Goal: Transaction & Acquisition: Book appointment/travel/reservation

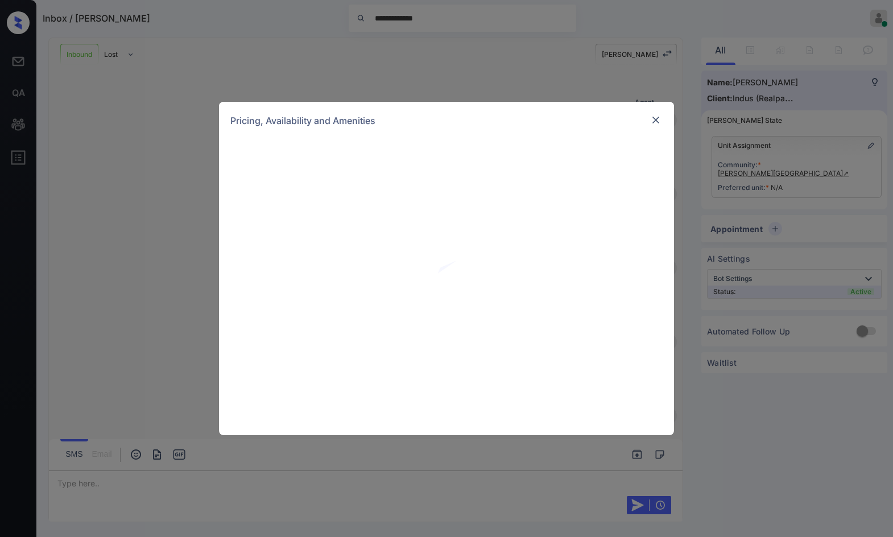
scroll to position [578, 0]
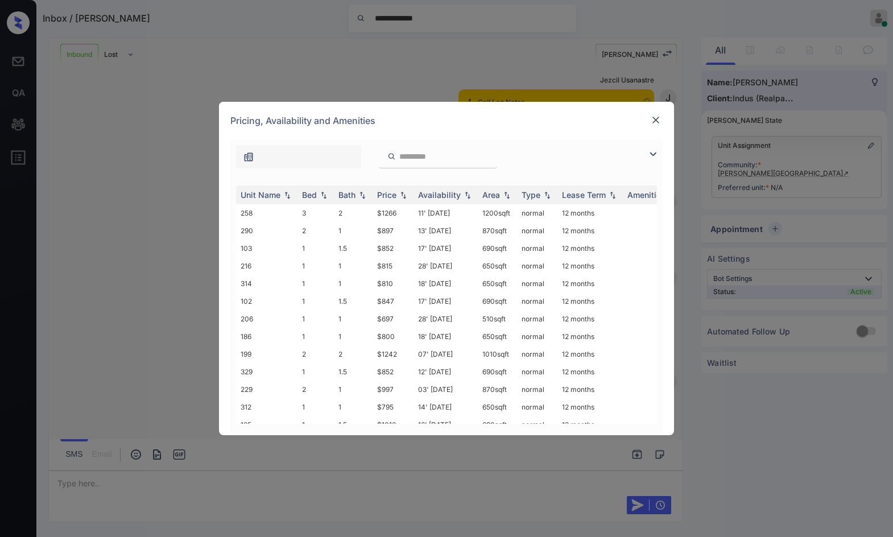
click at [652, 156] on img at bounding box center [653, 154] width 14 height 14
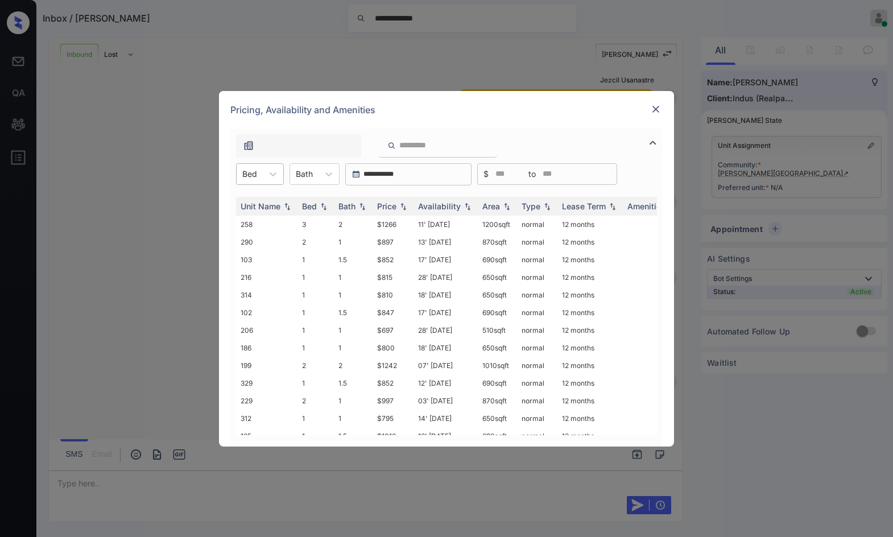
click at [250, 169] on div at bounding box center [249, 174] width 15 height 12
click at [273, 226] on div "2" at bounding box center [260, 222] width 48 height 20
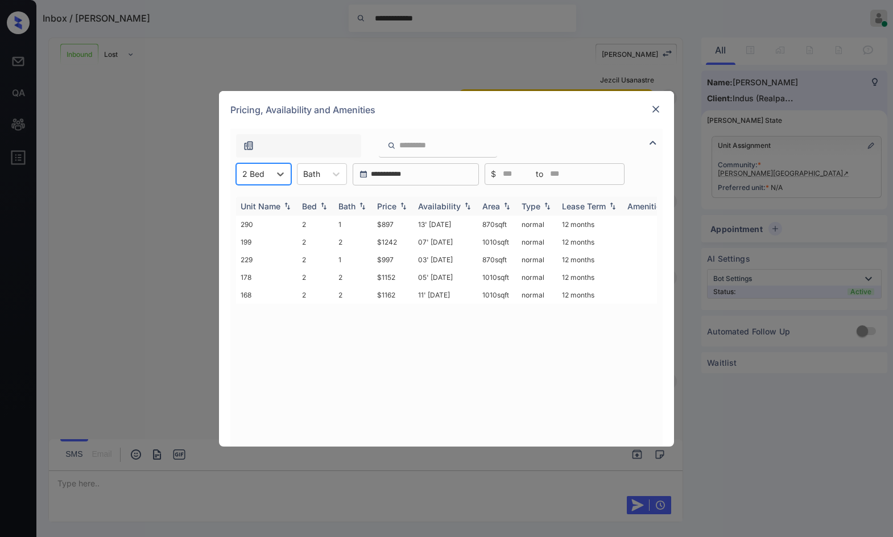
click at [407, 206] on img at bounding box center [403, 206] width 11 height 8
click at [407, 206] on img at bounding box center [403, 206] width 11 height 9
drag, startPoint x: 361, startPoint y: 220, endPoint x: 401, endPoint y: 221, distance: 39.8
click at [401, 221] on tr "290 2 1 $897 13' May 25 870 sqft normal 12 months" at bounding box center [533, 225] width 594 height 18
click at [401, 221] on td "$897" at bounding box center [392, 225] width 41 height 18
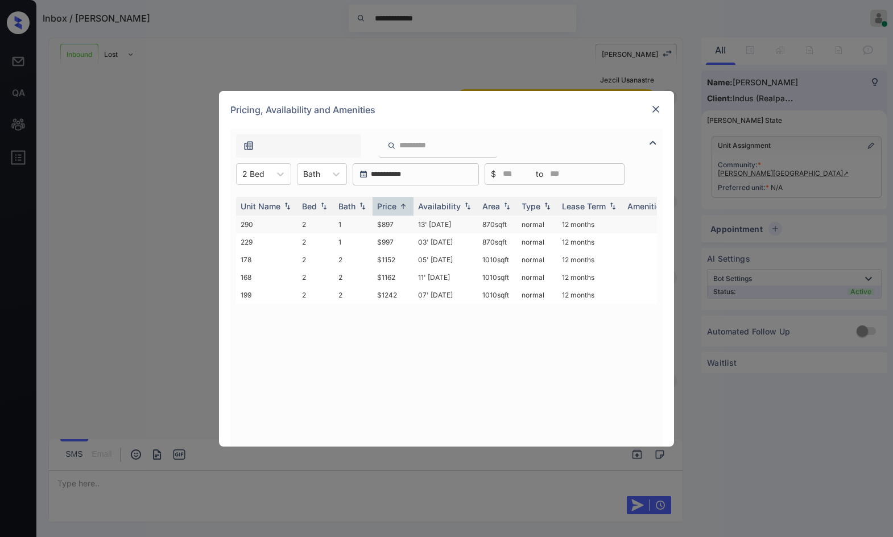
click at [401, 221] on td "$897" at bounding box center [392, 225] width 41 height 18
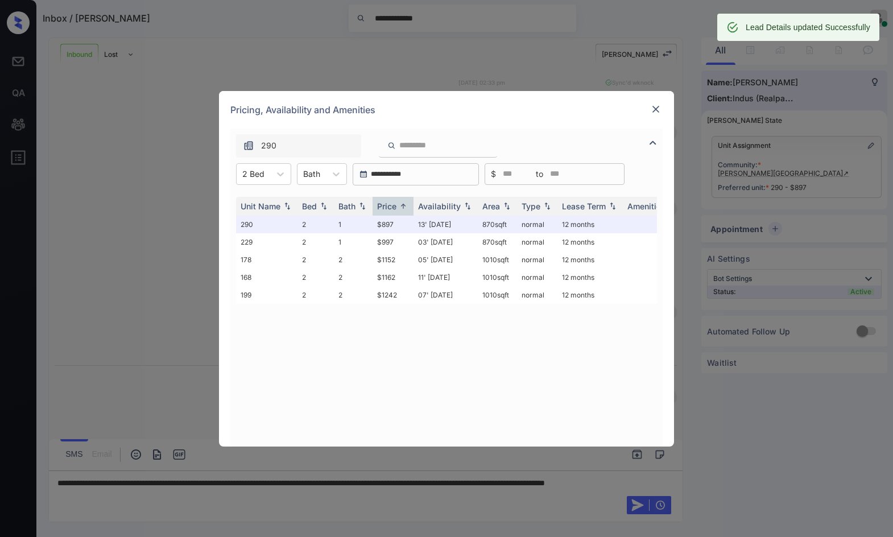
scroll to position [652, 0]
click at [752, 153] on div "**********" at bounding box center [446, 268] width 893 height 537
click at [658, 105] on img at bounding box center [655, 109] width 11 height 11
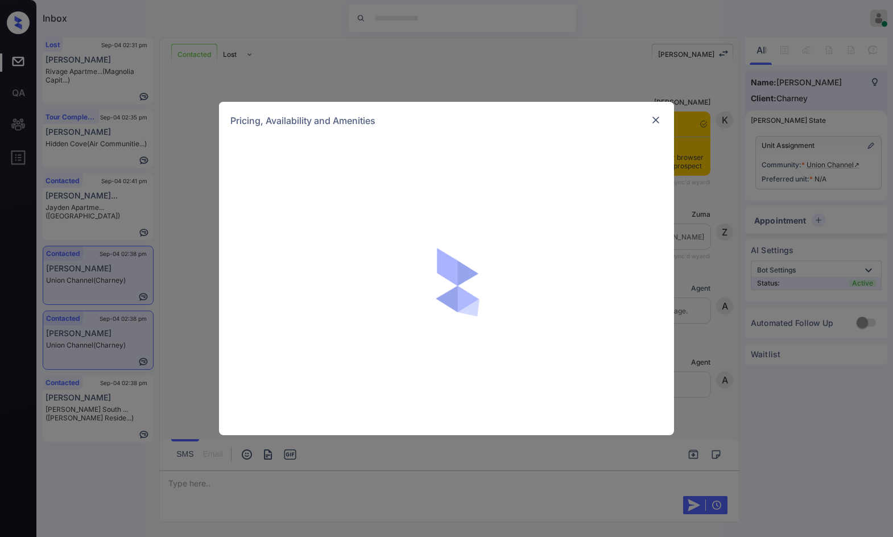
scroll to position [1724, 0]
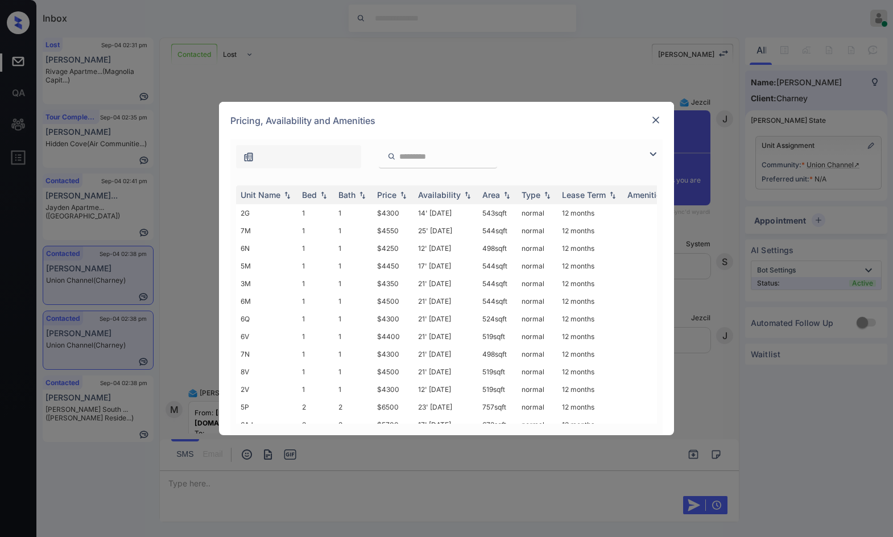
click at [649, 153] on img at bounding box center [653, 154] width 14 height 14
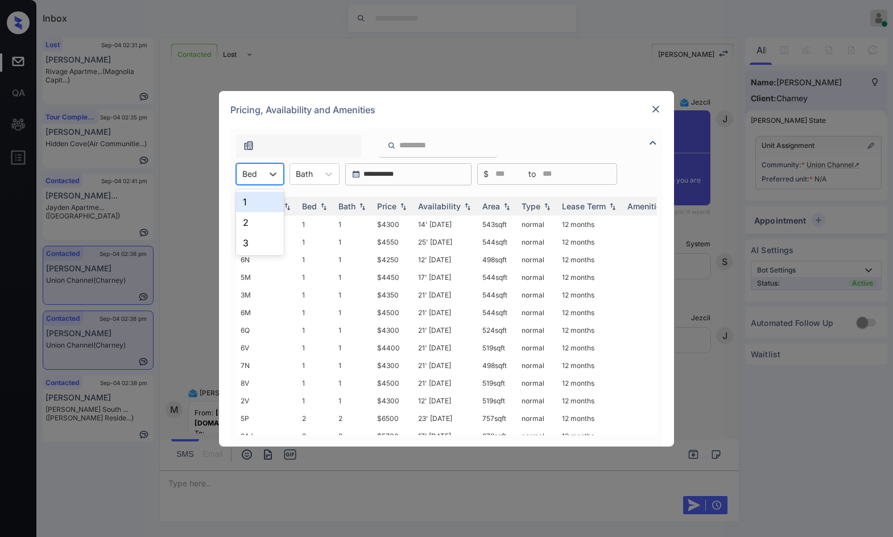
click at [257, 179] on div "Bed" at bounding box center [250, 173] width 26 height 16
click at [262, 222] on div "2" at bounding box center [260, 222] width 48 height 20
click at [409, 204] on th "Price" at bounding box center [392, 206] width 41 height 19
drag, startPoint x: 375, startPoint y: 223, endPoint x: 407, endPoint y: 223, distance: 31.9
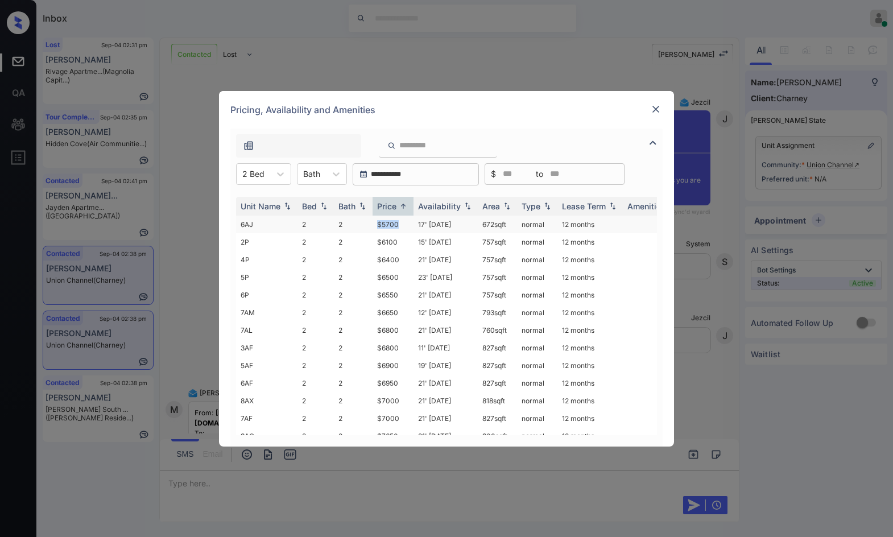
click at [407, 223] on tr "6AJ 2 2 $5700 17' Jun 25 672 sqft normal 12 months" at bounding box center [533, 225] width 594 height 18
click at [407, 223] on td "$5700" at bounding box center [392, 225] width 41 height 18
drag, startPoint x: 407, startPoint y: 223, endPoint x: 548, endPoint y: 157, distance: 155.7
click at [408, 223] on td "$5700" at bounding box center [392, 225] width 41 height 18
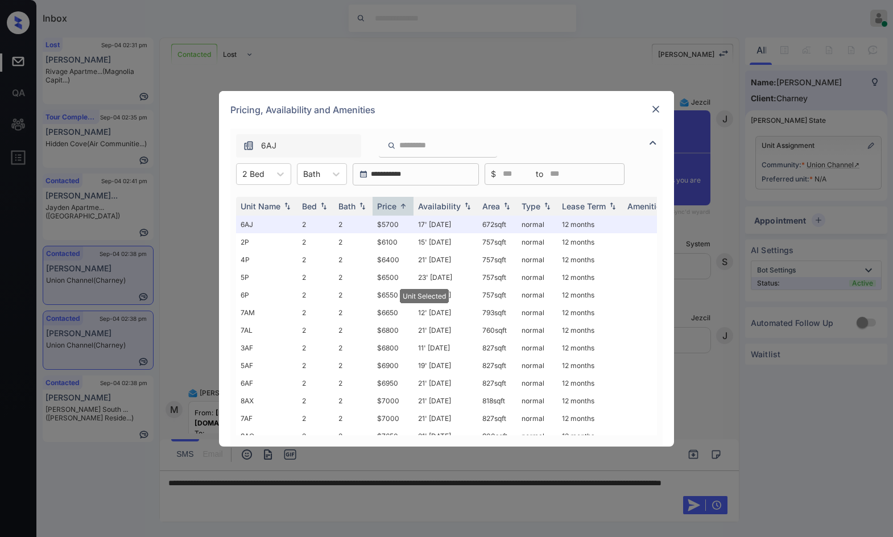
click at [655, 108] on img at bounding box center [655, 109] width 11 height 11
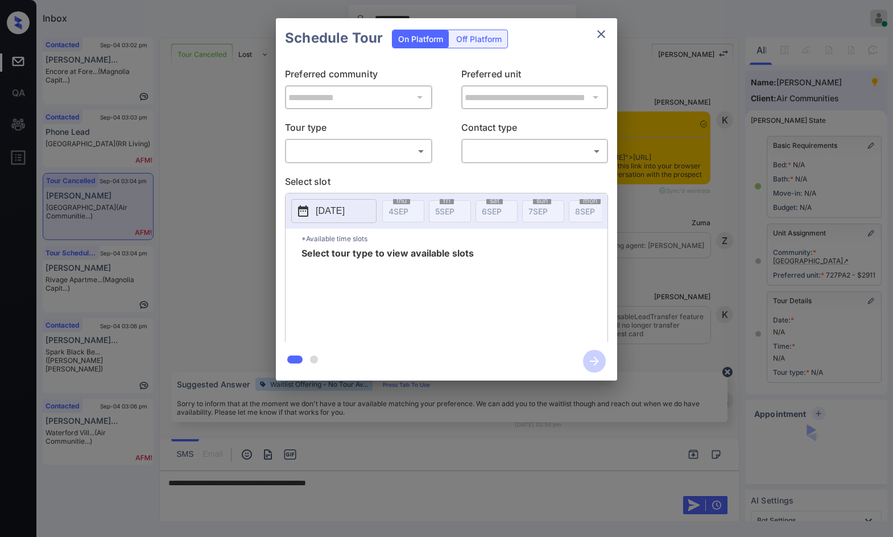
scroll to position [5984, 0]
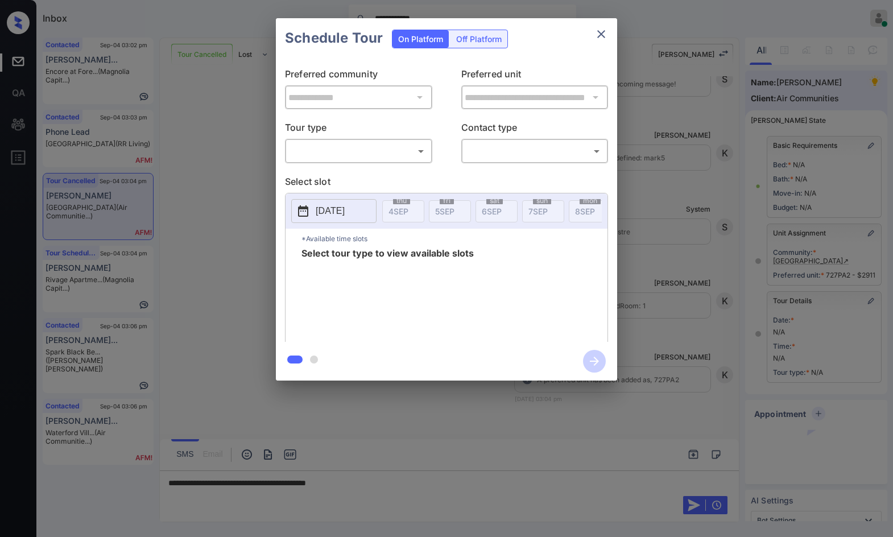
click at [329, 148] on body "**********" at bounding box center [446, 268] width 893 height 537
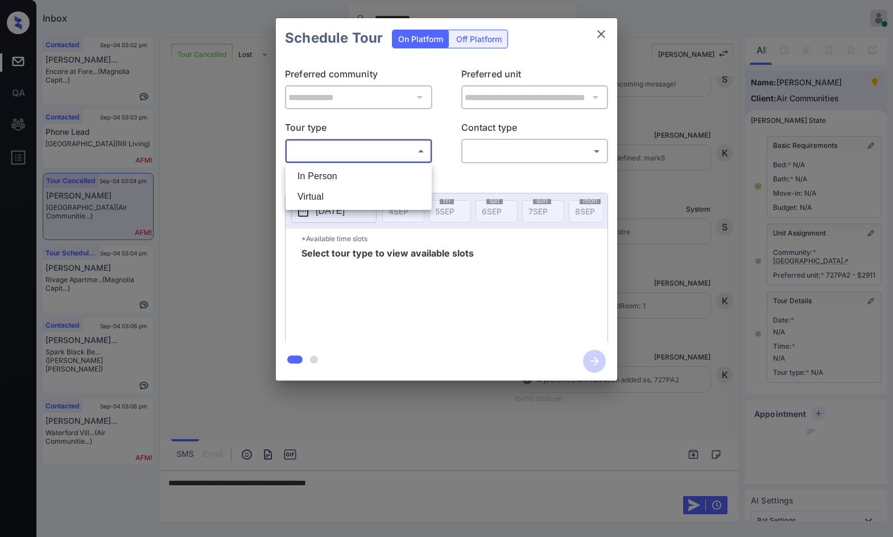
click at [338, 165] on ul "In Person Virtual" at bounding box center [358, 186] width 146 height 47
click at [340, 172] on li "In Person" at bounding box center [358, 176] width 140 height 20
type input "********"
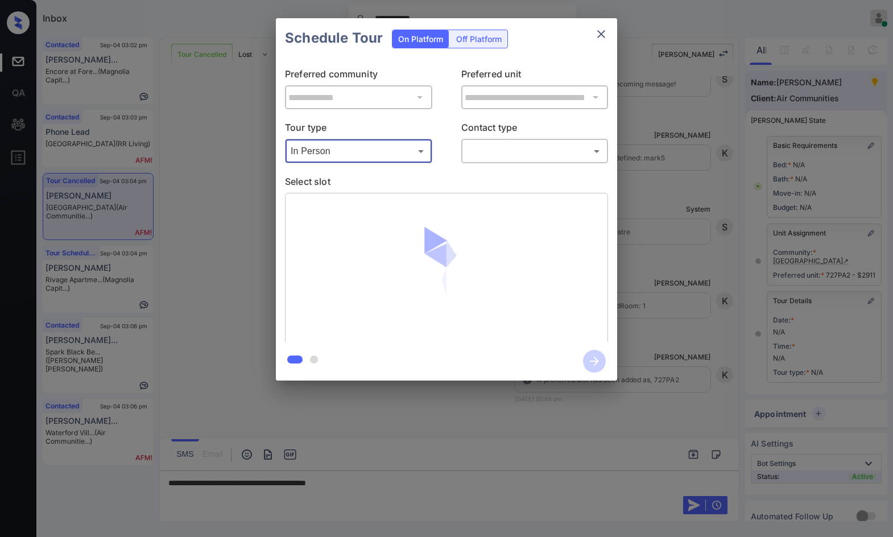
click at [571, 136] on p "Contact type" at bounding box center [534, 130] width 147 height 18
click at [570, 154] on body "**********" at bounding box center [446, 268] width 893 height 537
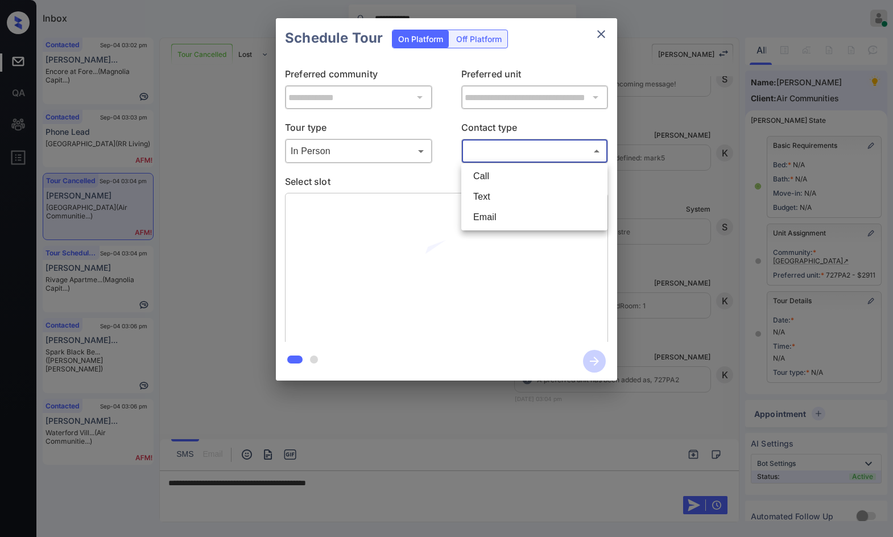
click at [552, 191] on li "Text" at bounding box center [534, 197] width 140 height 20
type input "****"
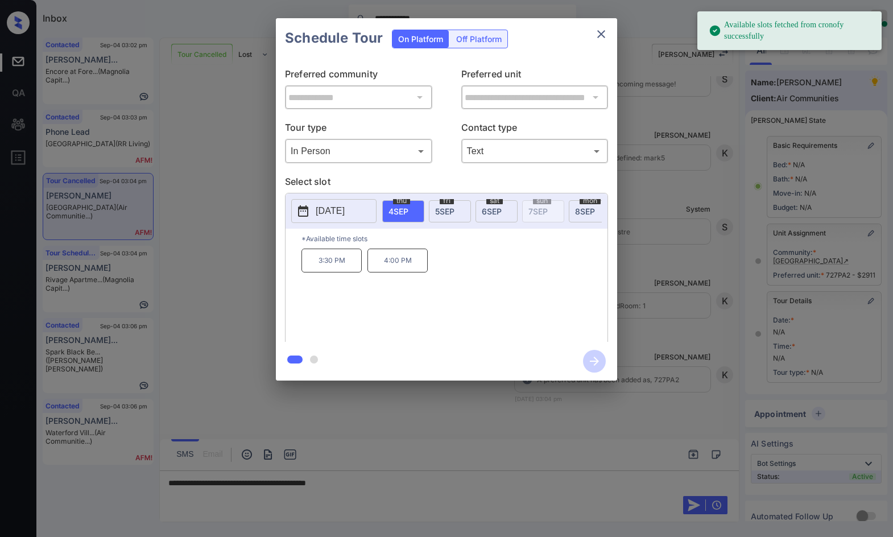
click at [502, 210] on div "sat 6 SEP" at bounding box center [496, 211] width 42 height 22
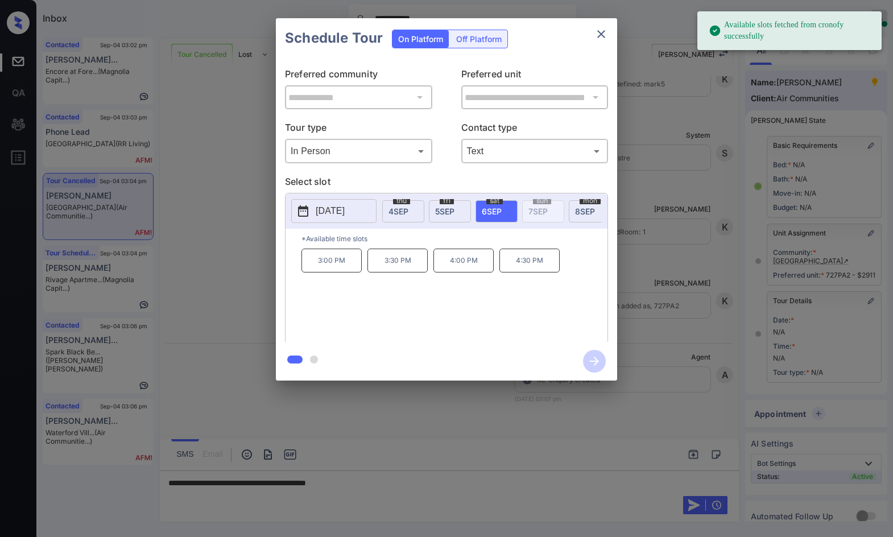
scroll to position [6058, 0]
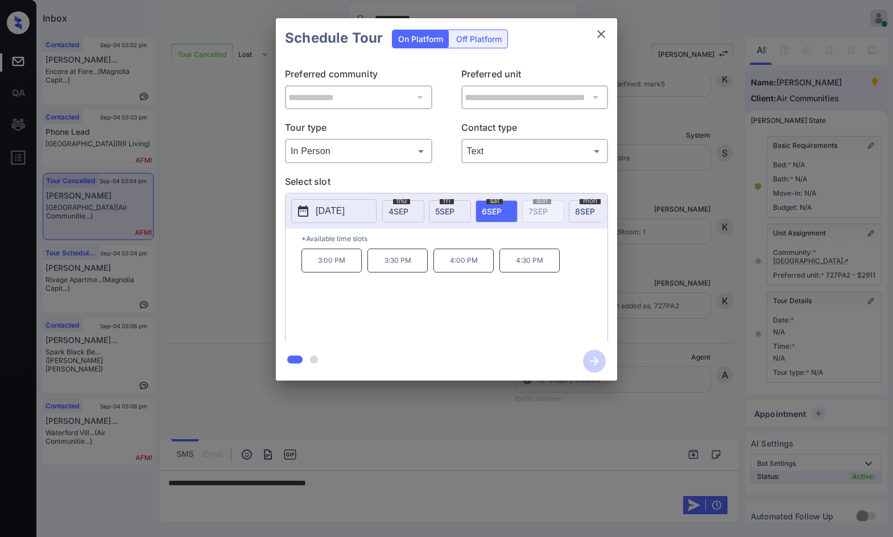
click at [383, 488] on div at bounding box center [446, 268] width 893 height 537
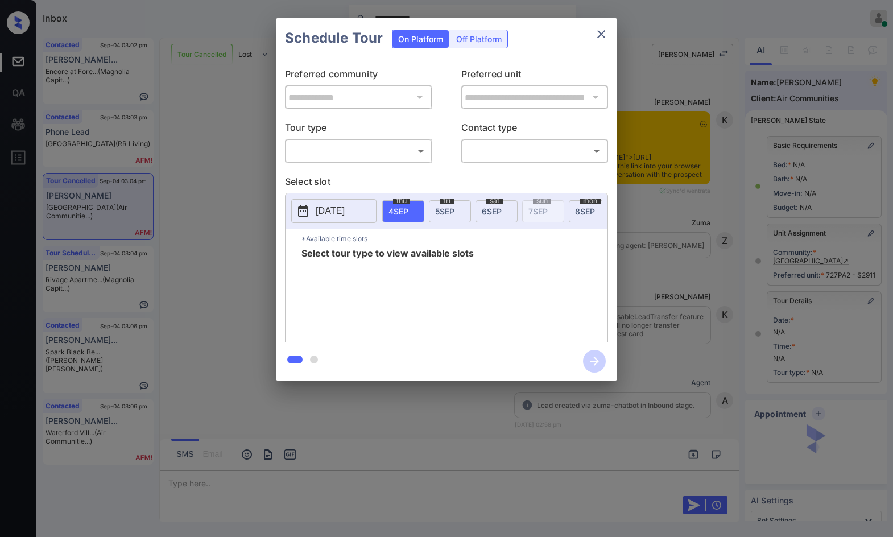
scroll to position [6134, 0]
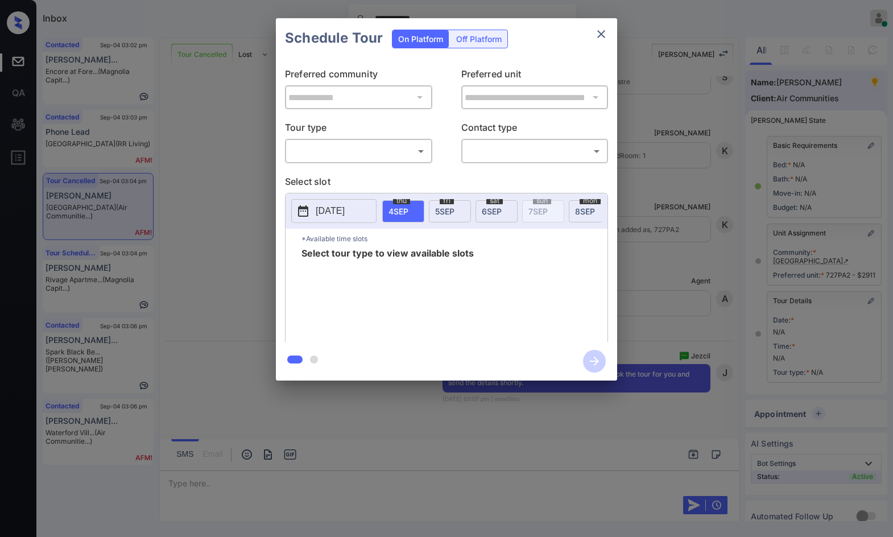
click at [431, 153] on div "​ ​" at bounding box center [358, 151] width 147 height 24
click at [425, 150] on body "**********" at bounding box center [446, 268] width 893 height 537
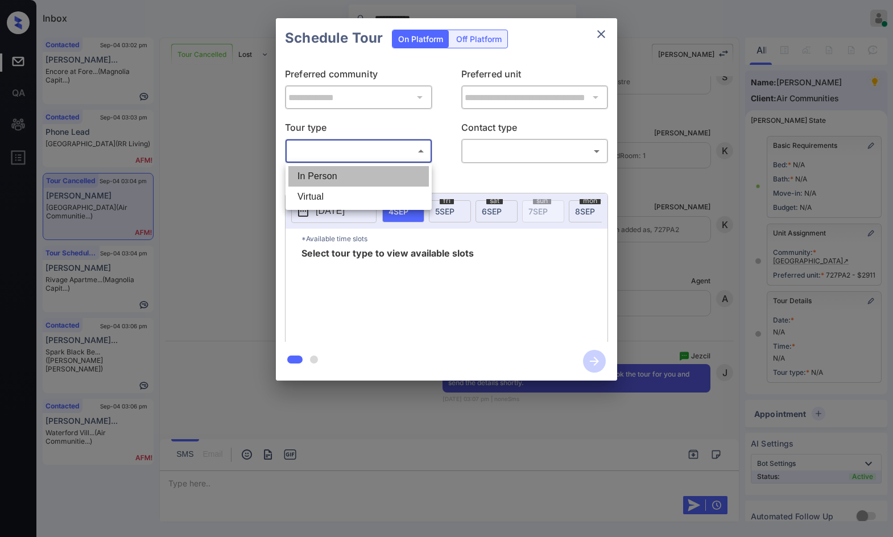
click at [366, 182] on li "In Person" at bounding box center [358, 176] width 140 height 20
type input "********"
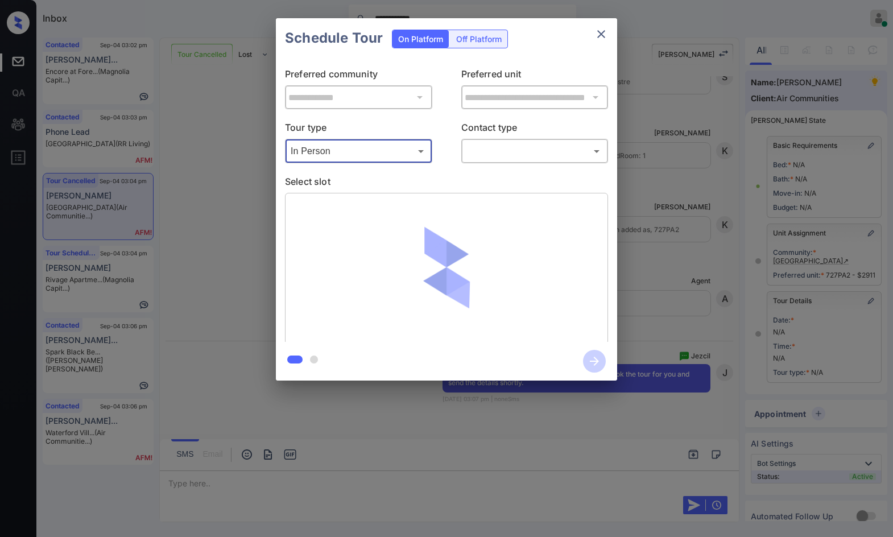
drag, startPoint x: 543, startPoint y: 134, endPoint x: 547, endPoint y: 142, distance: 8.9
click at [547, 137] on p "Contact type" at bounding box center [534, 130] width 147 height 18
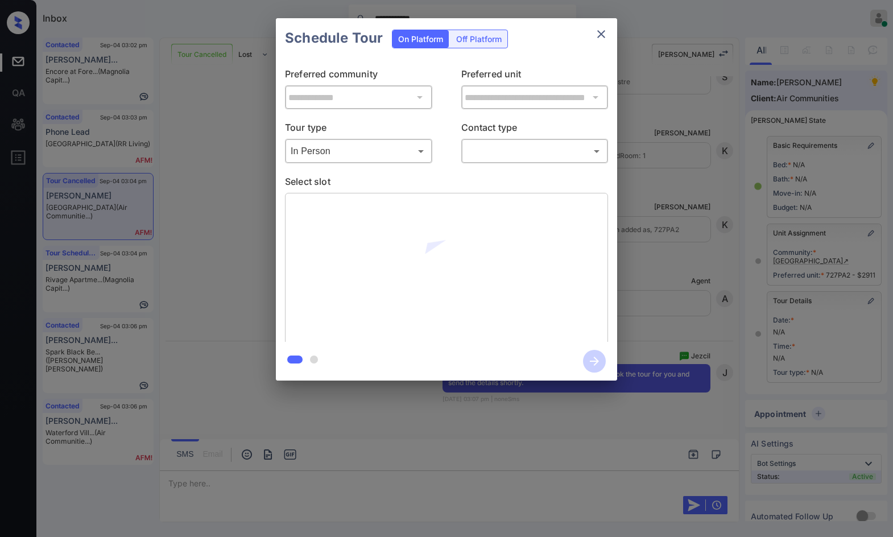
click at [548, 147] on body "**********" at bounding box center [446, 268] width 893 height 537
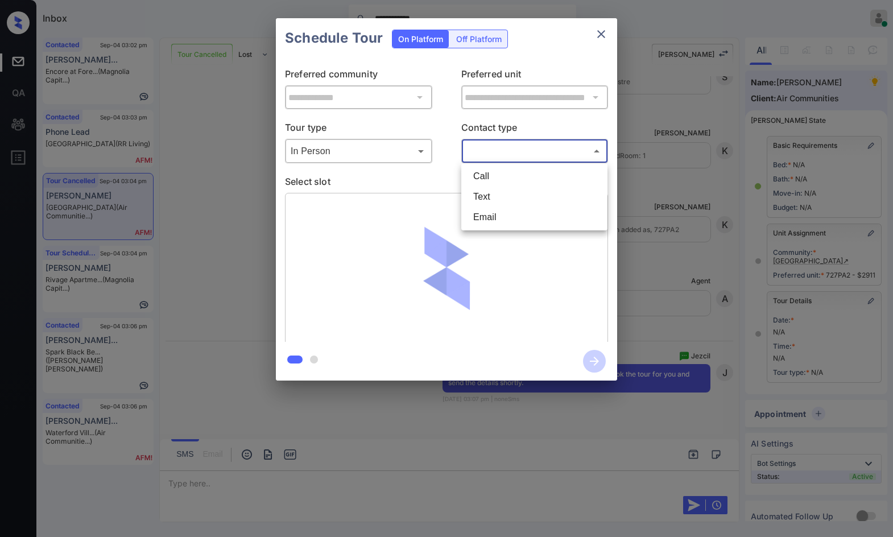
click at [499, 195] on li "Text" at bounding box center [534, 197] width 140 height 20
type input "****"
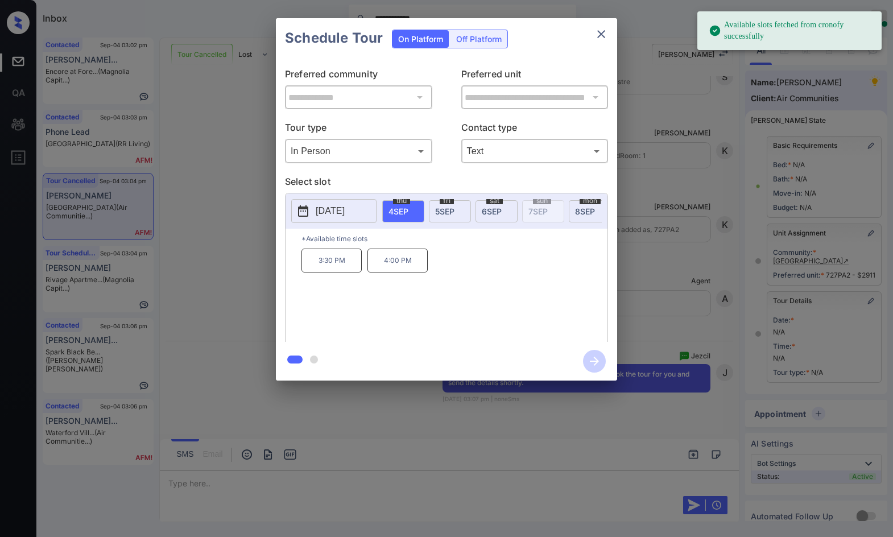
click at [483, 211] on span "6 SEP" at bounding box center [492, 211] width 20 height 10
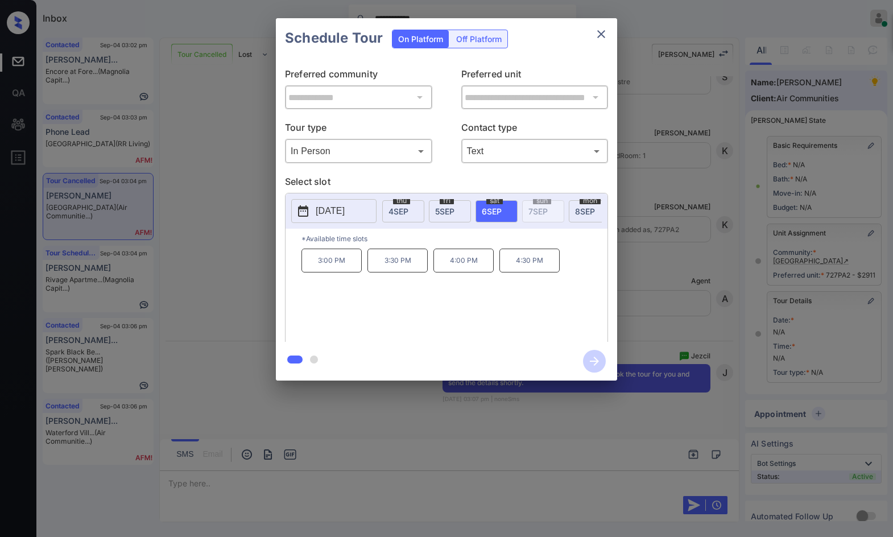
click at [346, 249] on p "*Available time slots" at bounding box center [454, 239] width 306 height 20
click at [328, 260] on p "3:00 PM" at bounding box center [331, 261] width 60 height 24
click at [586, 363] on icon "button" at bounding box center [594, 361] width 23 height 23
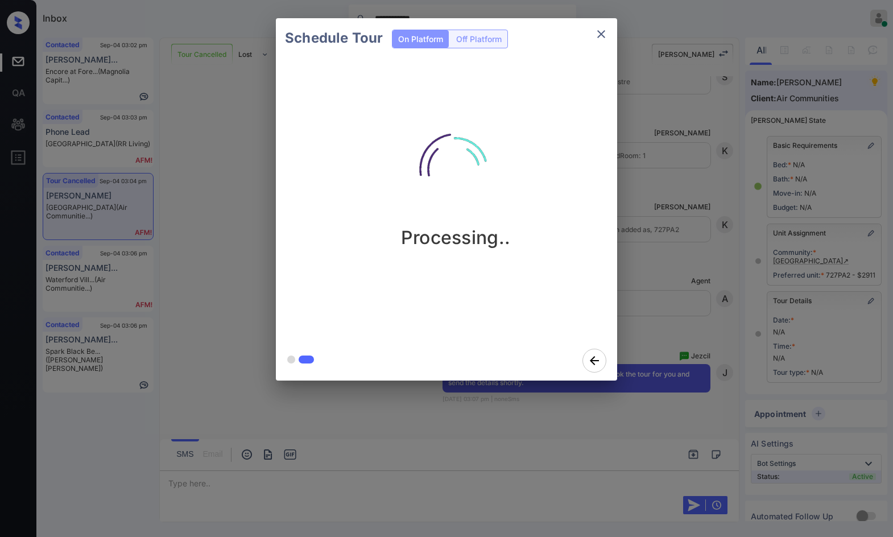
click at [538, 312] on div "Processing.." at bounding box center [455, 199] width 359 height 283
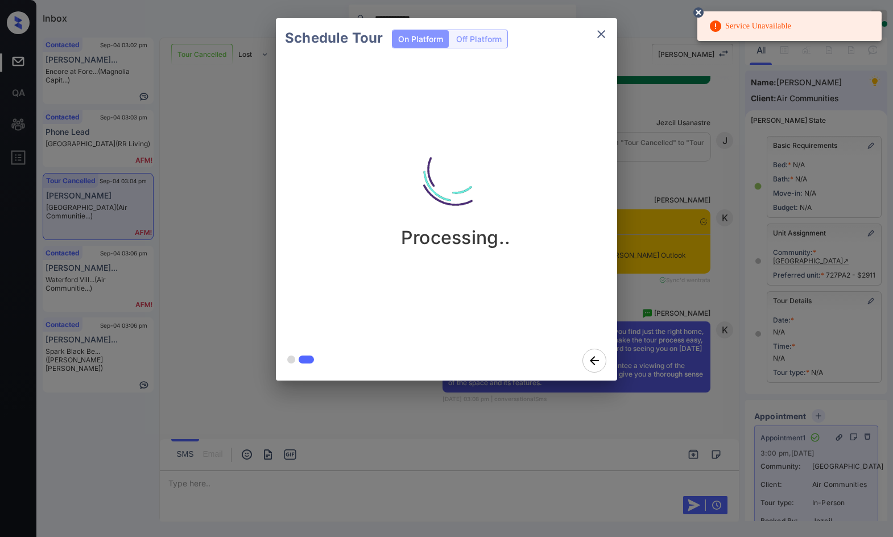
scroll to position [6515, 0]
click at [150, 295] on div "Schedule Tour On Platform Off Platform Processing.." at bounding box center [446, 199] width 893 height 399
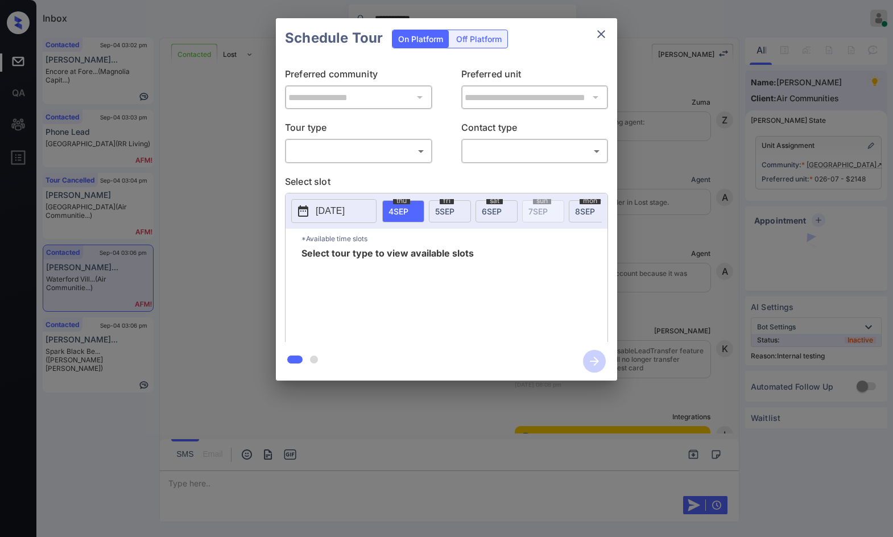
scroll to position [2183, 0]
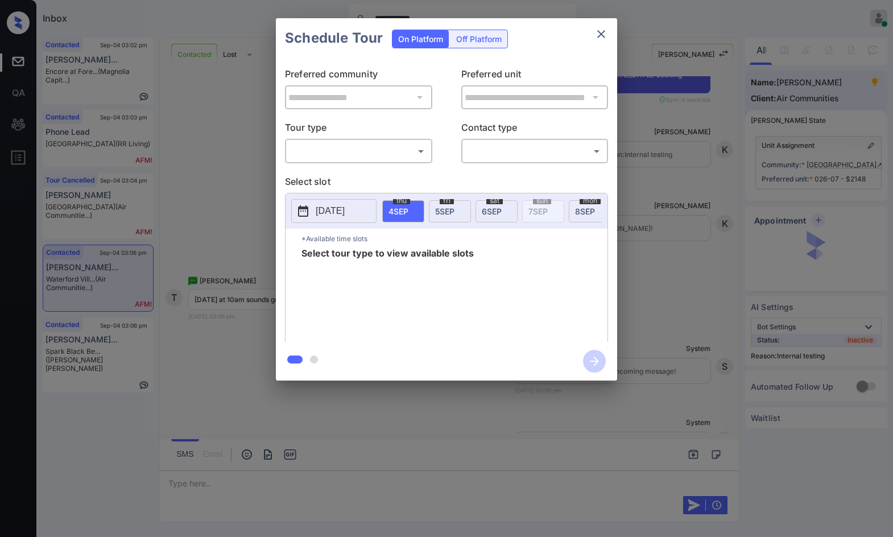
click at [398, 157] on body "**********" at bounding box center [446, 268] width 893 height 537
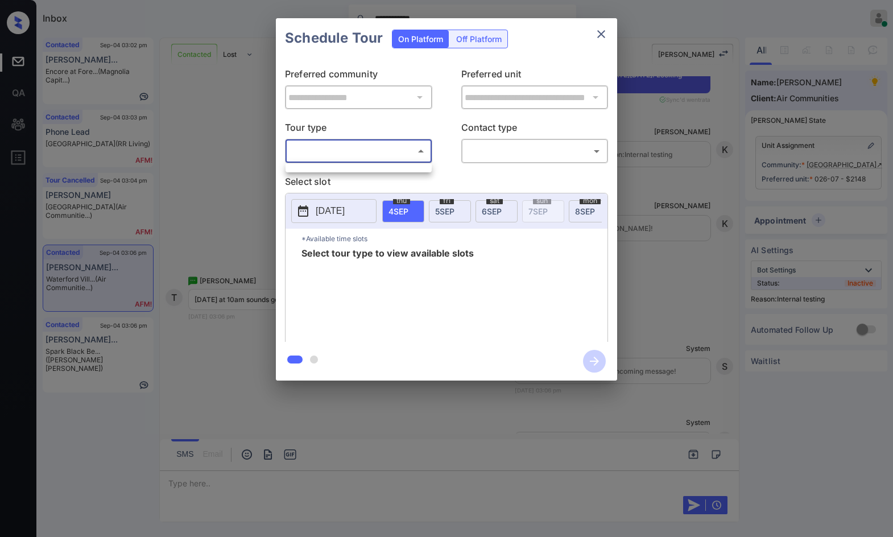
click at [395, 175] on div at bounding box center [446, 268] width 893 height 537
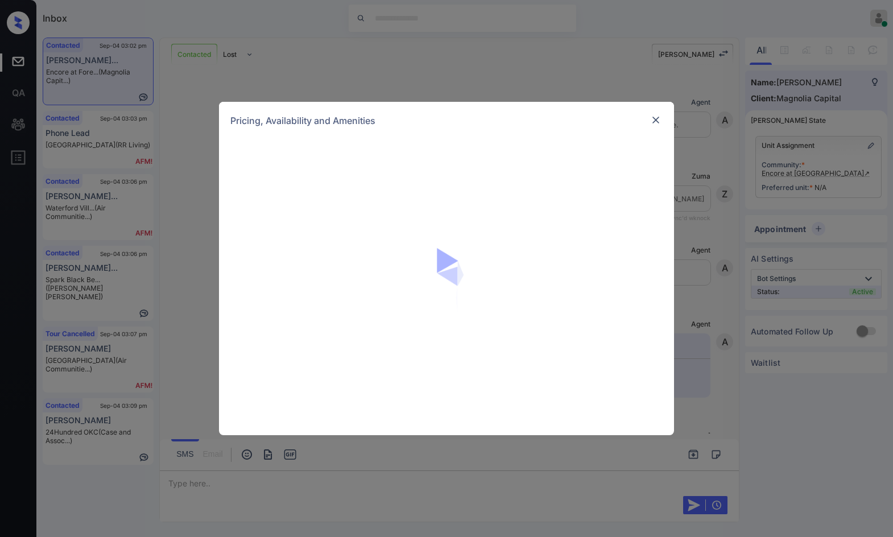
scroll to position [313, 0]
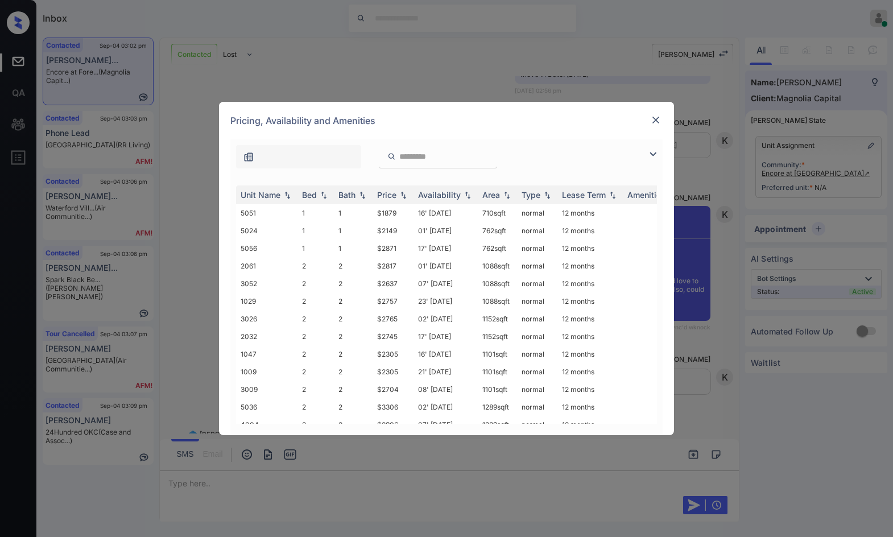
click at [649, 154] on img at bounding box center [653, 154] width 14 height 14
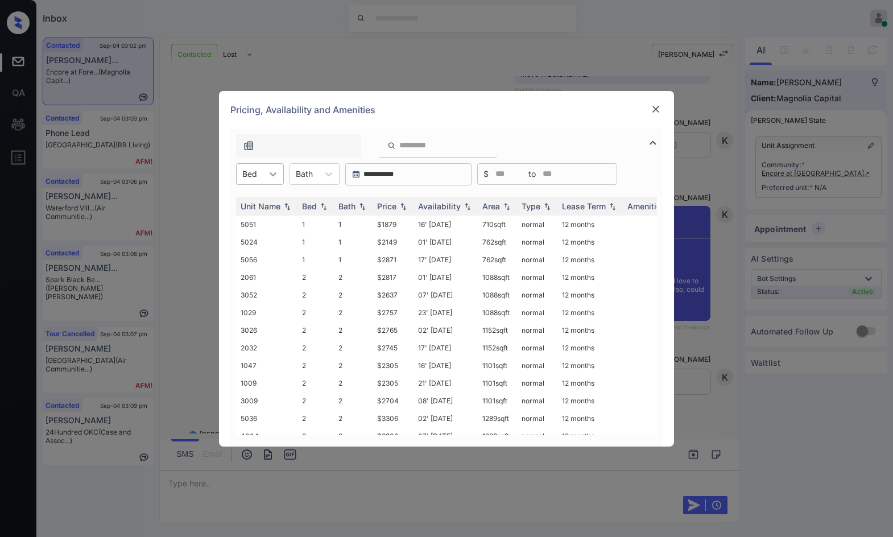
click at [278, 167] on div at bounding box center [273, 174] width 20 height 20
click at [273, 201] on div "1" at bounding box center [260, 202] width 48 height 20
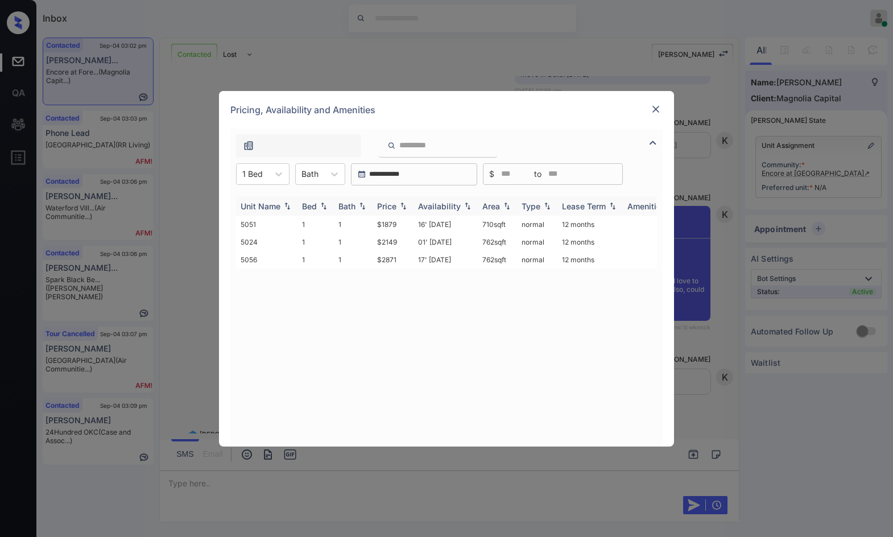
click at [405, 208] on img at bounding box center [403, 206] width 11 height 8
drag, startPoint x: 376, startPoint y: 222, endPoint x: 406, endPoint y: 223, distance: 30.1
click at [406, 223] on td "$1879" at bounding box center [392, 225] width 41 height 18
click at [407, 222] on td "$1879" at bounding box center [392, 225] width 41 height 18
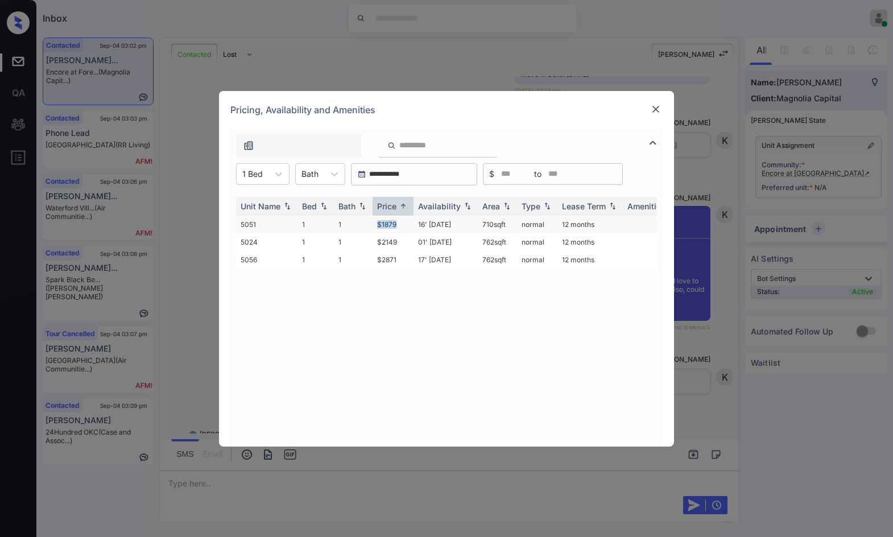
click at [407, 222] on td "$1879" at bounding box center [392, 225] width 41 height 18
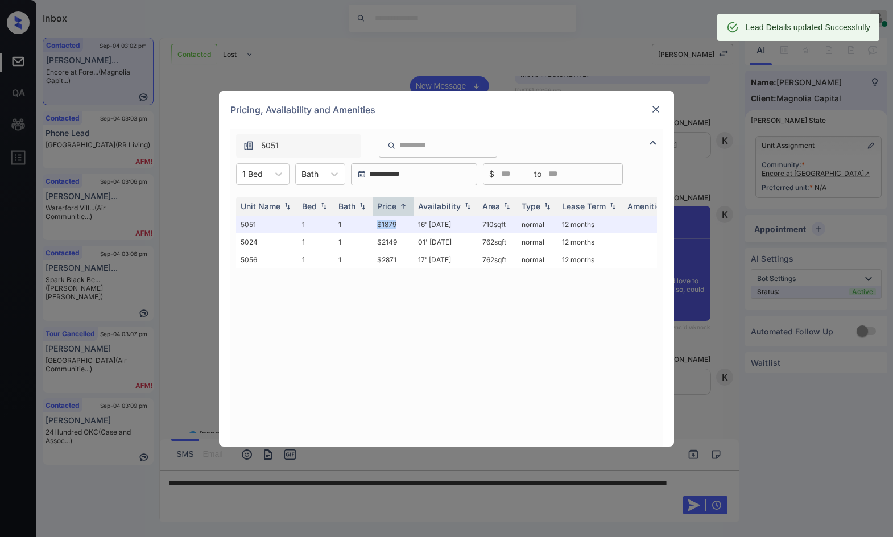
click at [654, 108] on img at bounding box center [655, 109] width 11 height 11
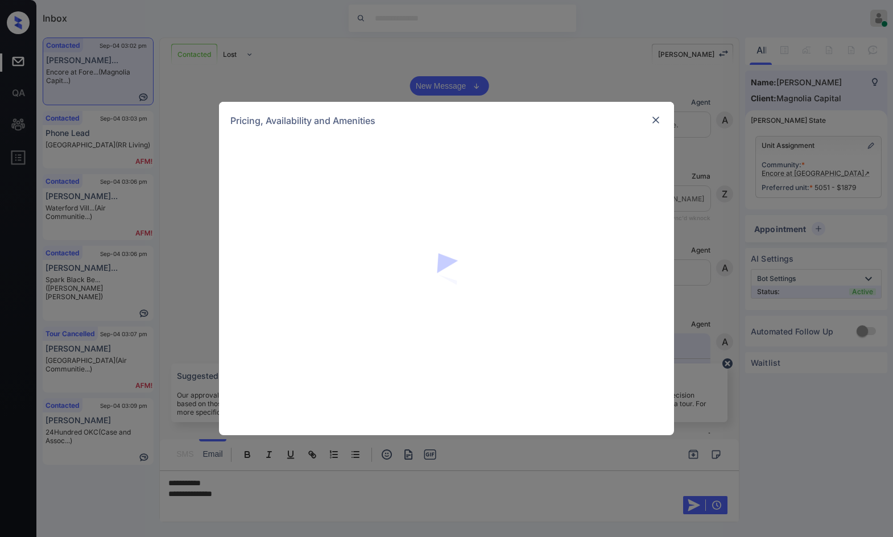
scroll to position [313, 0]
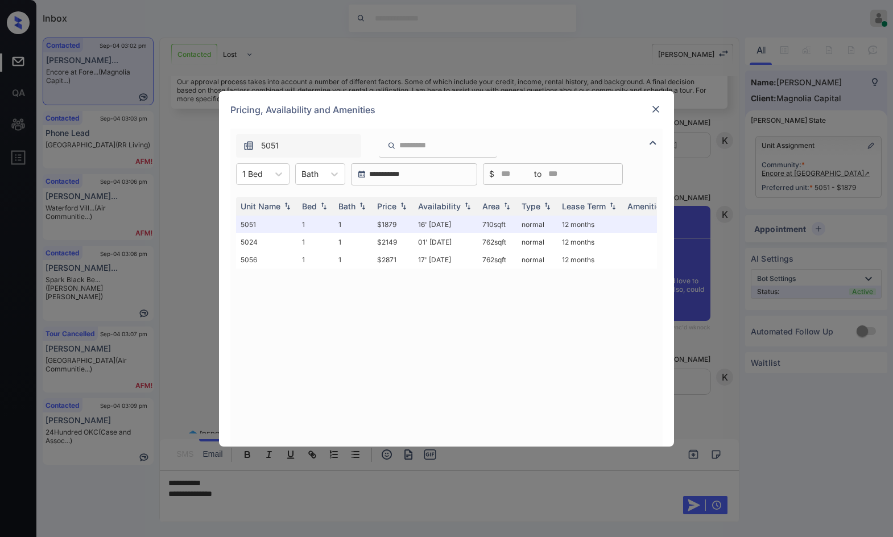
click at [652, 113] on img at bounding box center [655, 109] width 11 height 11
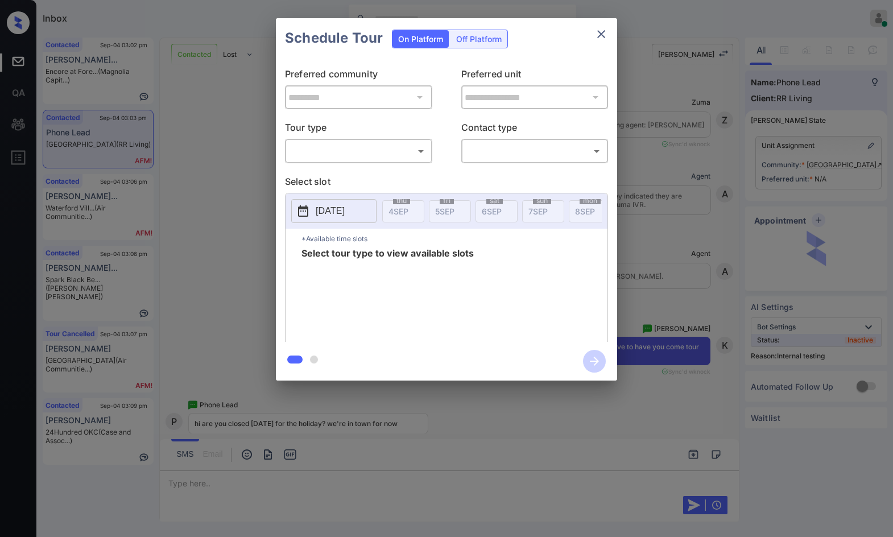
scroll to position [1740, 0]
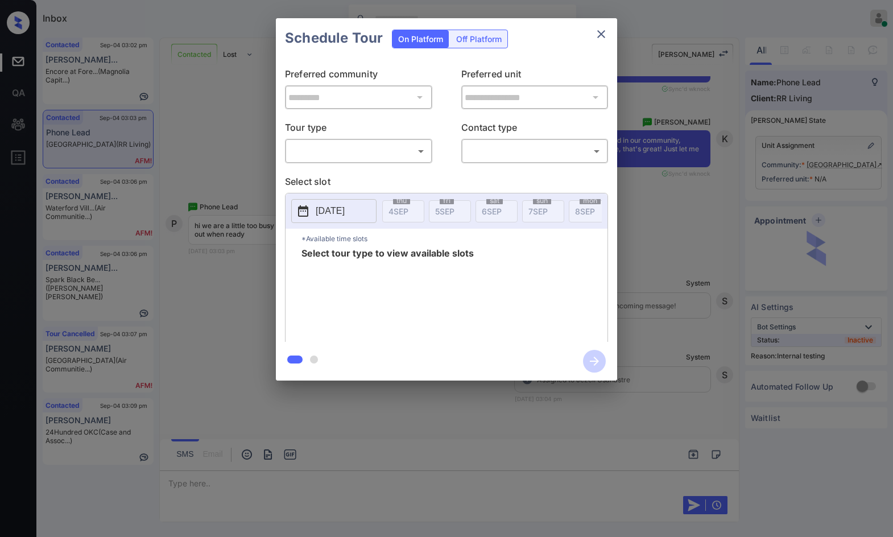
click at [385, 151] on body "Inbox Jezcil Usanastre Online Set yourself offline Set yourself on break Profil…" at bounding box center [446, 268] width 893 height 537
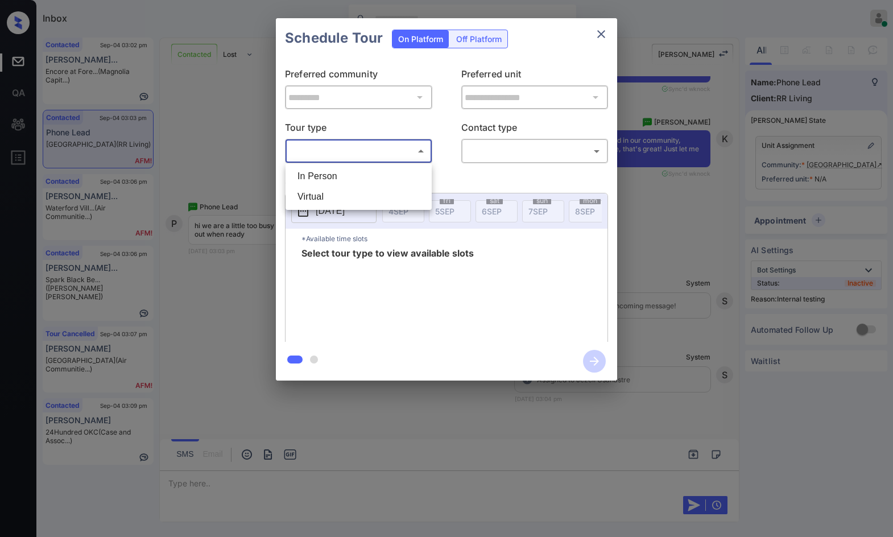
click at [385, 166] on ul "In Person Virtual" at bounding box center [358, 186] width 146 height 47
click at [562, 138] on div at bounding box center [446, 268] width 893 height 537
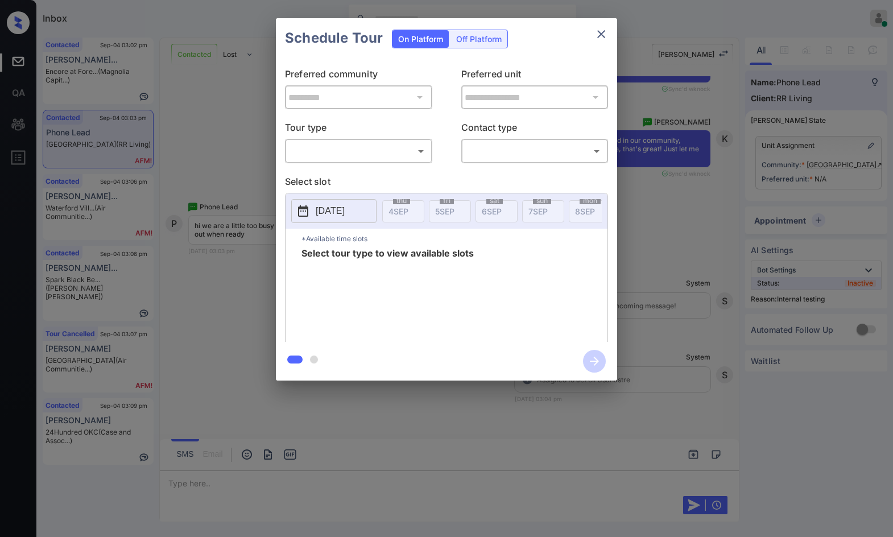
click at [326, 165] on div "**********" at bounding box center [446, 200] width 341 height 284
click at [255, 243] on div "**********" at bounding box center [446, 199] width 893 height 399
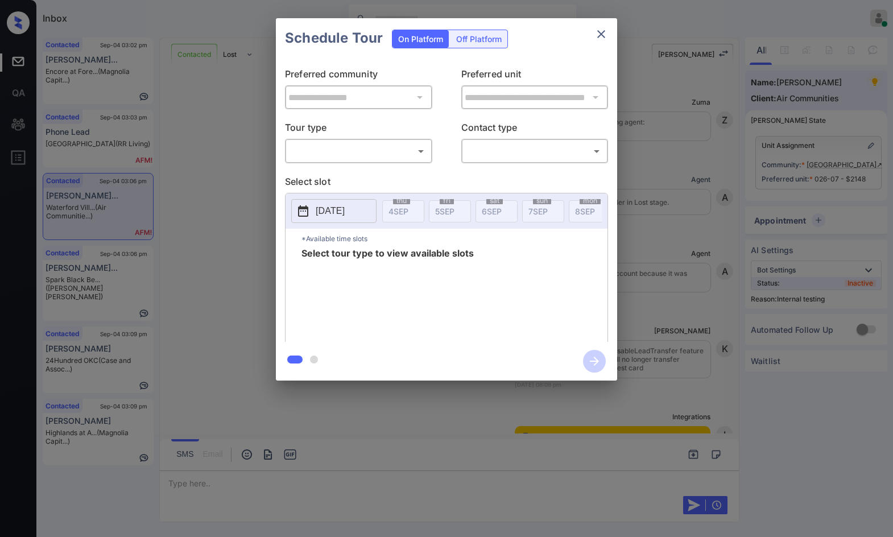
scroll to position [2240, 0]
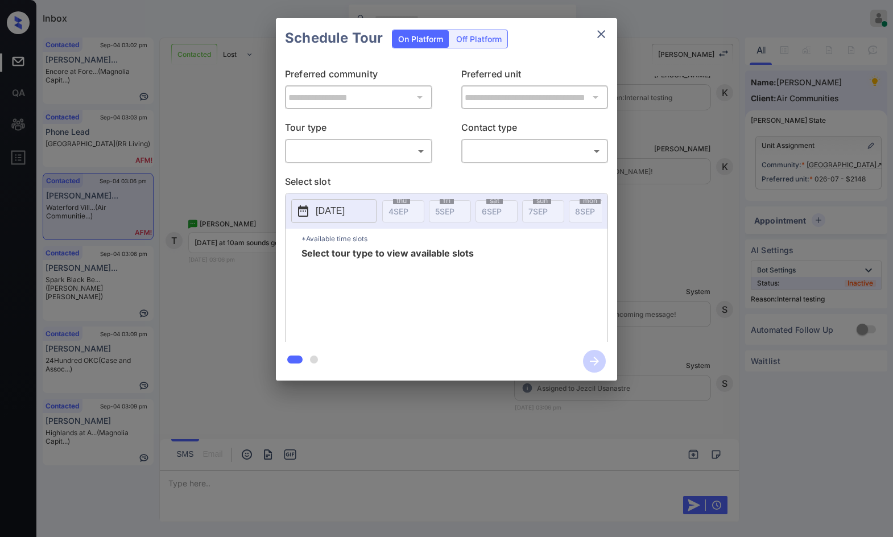
click at [368, 145] on body "Inbox Jezcil Usanastre Online Set yourself offline Set yourself on break Profil…" at bounding box center [446, 268] width 893 height 537
click at [369, 169] on div at bounding box center [358, 167] width 146 height 9
click at [116, 317] on div at bounding box center [446, 268] width 893 height 537
click at [112, 285] on div "**********" at bounding box center [446, 199] width 893 height 399
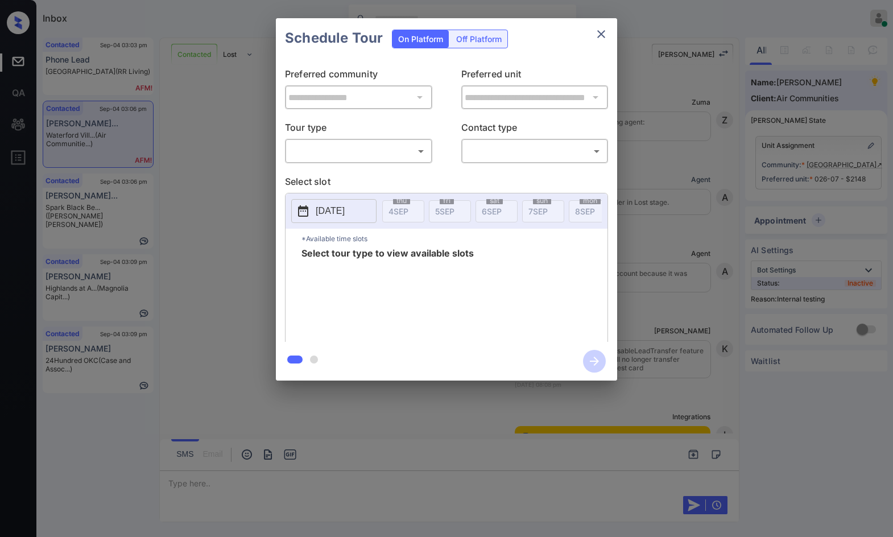
scroll to position [2240, 0]
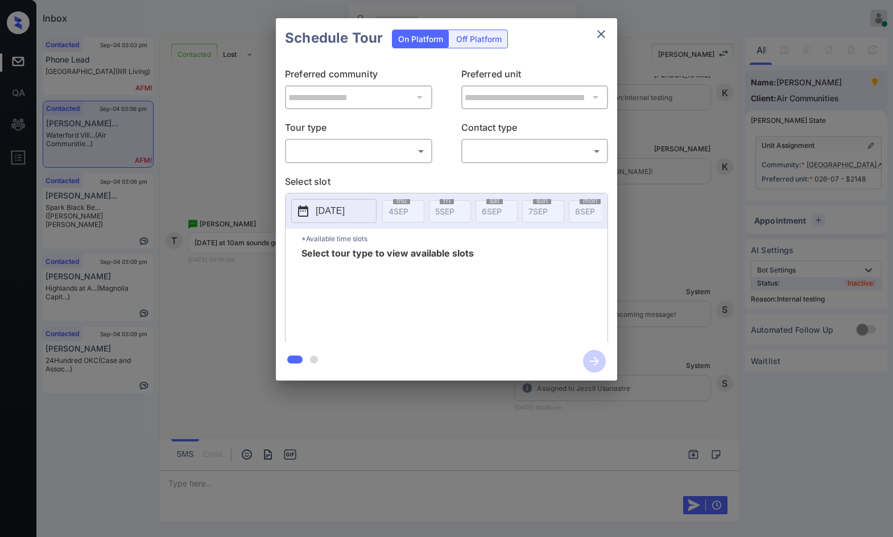
click at [393, 159] on body "Inbox Jezcil Usanastre Online Set yourself offline Set yourself on break Profil…" at bounding box center [446, 268] width 893 height 537
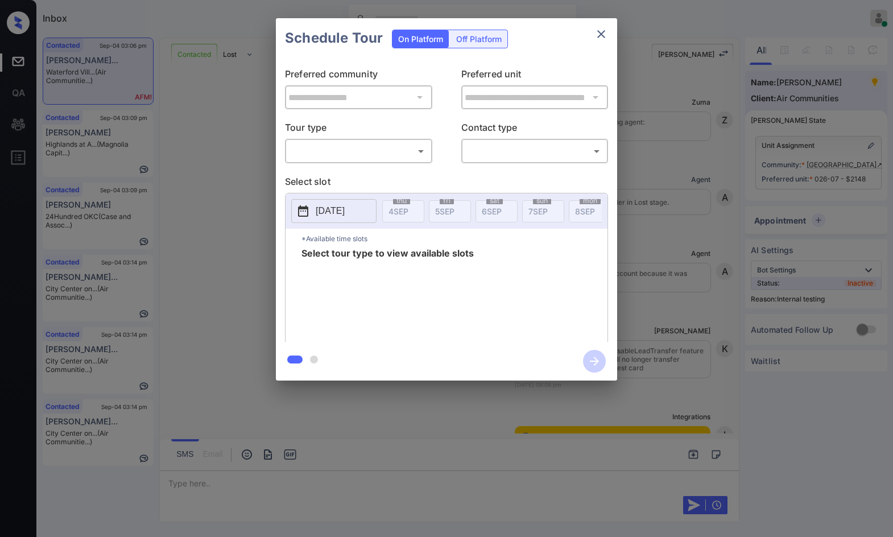
scroll to position [2240, 0]
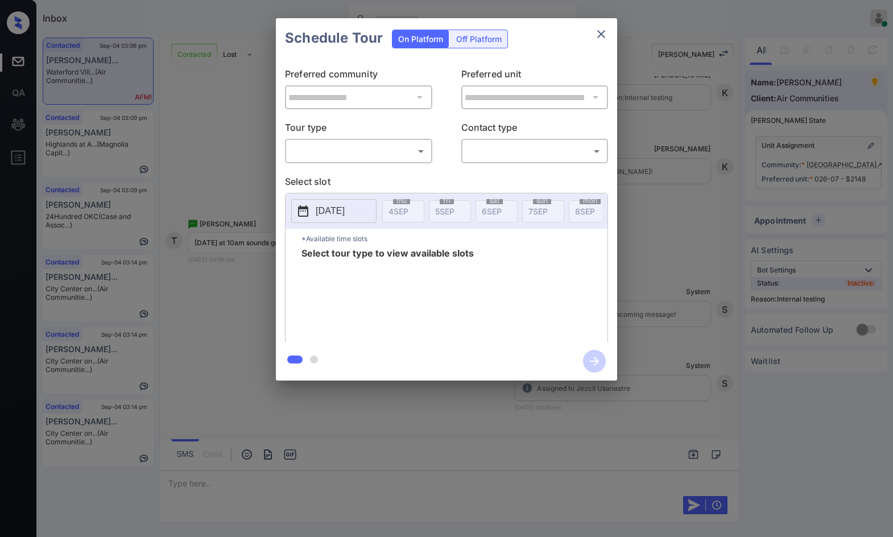
click at [416, 158] on body "Inbox Jezcil Usanastre Online Set yourself offline Set yourself on break Profil…" at bounding box center [446, 268] width 893 height 537
click at [415, 151] on div at bounding box center [446, 268] width 893 height 537
click at [718, 180] on div "**********" at bounding box center [446, 199] width 893 height 399
click at [299, 162] on div "​ ​" at bounding box center [358, 151] width 147 height 24
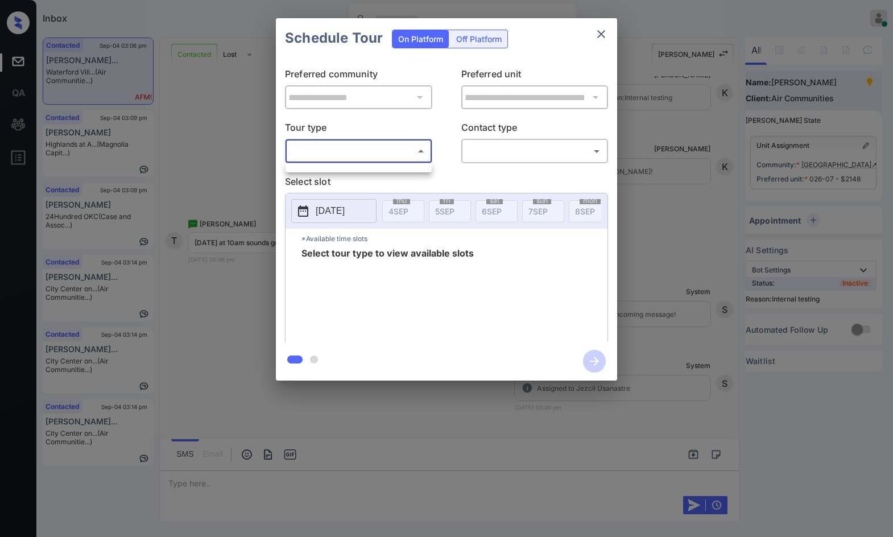
click at [415, 149] on body "Inbox Jezcil Usanastre Online Set yourself offline Set yourself on break Profil…" at bounding box center [446, 268] width 893 height 537
click at [539, 154] on div at bounding box center [446, 268] width 893 height 537
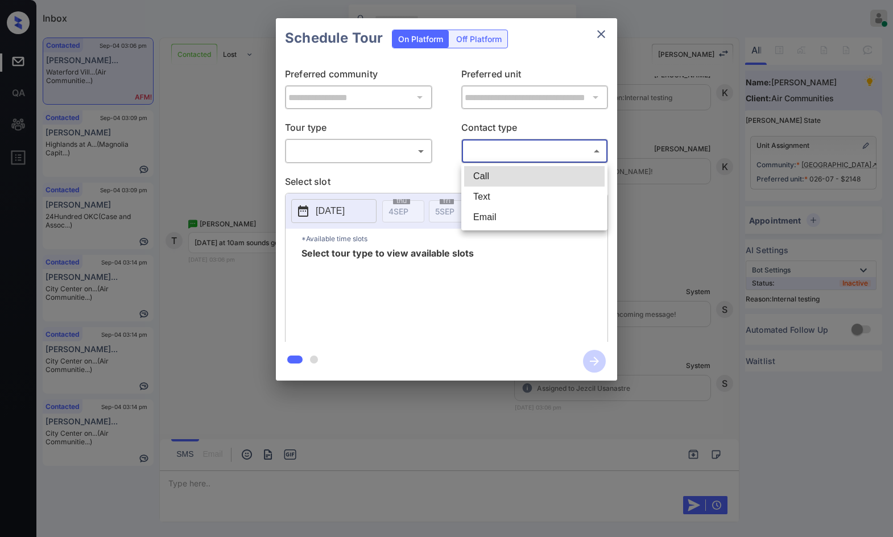
click at [493, 151] on body "Inbox Jezcil Usanastre Online Set yourself offline Set yourself on break Profil…" at bounding box center [446, 268] width 893 height 537
click at [372, 154] on div at bounding box center [446, 268] width 893 height 537
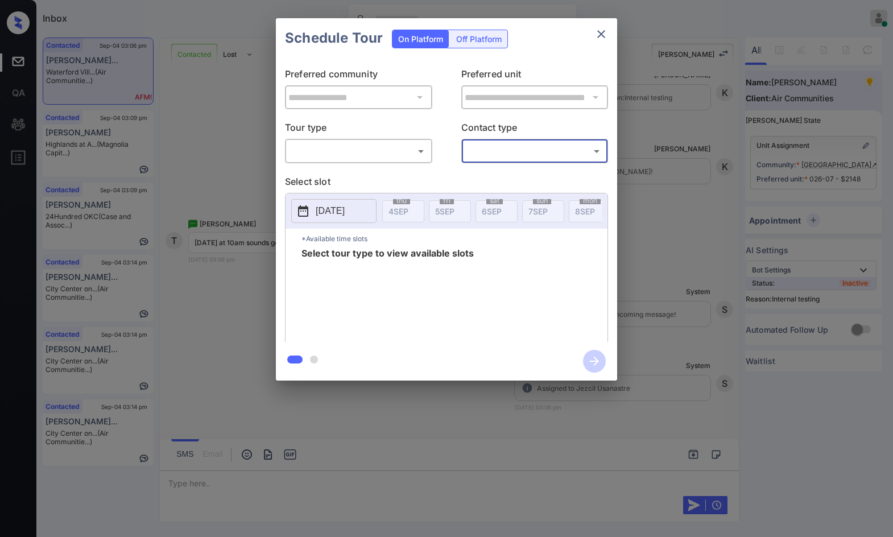
click at [372, 154] on body "Inbox Jezcil Usanastre Online Set yourself offline Set yourself on break Profil…" at bounding box center [446, 268] width 893 height 537
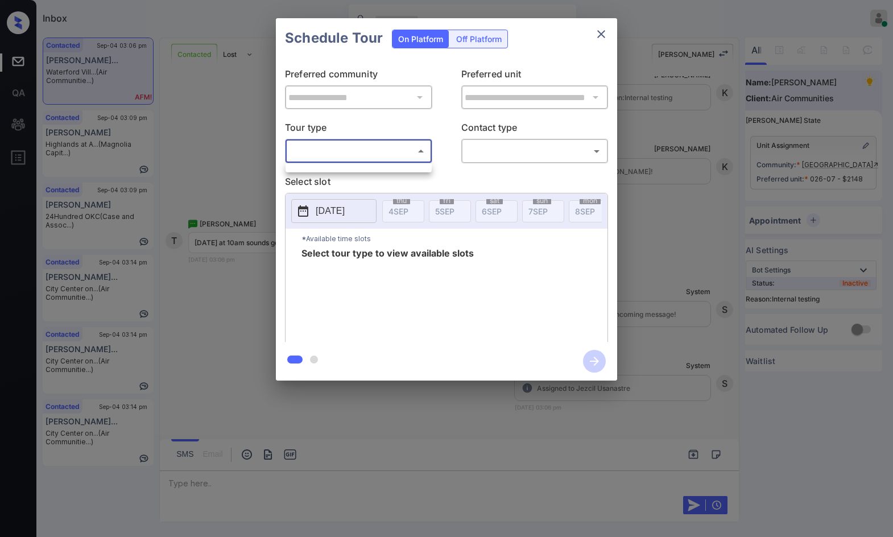
click at [0, 0] on div at bounding box center [0, 0] width 0 height 0
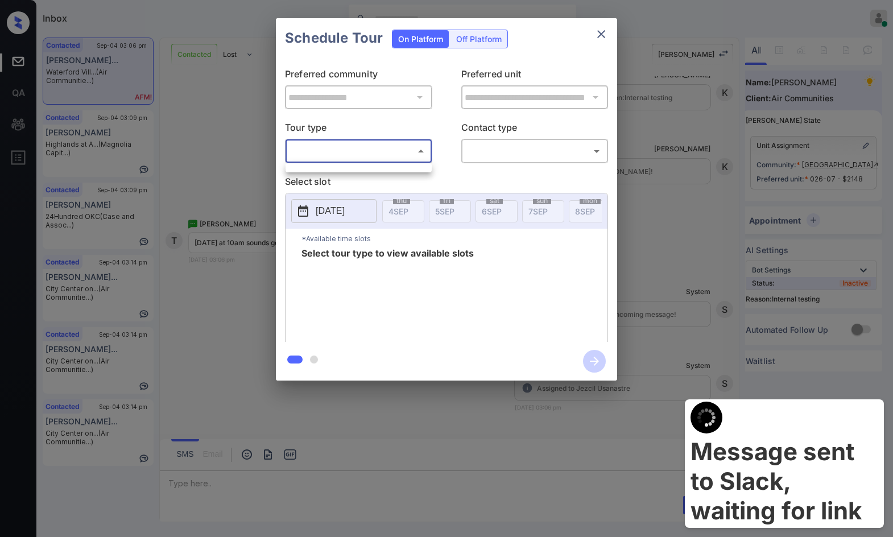
click at [602, 35] on div at bounding box center [446, 268] width 893 height 537
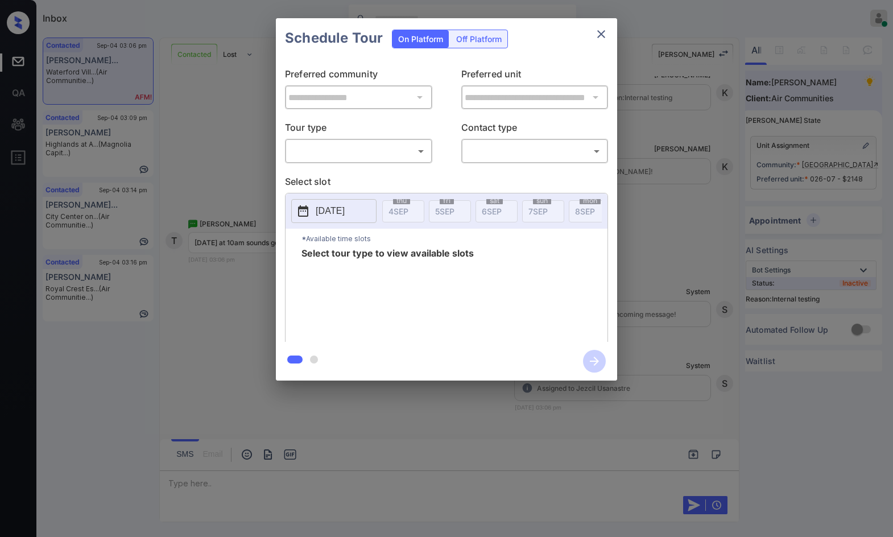
click at [609, 311] on div "**********" at bounding box center [446, 200] width 341 height 284
click at [662, 292] on div "**********" at bounding box center [446, 199] width 893 height 399
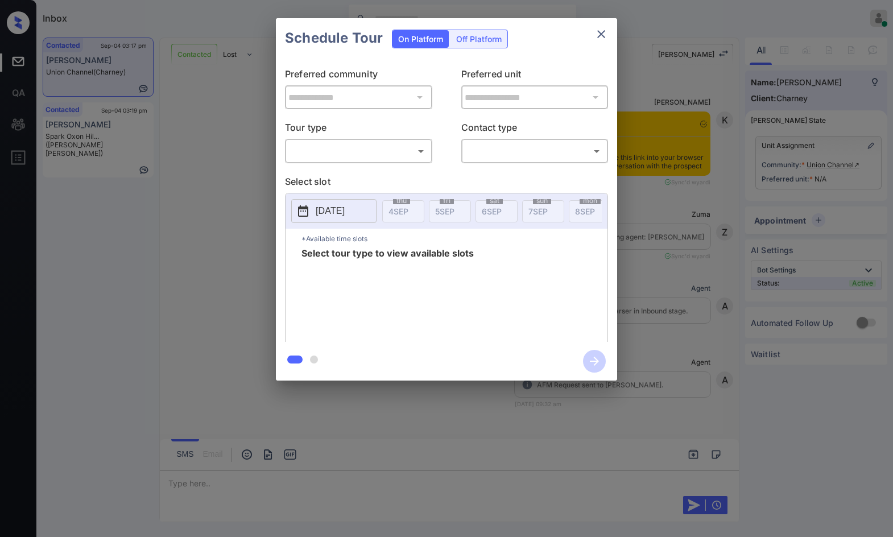
click at [398, 158] on body "Inbox Jezcil Usanastre Online Set yourself offline Set yourself on break Profil…" at bounding box center [446, 268] width 893 height 537
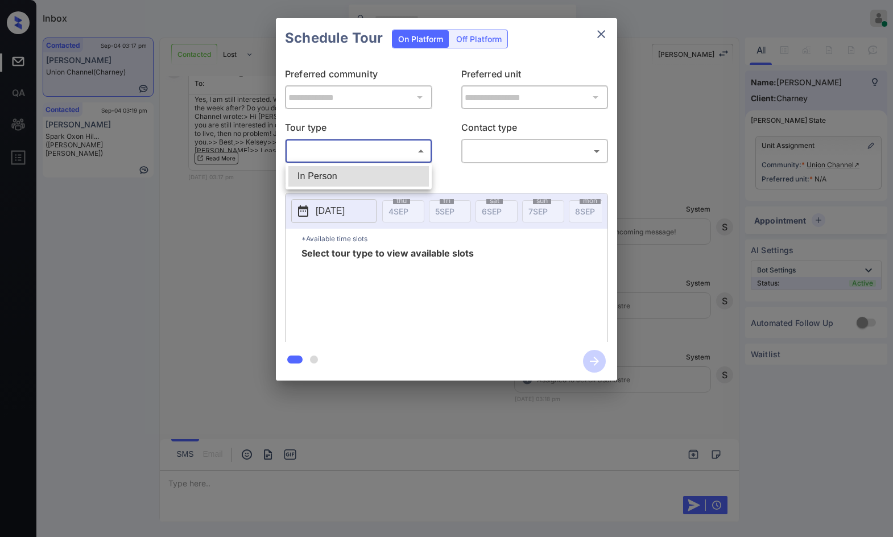
click at [387, 179] on li "In Person" at bounding box center [358, 176] width 140 height 20
type input "********"
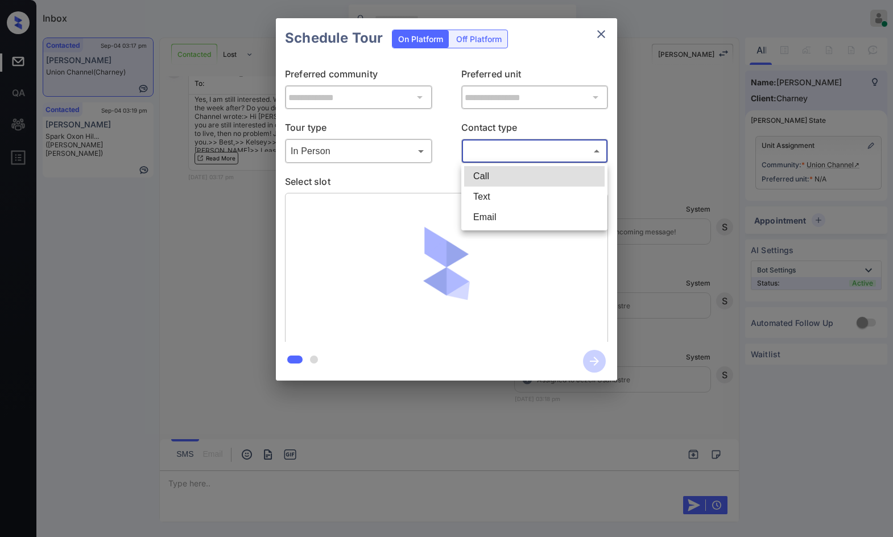
click at [472, 147] on body "Inbox Jezcil Usanastre Online Set yourself offline Set yourself on break Profil…" at bounding box center [446, 268] width 893 height 537
click at [490, 204] on li "Text" at bounding box center [534, 197] width 140 height 20
type input "****"
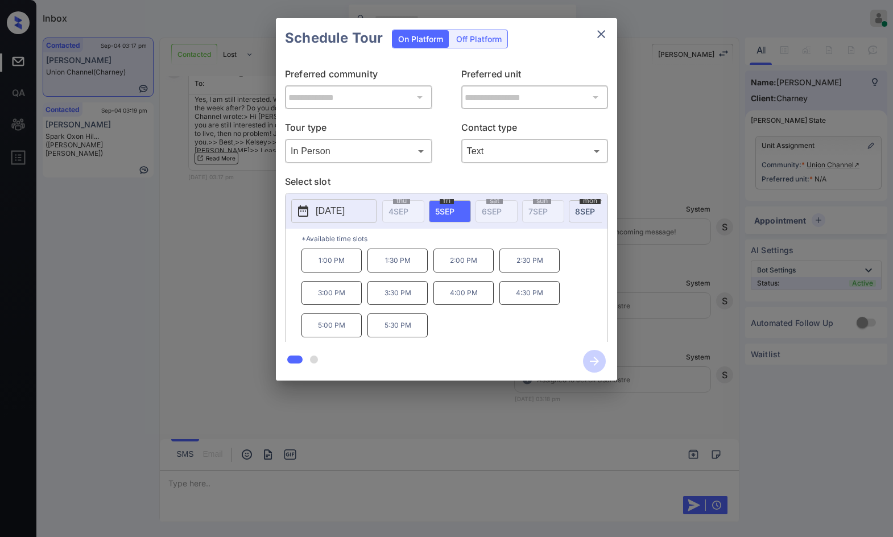
click at [334, 212] on p "2025-09-05" at bounding box center [330, 211] width 29 height 14
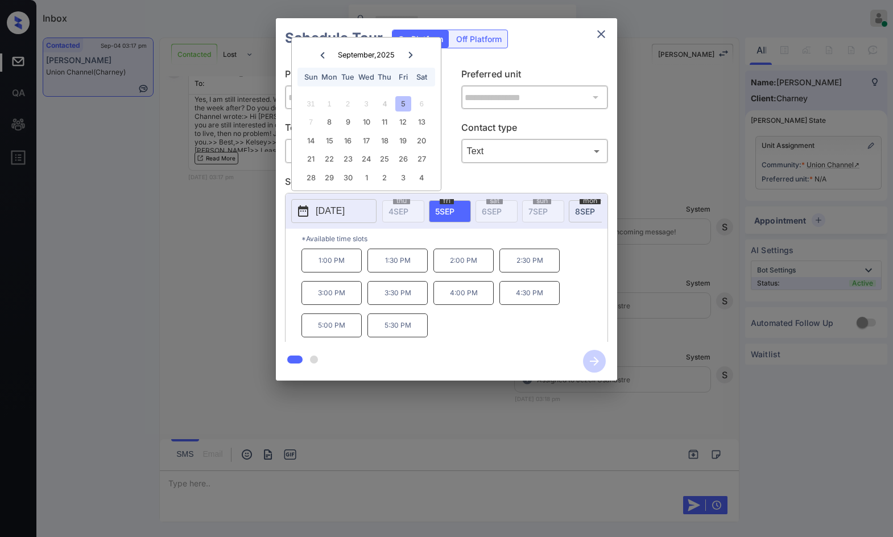
click at [194, 209] on div "**********" at bounding box center [446, 199] width 893 height 399
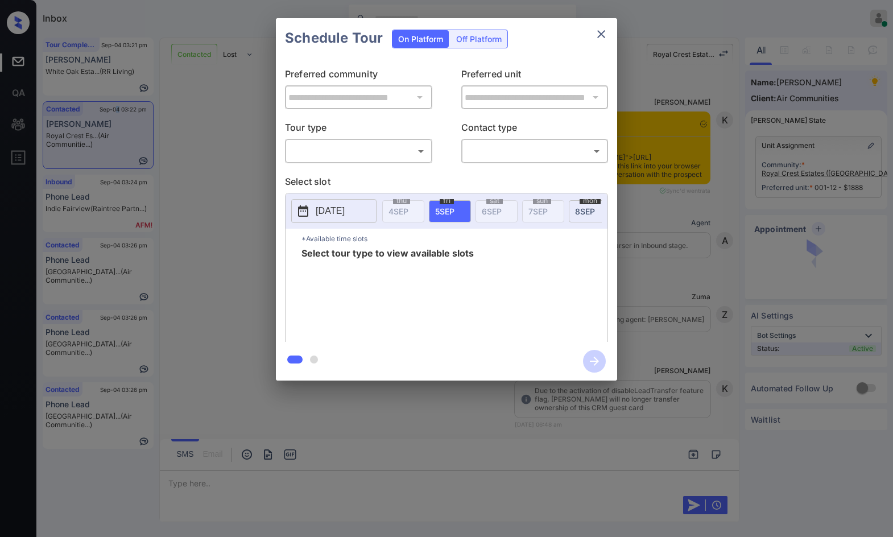
scroll to position [3415, 0]
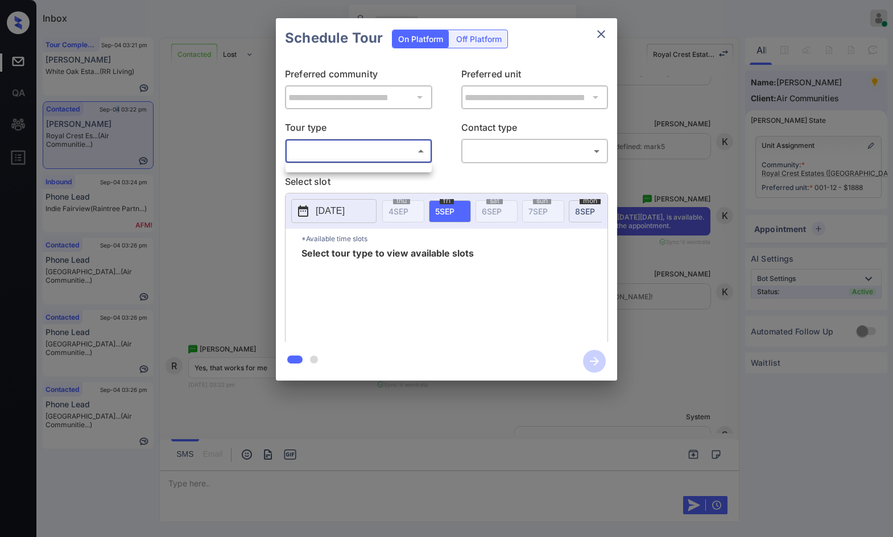
click at [329, 156] on body "Inbox Jezcil Usanastre Online Set yourself offline Set yourself on break Profil…" at bounding box center [446, 268] width 893 height 537
click at [334, 167] on ul at bounding box center [358, 166] width 146 height 6
click at [345, 142] on div at bounding box center [446, 268] width 893 height 537
click at [325, 145] on body "Inbox Jezcil Usanastre Online Set yourself offline Set yourself on break Profil…" at bounding box center [446, 268] width 893 height 537
click at [500, 330] on div at bounding box center [446, 268] width 893 height 537
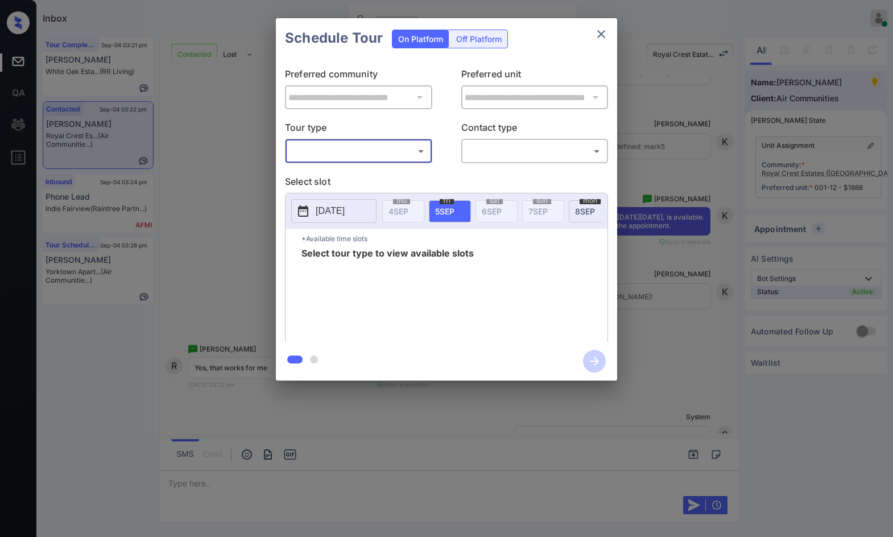
click at [293, 241] on div "*Available time slots Select tour type to view available slots" at bounding box center [446, 287] width 322 height 117
click at [253, 246] on div "**********" at bounding box center [446, 199] width 893 height 399
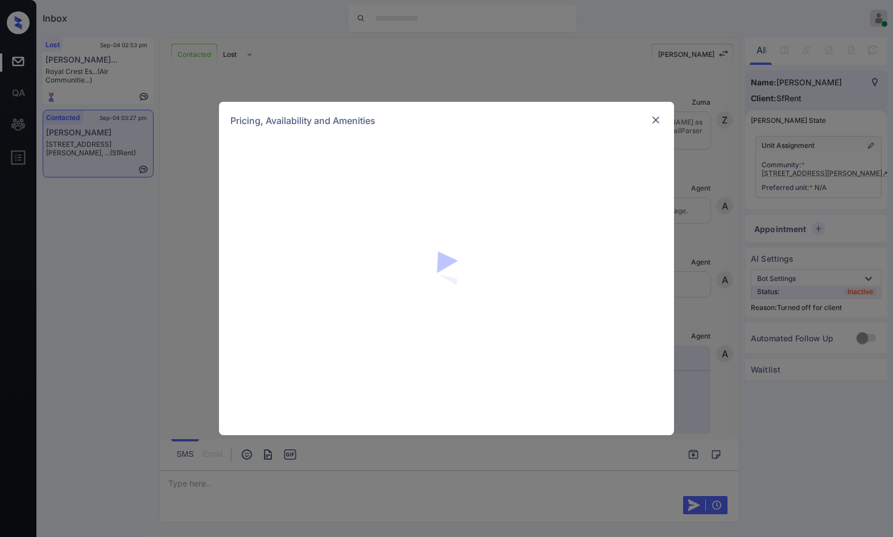
scroll to position [2338, 0]
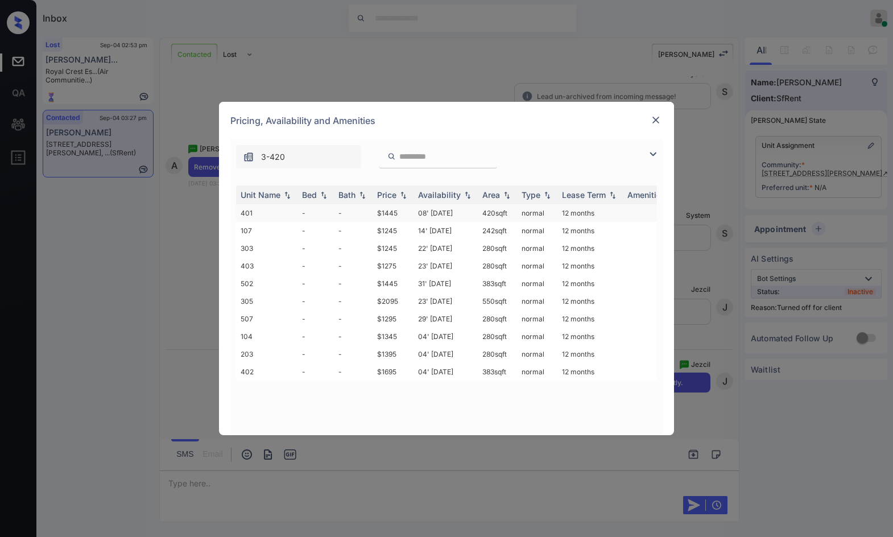
click at [412, 218] on td "$1445" at bounding box center [392, 213] width 41 height 18
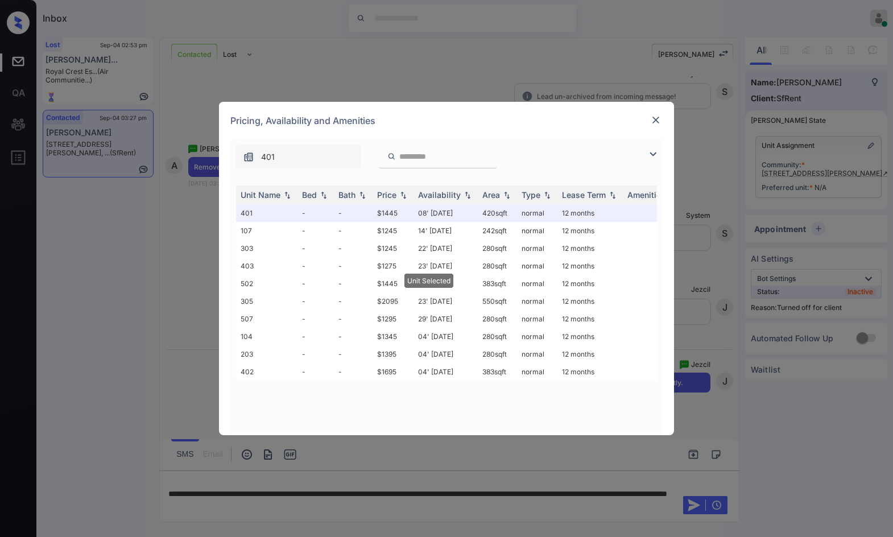
click at [653, 121] on img at bounding box center [655, 119] width 11 height 11
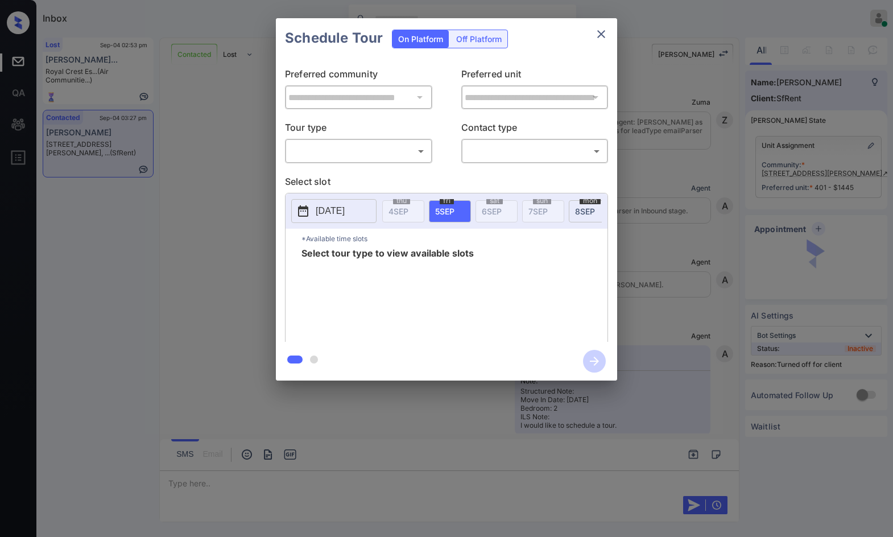
scroll to position [2412, 0]
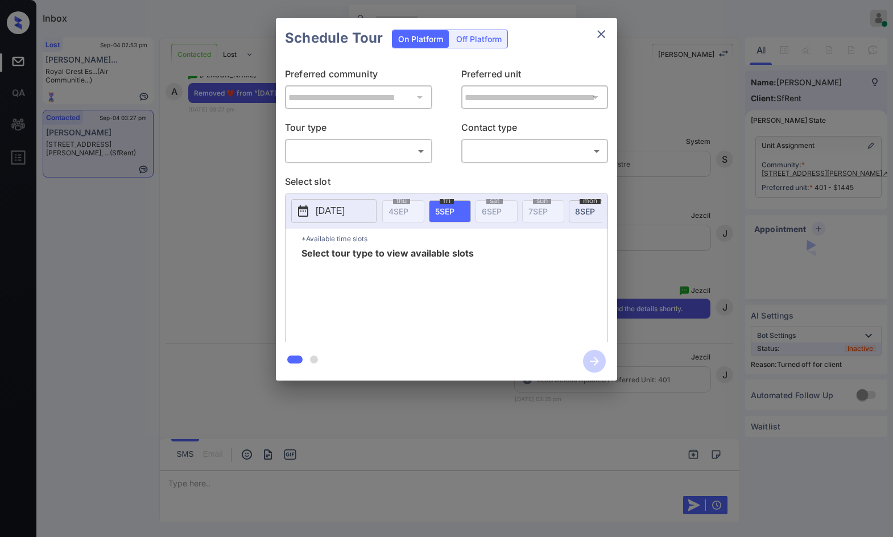
click at [502, 39] on div "Off Platform" at bounding box center [478, 39] width 57 height 18
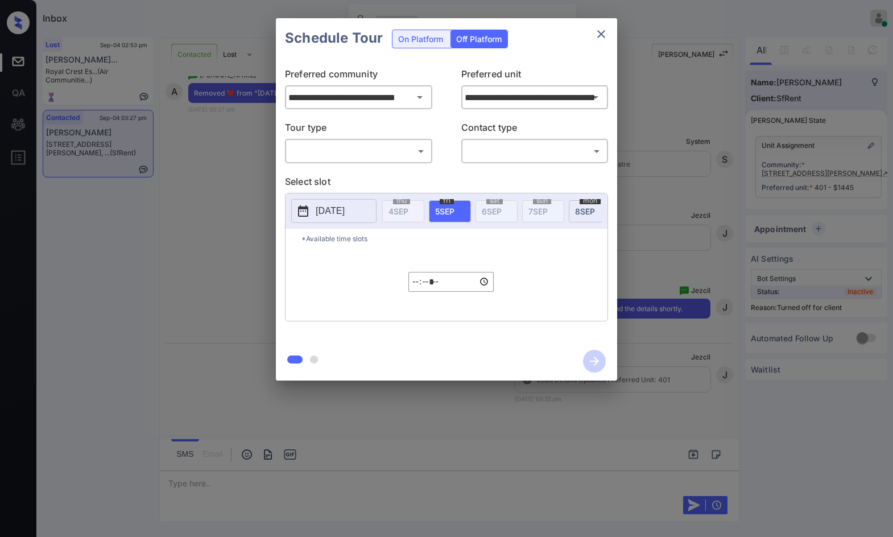
click at [419, 147] on body "Inbox Jezcil Usanastre Online Set yourself offline Set yourself on break Profil…" at bounding box center [446, 268] width 893 height 537
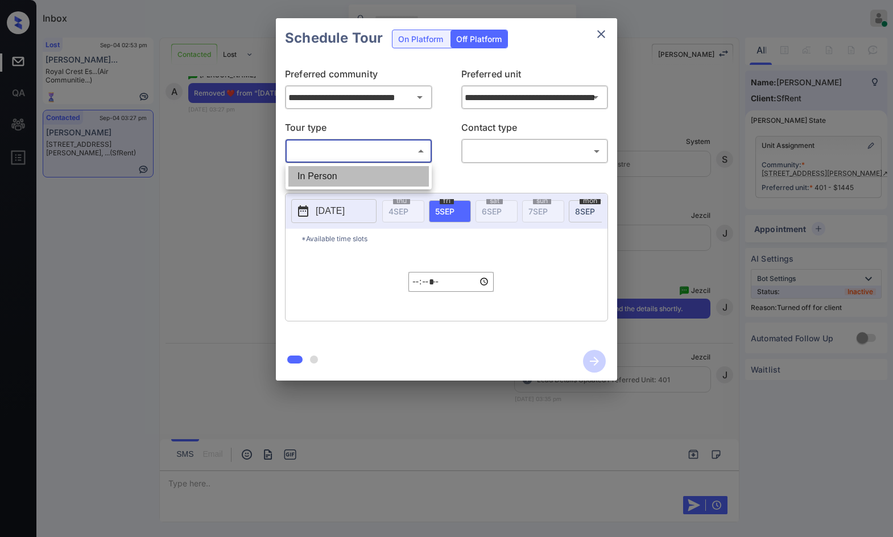
click at [379, 169] on li "In Person" at bounding box center [358, 176] width 140 height 20
type input "********"
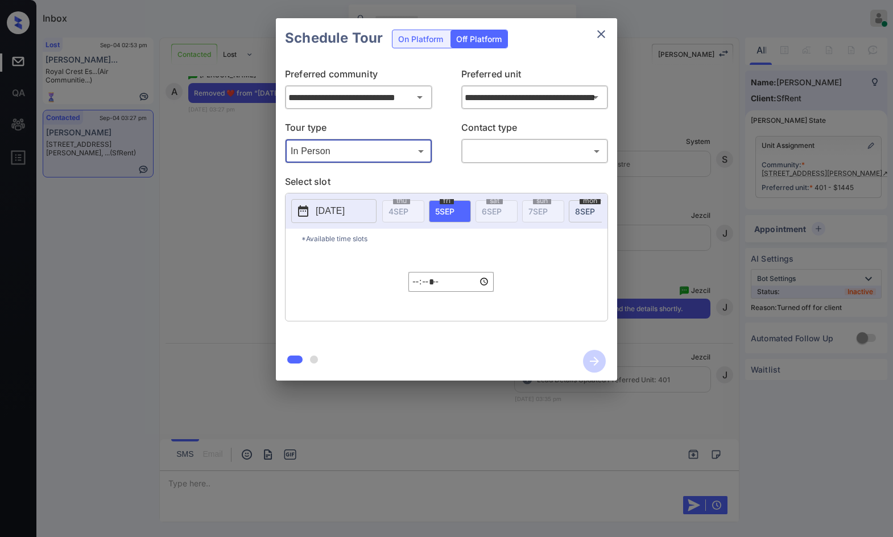
click at [489, 147] on body "Inbox Jezcil Usanastre Online Set yourself offline Set yourself on break Profil…" at bounding box center [446, 268] width 893 height 537
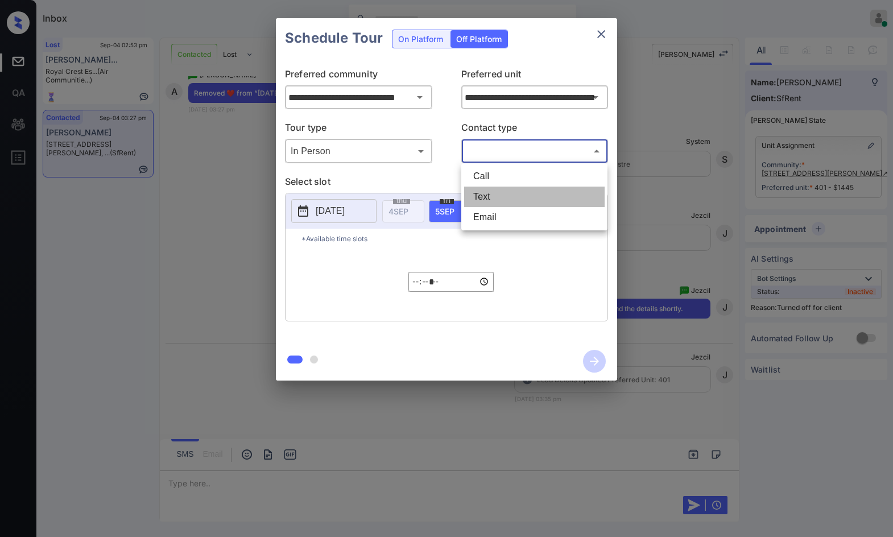
click at [492, 197] on li "Text" at bounding box center [534, 197] width 140 height 20
type input "****"
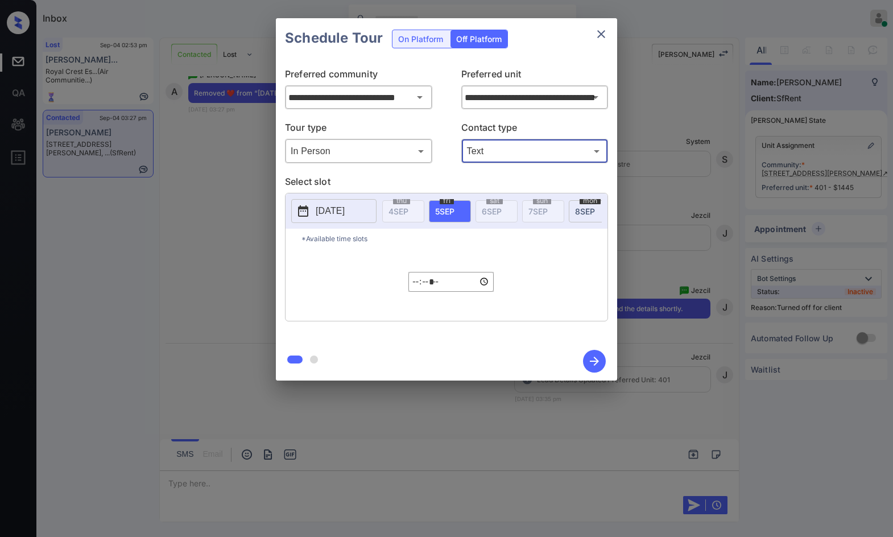
click at [341, 209] on p "[DATE]" at bounding box center [330, 211] width 29 height 14
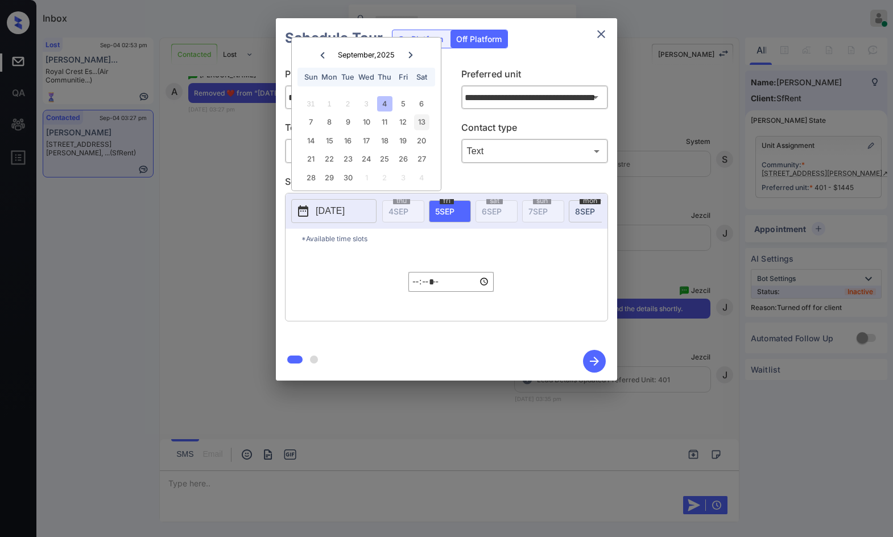
click at [421, 123] on div "13" at bounding box center [421, 121] width 15 height 15
type input "**********"
click at [418, 292] on input "*****" at bounding box center [450, 282] width 85 height 20
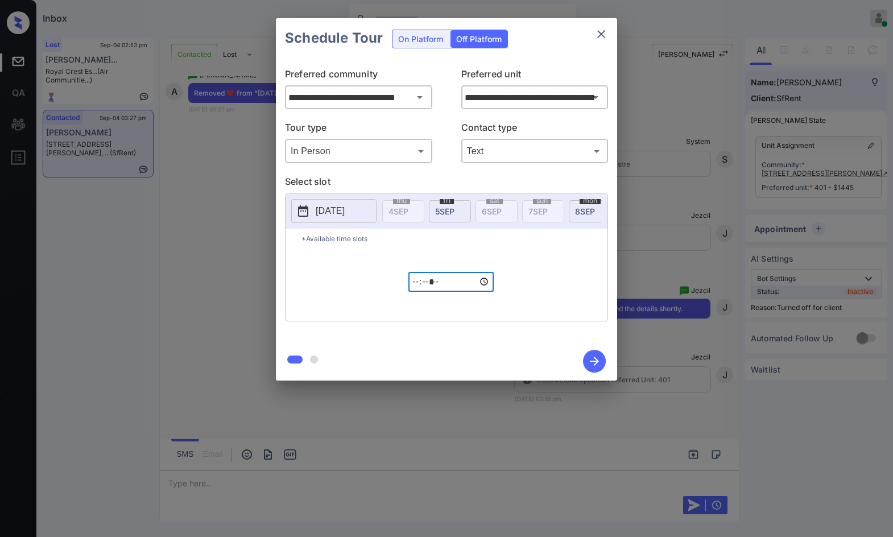
click at [428, 289] on input "*****" at bounding box center [450, 282] width 85 height 20
type input "*****"
click at [595, 362] on icon "button" at bounding box center [594, 361] width 9 height 9
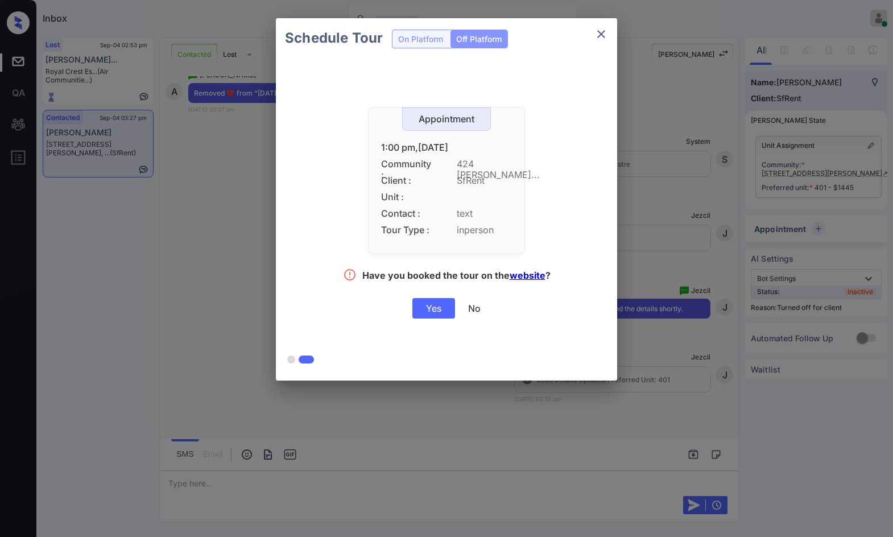
click at [424, 304] on div "Yes" at bounding box center [433, 308] width 43 height 20
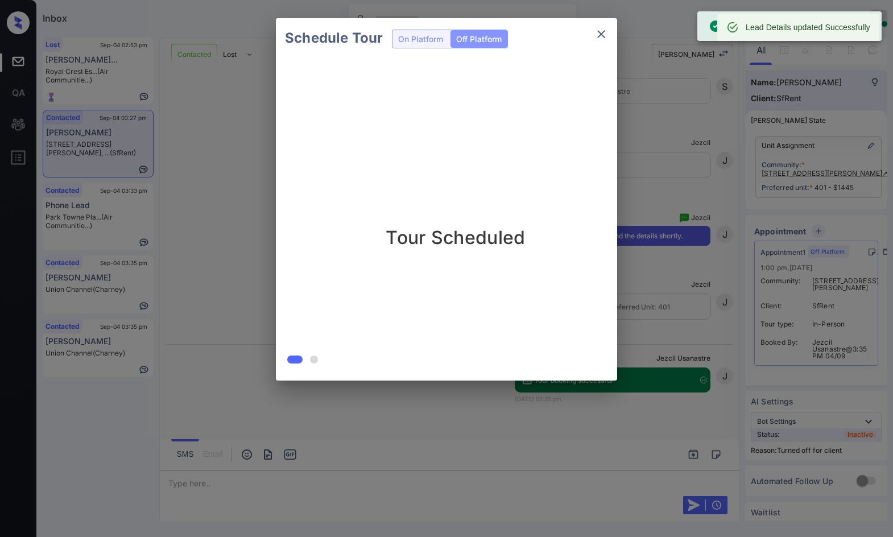
scroll to position [2485, 0]
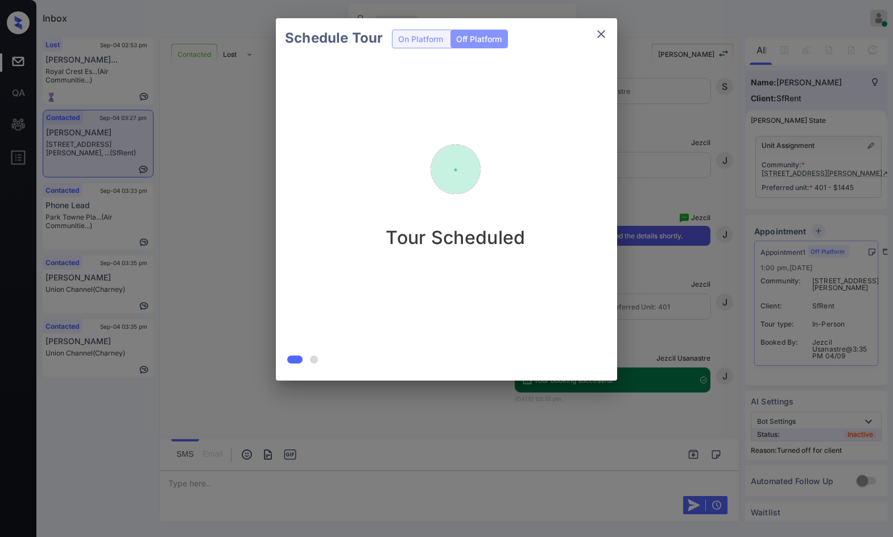
click at [230, 264] on div "Schedule Tour On Platform Off Platform Tour Scheduled" at bounding box center [446, 199] width 893 height 399
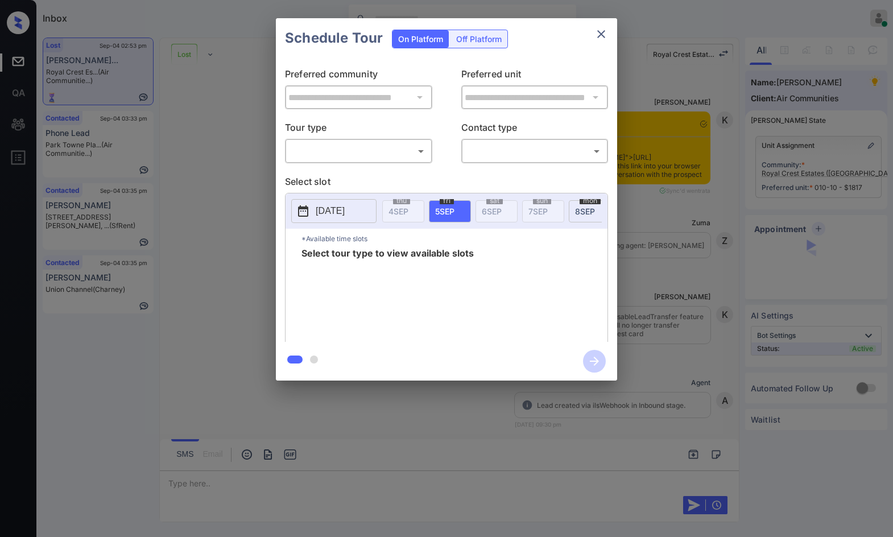
scroll to position [1335, 0]
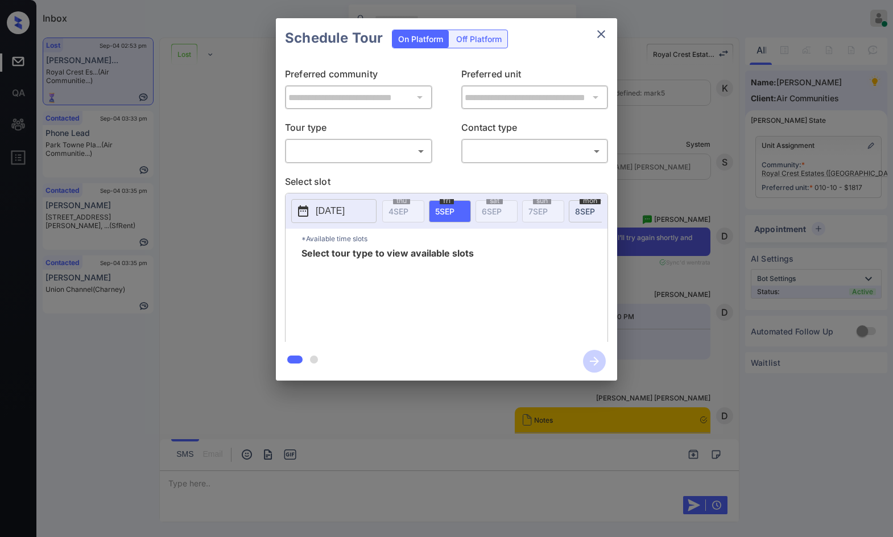
click at [395, 131] on p "Tour type" at bounding box center [358, 130] width 147 height 18
click at [394, 146] on body "Inbox Jezcil Usanastre Online Set yourself offline Set yourself on break Profil…" at bounding box center [446, 268] width 893 height 537
click at [191, 188] on div at bounding box center [446, 268] width 893 height 537
click at [686, 297] on div "**********" at bounding box center [446, 199] width 893 height 399
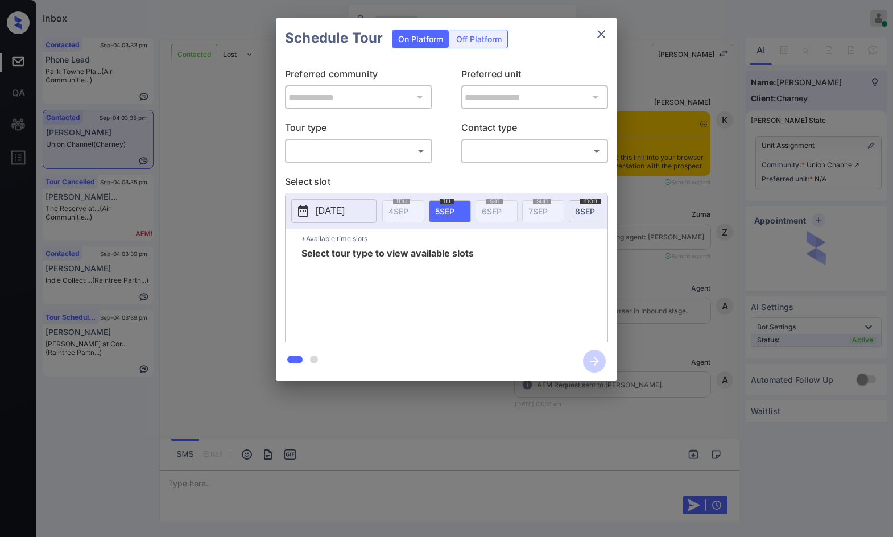
scroll to position [11376, 0]
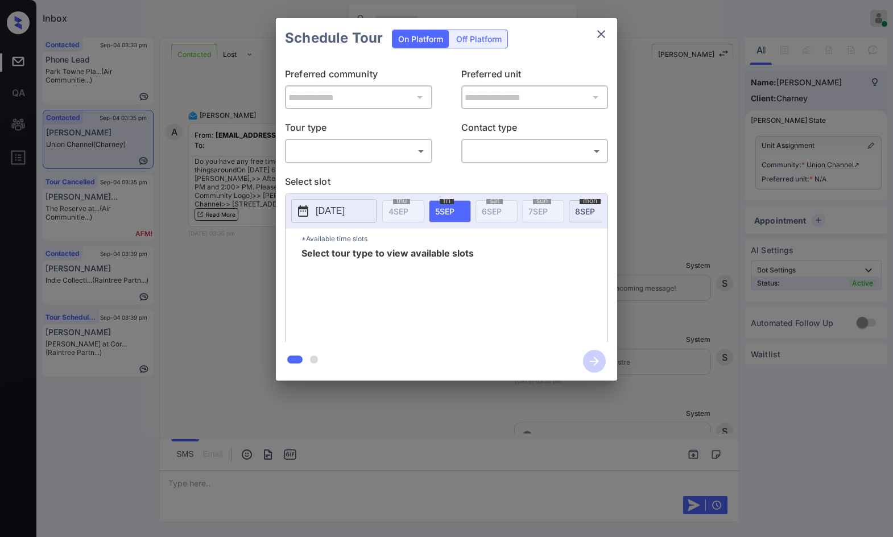
click at [330, 144] on body "Inbox Jezcil Usanastre Online Set yourself offline Set yourself on break Profil…" at bounding box center [446, 268] width 893 height 537
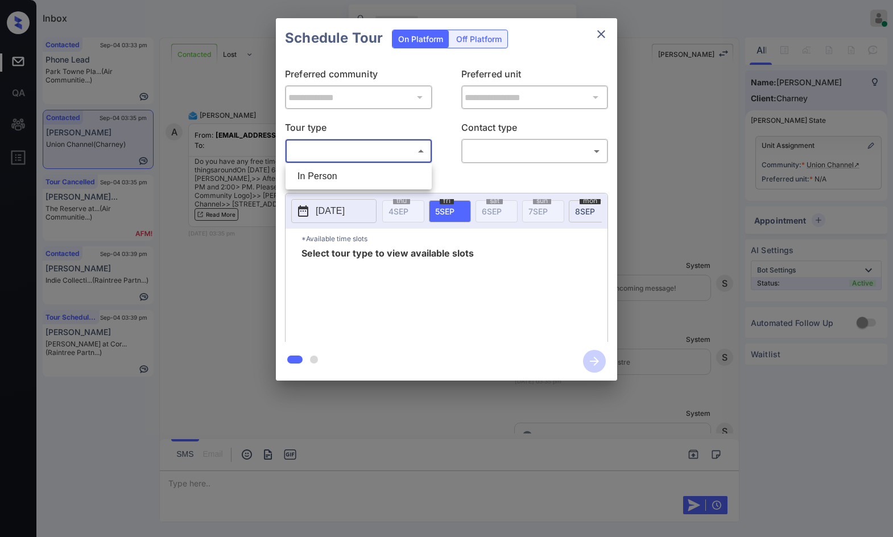
click at [332, 168] on li "In Person" at bounding box center [358, 176] width 140 height 20
type input "********"
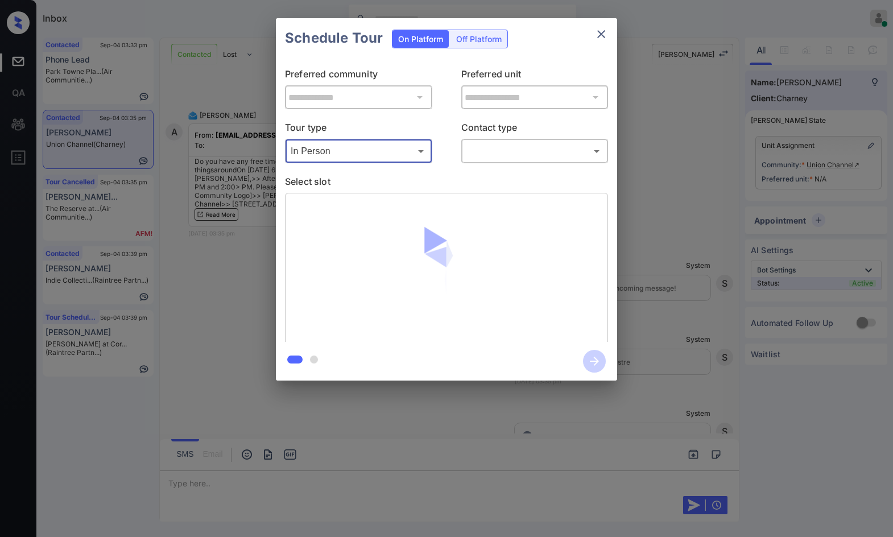
click at [466, 154] on body "Inbox Jezcil Usanastre Online Set yourself offline Set yourself on break Profil…" at bounding box center [446, 268] width 893 height 537
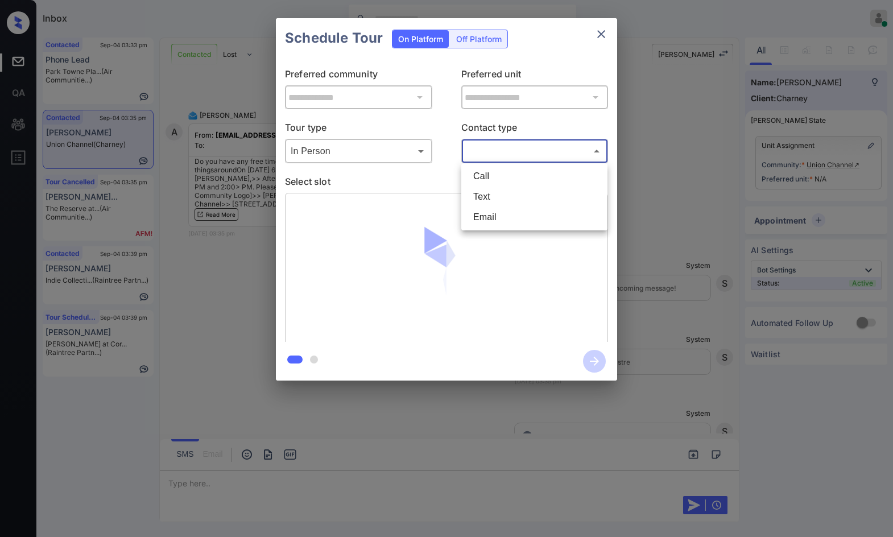
click at [476, 189] on li "Text" at bounding box center [534, 197] width 140 height 20
type input "****"
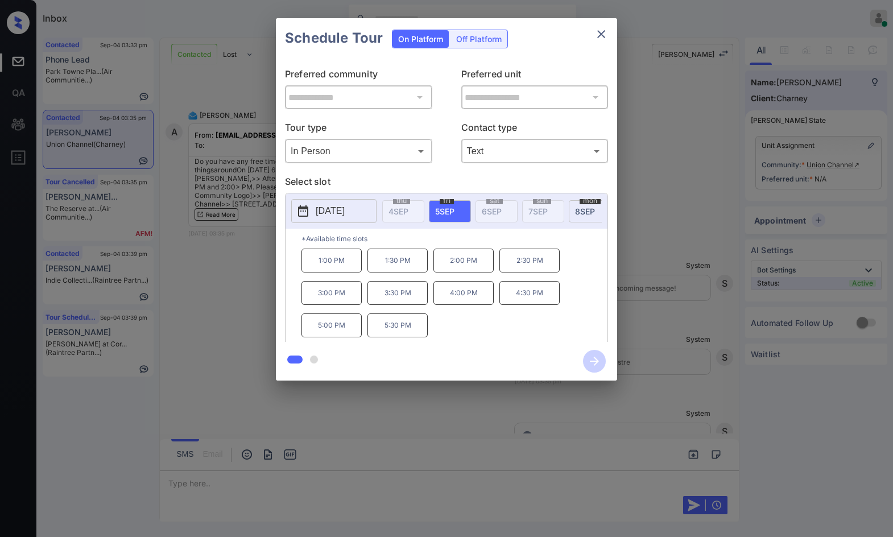
click at [345, 206] on p "2025-09-05" at bounding box center [330, 211] width 29 height 14
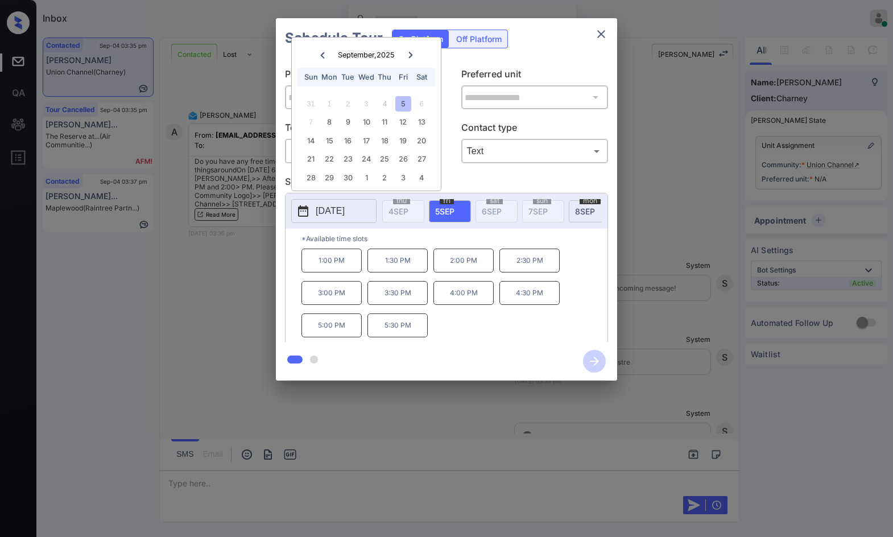
click at [176, 333] on div "**********" at bounding box center [446, 199] width 893 height 399
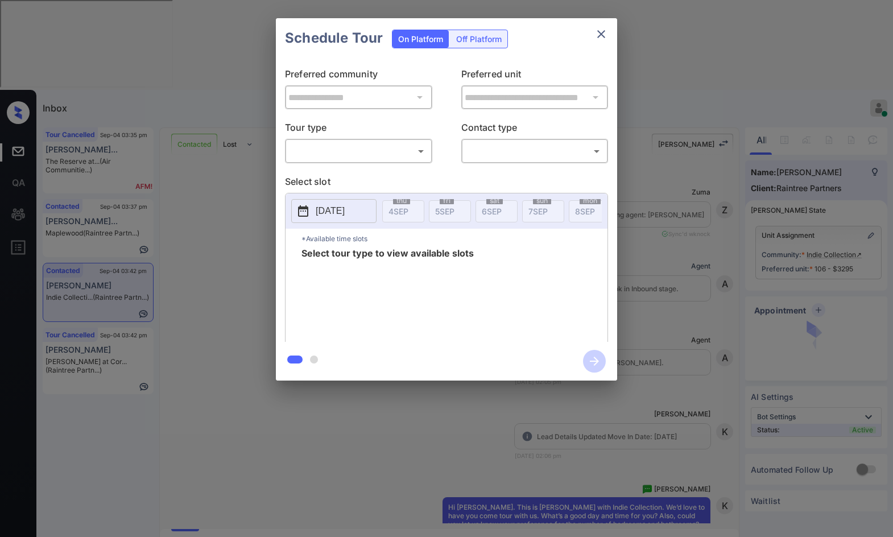
scroll to position [1780, 0]
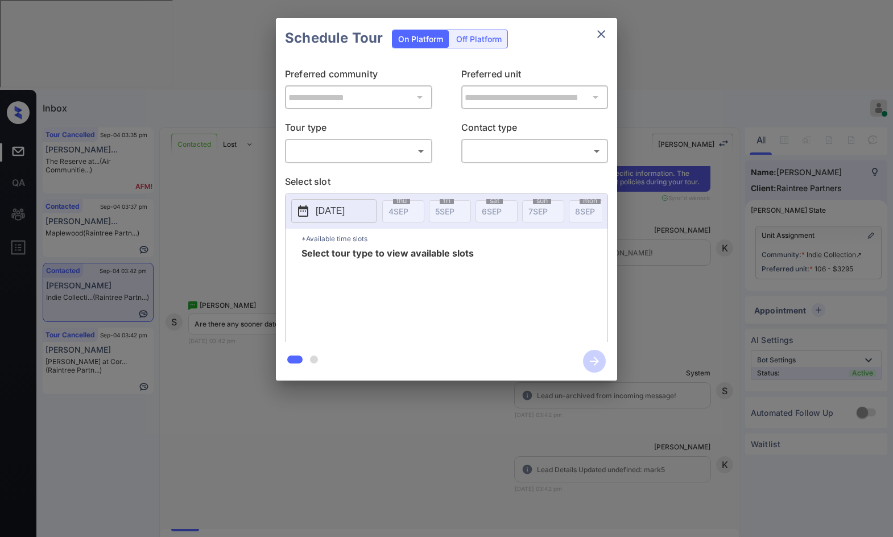
click at [672, 230] on div "**********" at bounding box center [446, 199] width 893 height 399
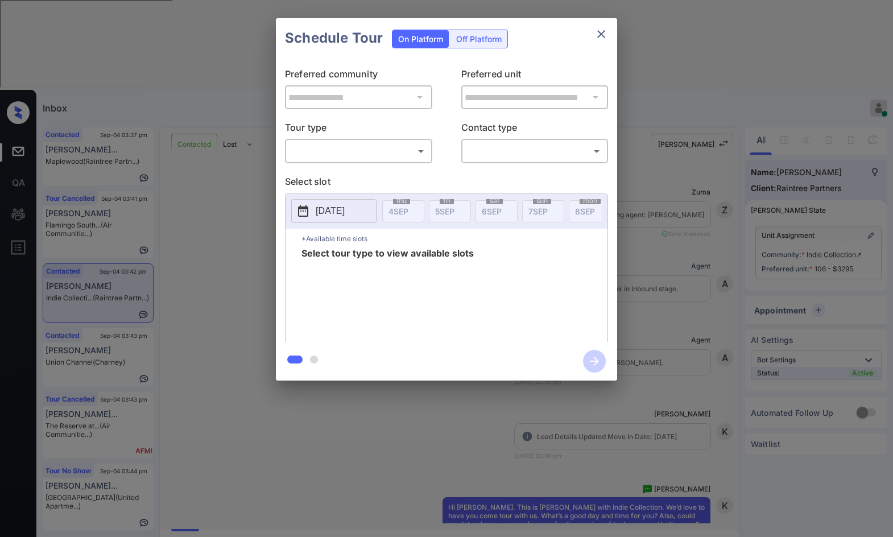
scroll to position [1723, 0]
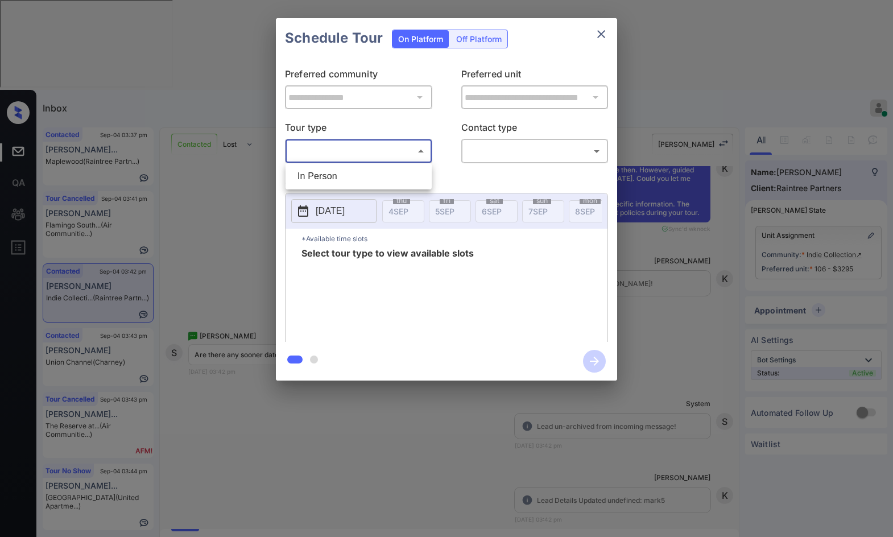
click at [407, 160] on body "Inbox Jezcil Usanastre Online Set yourself offline Set yourself on break Profil…" at bounding box center [446, 268] width 893 height 537
click at [382, 167] on li "In Person" at bounding box center [358, 176] width 140 height 20
type input "********"
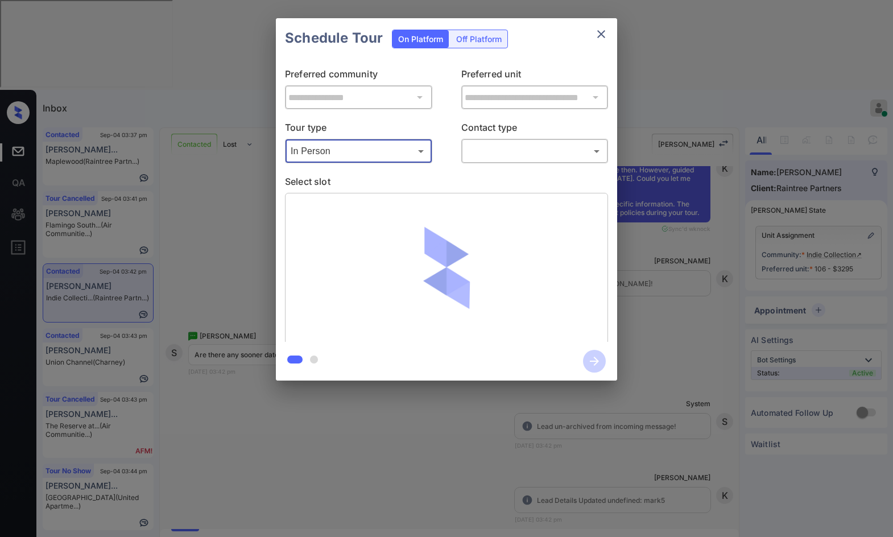
click at [529, 148] on body "Inbox Jezcil Usanastre Online Set yourself offline Set yourself on break Profil…" at bounding box center [446, 268] width 893 height 537
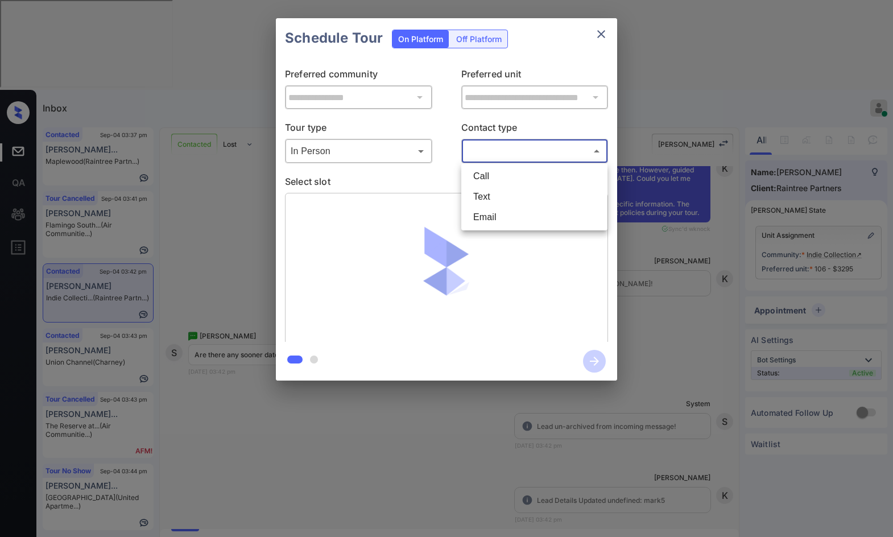
click at [529, 196] on li "Text" at bounding box center [534, 197] width 140 height 20
type input "****"
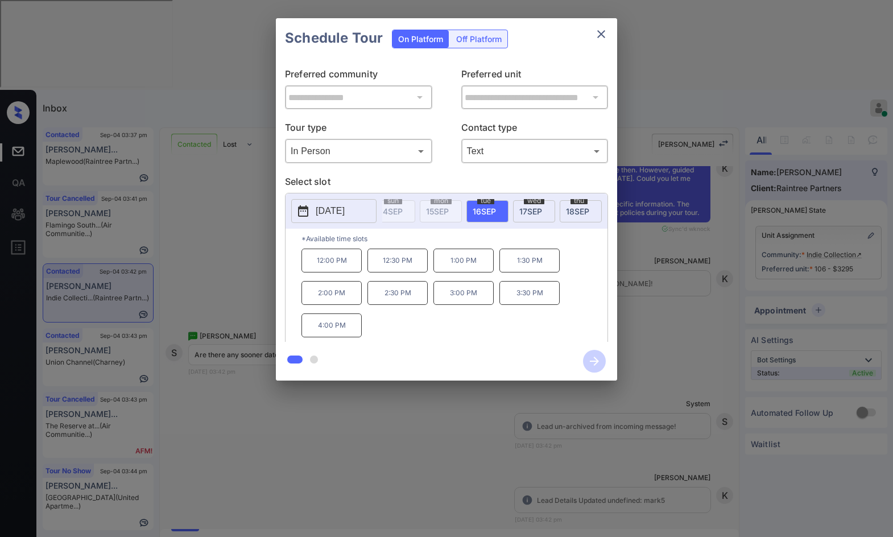
scroll to position [0, 450]
click at [253, 258] on div "**********" at bounding box center [446, 199] width 893 height 399
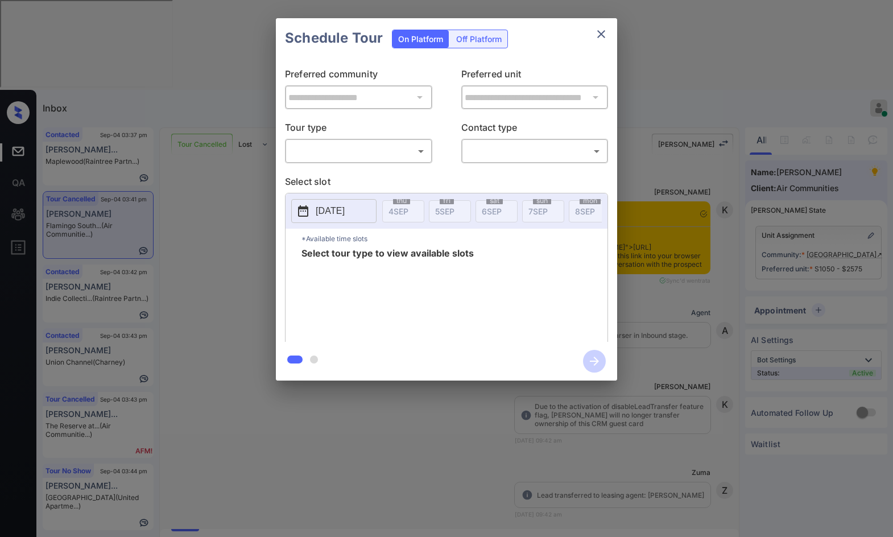
scroll to position [4979, 0]
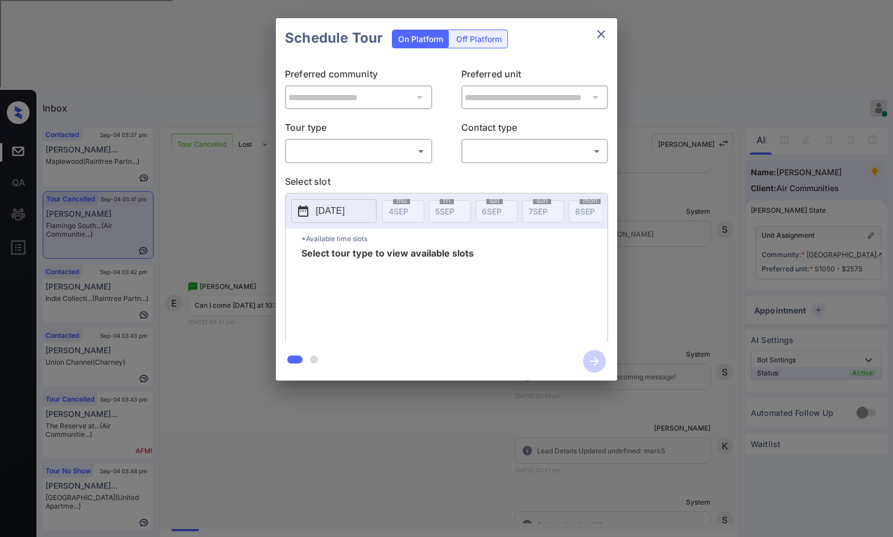
click at [391, 159] on body "Inbox Jezcil Usanastre Online Set yourself offline Set yourself on break Profil…" at bounding box center [446, 268] width 893 height 537
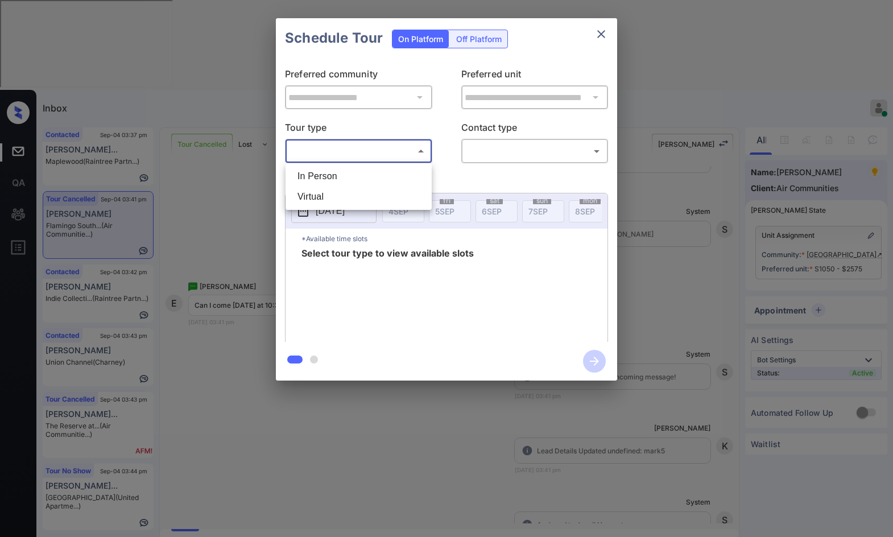
click at [387, 177] on li "In Person" at bounding box center [358, 176] width 140 height 20
type input "********"
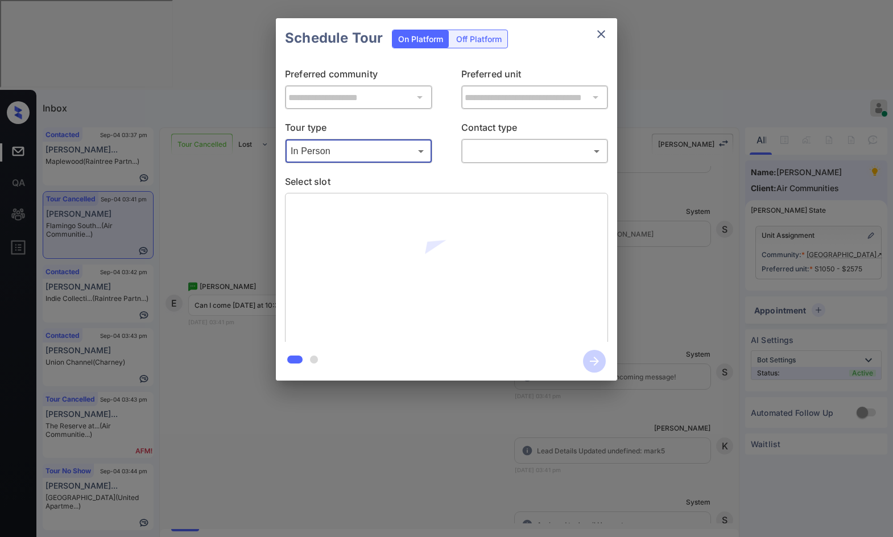
click at [485, 152] on body "Inbox Jezcil Usanastre Online Set yourself offline Set yourself on break Profil…" at bounding box center [446, 268] width 893 height 537
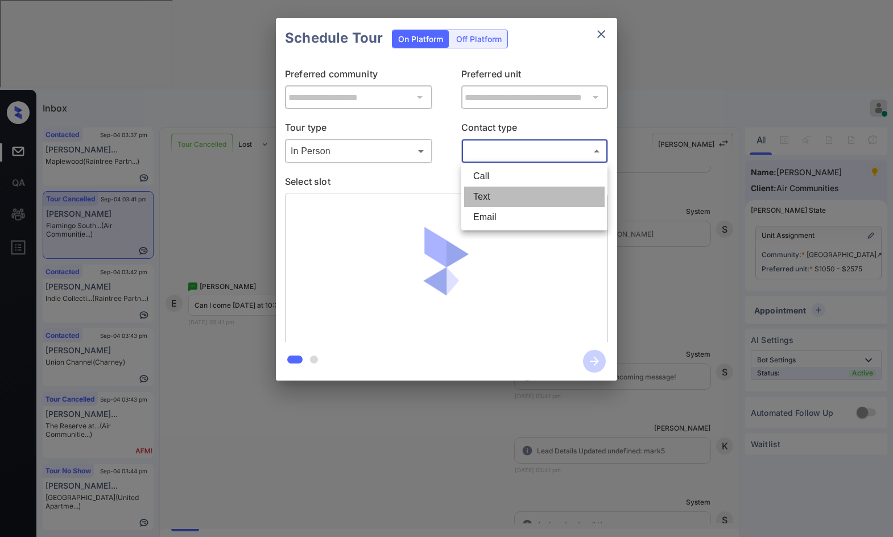
click at [512, 197] on li "Text" at bounding box center [534, 197] width 140 height 20
type input "****"
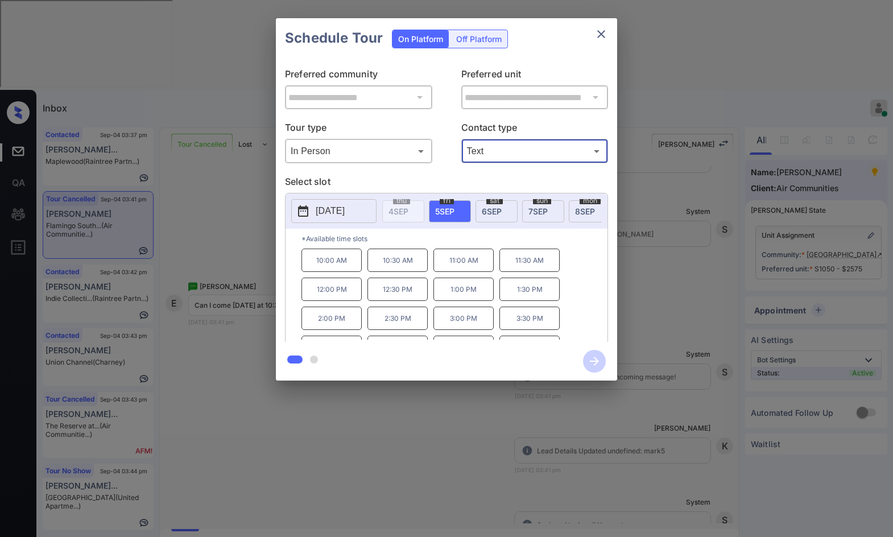
click at [249, 279] on div "**********" at bounding box center [446, 199] width 893 height 399
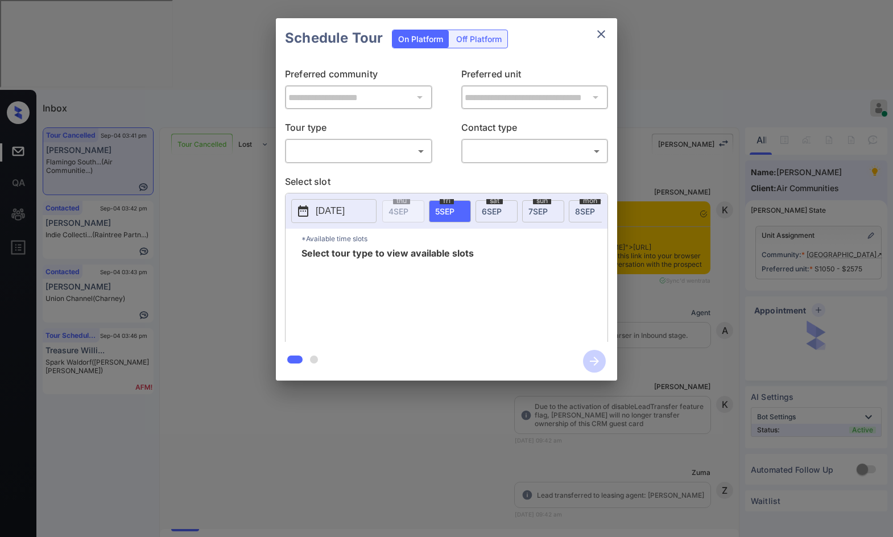
scroll to position [5104, 0]
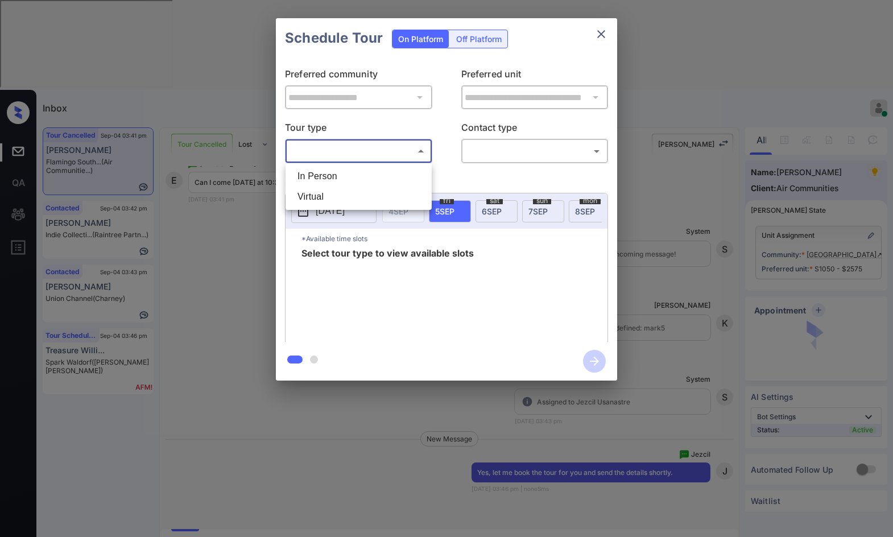
click at [335, 155] on body "Inbox Jezcil Usanastre Online Set yourself offline Set yourself on break Profil…" at bounding box center [446, 268] width 893 height 537
click at [338, 180] on li "In Person" at bounding box center [358, 176] width 140 height 20
type input "********"
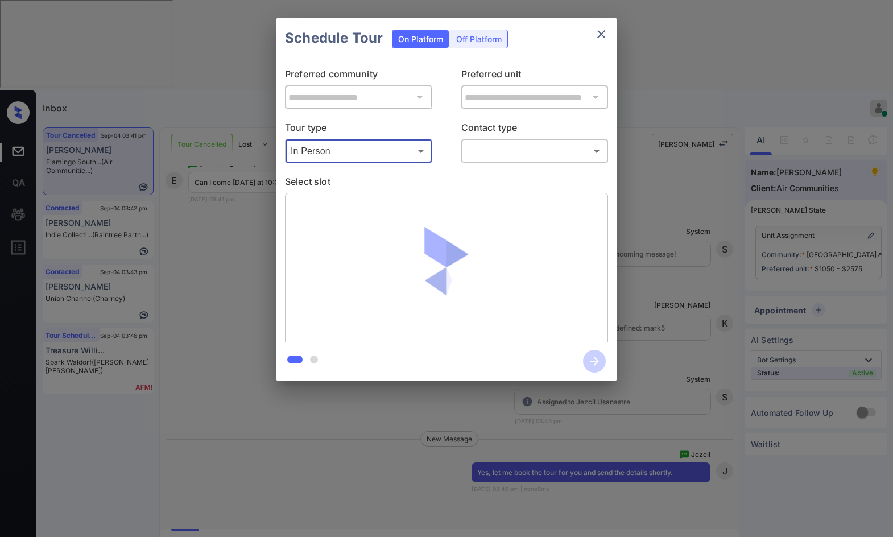
click at [506, 158] on body "Inbox Jezcil Usanastre Online Set yourself offline Set yourself on break Profil…" at bounding box center [446, 268] width 893 height 537
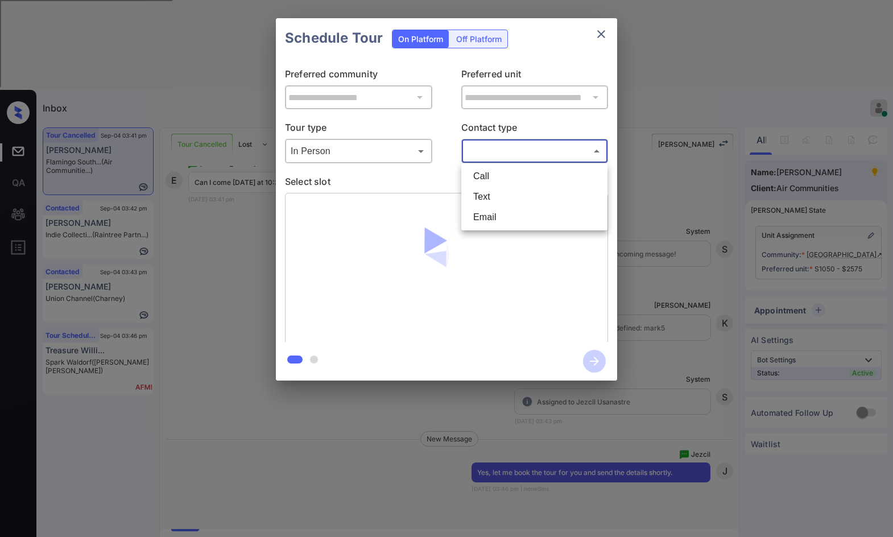
click at [479, 196] on li "Text" at bounding box center [534, 197] width 140 height 20
type input "****"
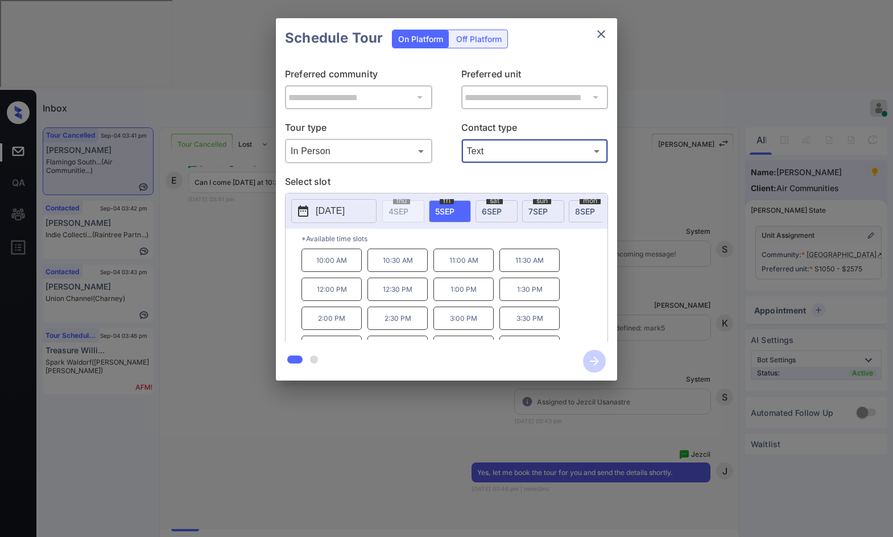
click at [417, 262] on p "10:30 AM" at bounding box center [397, 260] width 60 height 23
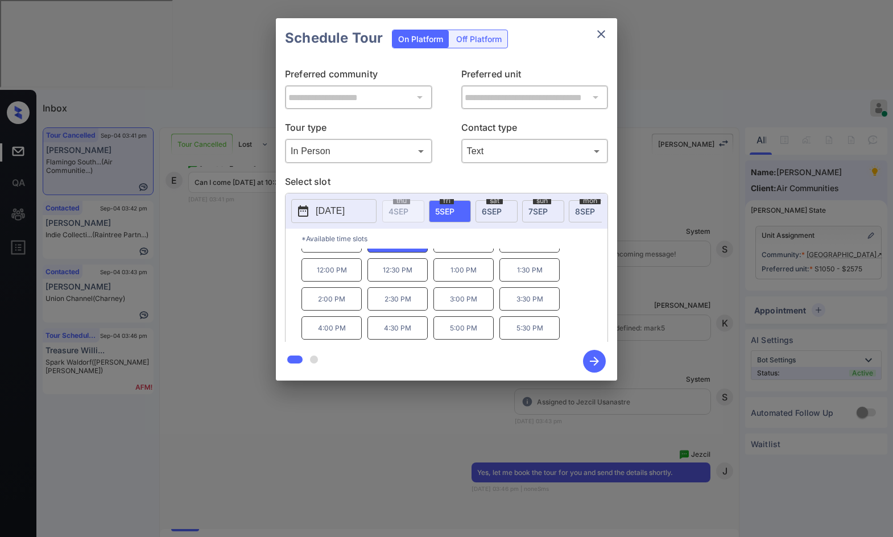
scroll to position [0, 0]
click at [595, 359] on icon "button" at bounding box center [594, 361] width 9 height 9
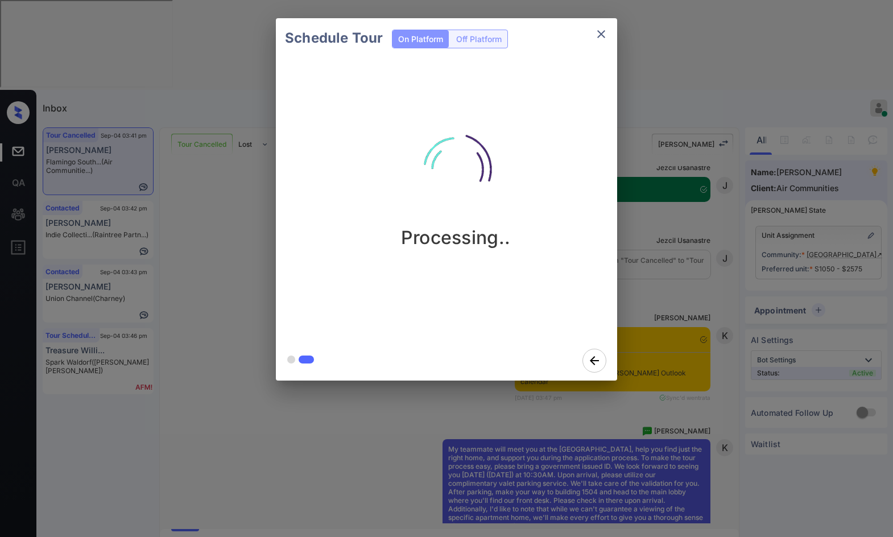
scroll to position [5502, 0]
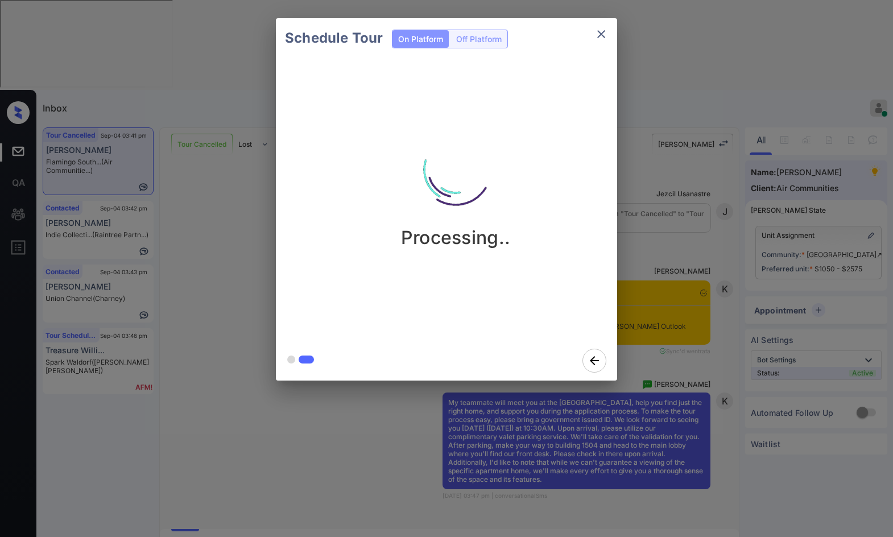
click at [193, 246] on div "Schedule Tour On Platform Off Platform Processing.." at bounding box center [446, 199] width 893 height 399
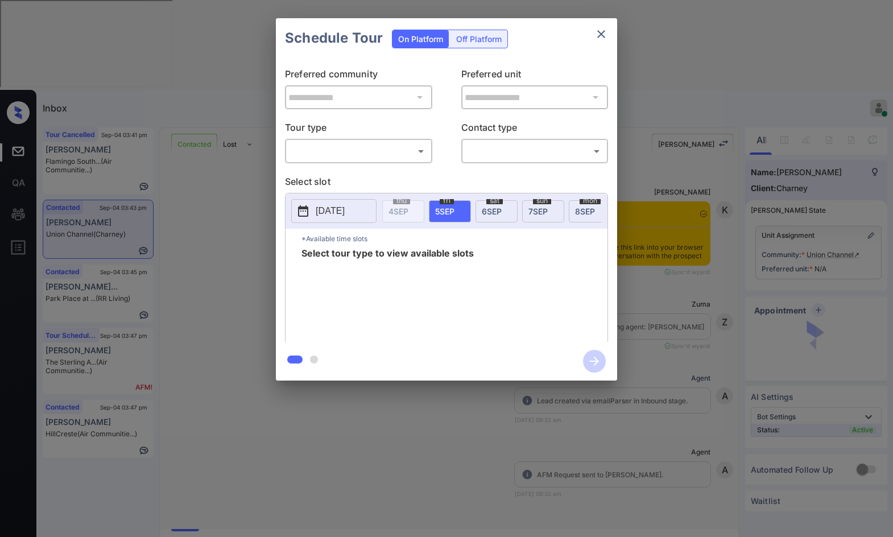
scroll to position [11921, 0]
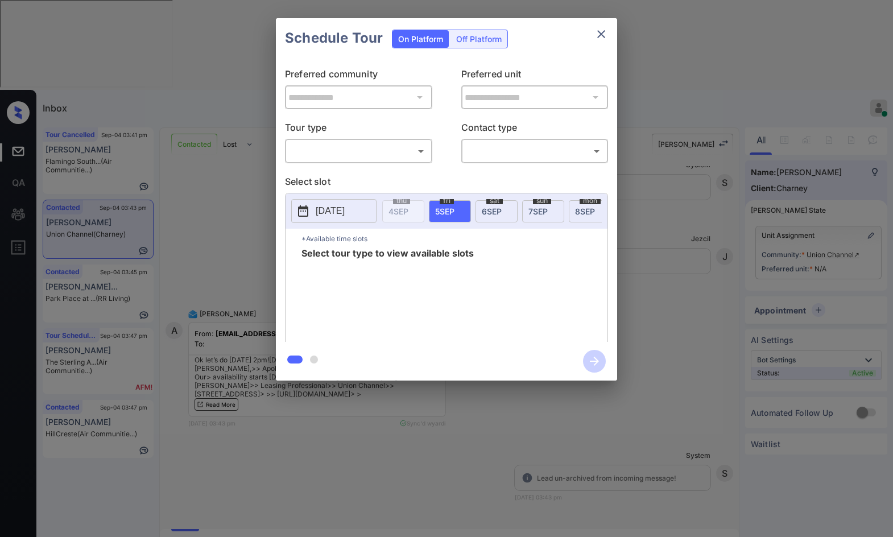
click at [385, 151] on body "Inbox Jezcil Usanastre Online Set yourself offline Set yourself on break Profil…" at bounding box center [446, 268] width 893 height 537
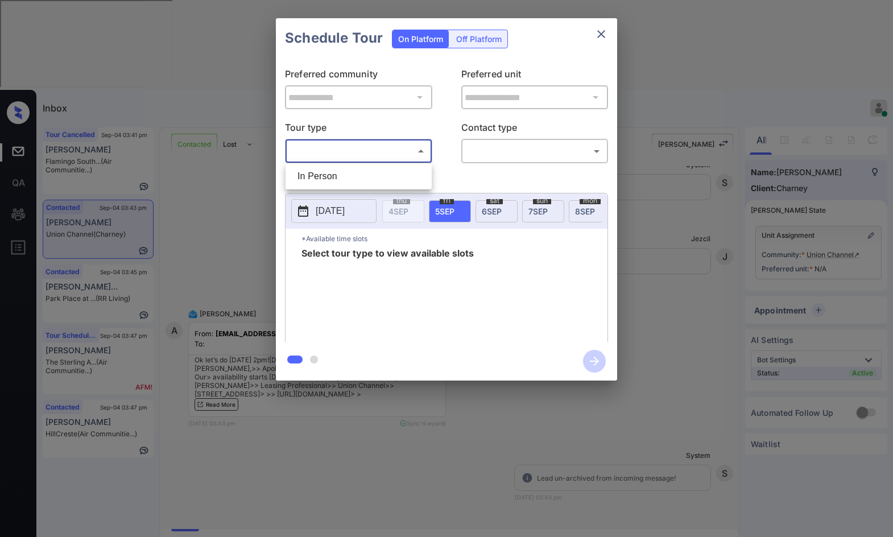
click at [377, 163] on ul "In Person" at bounding box center [358, 176] width 146 height 26
click at [380, 170] on li "In Person" at bounding box center [358, 176] width 140 height 20
type input "********"
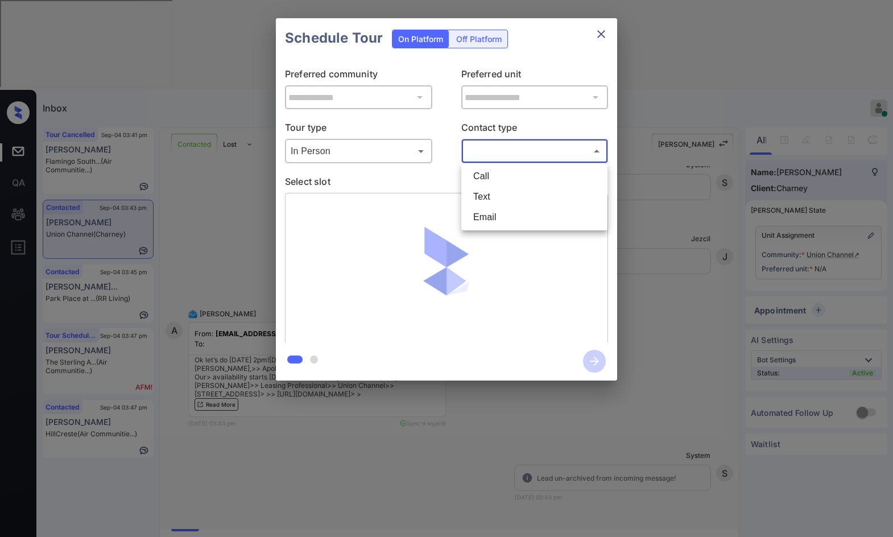
click at [515, 152] on body "Inbox Jezcil Usanastre Online Set yourself offline Set yourself on break Profil…" at bounding box center [446, 268] width 893 height 537
click at [518, 199] on li "Text" at bounding box center [534, 197] width 140 height 20
type input "****"
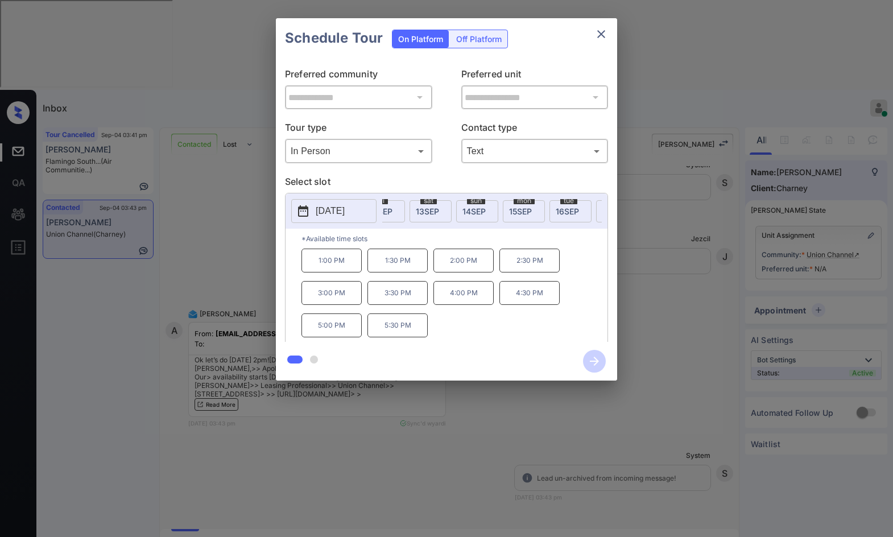
scroll to position [0, 400]
click at [470, 216] on div "sun 14 SEP" at bounding box center [469, 211] width 42 height 22
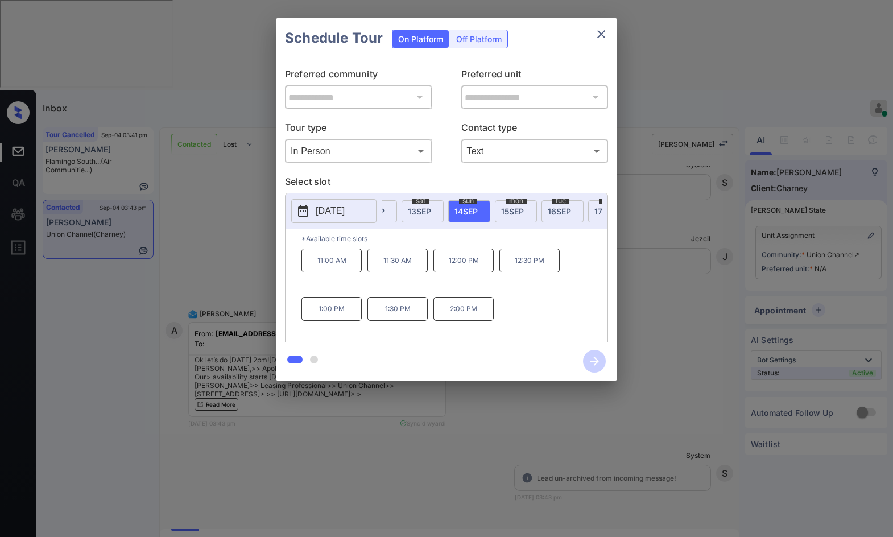
click at [260, 271] on div "**********" at bounding box center [446, 199] width 893 height 399
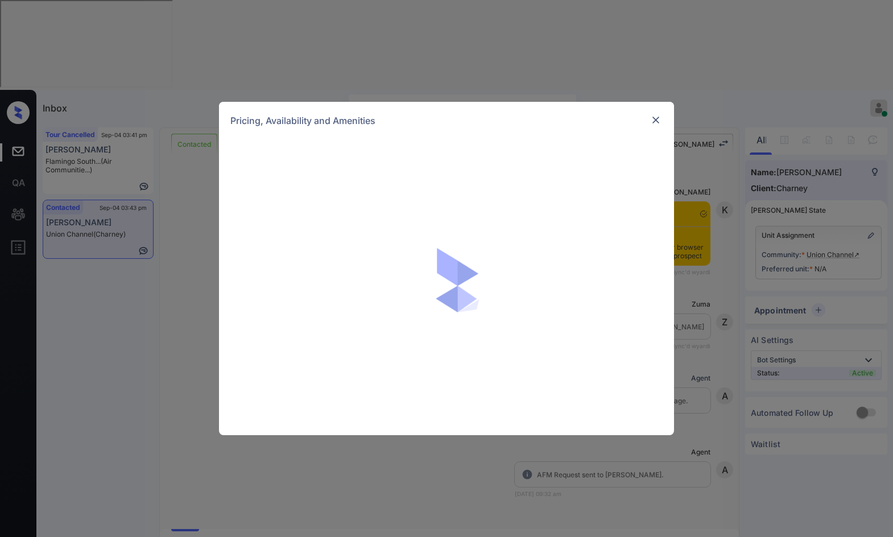
scroll to position [5876, 0]
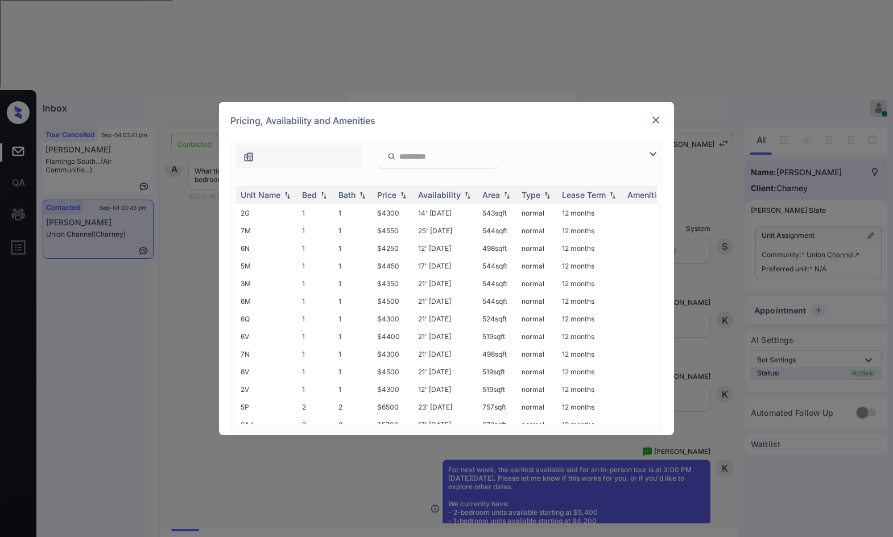
click at [650, 162] on div at bounding box center [446, 153] width 432 height 29
click at [648, 154] on img at bounding box center [653, 154] width 14 height 14
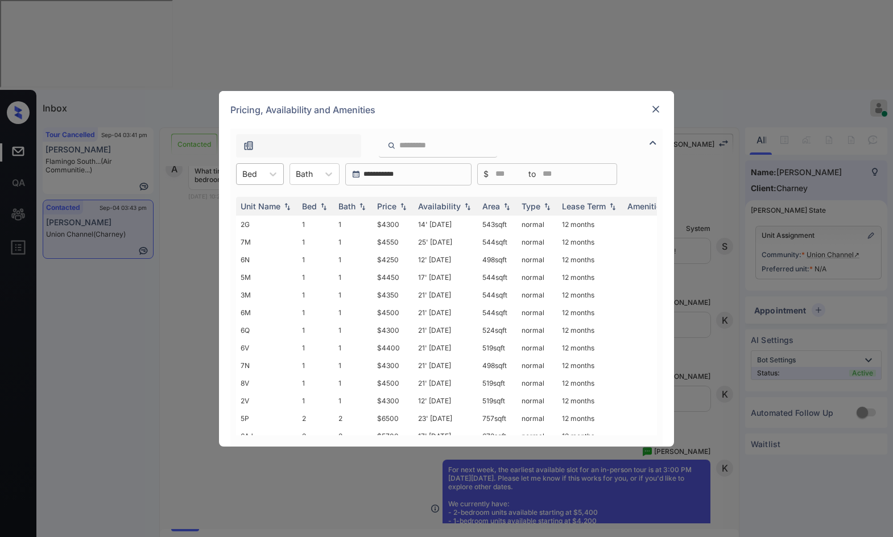
click at [283, 178] on div "**********" at bounding box center [446, 174] width 432 height 22
click at [275, 176] on icon at bounding box center [272, 173] width 11 height 11
click at [269, 202] on div "1" at bounding box center [260, 202] width 48 height 20
click at [407, 225] on td "$4300" at bounding box center [392, 225] width 41 height 18
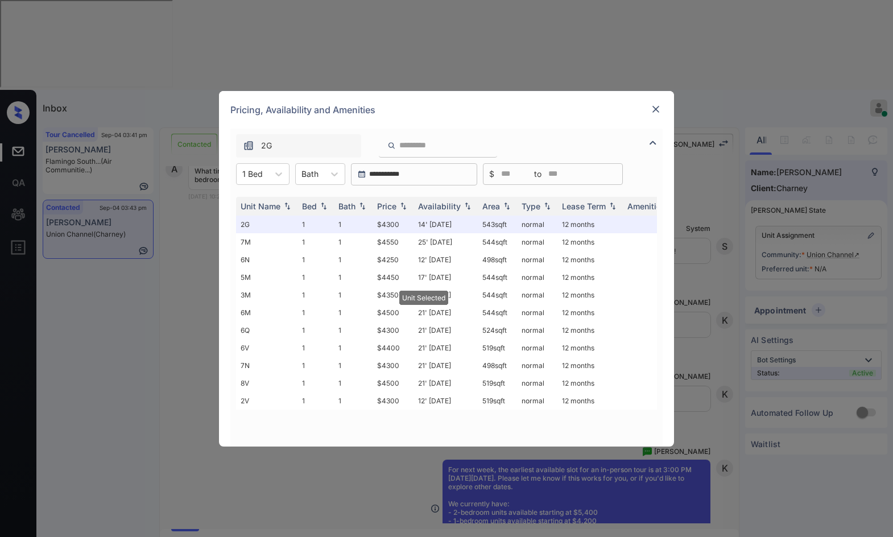
click at [652, 106] on img at bounding box center [655, 109] width 11 height 11
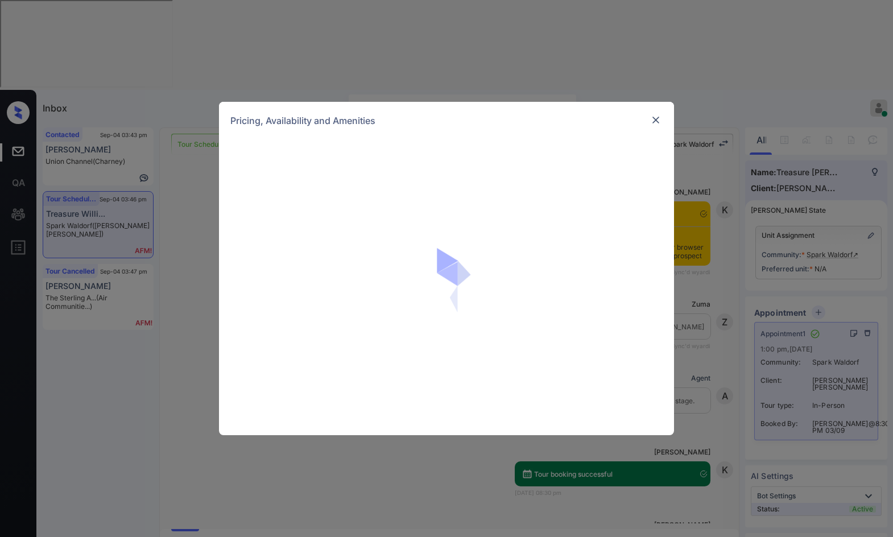
scroll to position [764, 0]
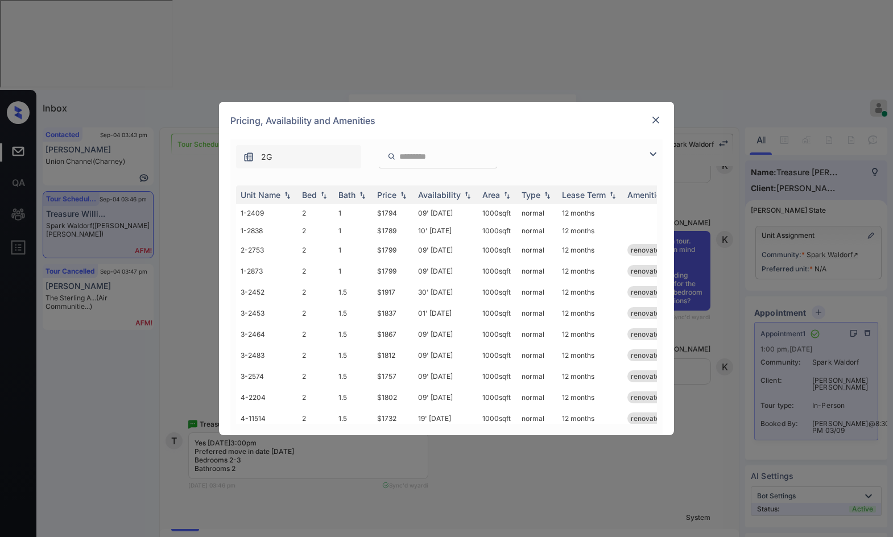
click at [658, 155] on img at bounding box center [653, 154] width 14 height 14
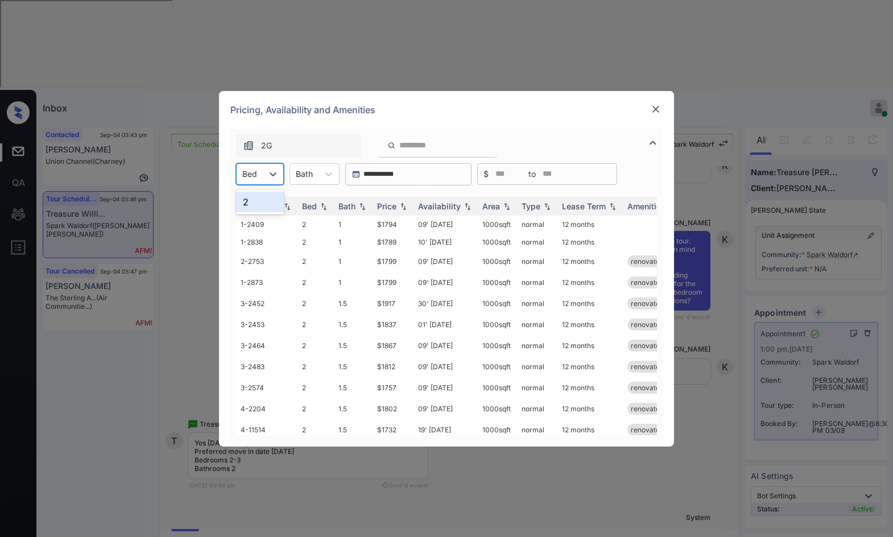
click at [249, 173] on div at bounding box center [249, 174] width 15 height 12
click at [256, 201] on div "2" at bounding box center [260, 202] width 48 height 20
click at [408, 202] on img at bounding box center [403, 206] width 11 height 8
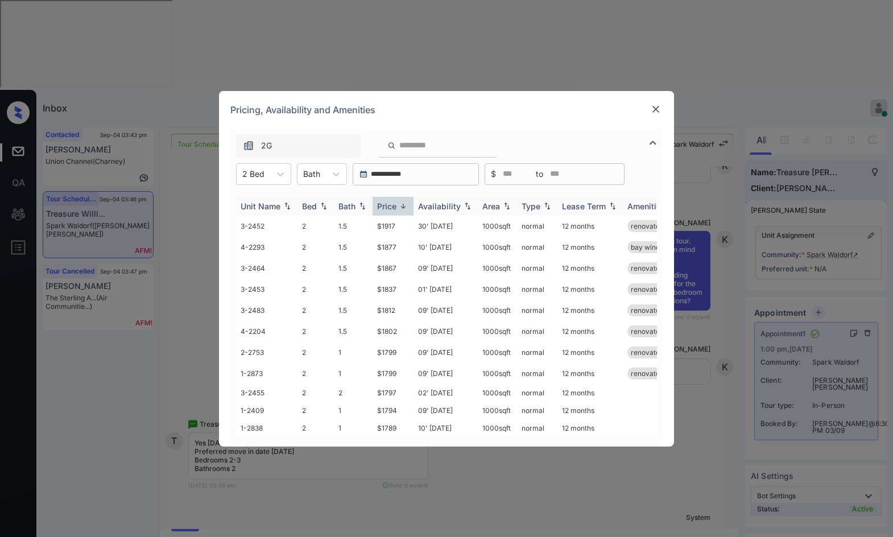
click at [408, 202] on img at bounding box center [403, 206] width 11 height 9
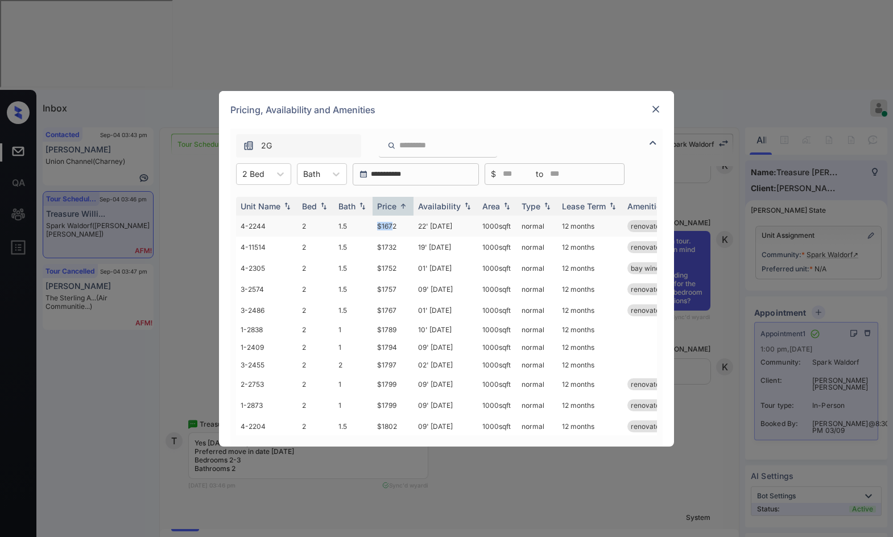
drag, startPoint x: 369, startPoint y: 219, endPoint x: 399, endPoint y: 225, distance: 30.2
click at [395, 223] on tr "4-2244 2 1.5 $1672 22' [DATE] sqft normal 12 months renovated" at bounding box center [533, 226] width 594 height 21
click at [398, 242] on td "$1732" at bounding box center [392, 247] width 41 height 21
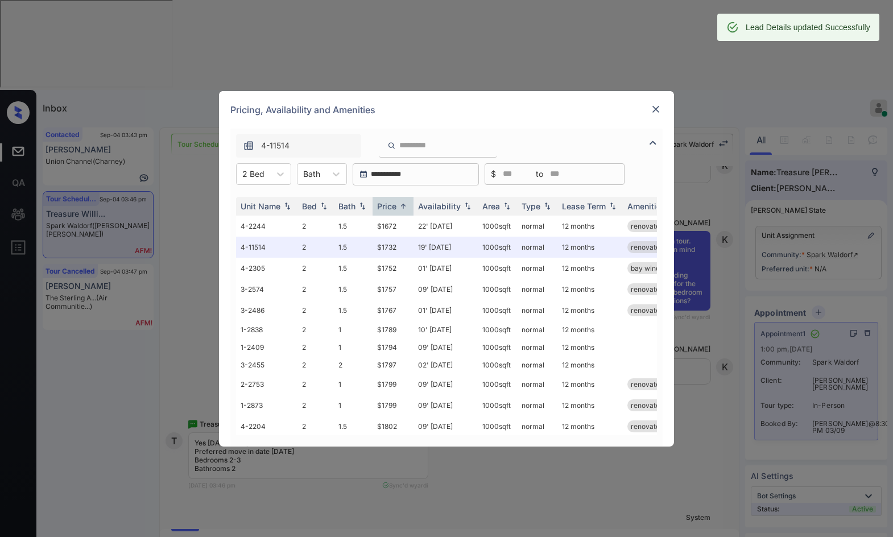
click at [651, 107] on img at bounding box center [655, 109] width 11 height 11
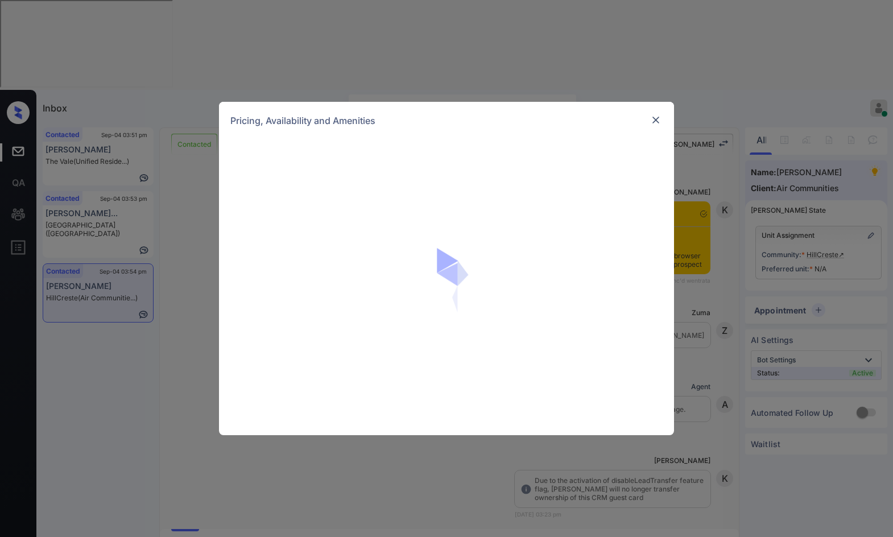
scroll to position [2228, 0]
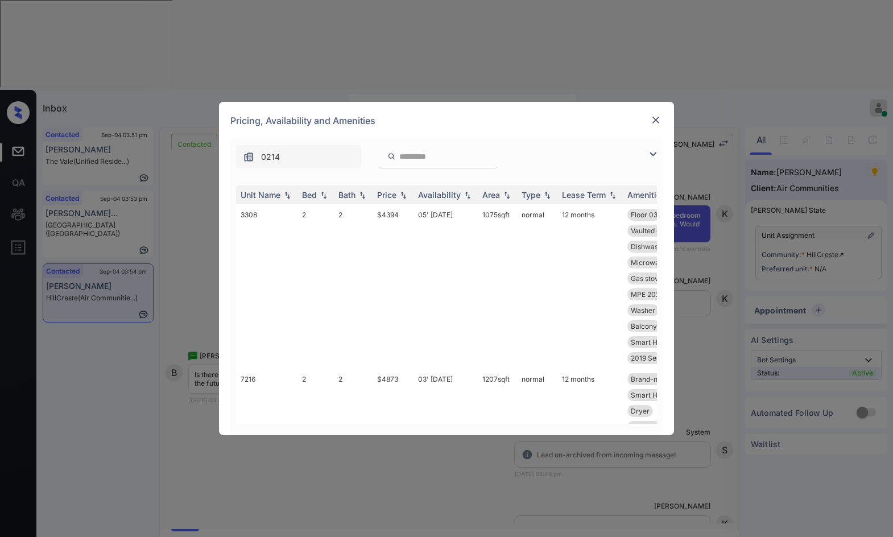
click at [647, 154] on img at bounding box center [653, 154] width 14 height 14
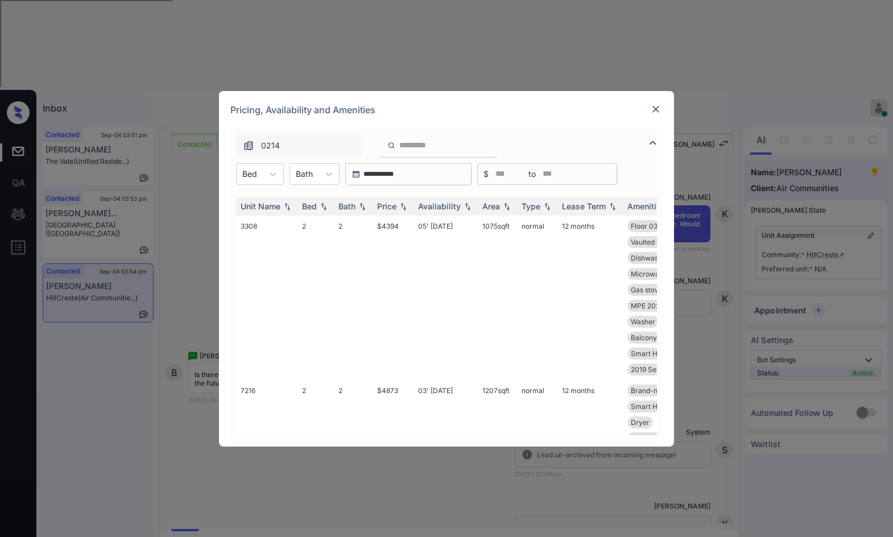
click at [743, 151] on div "**********" at bounding box center [446, 268] width 893 height 537
click at [267, 172] on icon at bounding box center [272, 173] width 11 height 11
click at [653, 114] on img at bounding box center [655, 109] width 11 height 11
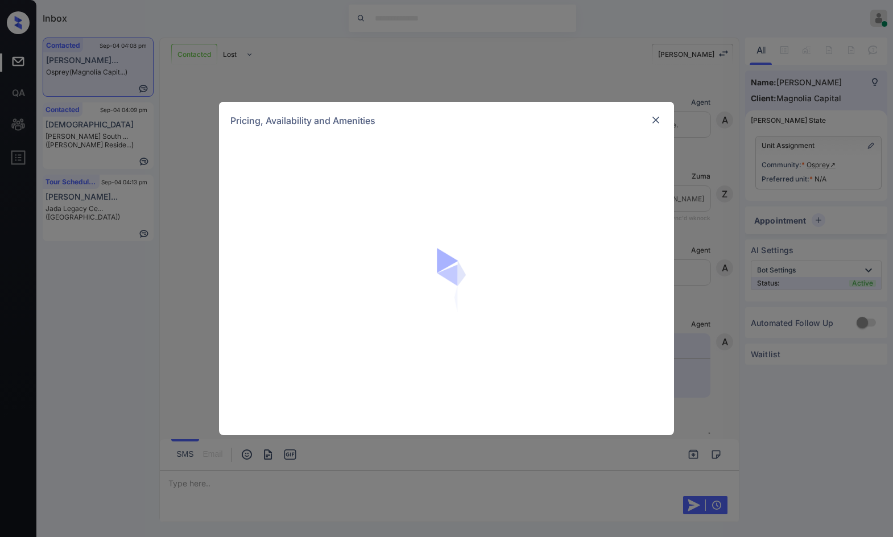
scroll to position [490, 0]
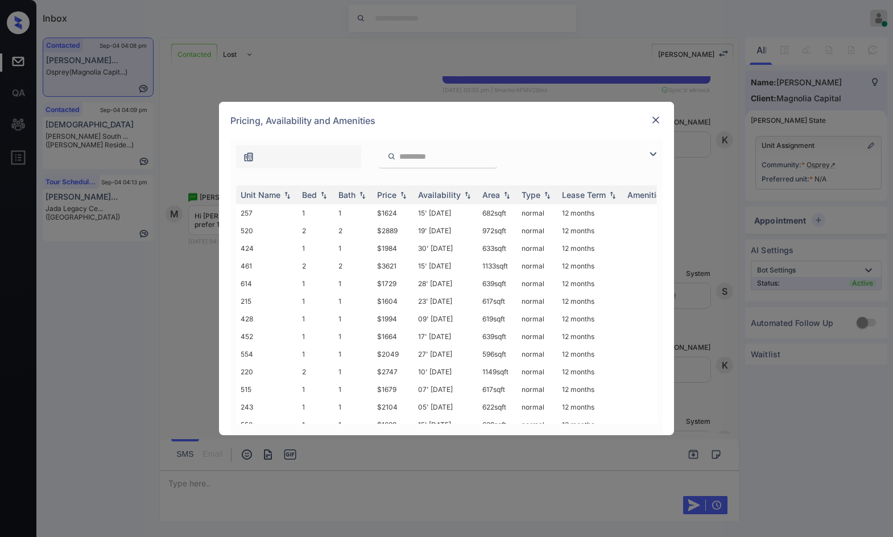
click at [655, 156] on img at bounding box center [653, 154] width 14 height 14
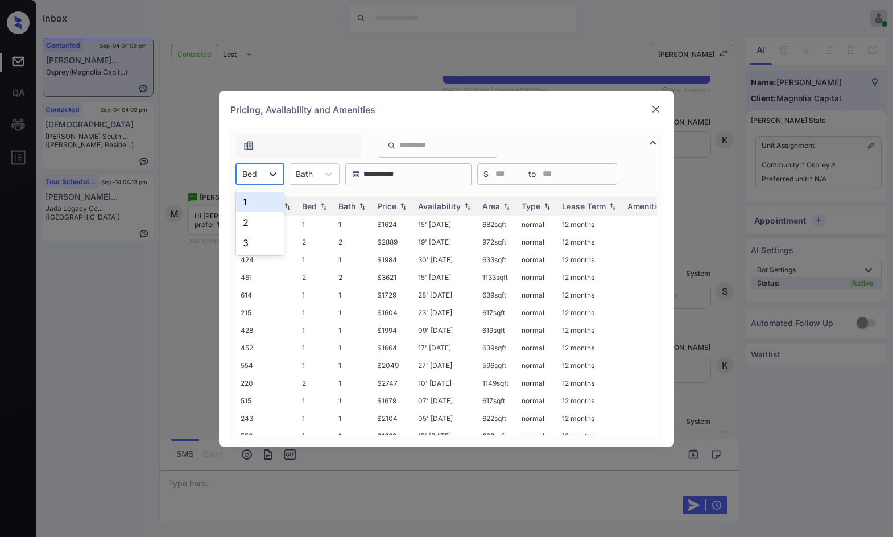
click at [271, 170] on icon at bounding box center [272, 173] width 11 height 11
click at [267, 196] on div "1" at bounding box center [260, 202] width 48 height 20
click at [401, 205] on img at bounding box center [403, 206] width 11 height 8
click at [401, 205] on img at bounding box center [403, 206] width 11 height 9
drag, startPoint x: 374, startPoint y: 221, endPoint x: 440, endPoint y: 217, distance: 66.6
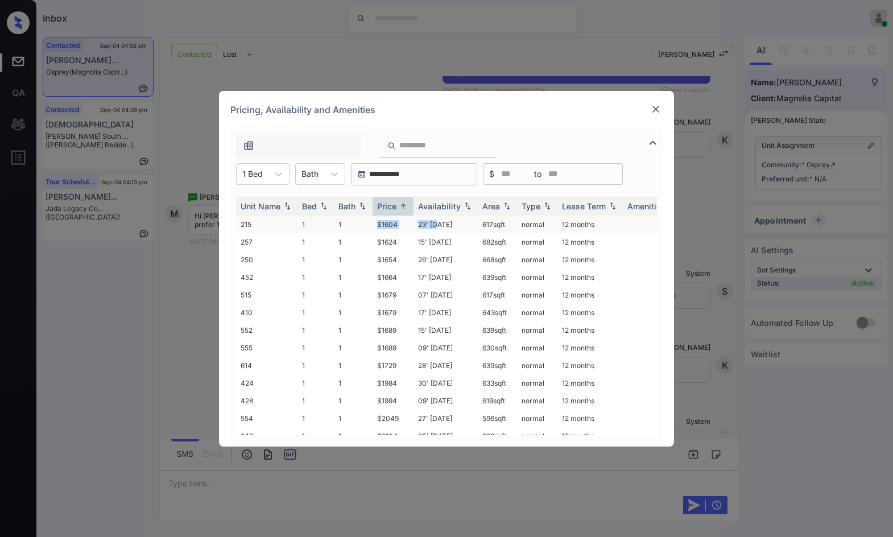
click at [440, 217] on tr "215 1 1 $1604 23' [DATE] 617 sqft normal 12 months" at bounding box center [533, 225] width 594 height 18
click at [403, 245] on td "$1624" at bounding box center [392, 242] width 41 height 18
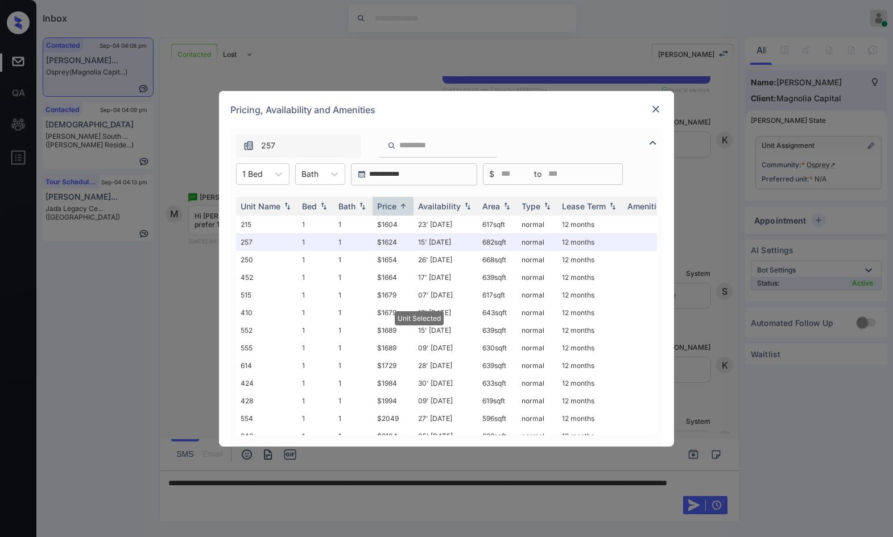
click at [662, 107] on div at bounding box center [656, 109] width 14 height 14
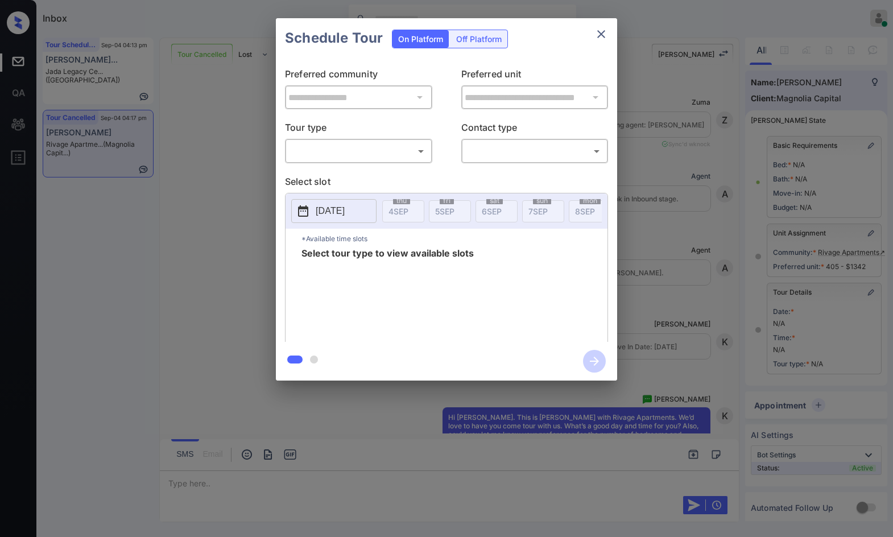
scroll to position [5093, 0]
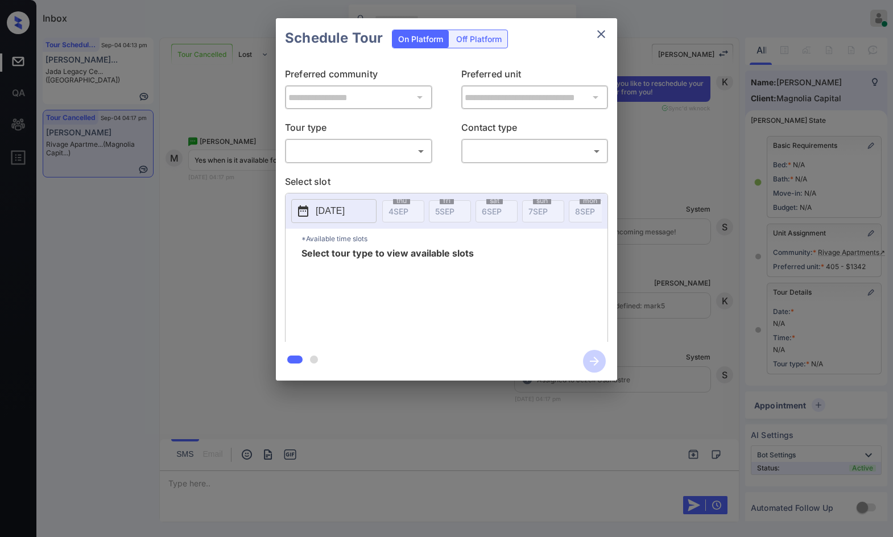
click at [394, 144] on body "Inbox Jezcil Usanastre Online Set yourself offline Set yourself on break Profil…" at bounding box center [446, 268] width 893 height 537
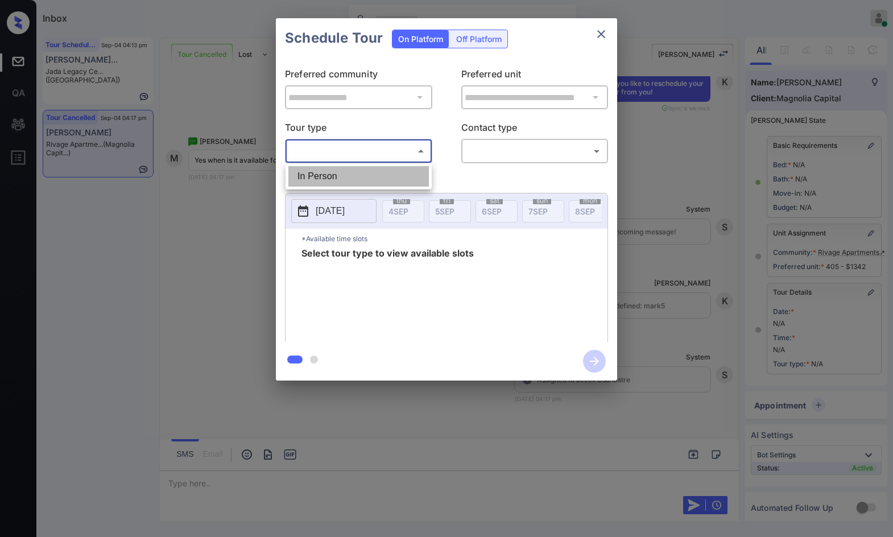
click at [386, 173] on li "In Person" at bounding box center [358, 176] width 140 height 20
type input "********"
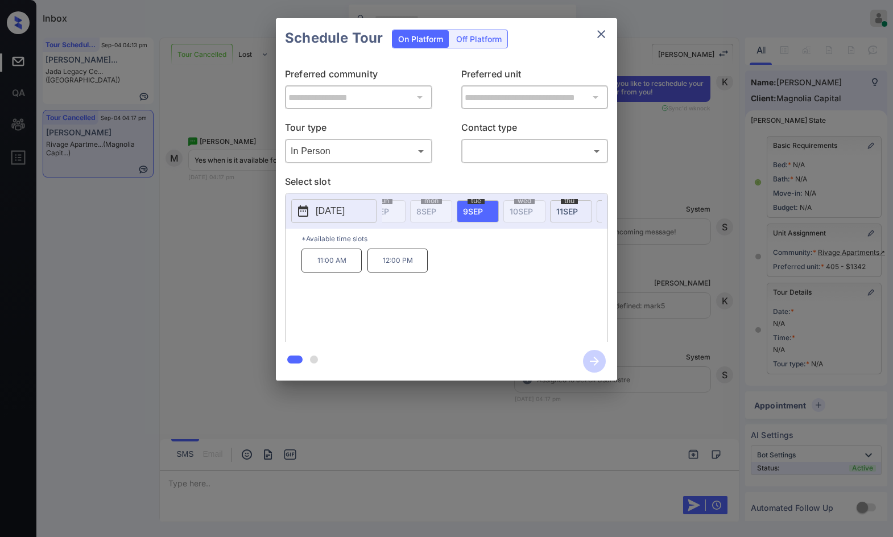
scroll to position [0, 150]
drag, startPoint x: 303, startPoint y: 275, endPoint x: 347, endPoint y: 275, distance: 44.4
click at [347, 272] on p "11:00 AM" at bounding box center [331, 261] width 60 height 24
copy p "11:00 AM"
click at [228, 273] on div "**********" at bounding box center [446, 199] width 893 height 399
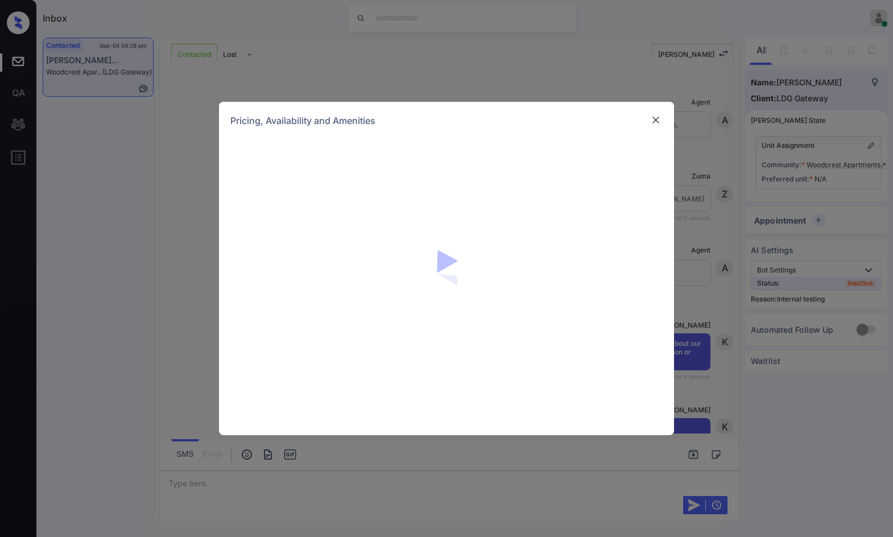
scroll to position [2861, 0]
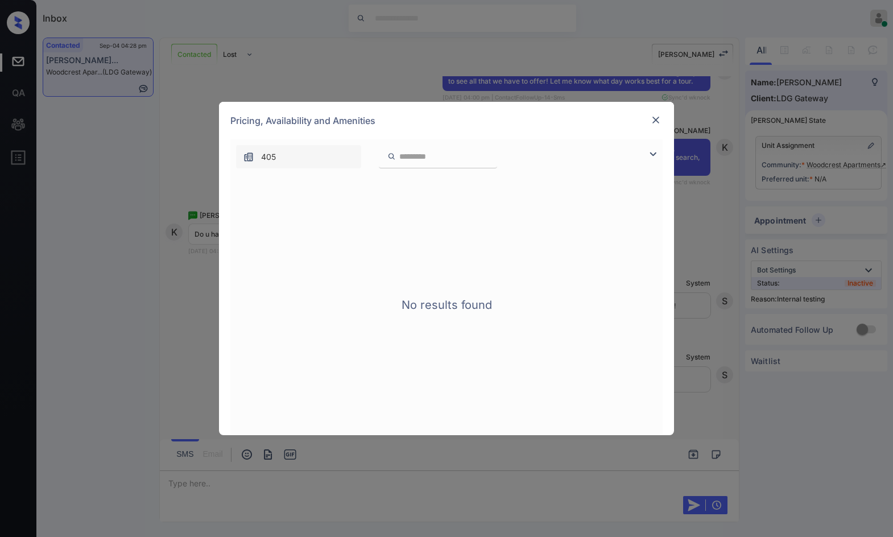
click at [660, 116] on img at bounding box center [655, 119] width 11 height 11
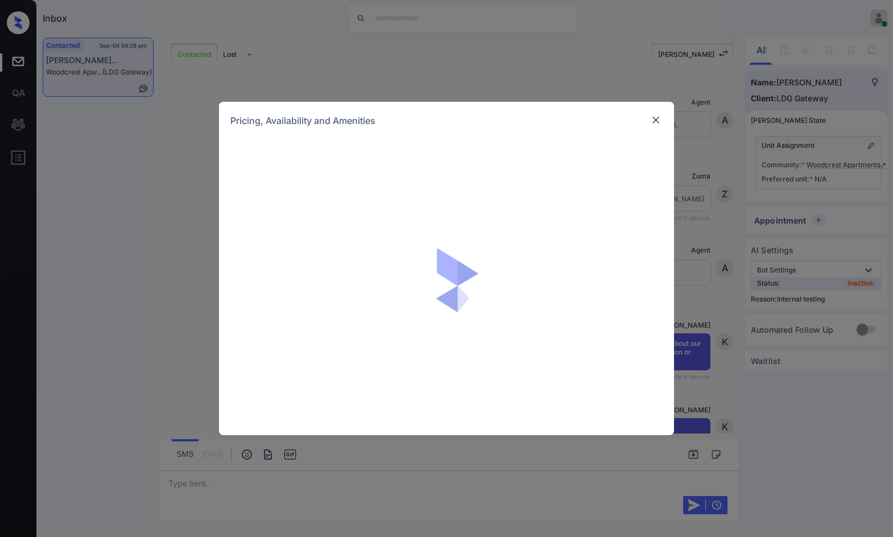
scroll to position [2861, 0]
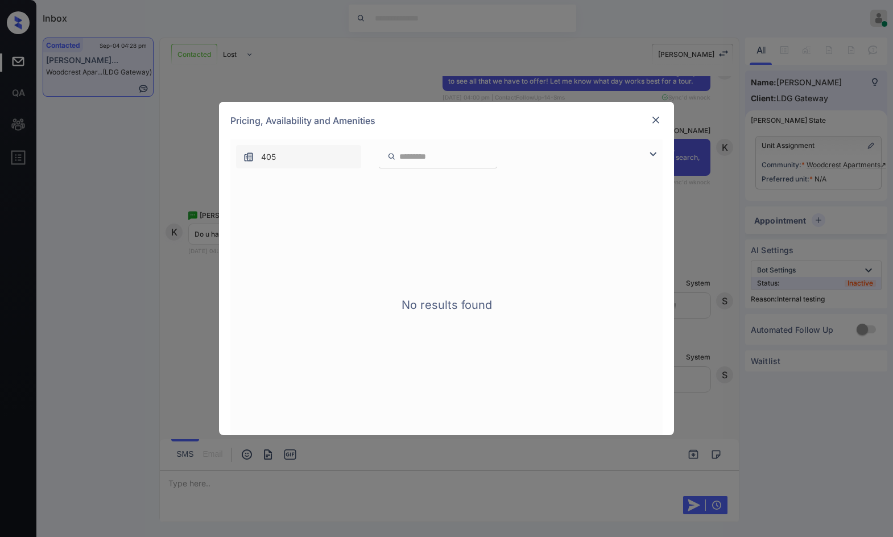
click at [657, 124] on img at bounding box center [655, 119] width 11 height 11
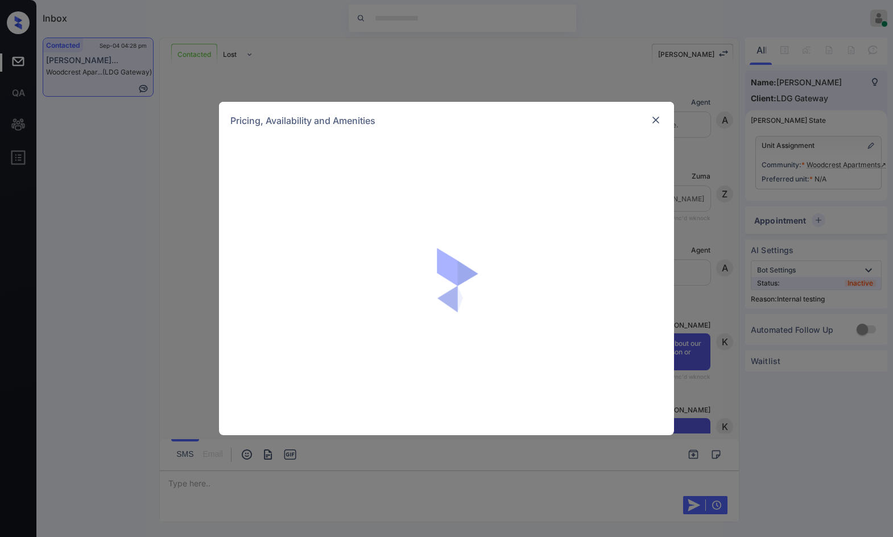
scroll to position [2861, 0]
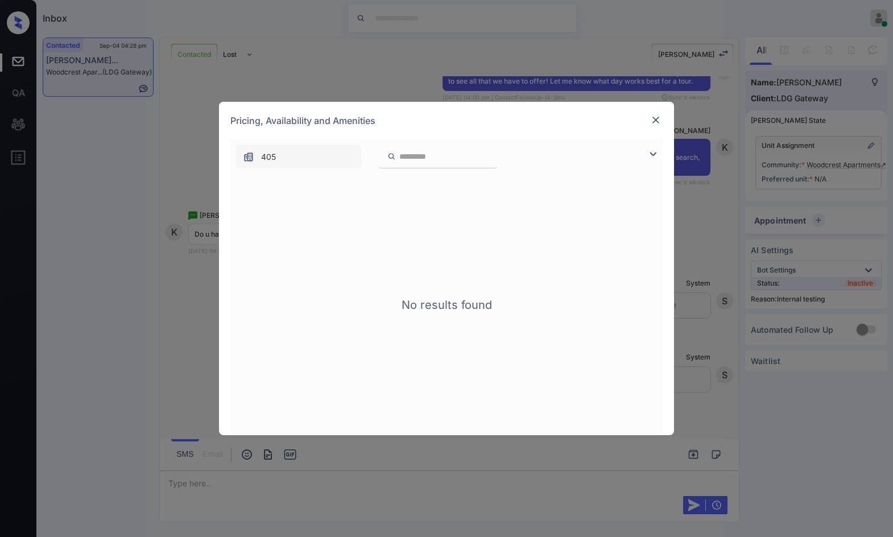
click at [851, 186] on div "**********" at bounding box center [446, 268] width 893 height 537
click at [867, 81] on div "**********" at bounding box center [446, 268] width 893 height 537
click at [657, 120] on img at bounding box center [655, 119] width 11 height 11
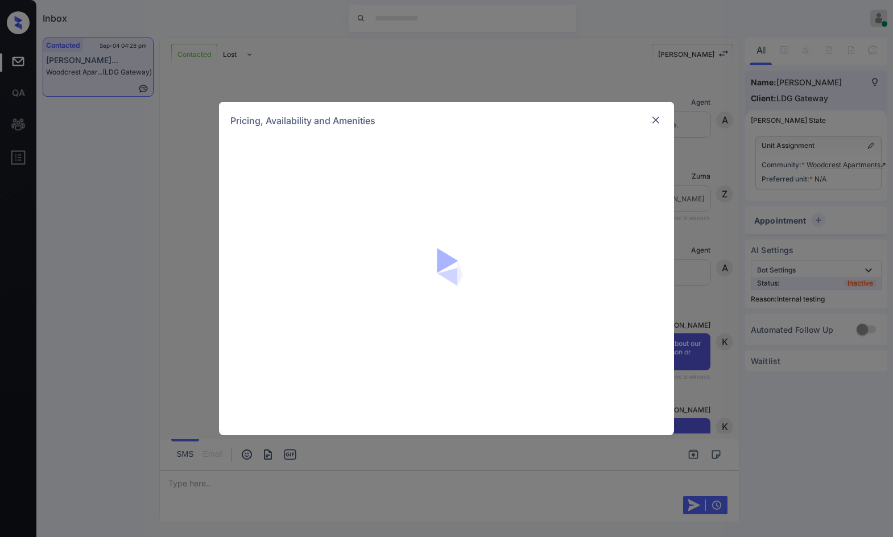
scroll to position [2747, 0]
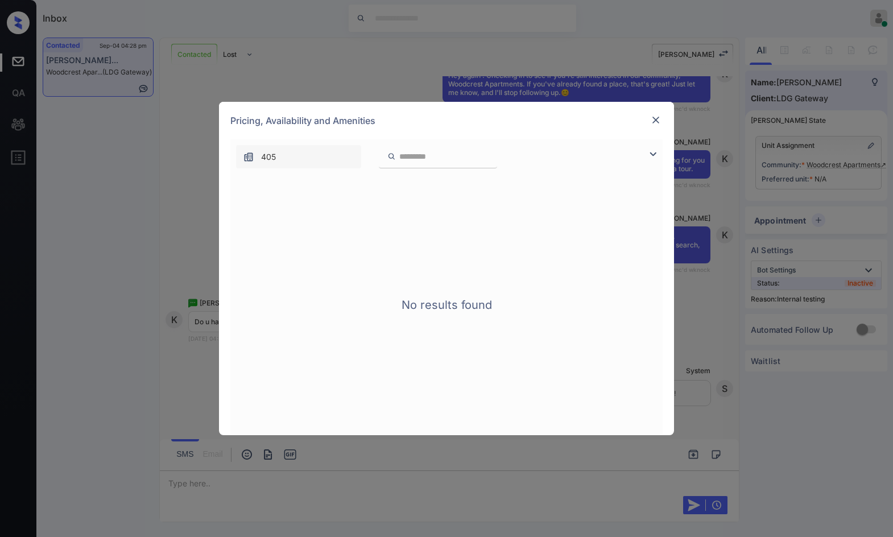
click at [707, 230] on div "**********" at bounding box center [446, 268] width 893 height 537
click at [732, 378] on div "**********" at bounding box center [446, 268] width 893 height 537
drag, startPoint x: 738, startPoint y: 378, endPoint x: 732, endPoint y: 334, distance: 44.2
click at [736, 377] on div "**********" at bounding box center [446, 268] width 893 height 537
click at [648, 115] on div "Pricing, Availability and Amenities" at bounding box center [446, 121] width 455 height 38
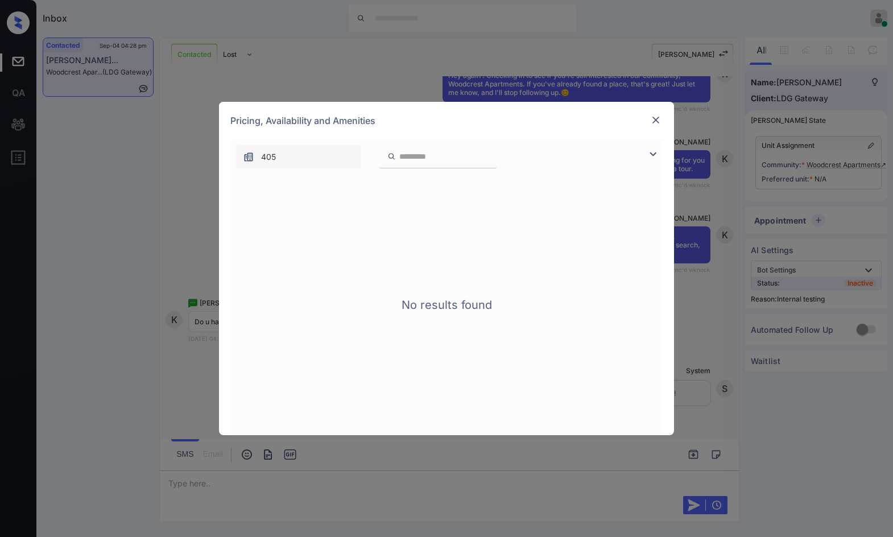
click at [659, 117] on img at bounding box center [655, 119] width 11 height 11
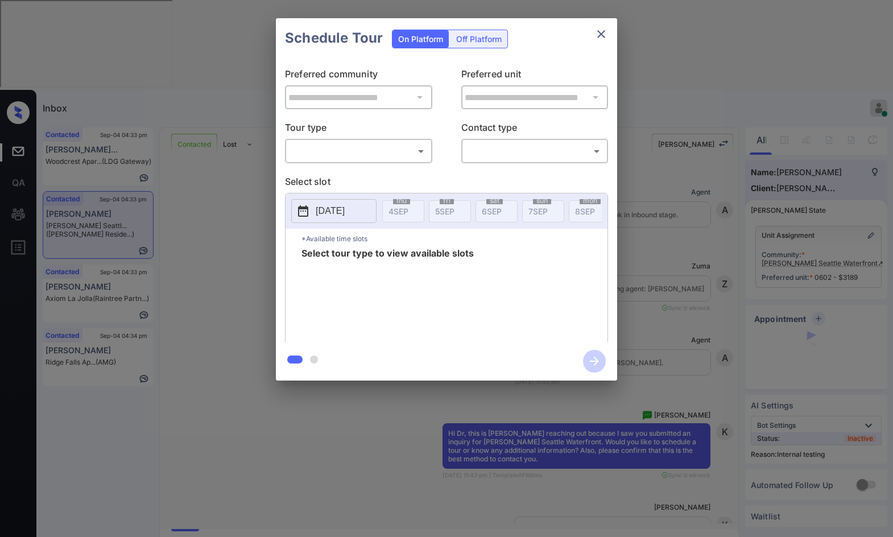
scroll to position [1678, 0]
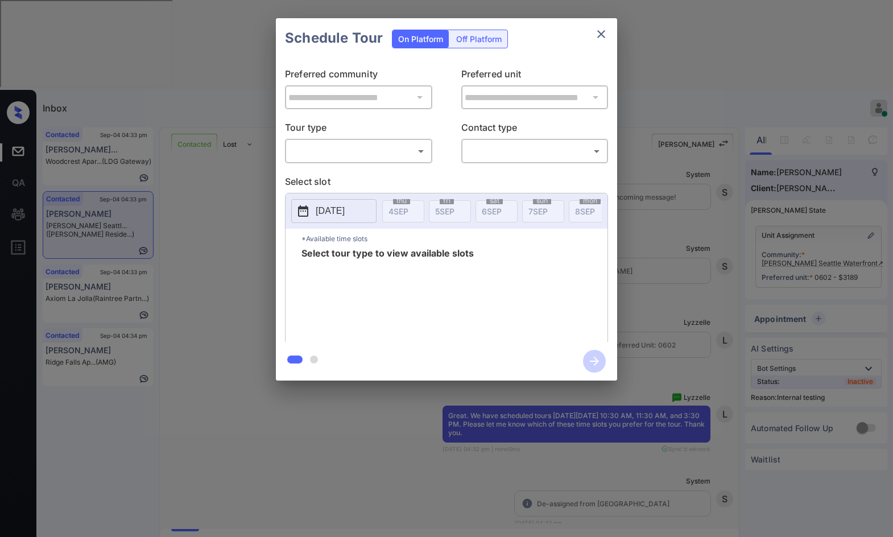
click at [673, 233] on div "**********" at bounding box center [446, 199] width 893 height 399
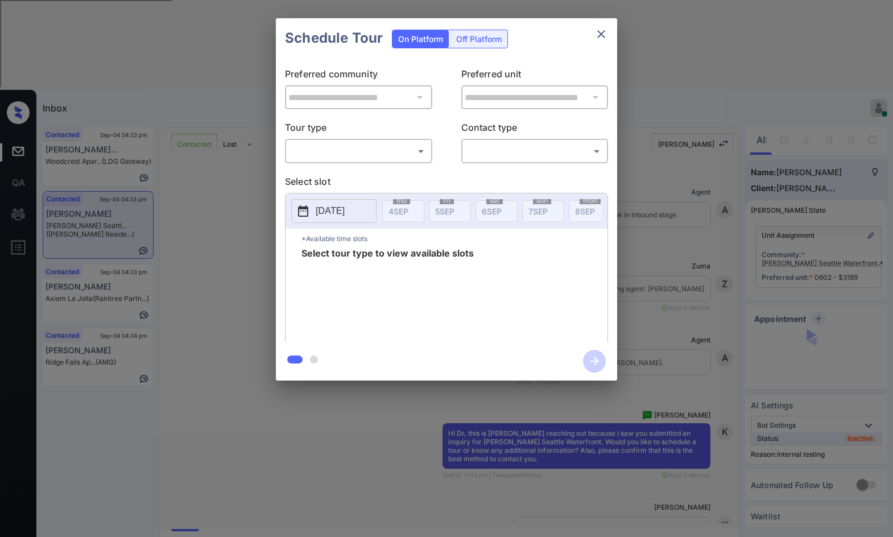
scroll to position [2085, 0]
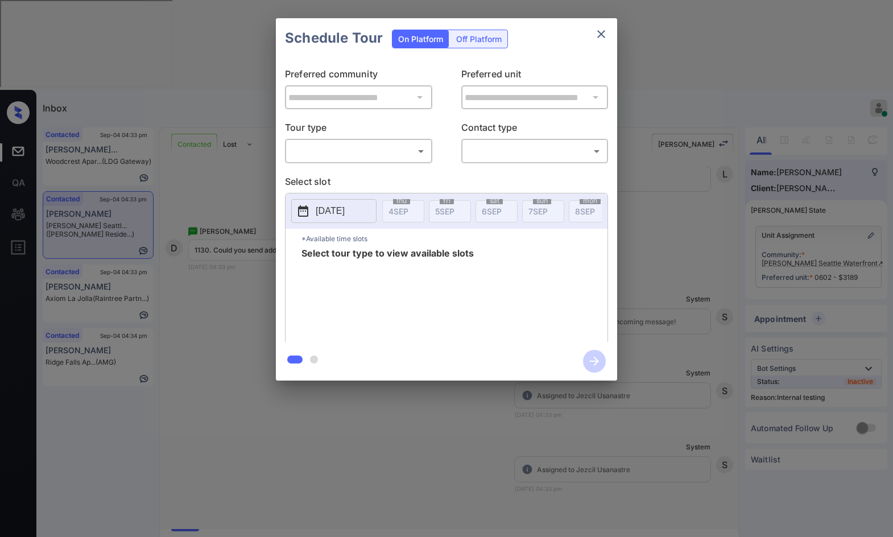
click at [358, 159] on body "Inbox Jezcil Usanastre Online Set yourself offline Set yourself on break Profil…" at bounding box center [446, 268] width 893 height 537
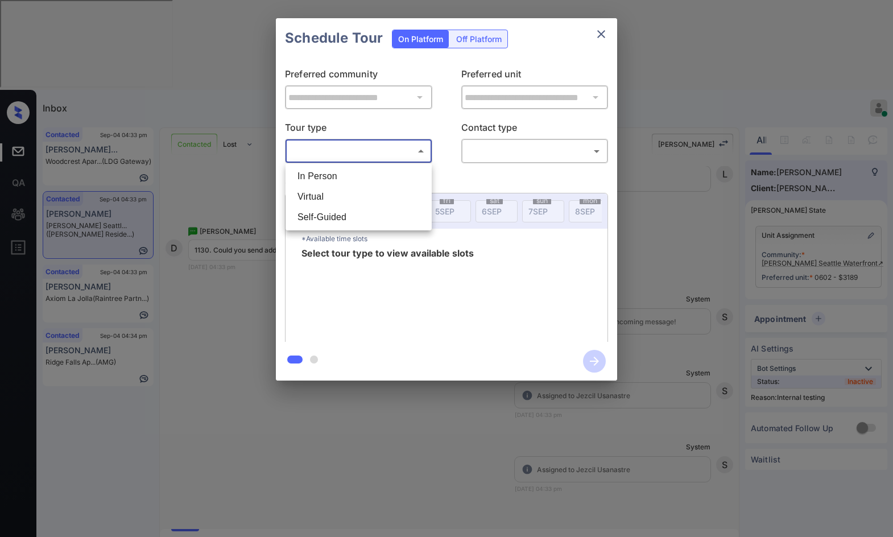
click at [358, 171] on li "In Person" at bounding box center [358, 176] width 140 height 20
type input "********"
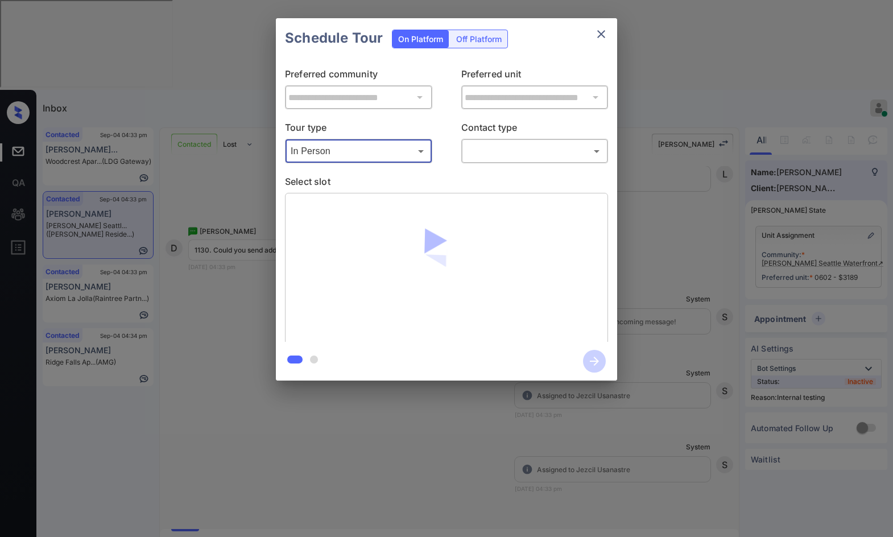
click at [541, 151] on body "Inbox Jezcil Usanastre Online Set yourself offline Set yourself on break Profil…" at bounding box center [446, 268] width 893 height 537
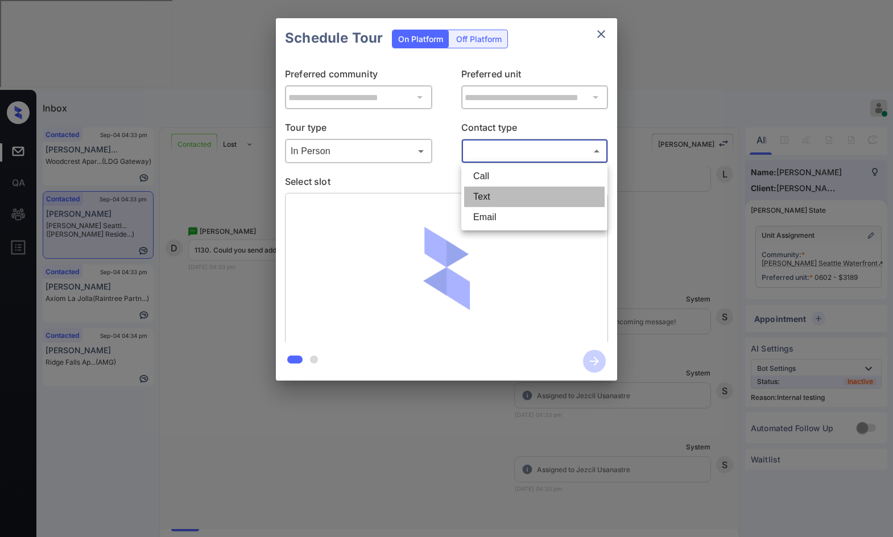
click at [536, 189] on li "Text" at bounding box center [534, 197] width 140 height 20
type input "****"
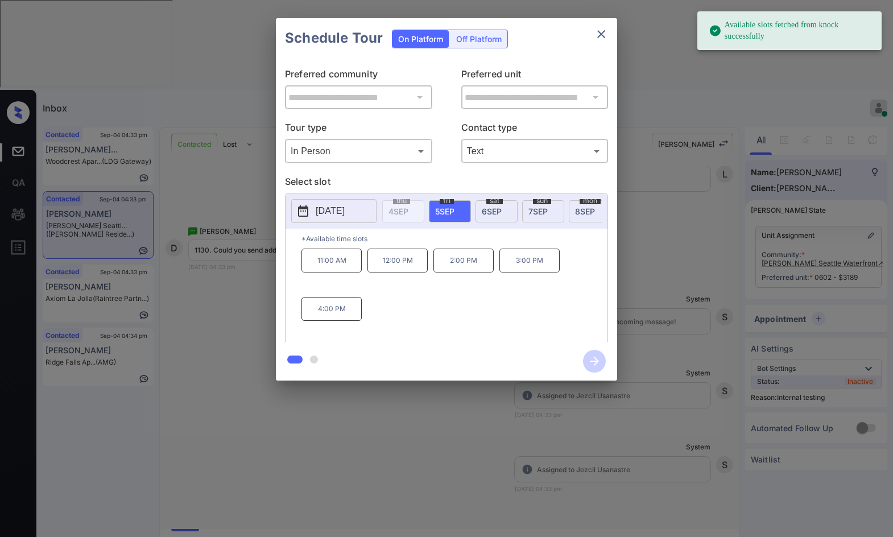
drag, startPoint x: 498, startPoint y: 208, endPoint x: 481, endPoint y: 206, distance: 16.6
click at [498, 208] on span "6 SEP" at bounding box center [492, 211] width 20 height 10
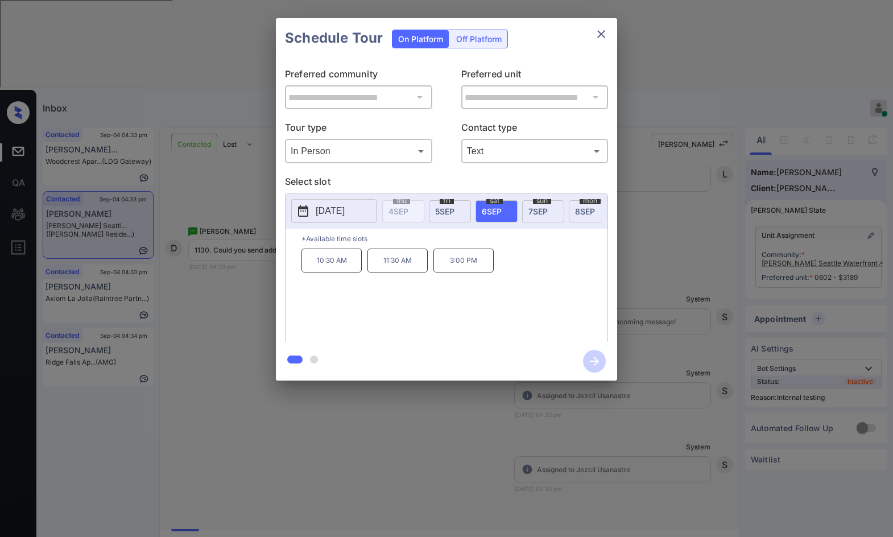
click at [180, 205] on div "**********" at bounding box center [446, 199] width 893 height 399
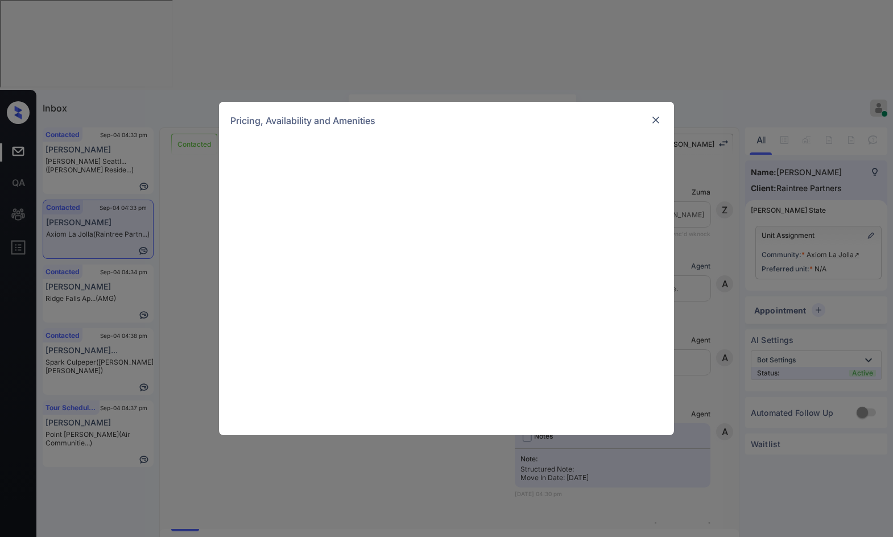
scroll to position [638, 0]
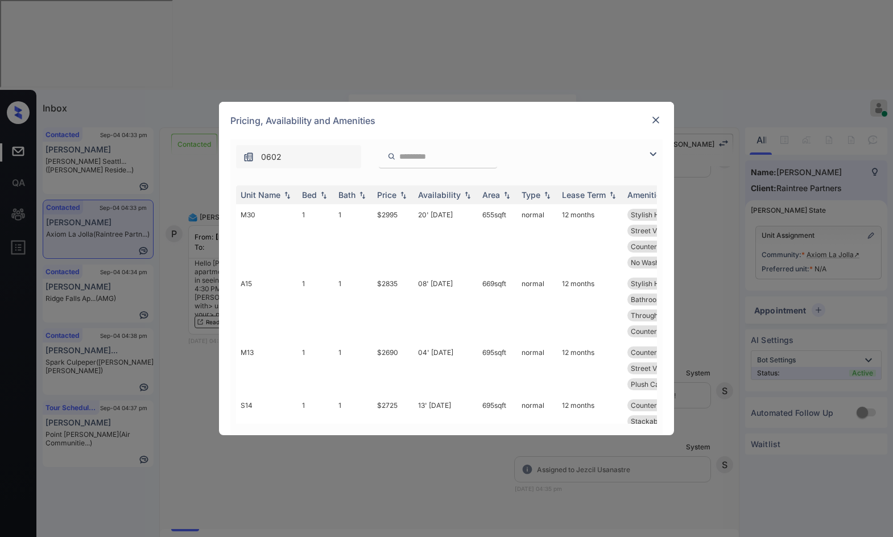
click at [660, 152] on div at bounding box center [656, 154] width 14 height 14
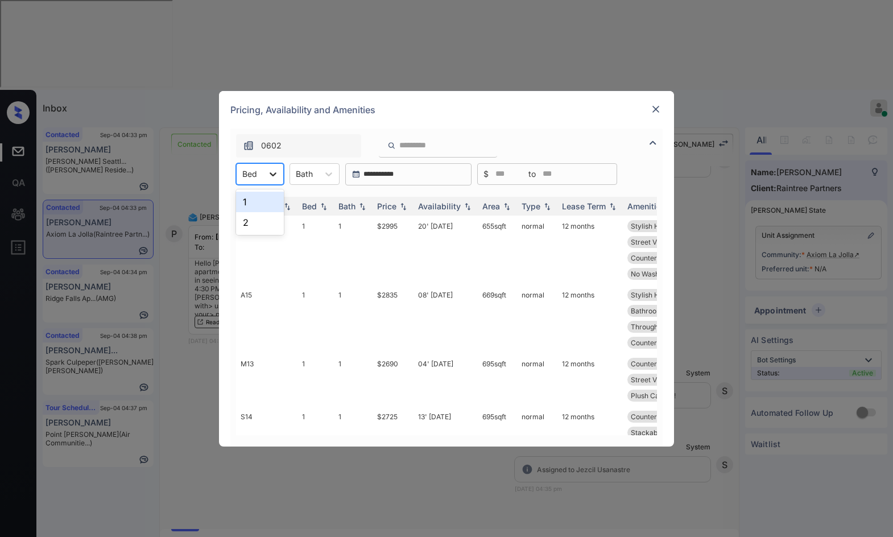
click at [271, 169] on icon at bounding box center [272, 173] width 11 height 11
click at [271, 205] on div "1" at bounding box center [260, 202] width 48 height 20
click at [400, 206] on img at bounding box center [403, 206] width 11 height 8
click at [400, 208] on img at bounding box center [403, 206] width 11 height 9
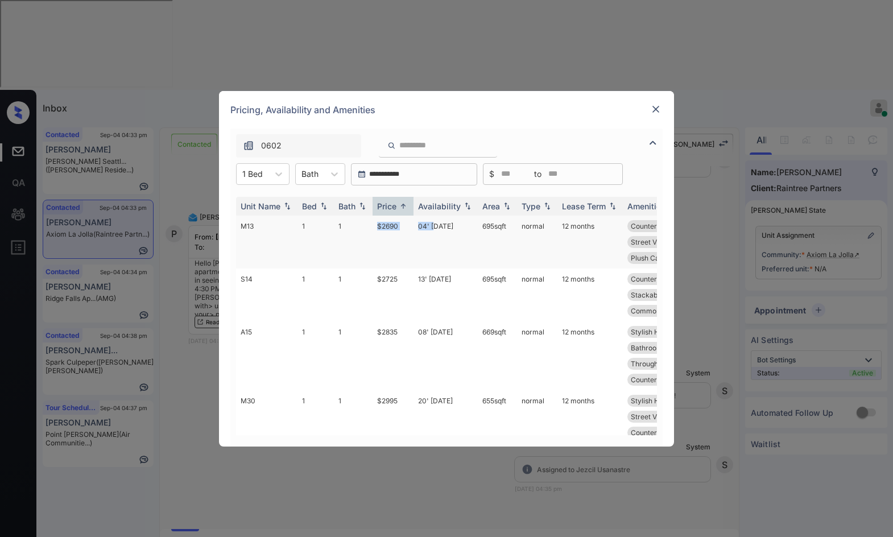
click at [436, 226] on tr "M13 1 1 $2690 04' [DATE] 695 sqft normal 12 months Countertops - G... First Flo…" at bounding box center [533, 242] width 594 height 53
click at [420, 391] on td "20' [DATE]" at bounding box center [445, 424] width 64 height 69
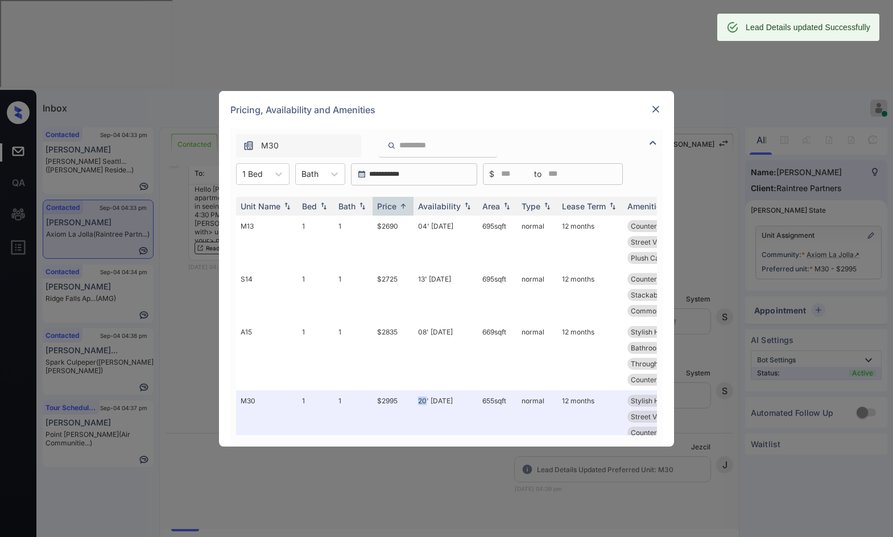
scroll to position [711, 0]
click at [651, 104] on img at bounding box center [655, 109] width 11 height 11
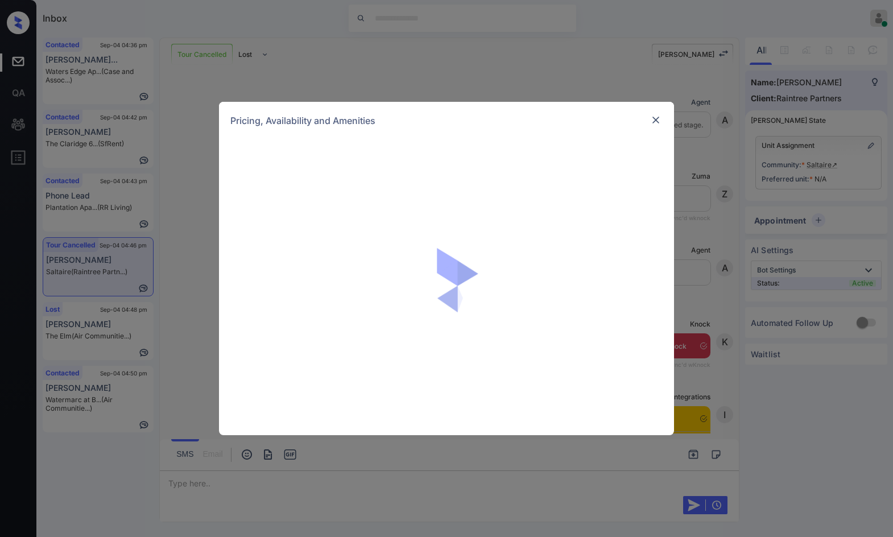
scroll to position [1491, 0]
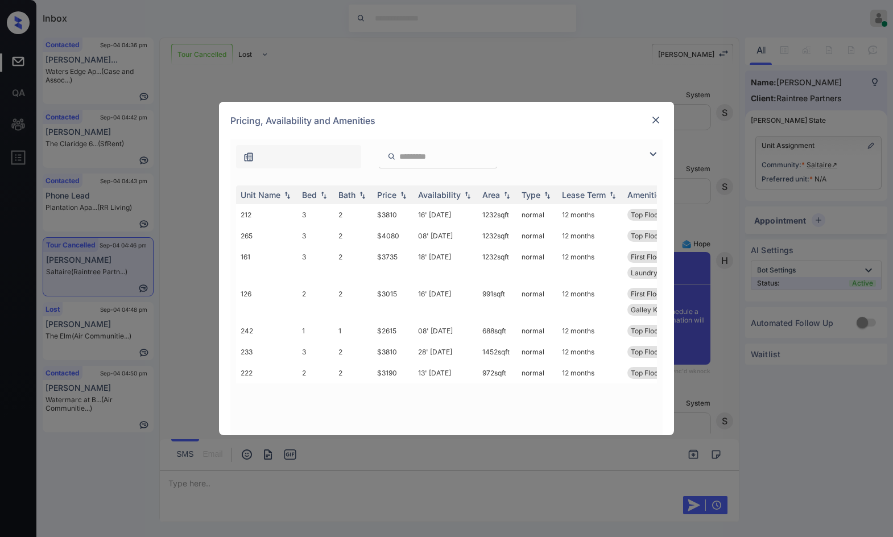
drag, startPoint x: 651, startPoint y: 151, endPoint x: 590, endPoint y: 161, distance: 62.3
click at [649, 151] on img at bounding box center [653, 154] width 14 height 14
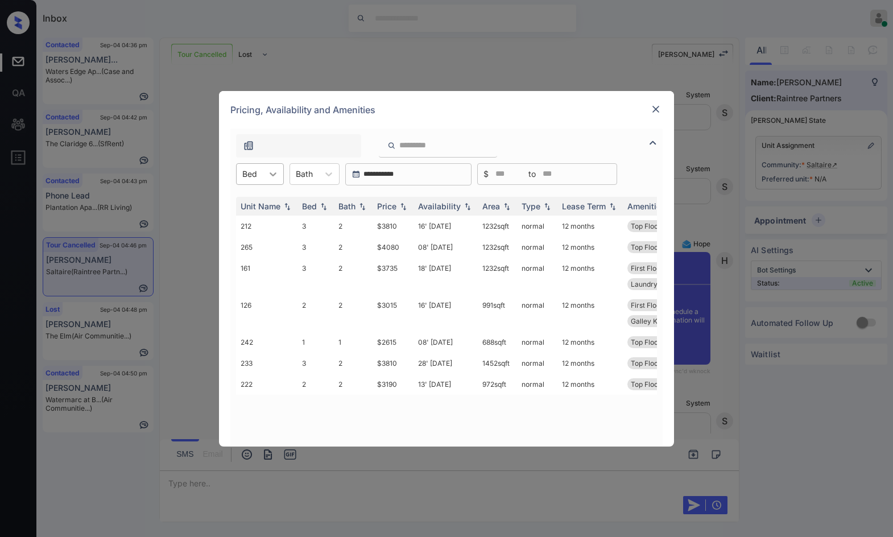
click at [273, 168] on icon at bounding box center [272, 173] width 11 height 11
click at [268, 238] on div "3" at bounding box center [260, 243] width 48 height 20
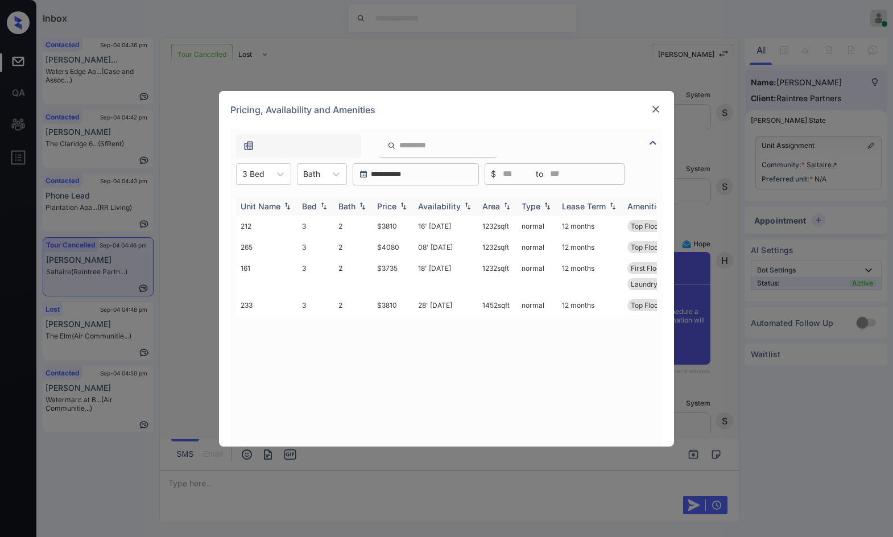
click at [402, 209] on img at bounding box center [403, 206] width 11 height 8
drag, startPoint x: 371, startPoint y: 221, endPoint x: 409, endPoint y: 223, distance: 38.7
click at [409, 223] on tr "161 3 2 $3735 18' Jun 25 1232 sqft normal 12 months First Floor Pool View Break…" at bounding box center [533, 234] width 594 height 37
click at [409, 223] on td "$3735" at bounding box center [392, 234] width 41 height 37
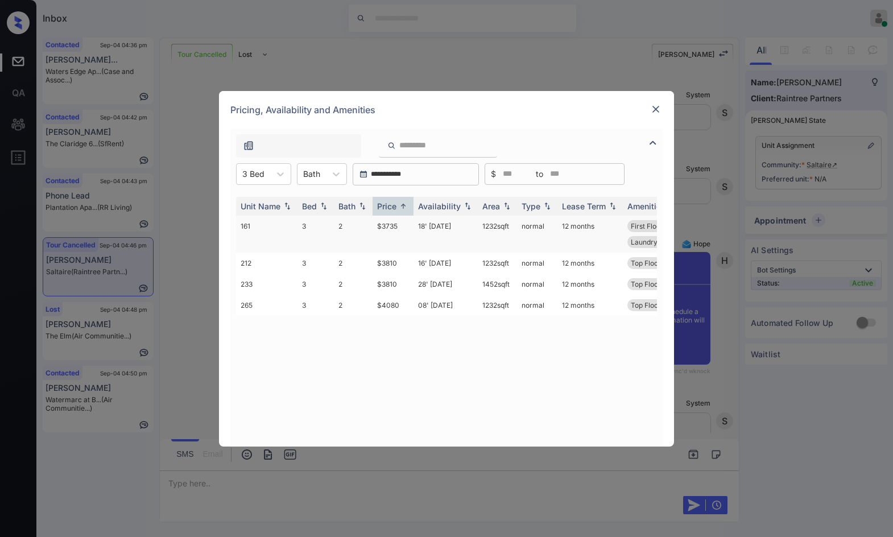
click at [409, 223] on td "$3735" at bounding box center [392, 234] width 41 height 37
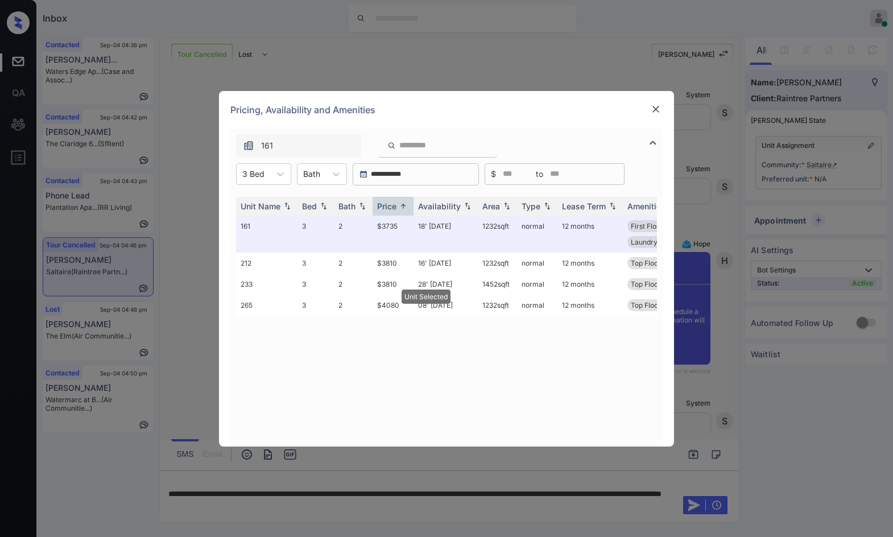
click at [654, 107] on img at bounding box center [655, 109] width 11 height 11
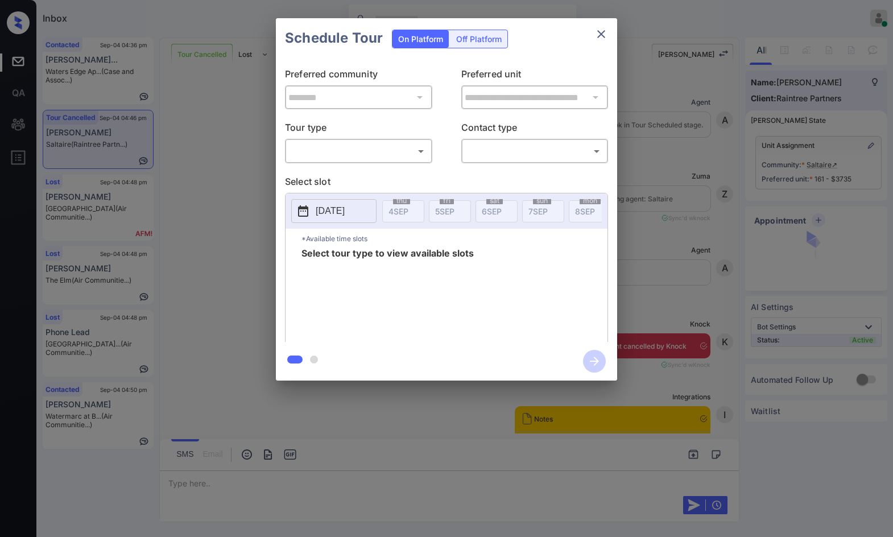
scroll to position [1207, 0]
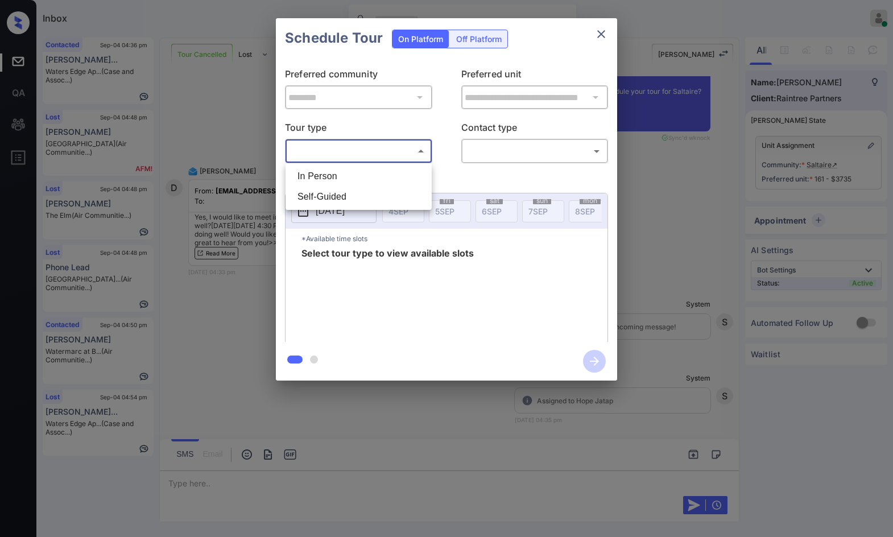
click at [418, 150] on body "Inbox Jezcil Usanastre Online Set yourself offline Set yourself on break Profil…" at bounding box center [446, 268] width 893 height 537
click at [410, 175] on li "In Person" at bounding box center [358, 176] width 140 height 20
type input "********"
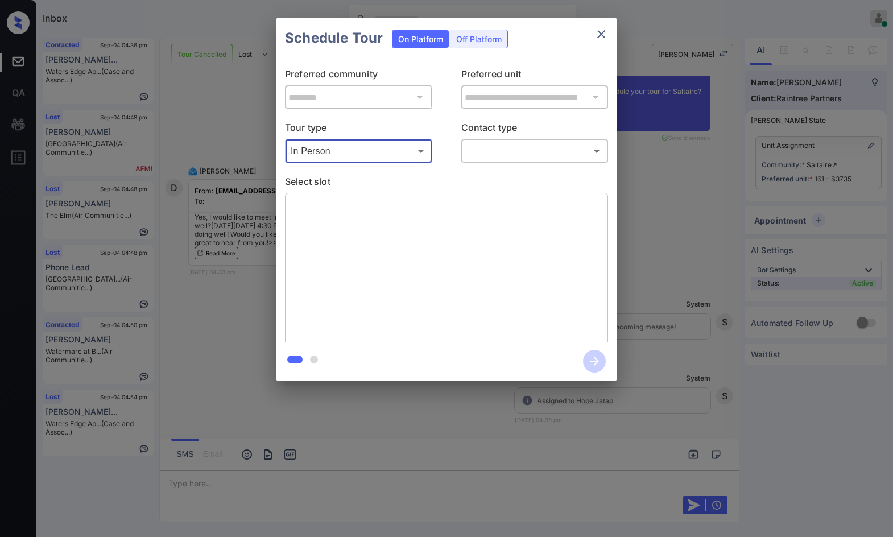
click at [493, 135] on p "Contact type" at bounding box center [534, 130] width 147 height 18
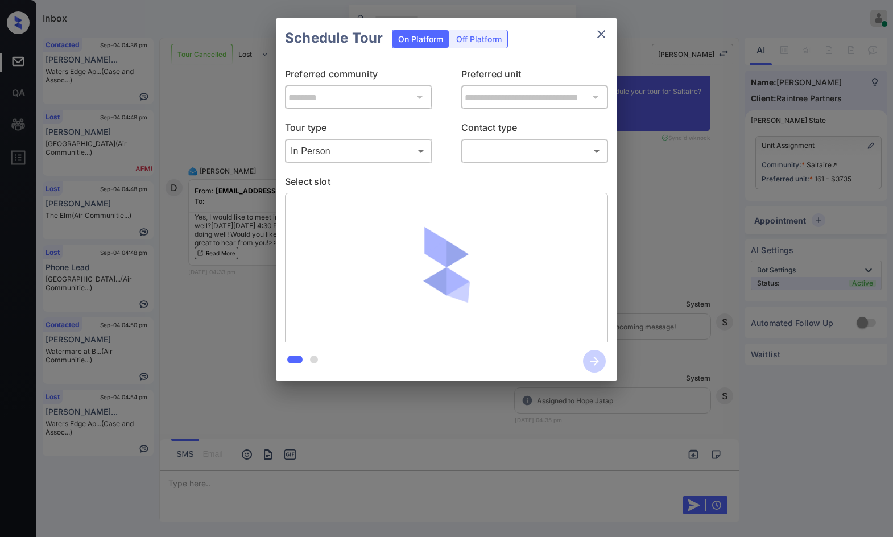
click at [492, 142] on body "Inbox Jezcil Usanastre Online Set yourself offline Set yourself on break Profil…" at bounding box center [446, 268] width 893 height 537
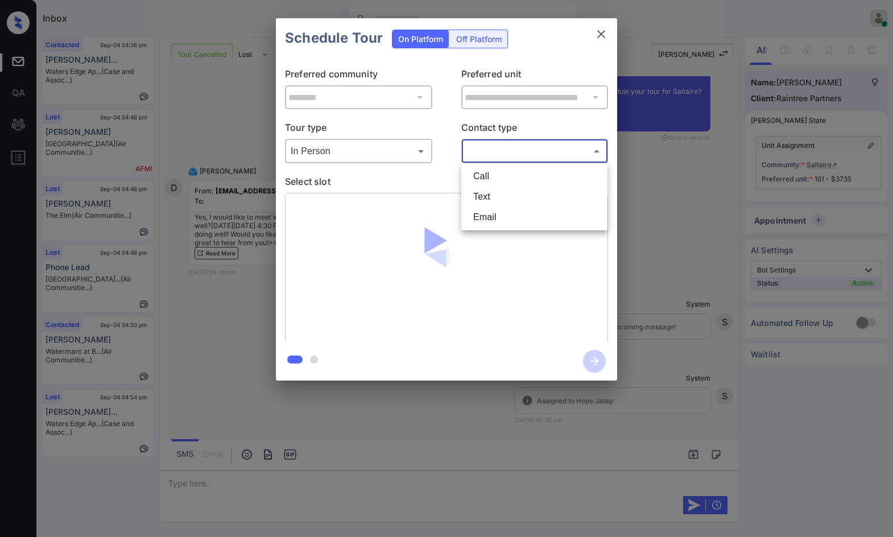
click at [522, 200] on li "Text" at bounding box center [534, 197] width 140 height 20
type input "****"
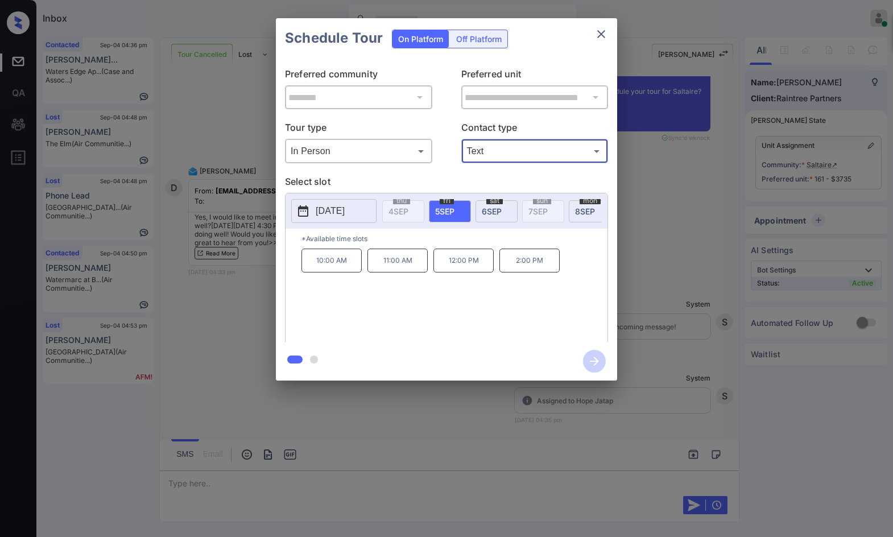
click at [251, 221] on div "**********" at bounding box center [446, 199] width 893 height 399
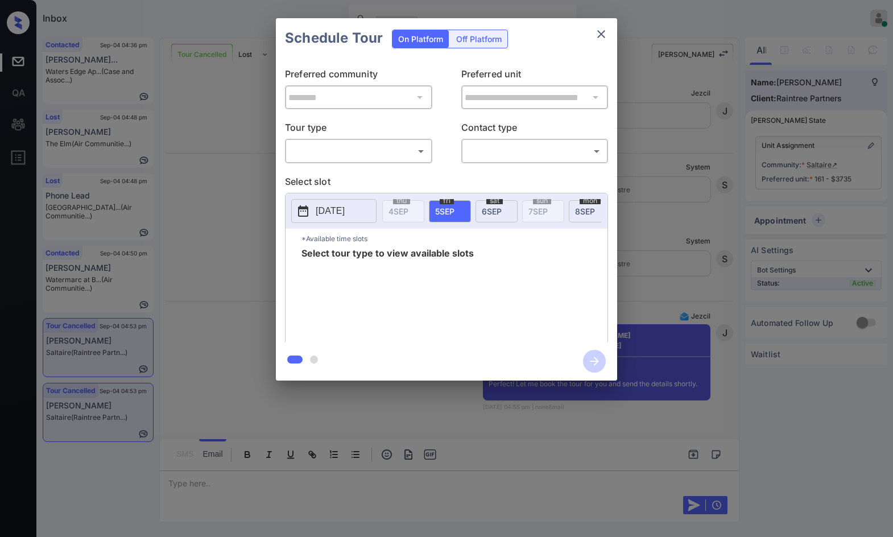
click at [386, 154] on body "Inbox Jezcil Usanastre Online Set yourself offline Set yourself on break Profil…" at bounding box center [446, 268] width 893 height 537
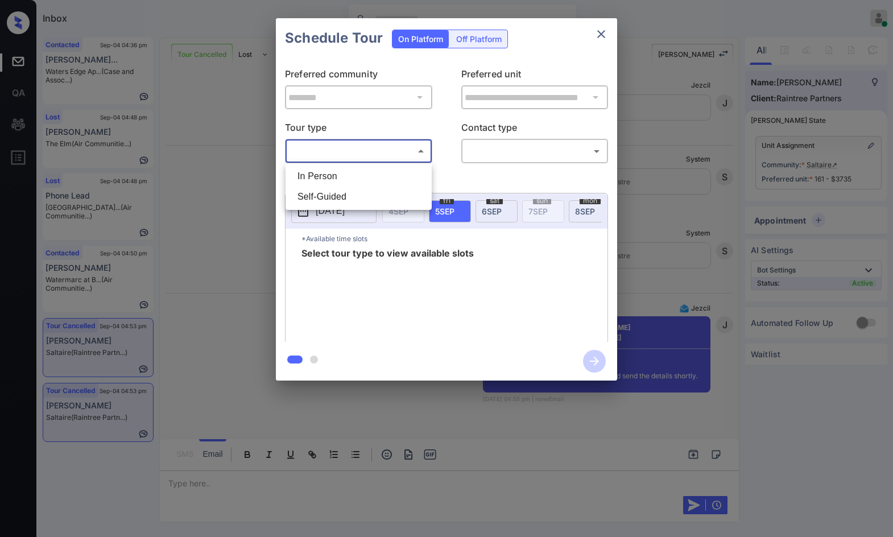
scroll to position [3100, 0]
click at [382, 168] on li "In Person" at bounding box center [358, 176] width 140 height 20
type input "********"
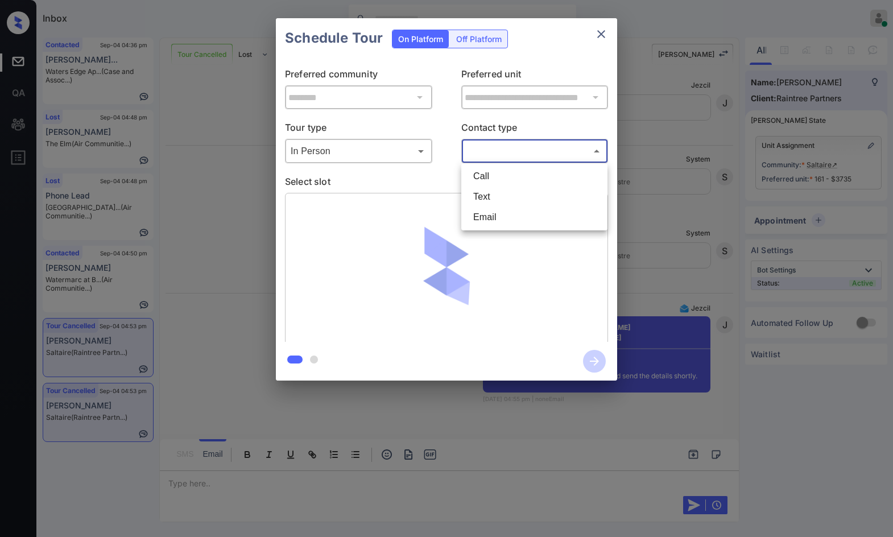
click at [471, 154] on body "Inbox Jezcil Usanastre Online Set yourself offline Set yourself on break Profil…" at bounding box center [446, 268] width 893 height 537
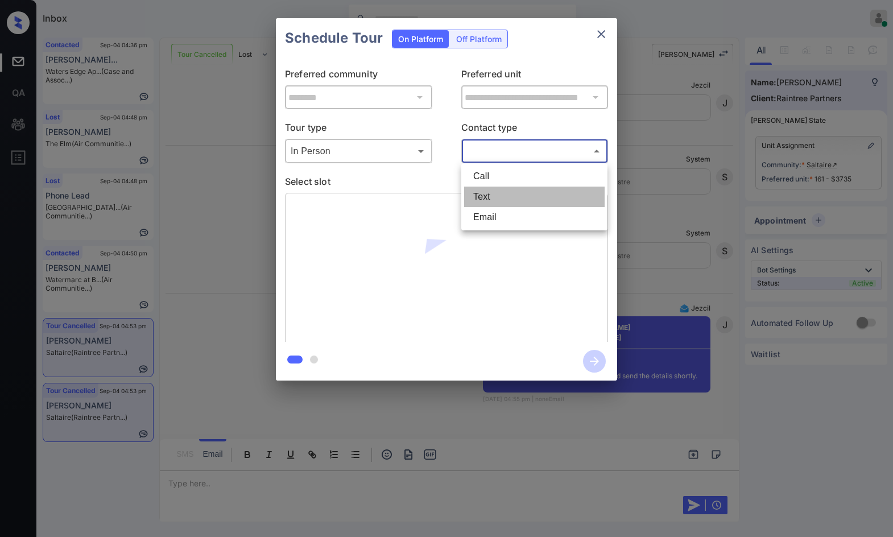
click at [490, 206] on li "Text" at bounding box center [534, 197] width 140 height 20
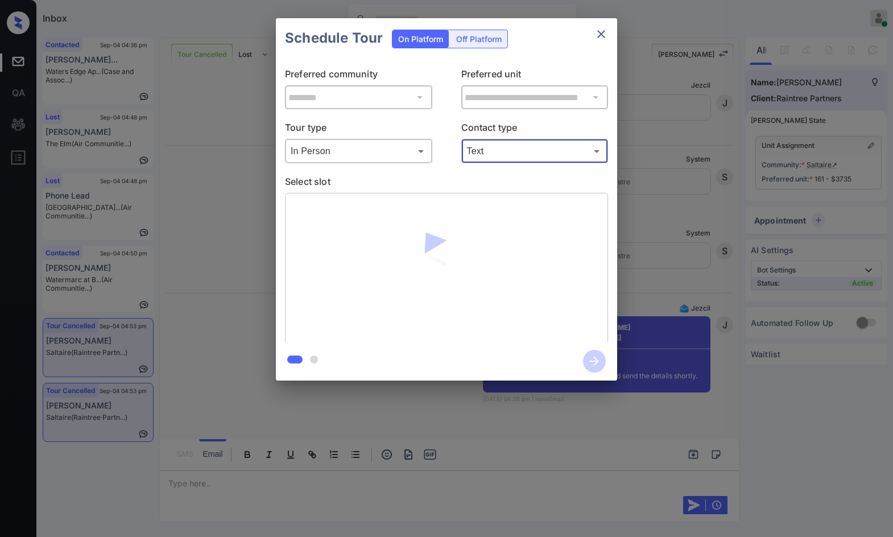
click at [490, 210] on img at bounding box center [447, 269] width 134 height 134
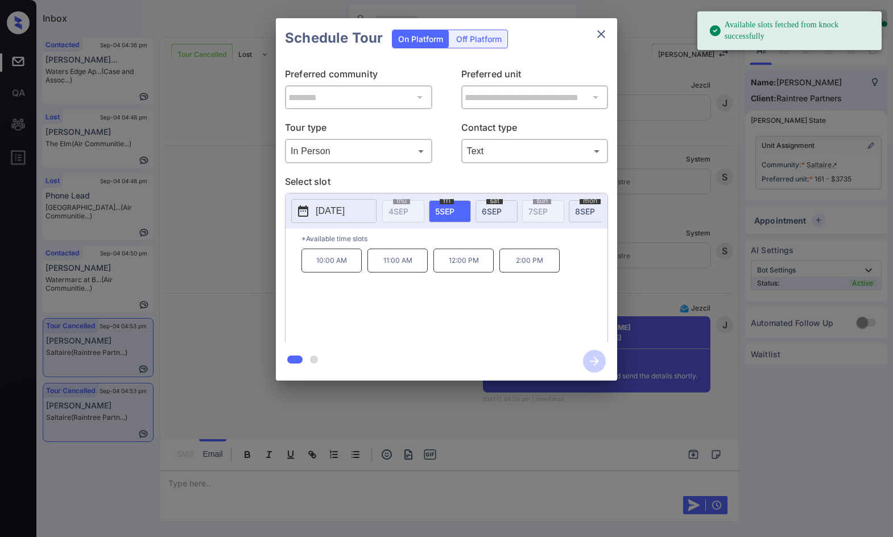
click at [510, 155] on body "Available slots fetched from knock successfully Inbox Jezcil Usanastre Online S…" at bounding box center [446, 268] width 893 height 537
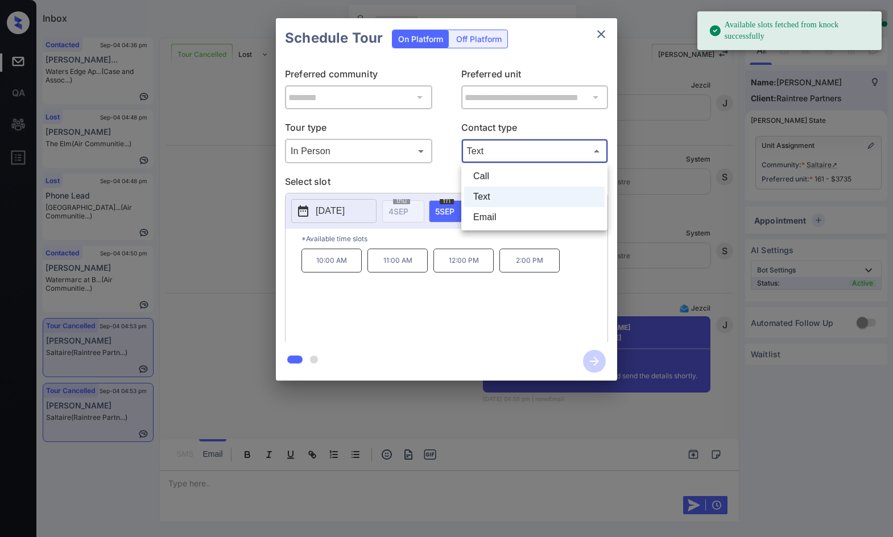
click at [507, 210] on li "Email" at bounding box center [534, 217] width 140 height 20
type input "*****"
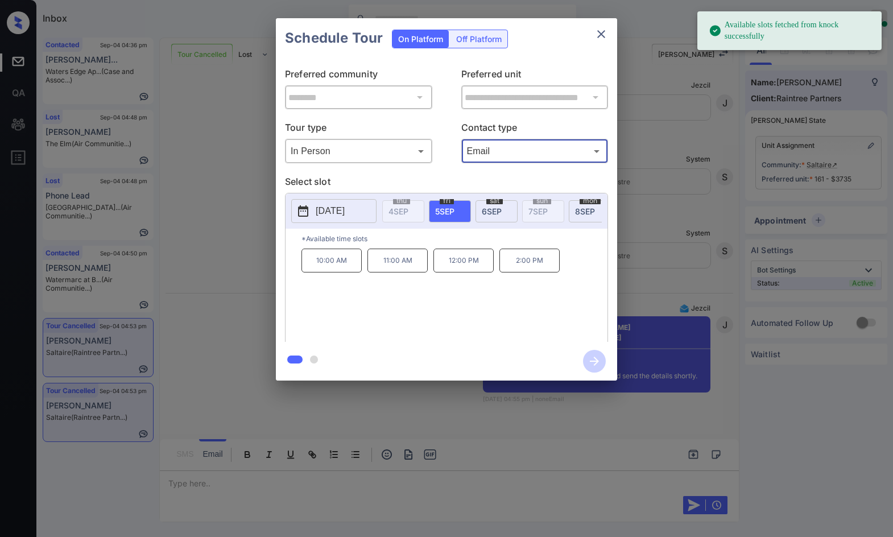
click at [347, 268] on p "10:00 AM" at bounding box center [331, 261] width 60 height 24
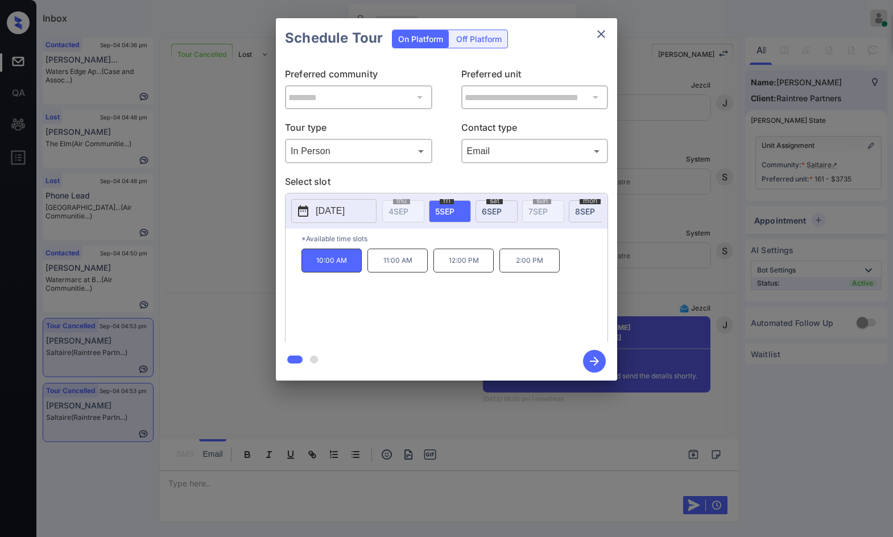
click at [581, 357] on button "button" at bounding box center [594, 361] width 36 height 30
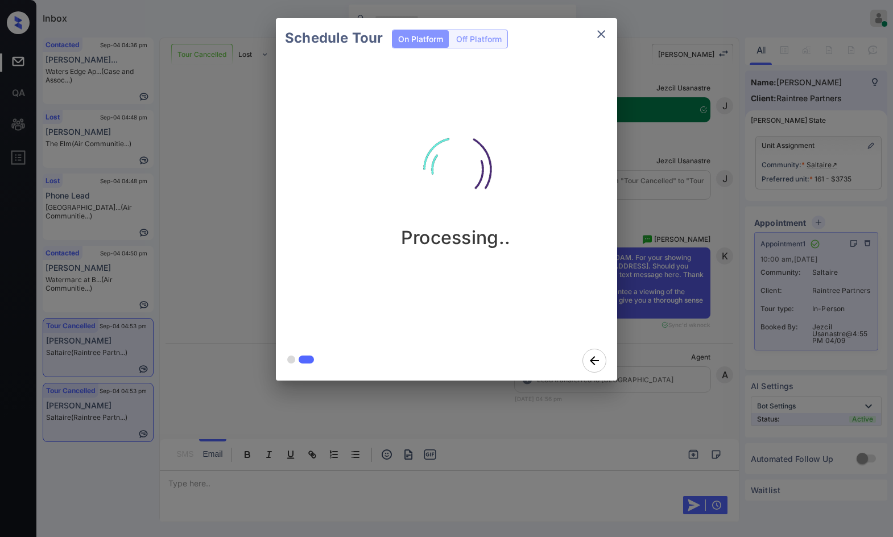
scroll to position [3443, 0]
click at [254, 216] on div "Schedule Tour On Platform Off Platform Processing.." at bounding box center [446, 199] width 893 height 399
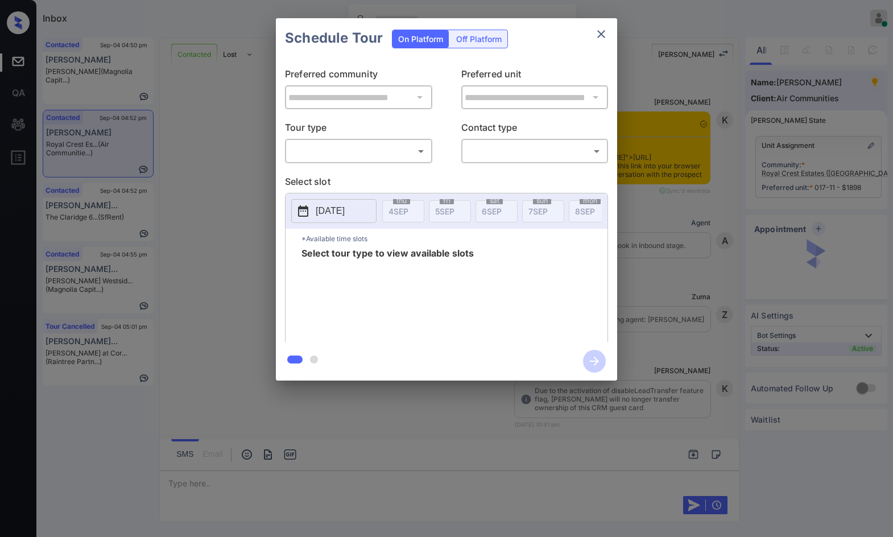
scroll to position [4368, 0]
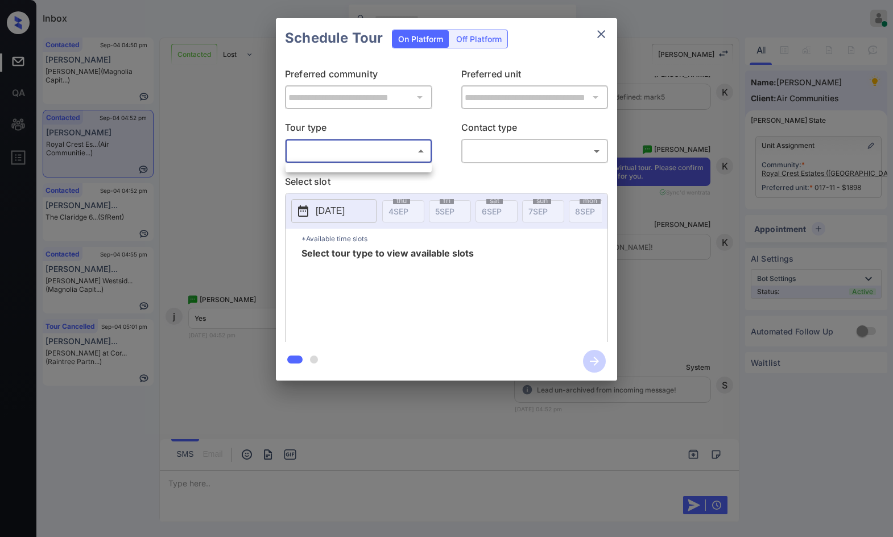
click at [378, 145] on body "Inbox Jezcil Usanastre Online Set yourself offline Set yourself on break Profil…" at bounding box center [446, 268] width 893 height 537
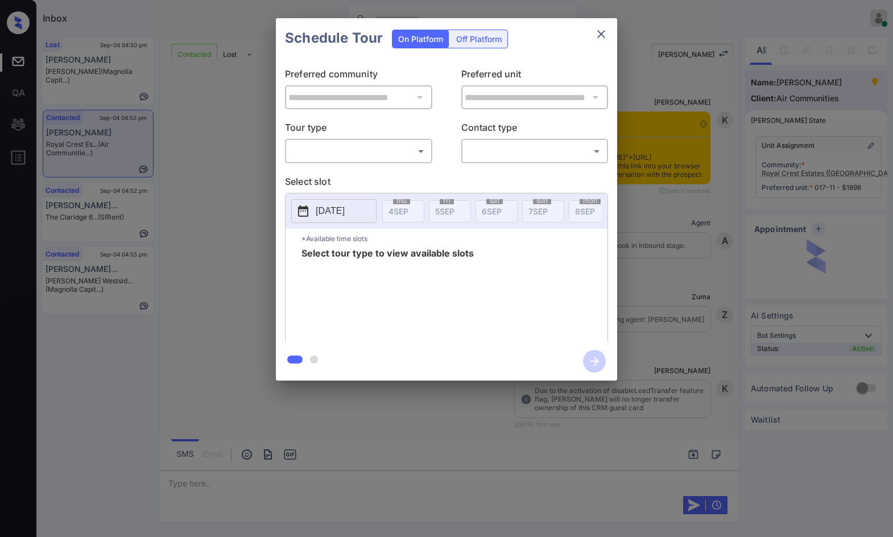
scroll to position [4668, 0]
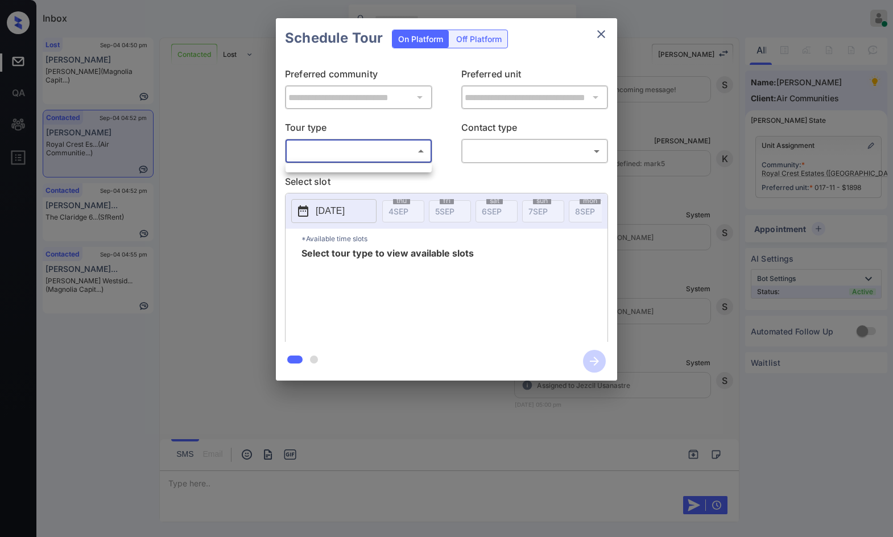
click at [387, 158] on body "Inbox Jezcil Usanastre Online Set yourself offline Set yourself on break Profil…" at bounding box center [446, 268] width 893 height 537
click at [254, 168] on div at bounding box center [446, 268] width 893 height 537
click at [226, 227] on div "**********" at bounding box center [446, 199] width 893 height 399
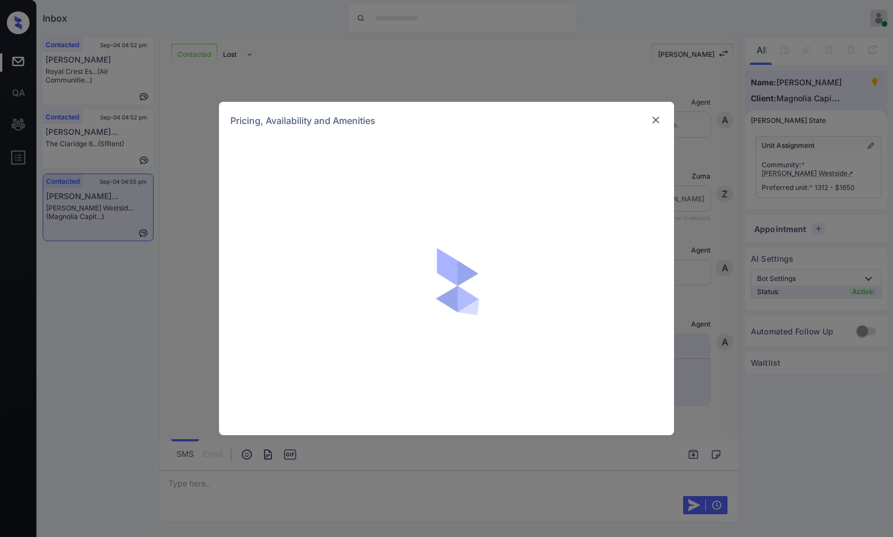
scroll to position [1940, 0]
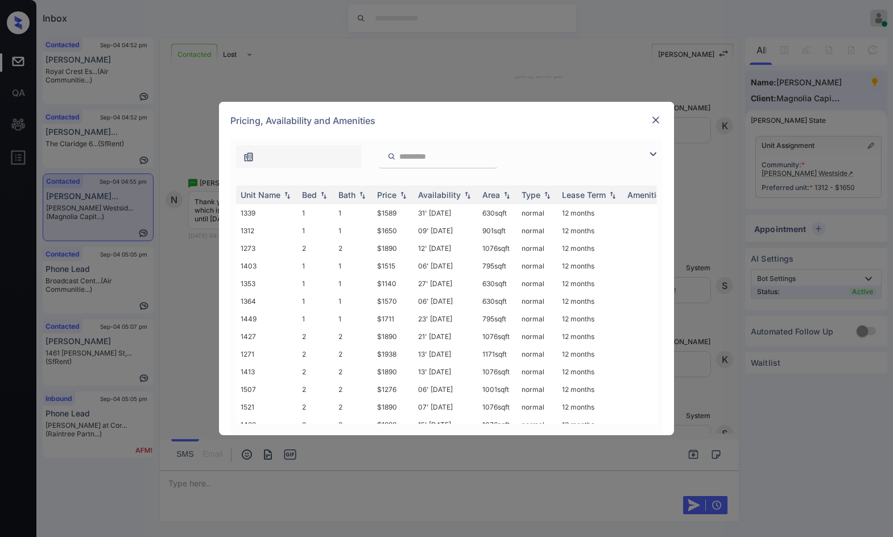
click at [648, 157] on img at bounding box center [653, 154] width 14 height 14
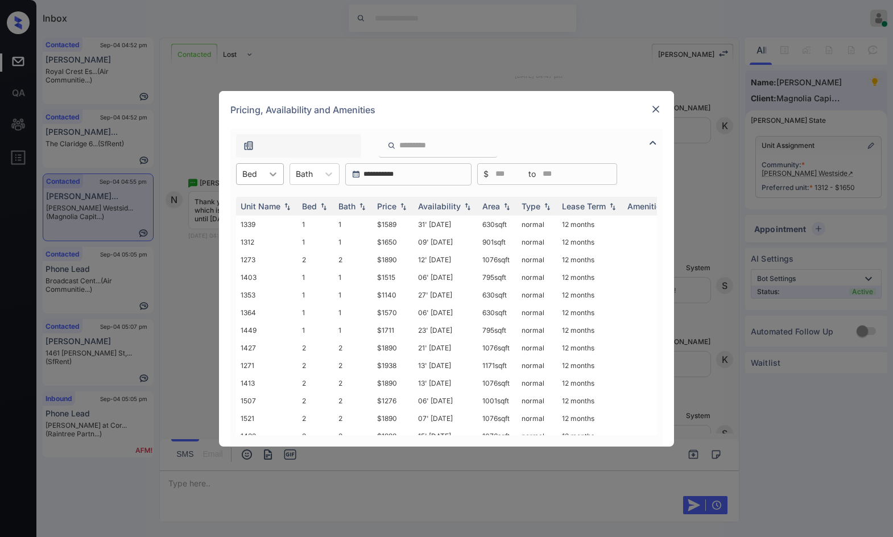
click at [262, 168] on div "Bed" at bounding box center [260, 174] width 48 height 22
click at [259, 202] on div "1" at bounding box center [260, 202] width 48 height 20
click at [404, 210] on div "Price" at bounding box center [393, 206] width 32 height 10
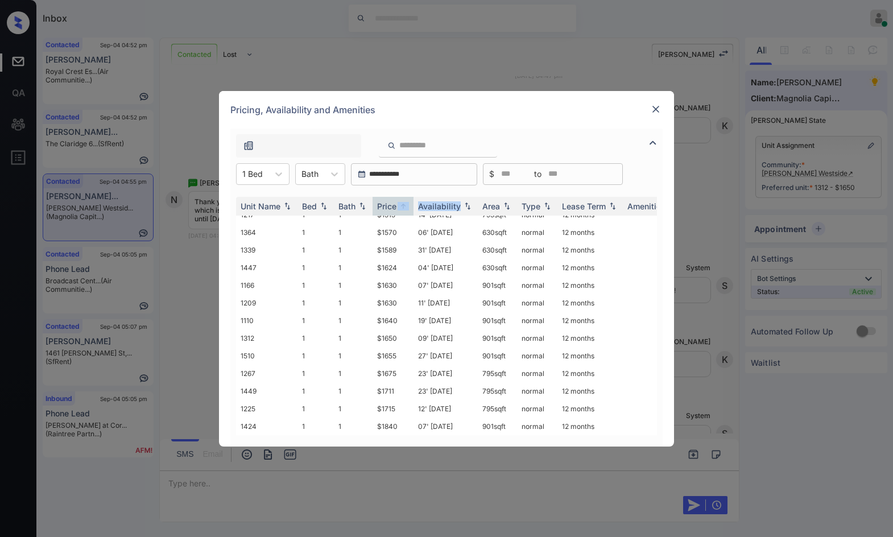
scroll to position [0, 0]
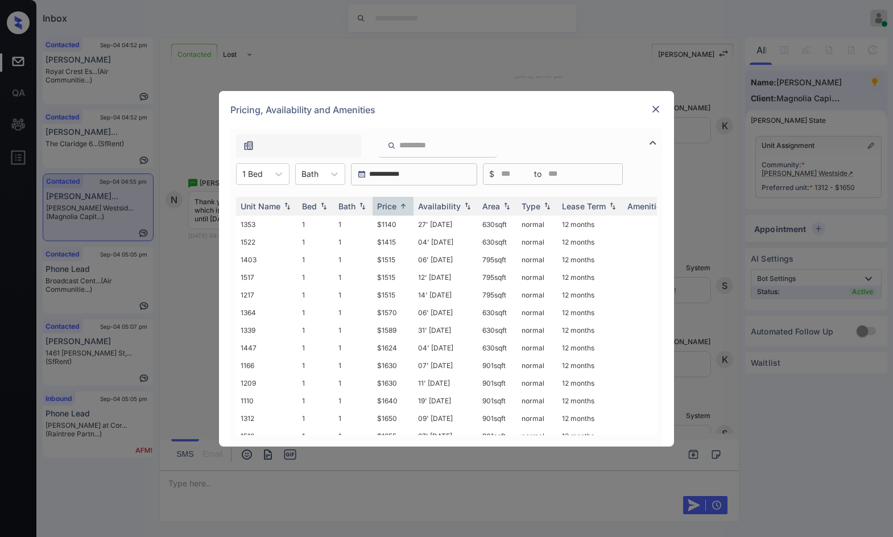
click at [597, 66] on div "**********" at bounding box center [446, 268] width 893 height 537
click at [656, 113] on img at bounding box center [655, 109] width 11 height 11
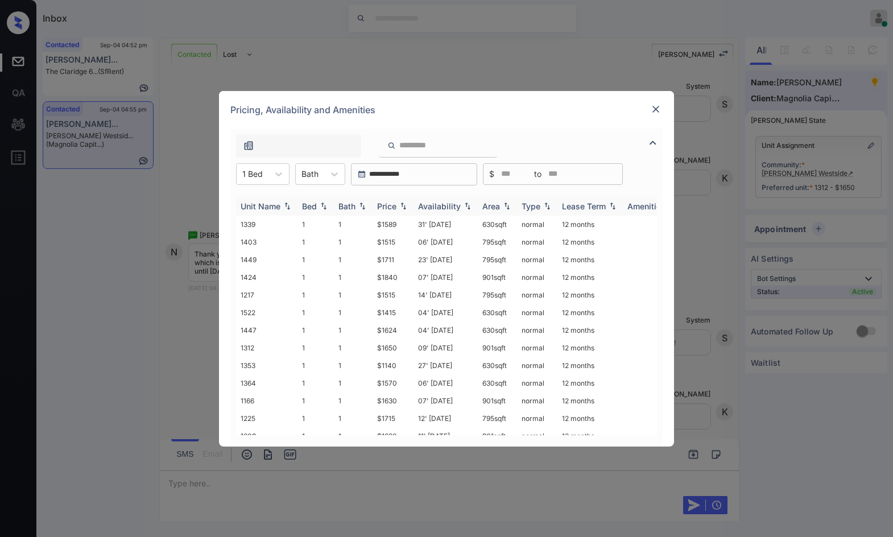
click at [403, 202] on img at bounding box center [403, 206] width 11 height 8
click at [403, 202] on img at bounding box center [403, 206] width 11 height 9
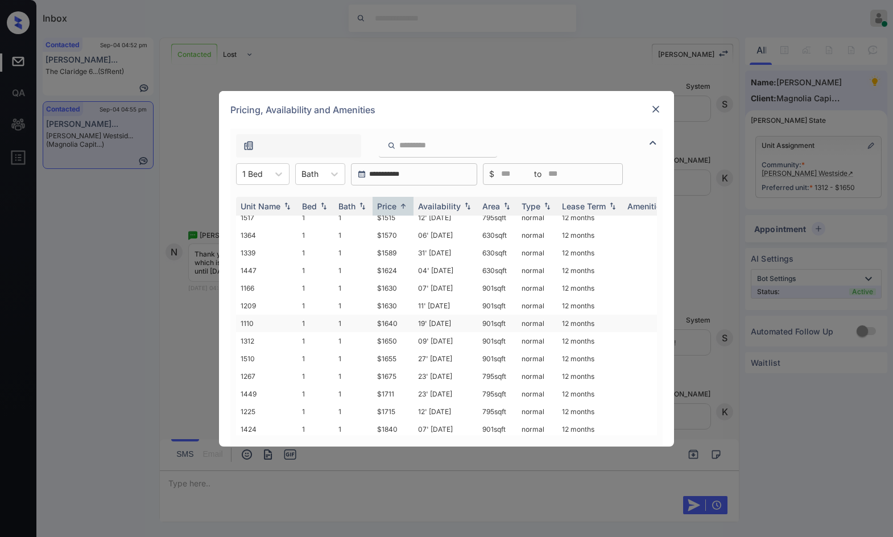
scroll to position [89, 0]
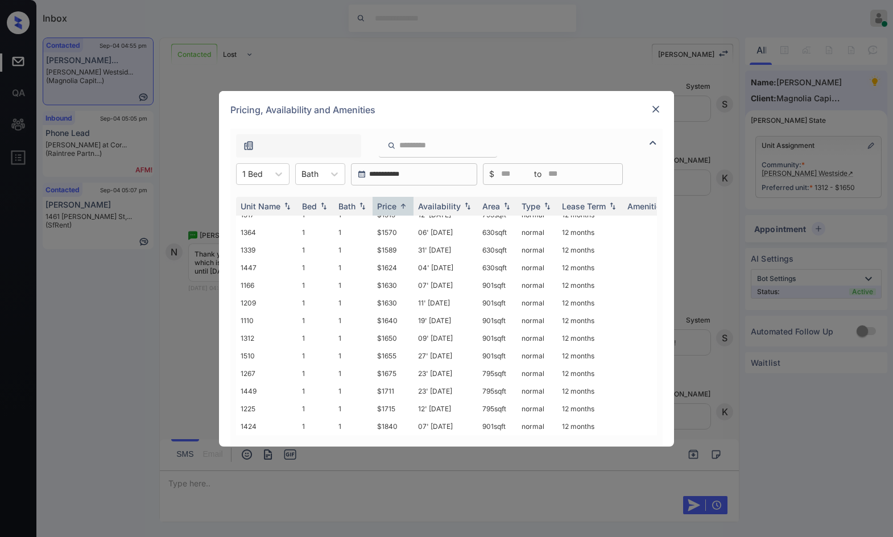
click at [189, 197] on div "**********" at bounding box center [446, 268] width 893 height 537
click at [257, 494] on div "**********" at bounding box center [446, 268] width 893 height 537
click at [468, 202] on img at bounding box center [467, 206] width 11 height 8
click at [468, 202] on img at bounding box center [467, 206] width 11 height 9
drag, startPoint x: 367, startPoint y: 421, endPoint x: 335, endPoint y: 409, distance: 34.5
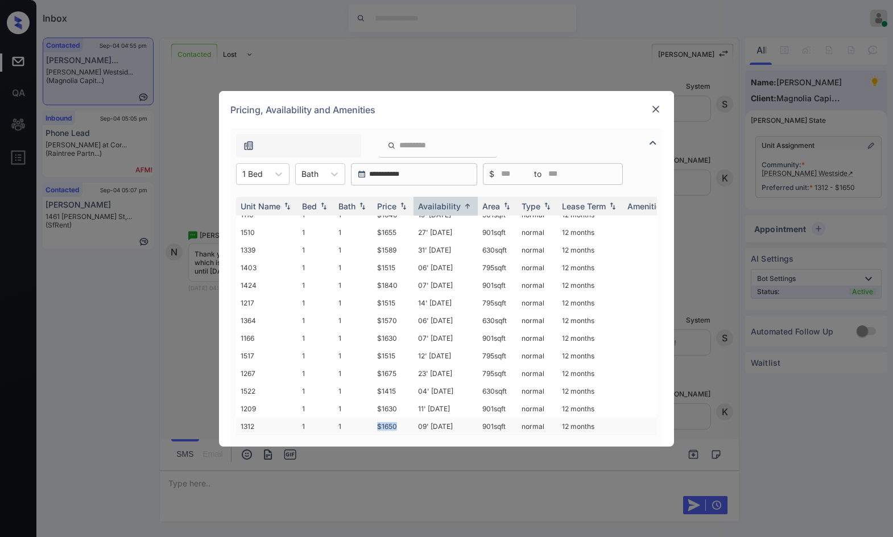
click at [409, 419] on tr "1312 1 1 $1650 09' Dec 25 901 sqft normal 12 months" at bounding box center [533, 426] width 594 height 18
copy tr "$1650"
click at [653, 112] on img at bounding box center [655, 109] width 11 height 11
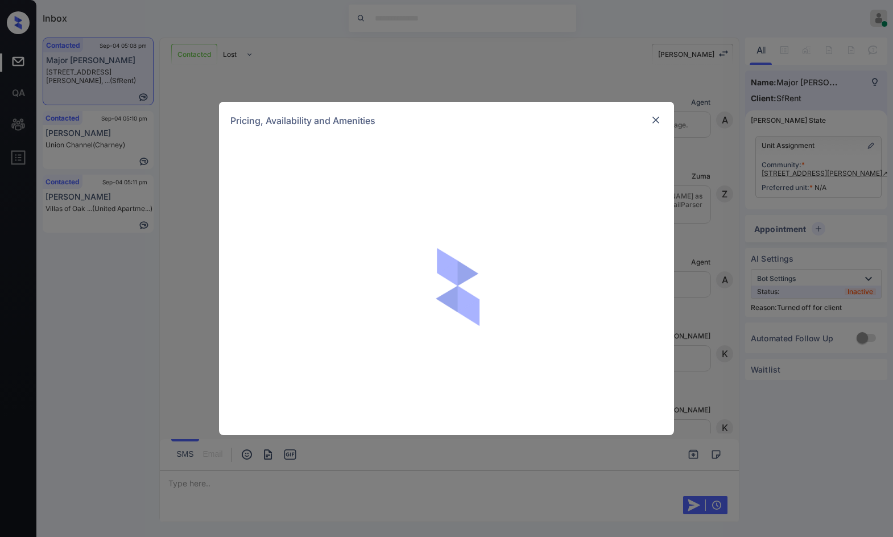
scroll to position [2042, 0]
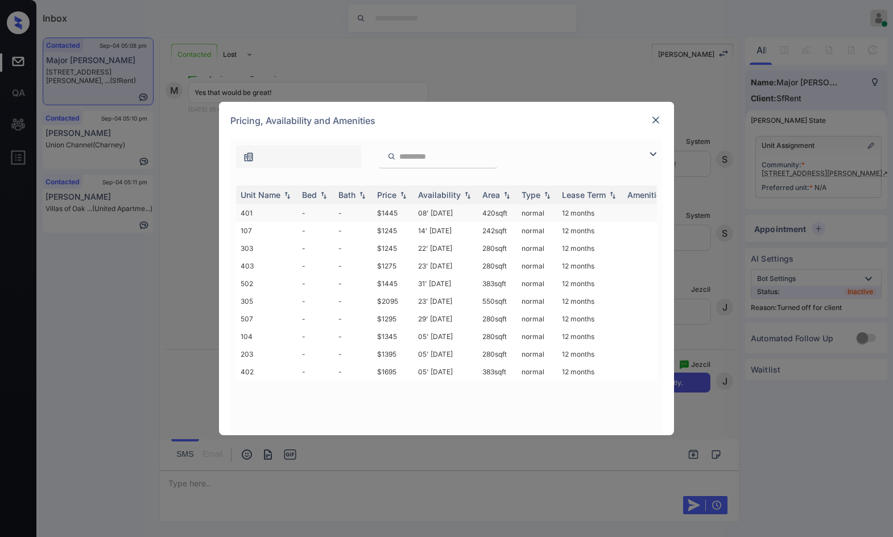
click at [392, 217] on td "$1445" at bounding box center [392, 213] width 41 height 18
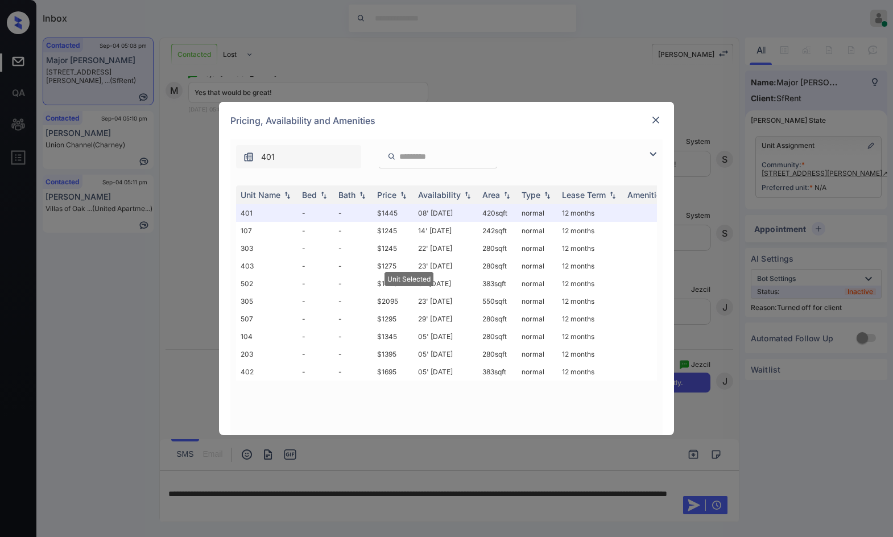
click at [663, 109] on div "Pricing, Availability and Amenities" at bounding box center [446, 121] width 455 height 38
click at [657, 118] on img at bounding box center [655, 119] width 11 height 11
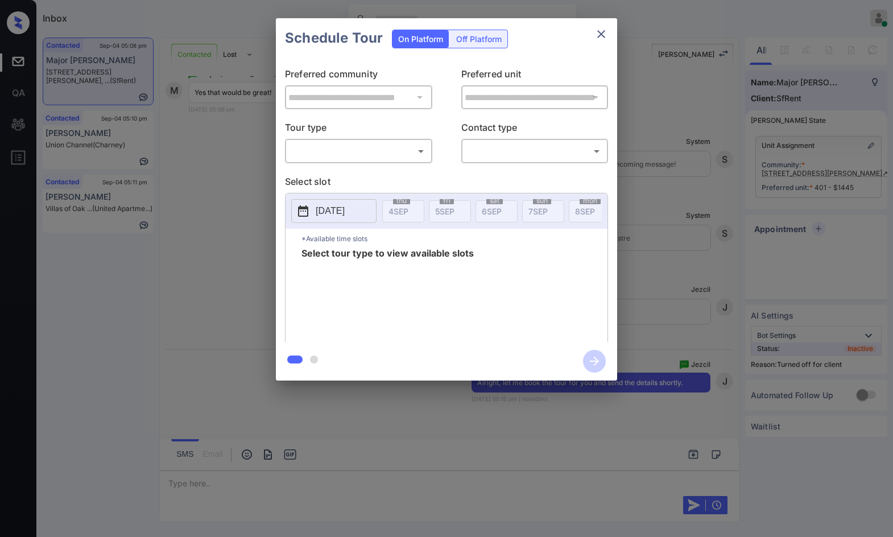
click at [327, 146] on body "Inbox Jezcil Usanastre Online Set yourself offline Set yourself on break Profil…" at bounding box center [446, 268] width 893 height 537
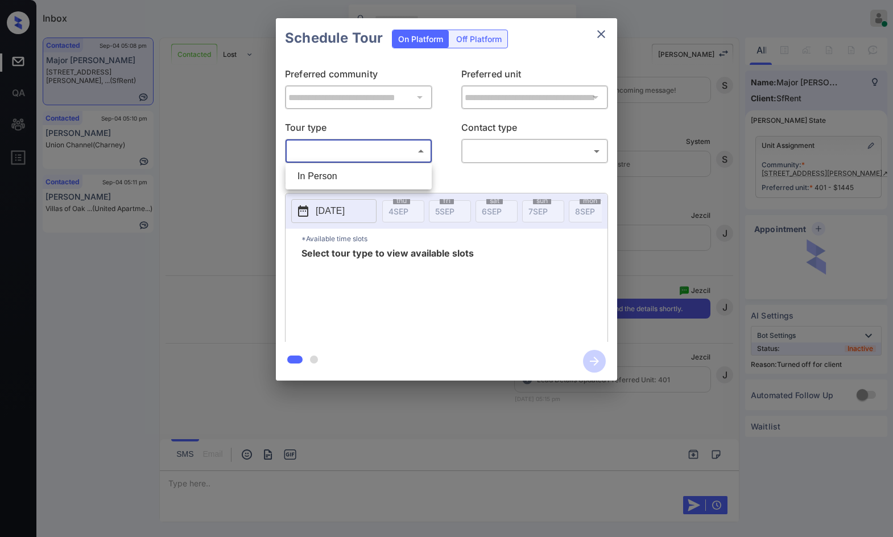
scroll to position [2116, 0]
click at [327, 163] on ul "In Person" at bounding box center [358, 176] width 146 height 26
click at [329, 168] on li "In Person" at bounding box center [358, 176] width 140 height 20
type input "********"
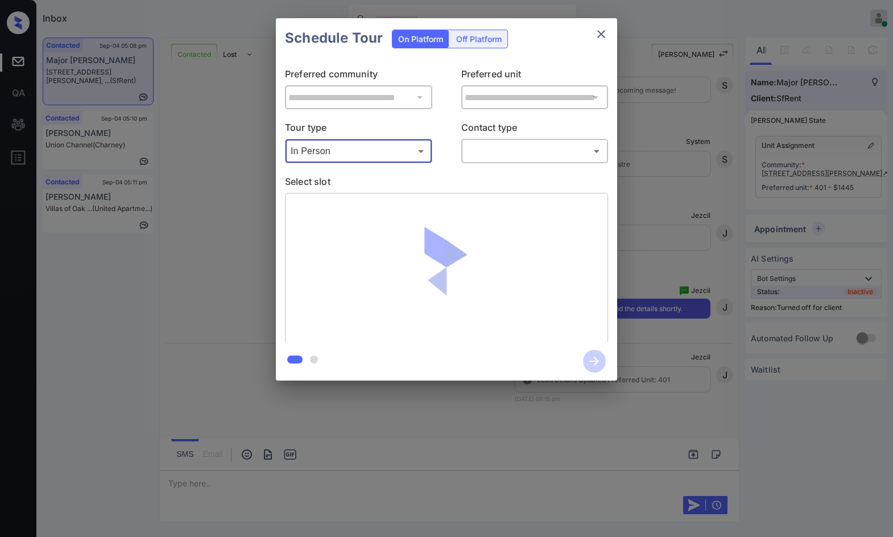
drag, startPoint x: 557, startPoint y: 137, endPoint x: 549, endPoint y: 152, distance: 16.5
click at [556, 136] on p "Contact type" at bounding box center [534, 130] width 147 height 18
click at [548, 155] on body "Inbox Jezcil Usanastre Online Set yourself offline Set yourself on break Profil…" at bounding box center [446, 268] width 893 height 537
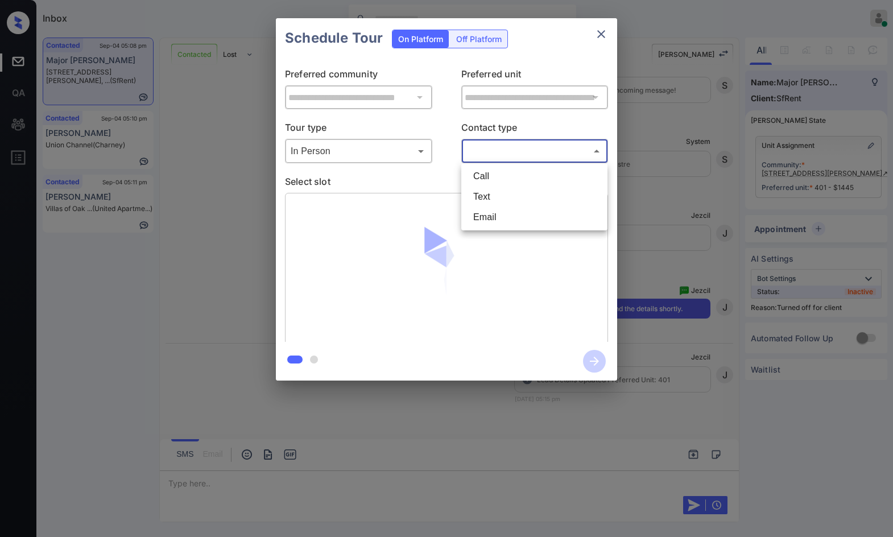
click at [504, 197] on li "Text" at bounding box center [534, 197] width 140 height 20
type input "****"
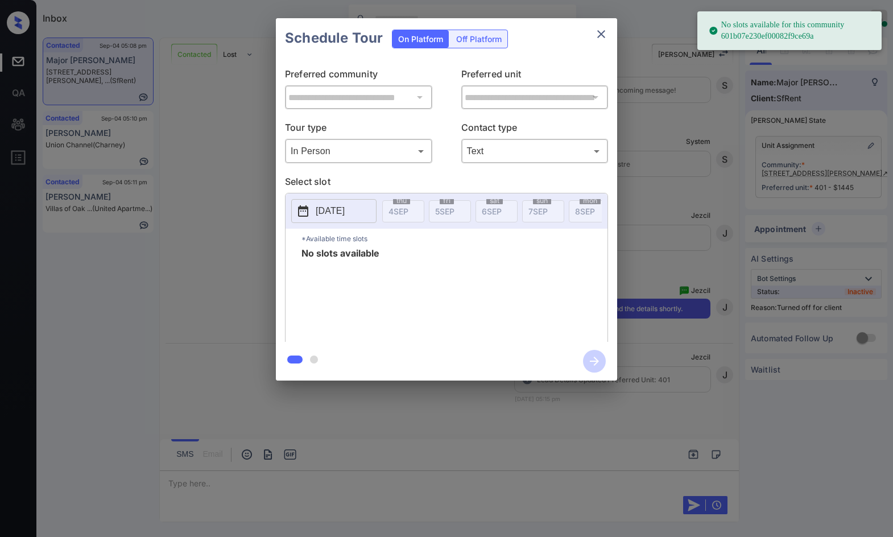
click at [345, 216] on p "[DATE]" at bounding box center [330, 211] width 29 height 14
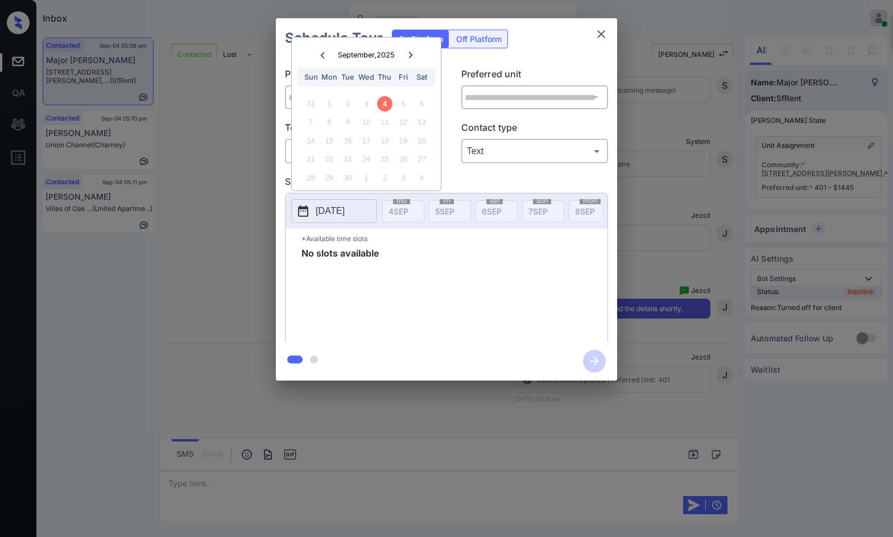
click at [418, 102] on div "6" at bounding box center [421, 103] width 15 height 15
click at [254, 148] on div "**********" at bounding box center [446, 199] width 893 height 399
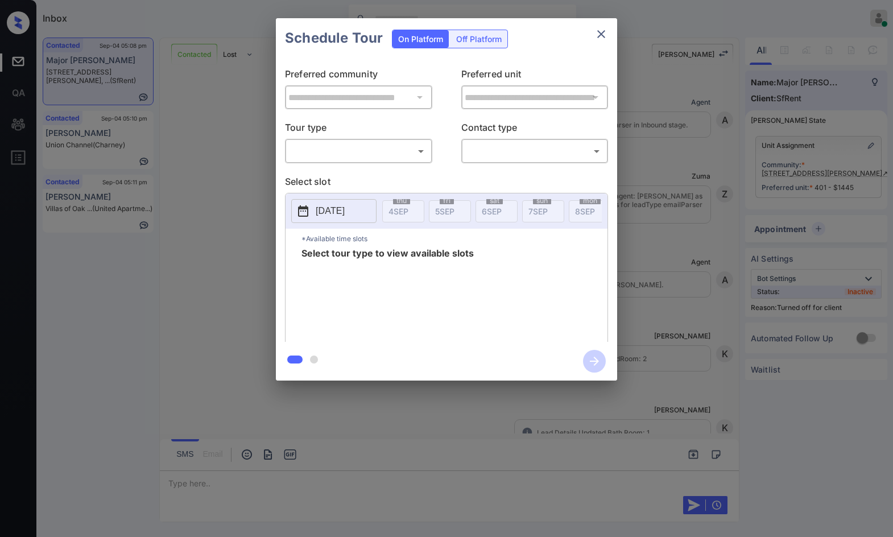
scroll to position [2088, 0]
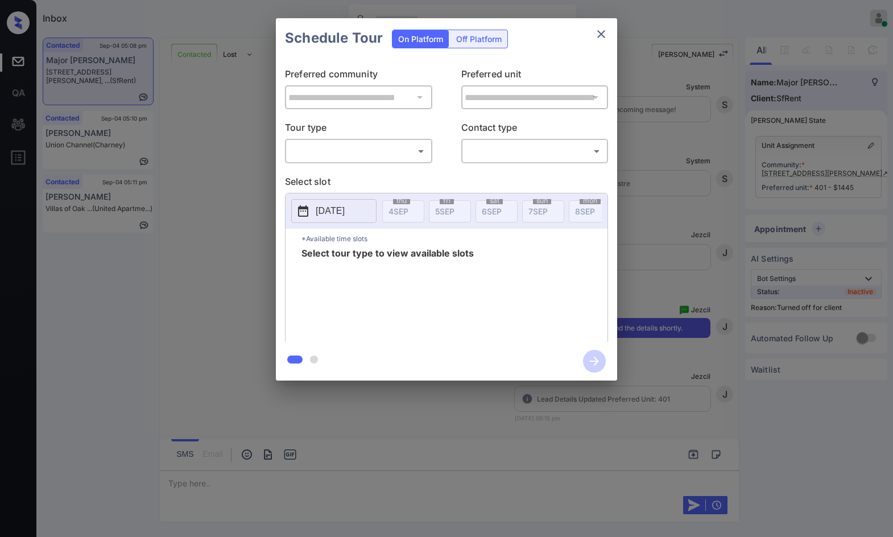
click at [470, 38] on div "Off Platform" at bounding box center [478, 39] width 57 height 18
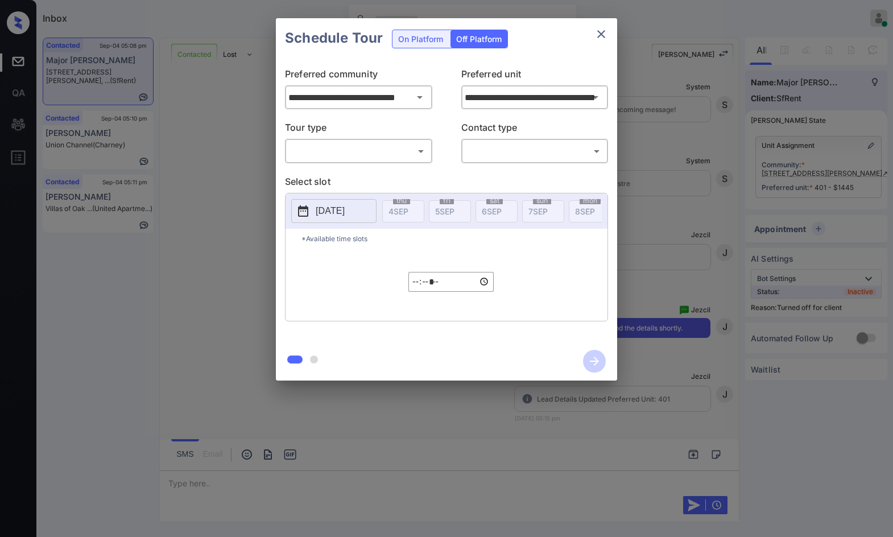
click at [382, 156] on body "Inbox Jezcil Usanastre Online Set yourself offline Set yourself on break Profil…" at bounding box center [446, 268] width 893 height 537
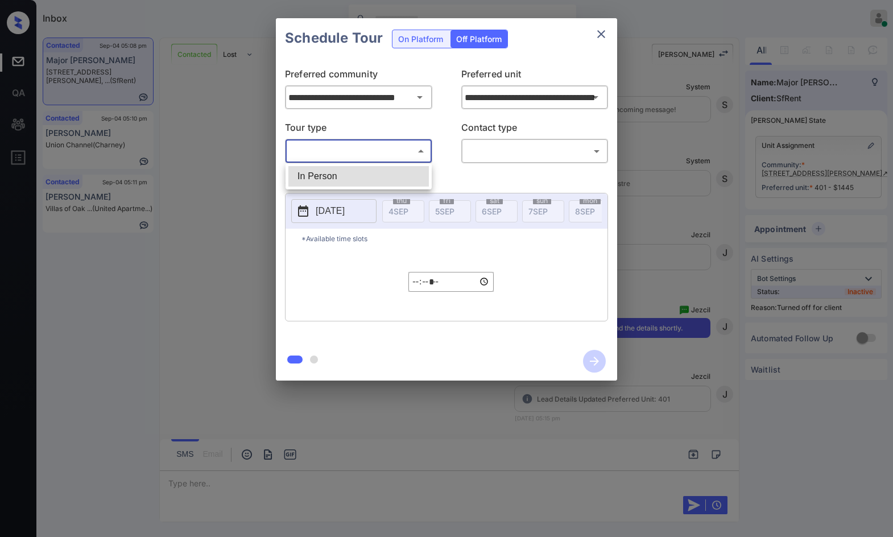
click at [390, 171] on li "In Person" at bounding box center [358, 176] width 140 height 20
type input "********"
click at [471, 158] on body "Inbox Jezcil Usanastre Online Set yourself offline Set yourself on break Profil…" at bounding box center [446, 268] width 893 height 537
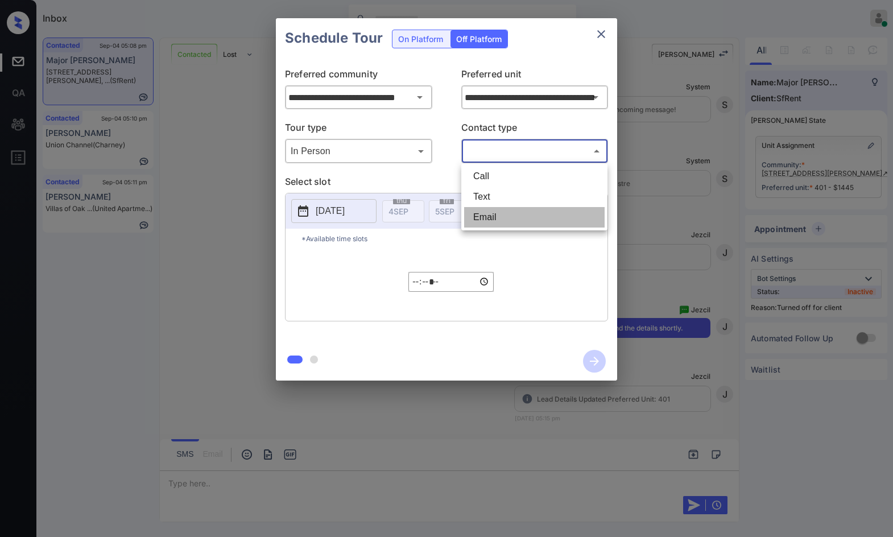
click at [487, 208] on li "Email" at bounding box center [534, 217] width 140 height 20
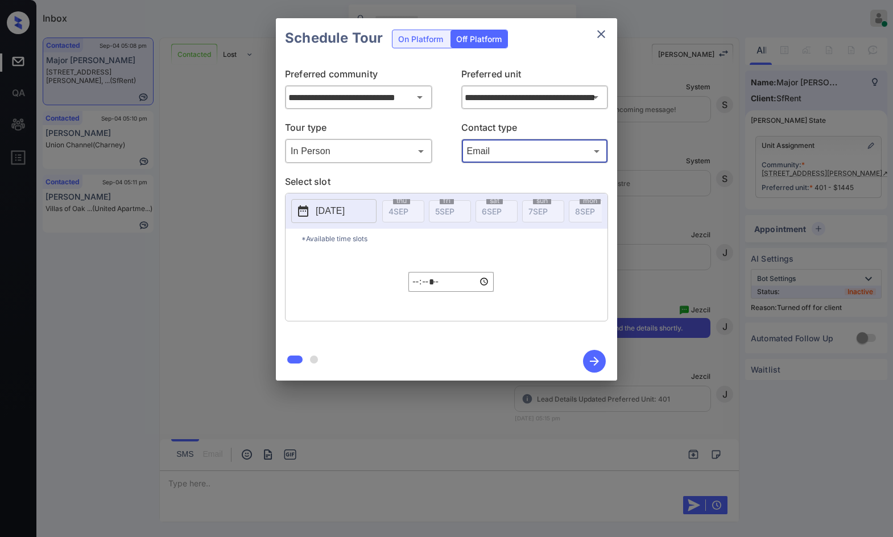
click at [485, 154] on body "Inbox Jezcil Usanastre Online Set yourself offline Set yourself on break Profil…" at bounding box center [446, 268] width 893 height 537
click at [492, 197] on li "Text" at bounding box center [534, 197] width 140 height 20
type input "****"
click at [324, 209] on p "2025-09-04" at bounding box center [330, 211] width 29 height 14
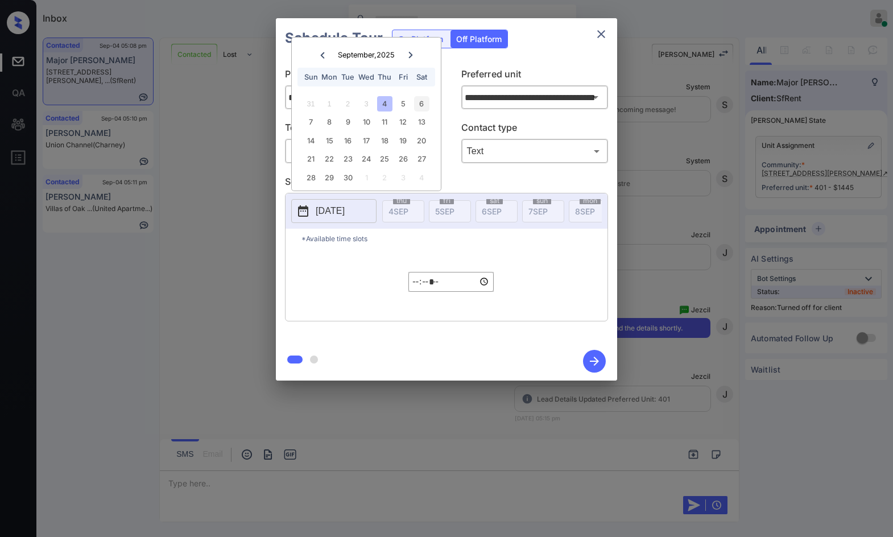
click at [419, 104] on div "6" at bounding box center [421, 103] width 15 height 15
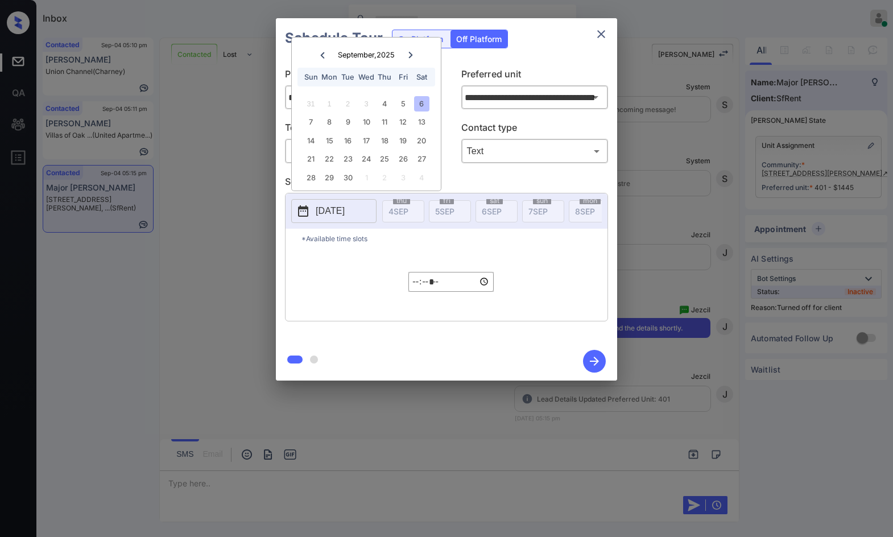
click at [412, 292] on input "*****" at bounding box center [450, 282] width 85 height 20
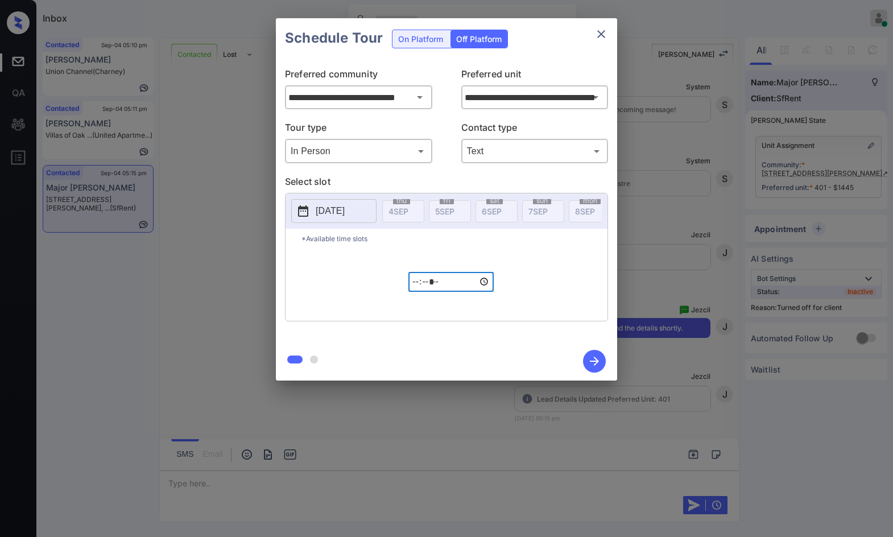
type input "*****"
click at [597, 359] on icon "button" at bounding box center [594, 361] width 23 height 23
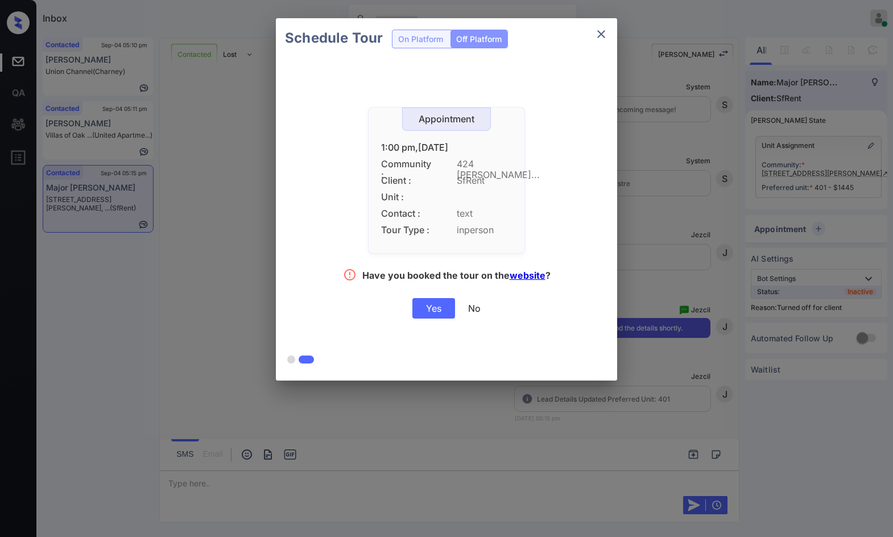
click at [442, 309] on div "Yes" at bounding box center [433, 308] width 43 height 20
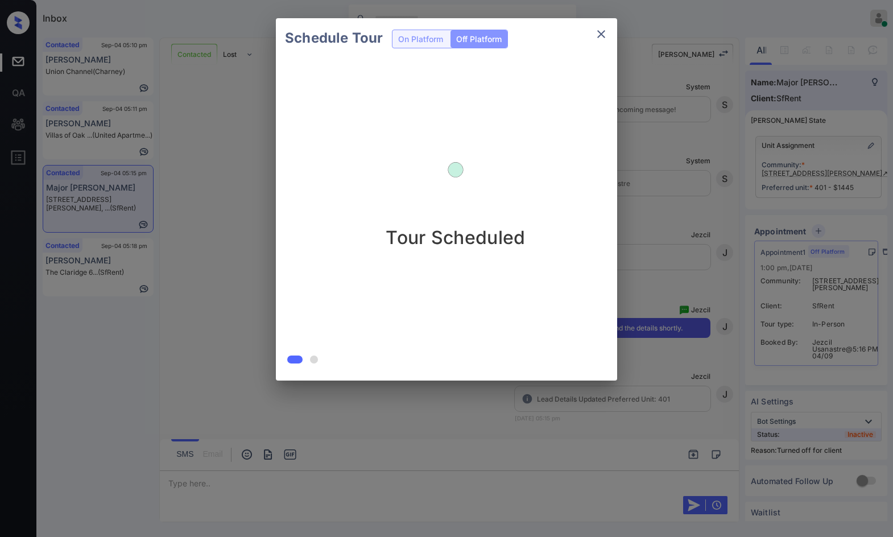
click at [172, 225] on div "Schedule Tour On Platform Off Platform Tour Scheduled" at bounding box center [446, 199] width 893 height 399
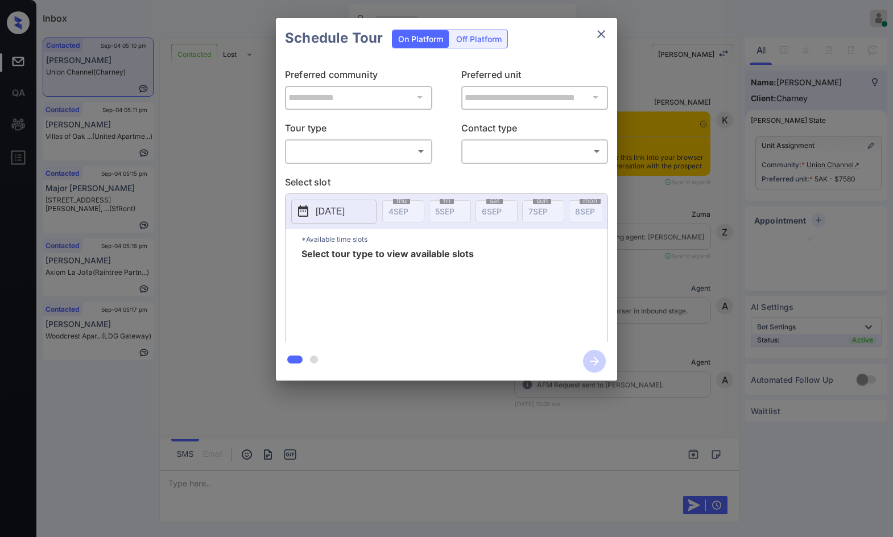
scroll to position [879, 0]
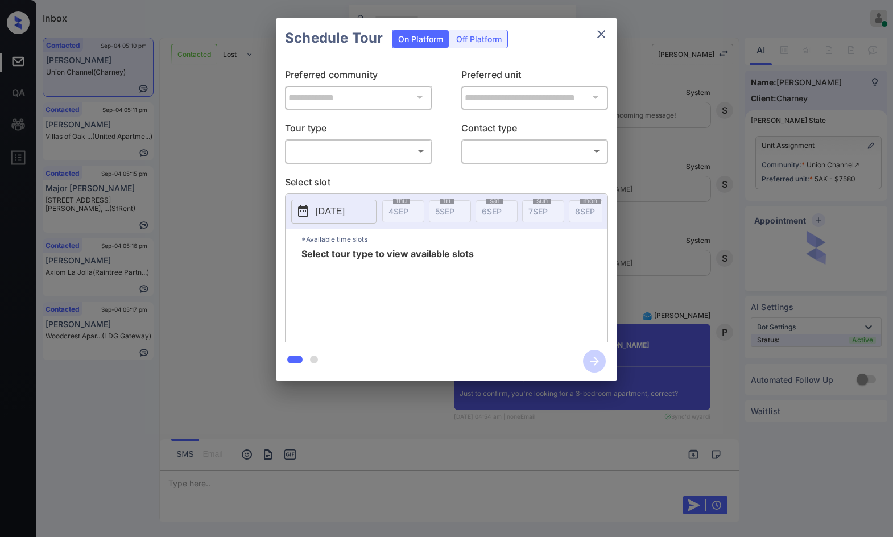
click at [421, 145] on body "Inbox Jezcil Usanastre Online Set yourself offline Set yourself on break Profil…" at bounding box center [446, 268] width 893 height 537
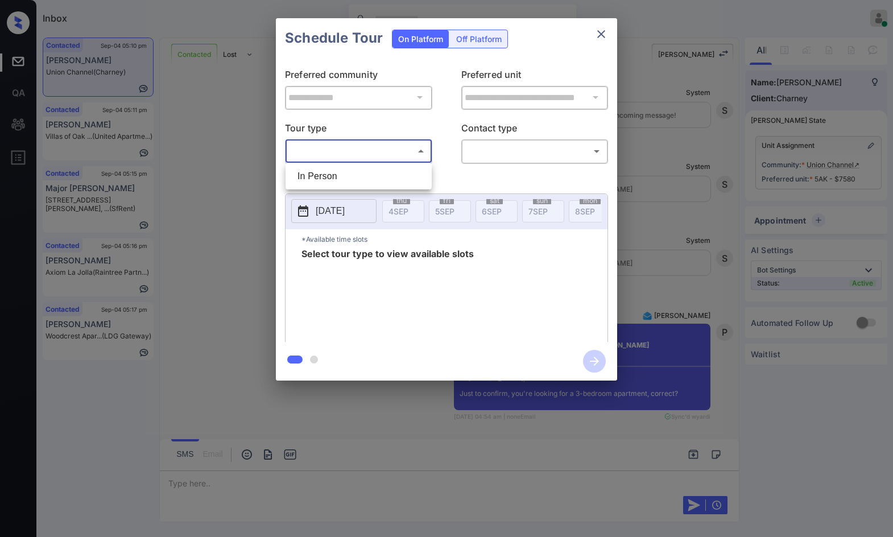
click at [413, 172] on li "In Person" at bounding box center [358, 176] width 140 height 20
type input "********"
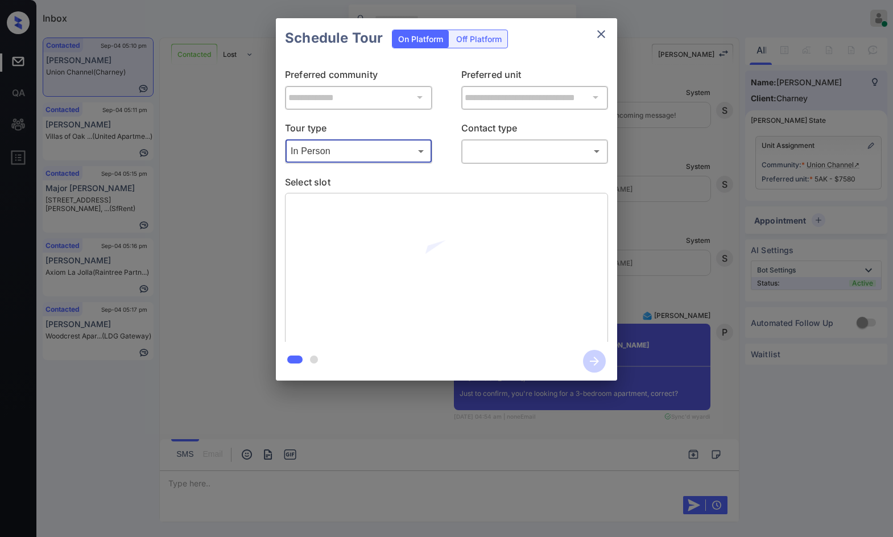
click at [479, 160] on body "Inbox Jezcil Usanastre Online Set yourself offline Set yourself on break Profil…" at bounding box center [446, 268] width 893 height 537
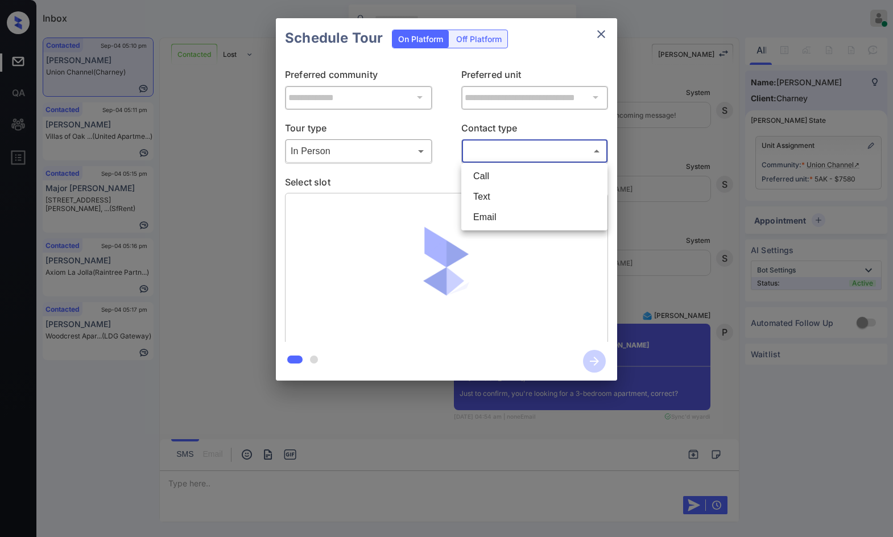
click at [475, 193] on li "Text" at bounding box center [534, 197] width 140 height 20
type input "****"
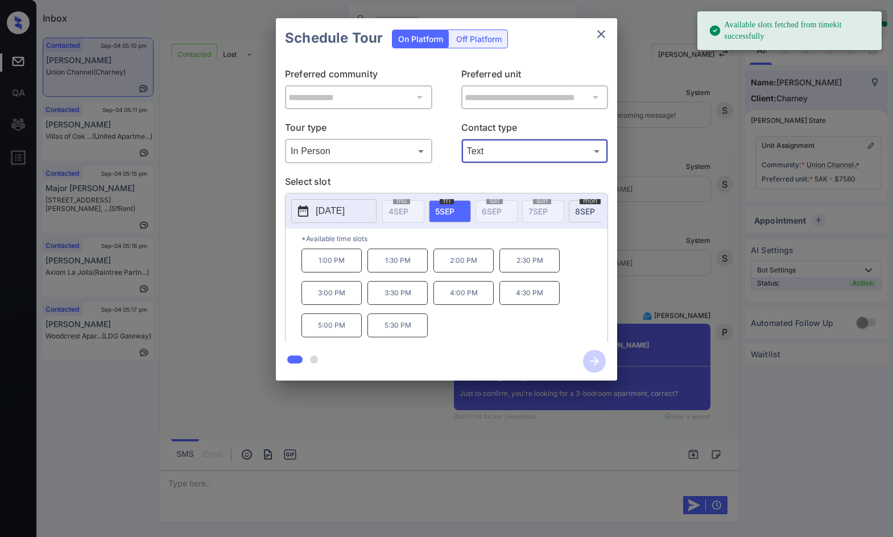
click at [325, 210] on p "2025-09-05" at bounding box center [330, 211] width 29 height 14
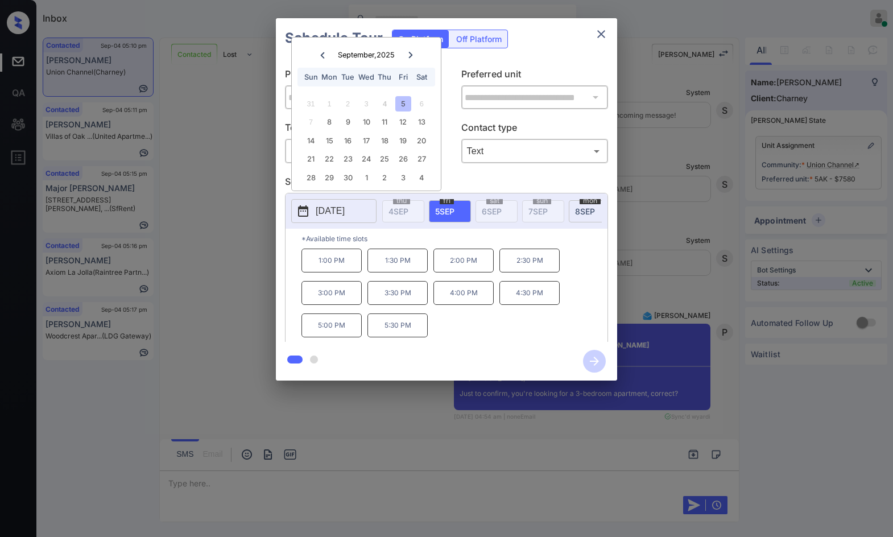
click at [242, 222] on div "**********" at bounding box center [446, 199] width 893 height 399
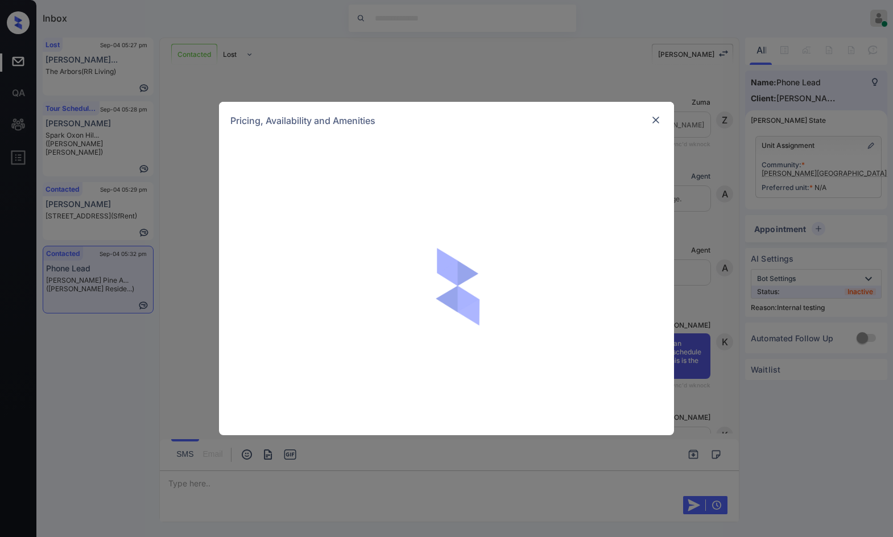
scroll to position [1092, 0]
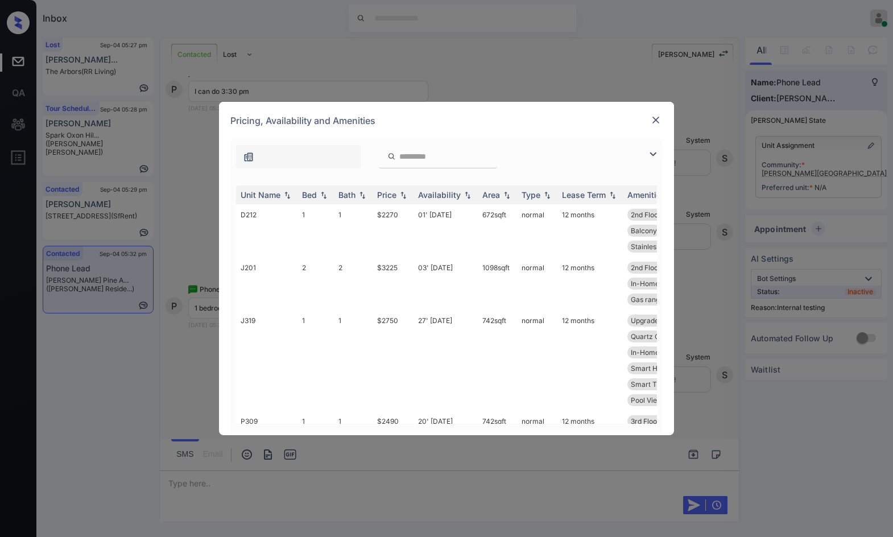
click at [649, 153] on img at bounding box center [653, 154] width 14 height 14
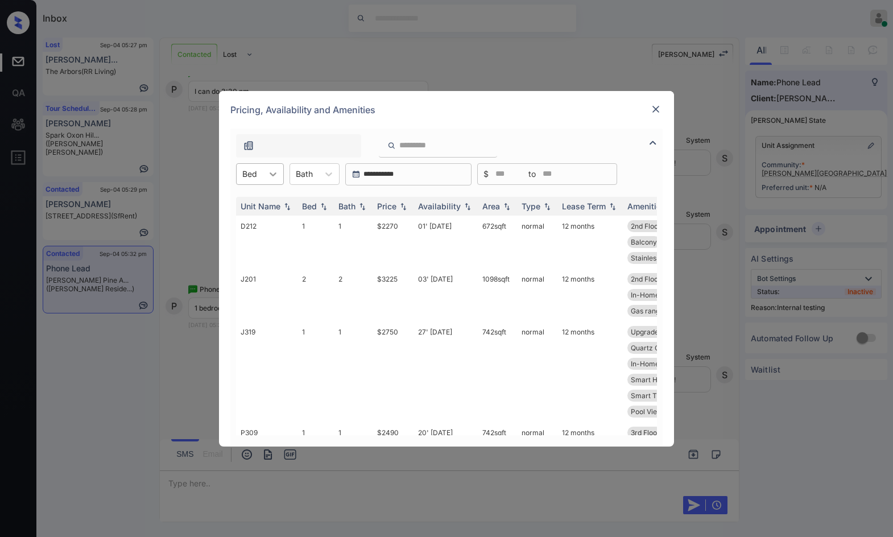
click at [275, 176] on icon at bounding box center [272, 173] width 11 height 11
click at [278, 211] on div "0" at bounding box center [260, 202] width 48 height 20
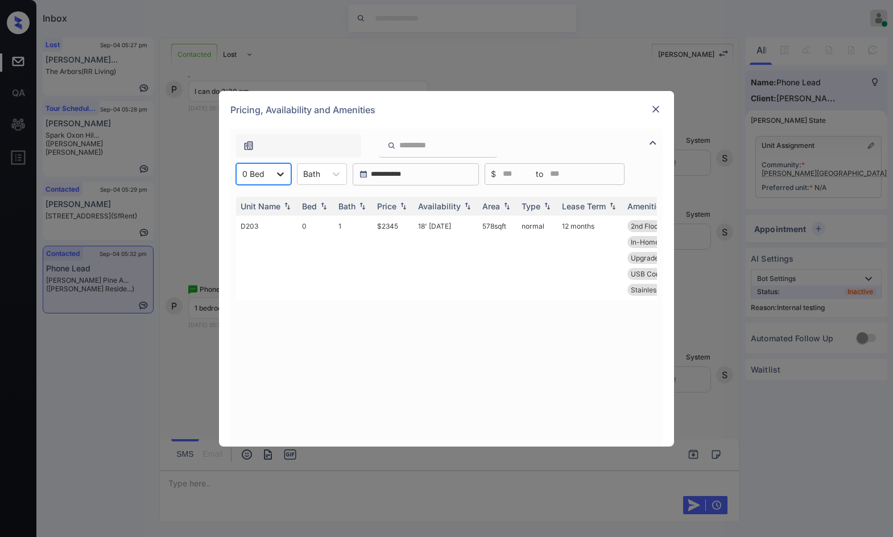
click at [280, 176] on icon at bounding box center [280, 173] width 11 height 11
click at [283, 215] on div "1" at bounding box center [263, 222] width 55 height 20
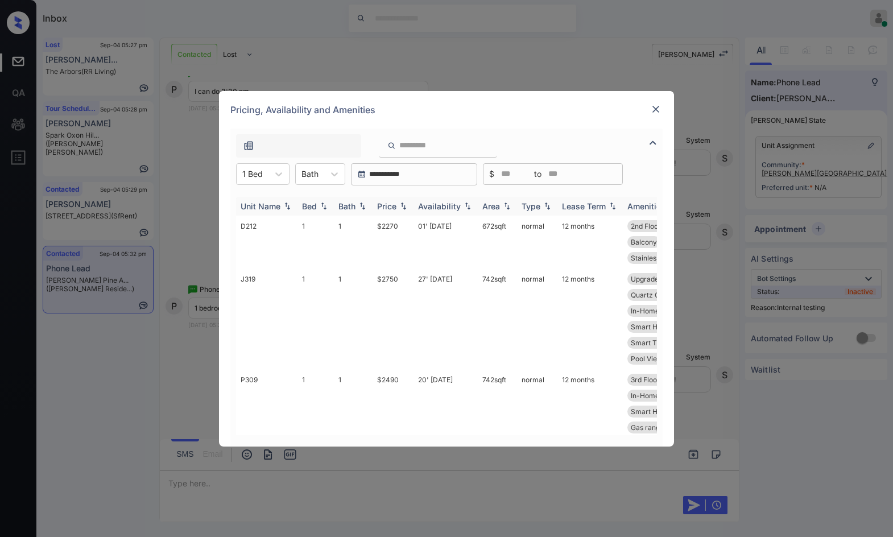
click at [407, 208] on img at bounding box center [403, 206] width 11 height 8
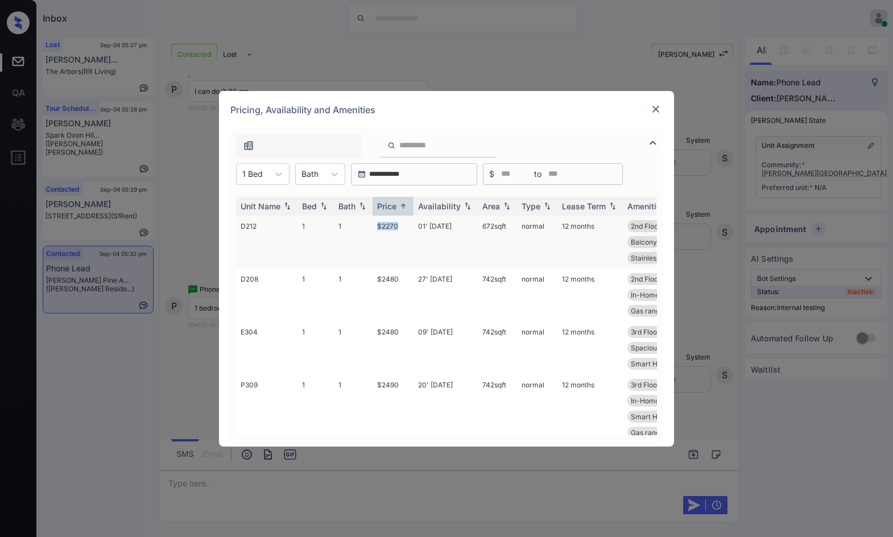
drag, startPoint x: 372, startPoint y: 229, endPoint x: 404, endPoint y: 230, distance: 31.9
click at [404, 230] on tr "D212 1 1 $2270 01' Oct 25 672 sqft normal 12 months 2nd Floor Spacious Closet I…" at bounding box center [533, 242] width 594 height 53
click at [383, 278] on td "$2480" at bounding box center [392, 294] width 41 height 53
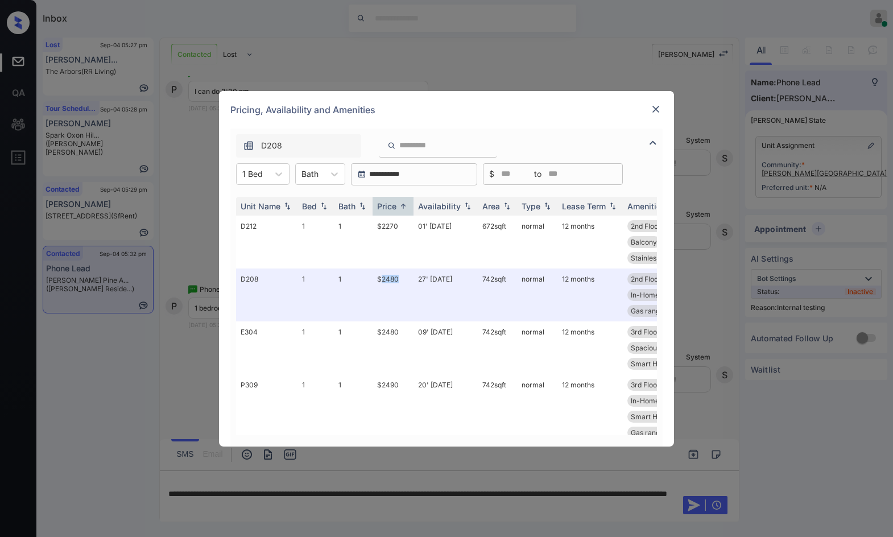
click at [656, 111] on img at bounding box center [655, 109] width 11 height 11
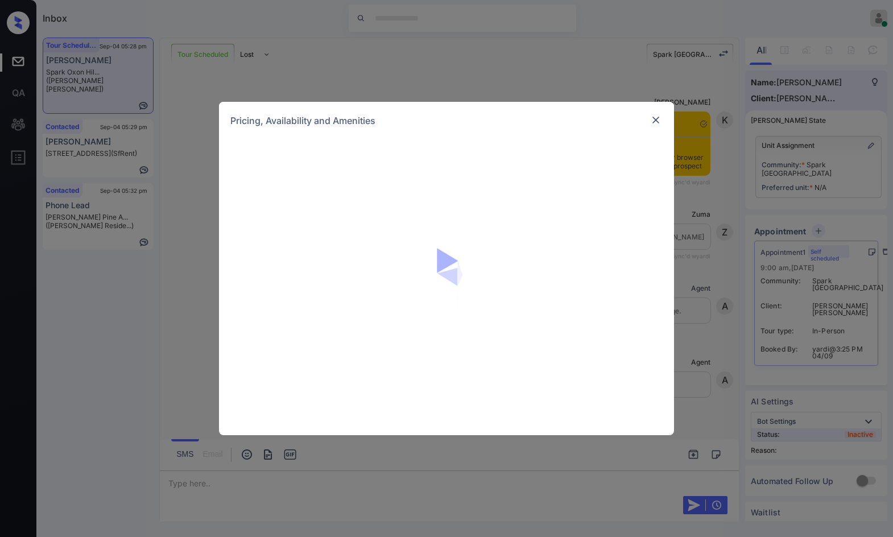
scroll to position [2863, 0]
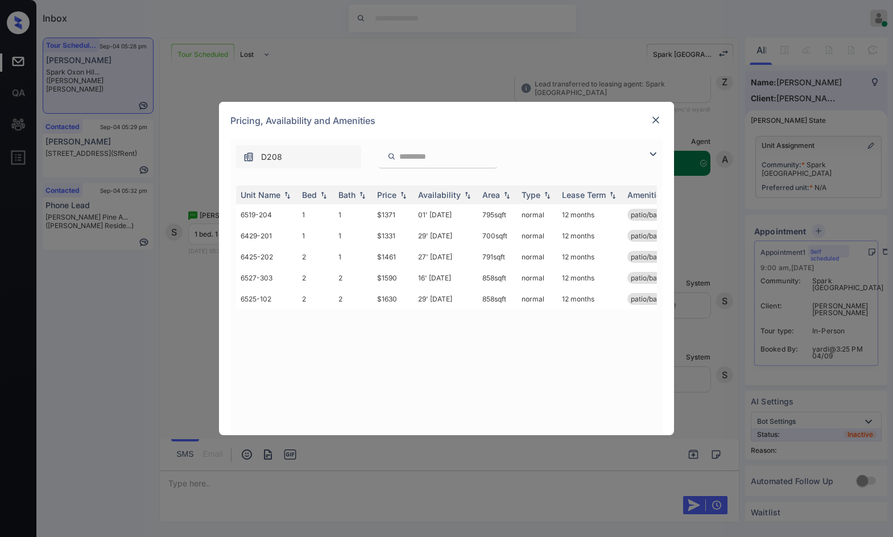
click at [650, 149] on img at bounding box center [653, 154] width 14 height 14
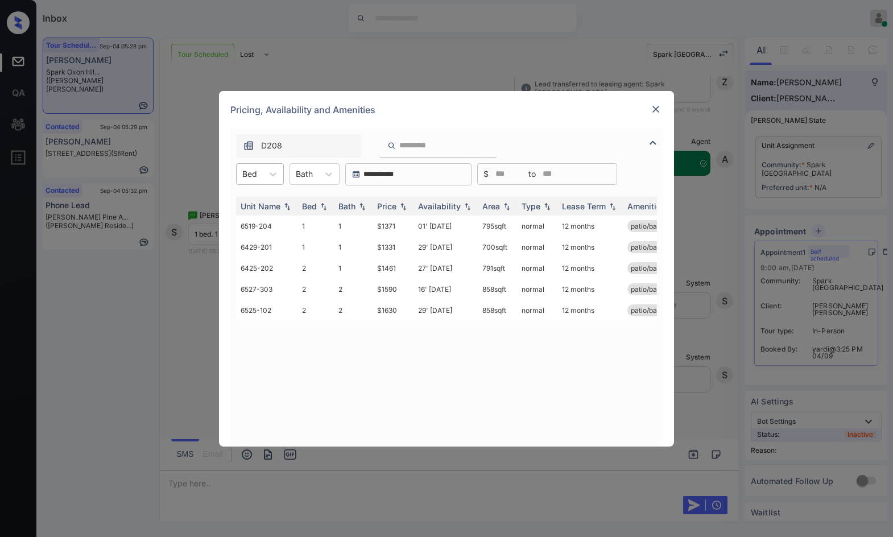
click at [242, 173] on div "Bed" at bounding box center [250, 173] width 26 height 16
click at [254, 208] on div "1" at bounding box center [260, 202] width 48 height 20
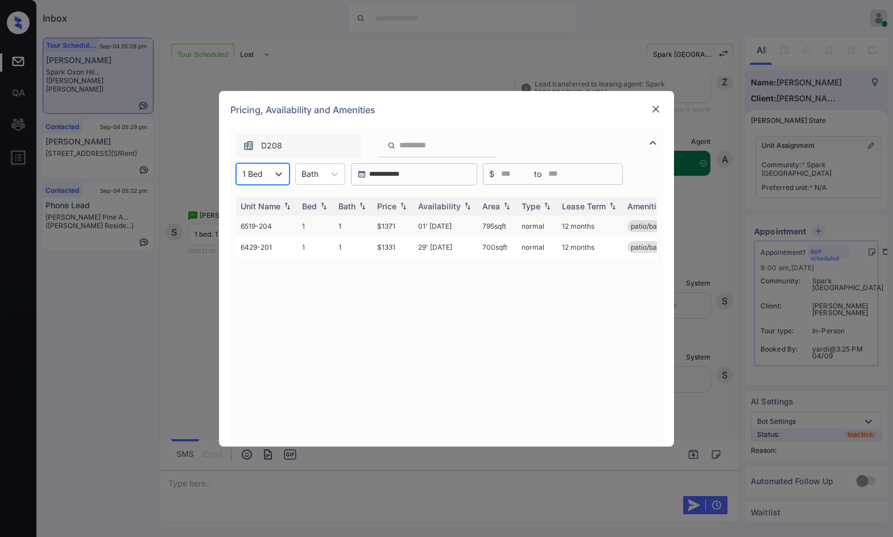
click at [411, 225] on td "$1371" at bounding box center [392, 226] width 41 height 21
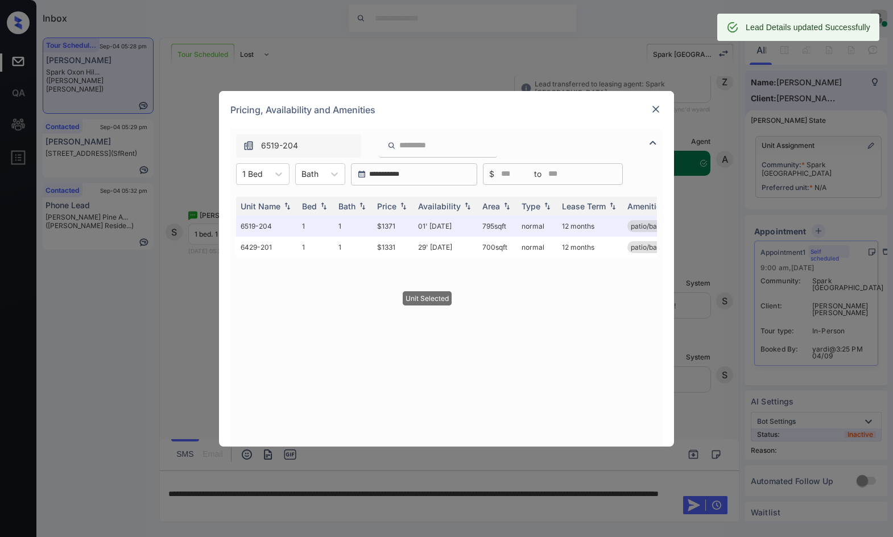
click at [658, 109] on img at bounding box center [655, 109] width 11 height 11
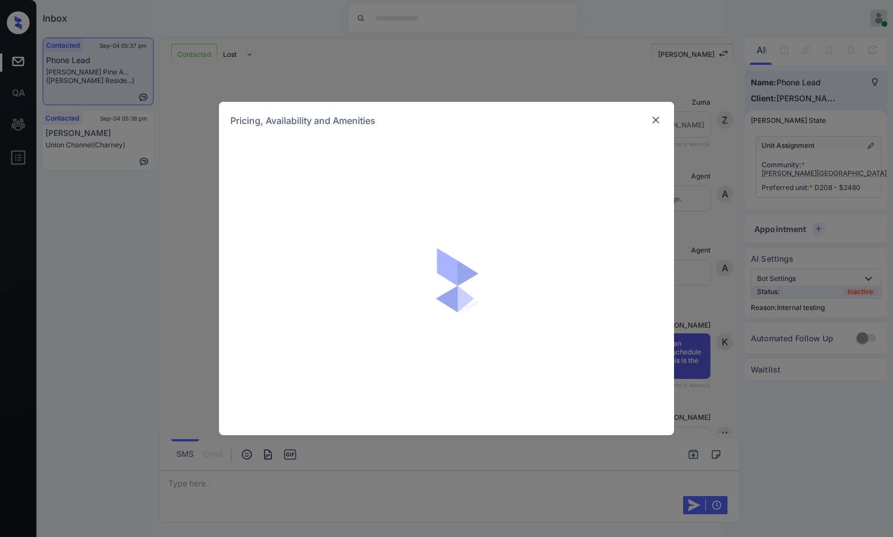
scroll to position [2045, 0]
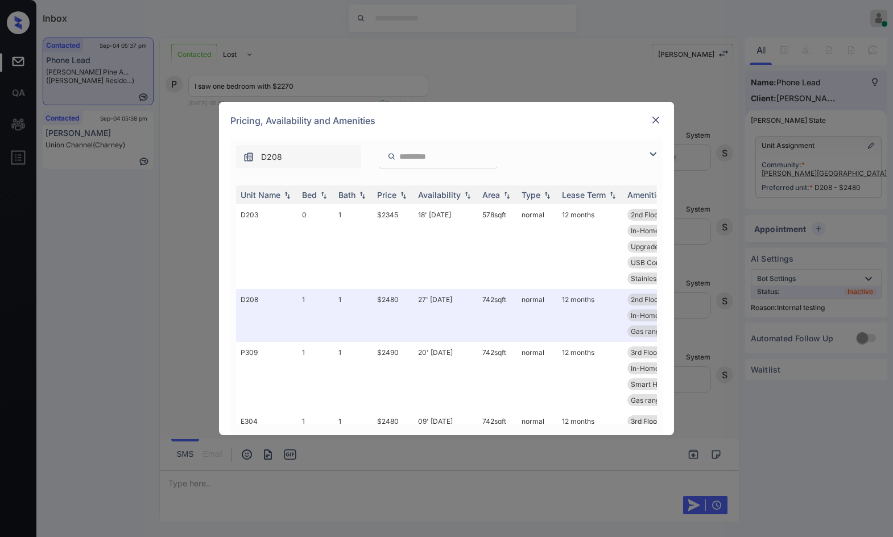
click at [648, 152] on img at bounding box center [653, 154] width 14 height 14
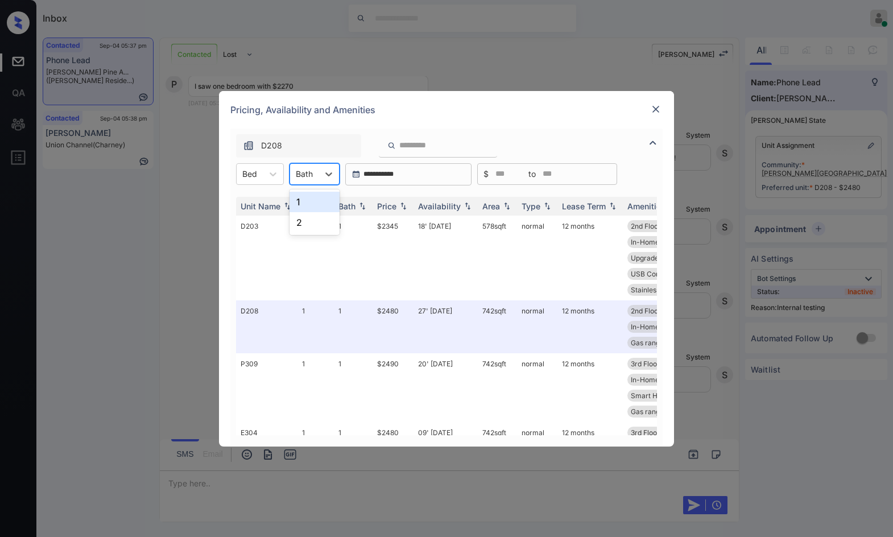
click at [292, 171] on div "Bath" at bounding box center [304, 173] width 28 height 16
click at [279, 180] on div at bounding box center [273, 174] width 20 height 20
click at [262, 221] on div "1" at bounding box center [260, 222] width 48 height 20
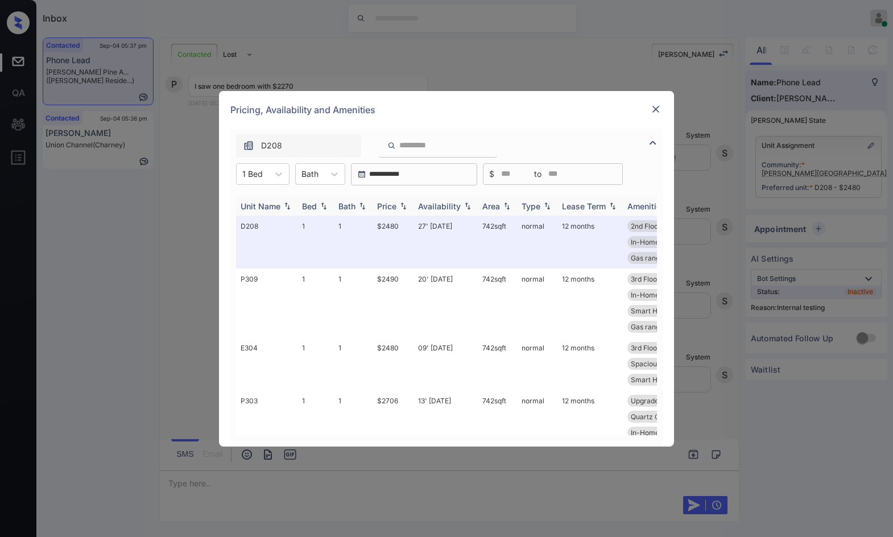
click at [398, 208] on img at bounding box center [403, 206] width 11 height 8
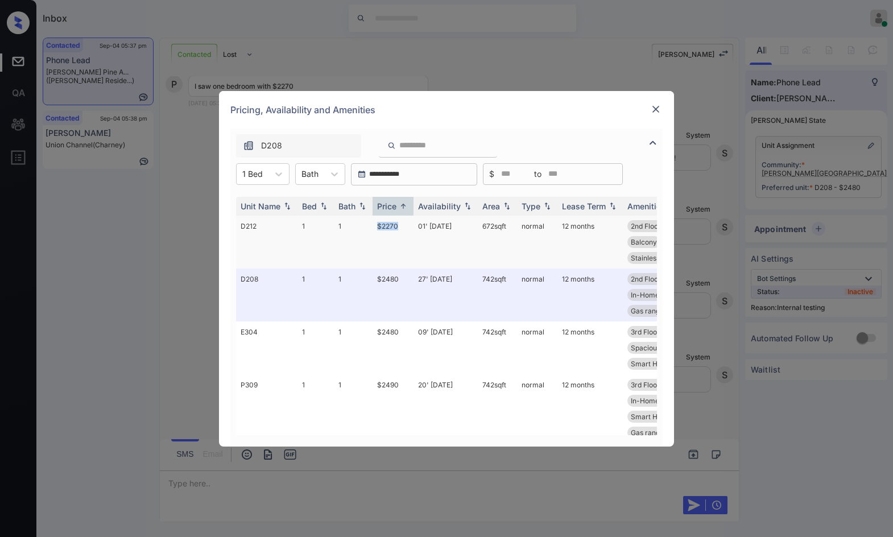
drag, startPoint x: 369, startPoint y: 225, endPoint x: 400, endPoint y: 232, distance: 32.1
click at [400, 232] on tr "D212 1 1 $2270 01' Oct 25 672 sqft normal 12 months 2nd Floor Spacious Closet I…" at bounding box center [533, 242] width 594 height 53
copy tr "$2270"
click at [417, 230] on td "01' Oct 25" at bounding box center [445, 242] width 64 height 53
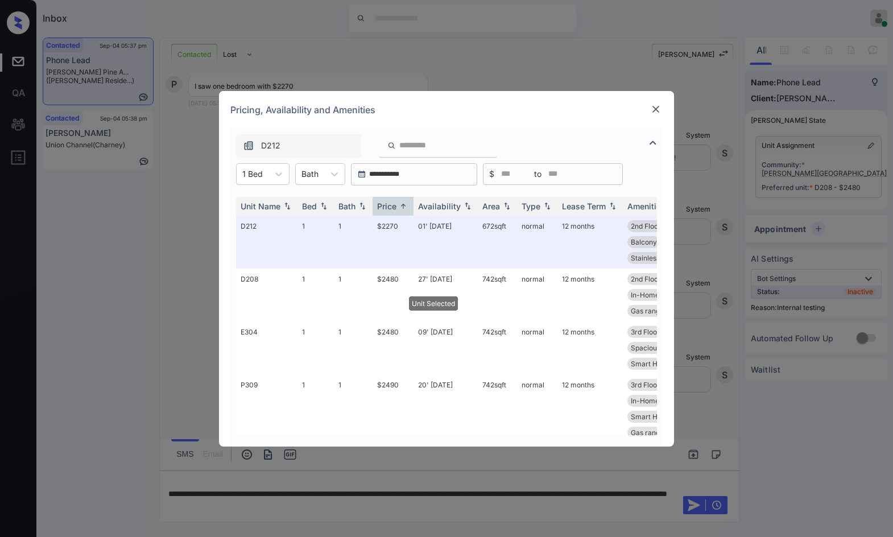
click at [645, 111] on div "Pricing, Availability and Amenities" at bounding box center [446, 110] width 455 height 38
click at [644, 110] on div "Pricing, Availability and Amenities" at bounding box center [446, 110] width 455 height 38
click at [650, 106] on div at bounding box center [656, 109] width 14 height 14
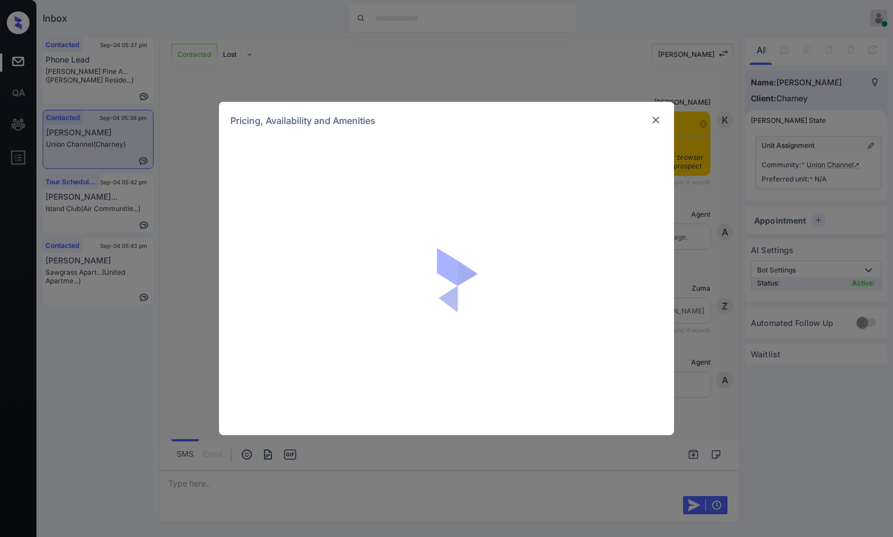
scroll to position [978, 0]
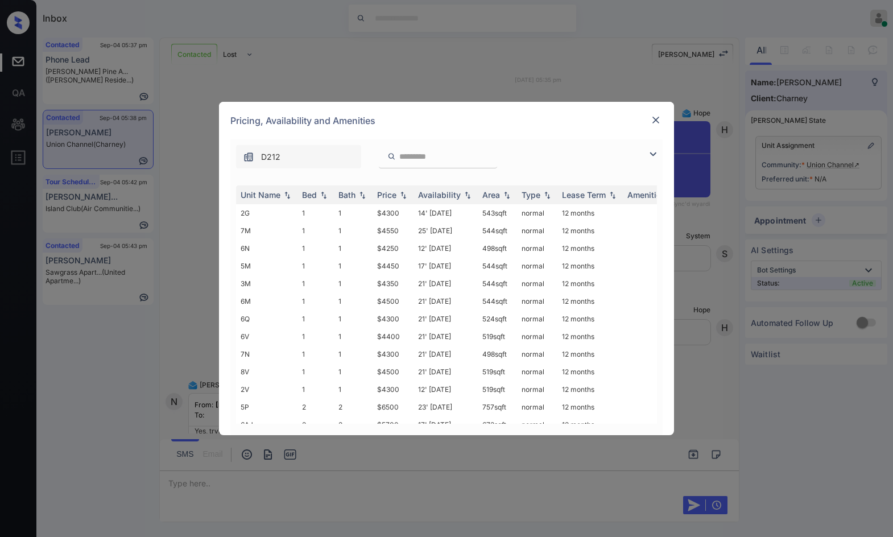
click at [654, 154] on img at bounding box center [653, 154] width 14 height 14
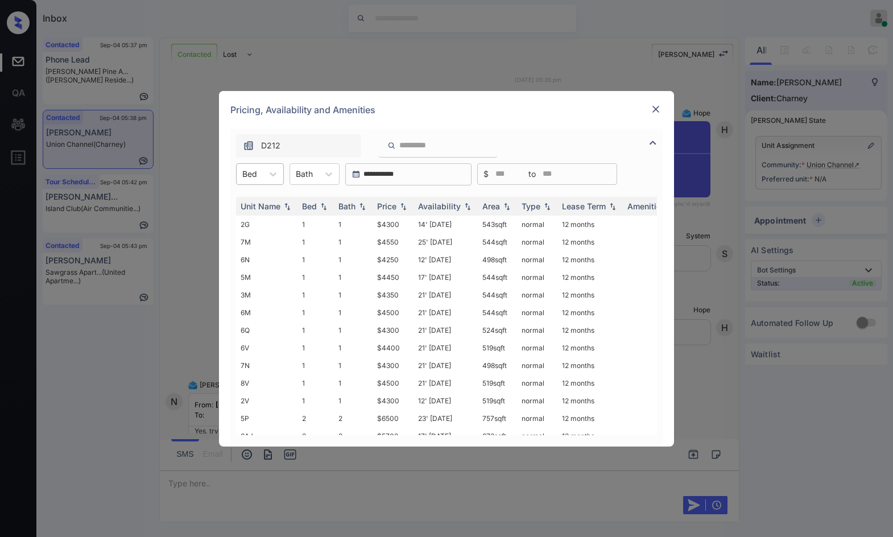
click at [258, 166] on div "Bed" at bounding box center [250, 173] width 26 height 16
click at [266, 196] on div "1" at bounding box center [260, 202] width 48 height 20
click at [407, 201] on div "Price" at bounding box center [393, 206] width 32 height 10
drag, startPoint x: 372, startPoint y: 227, endPoint x: 411, endPoint y: 221, distance: 39.7
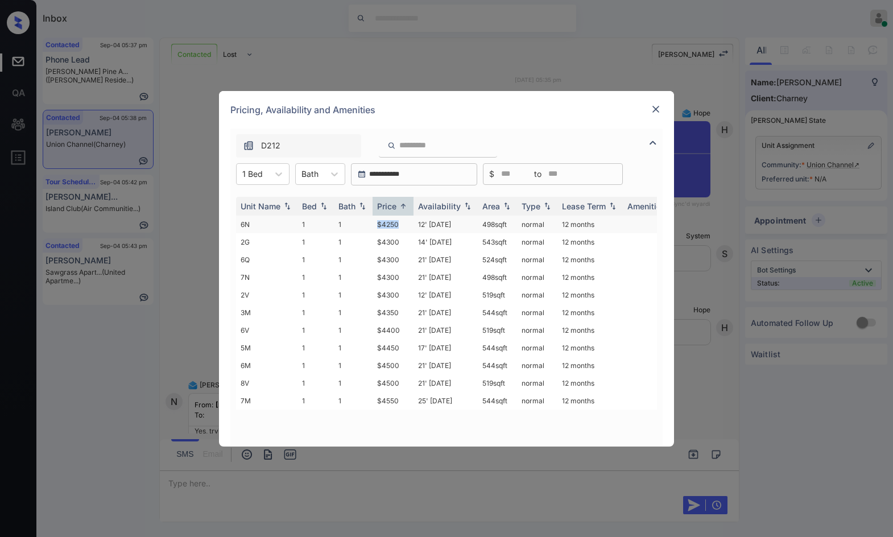
click at [411, 221] on tr "6N 1 1 $4250 12' Aug 25 498 sqft normal 12 months" at bounding box center [533, 225] width 594 height 18
click at [411, 221] on td "$4250" at bounding box center [392, 225] width 41 height 18
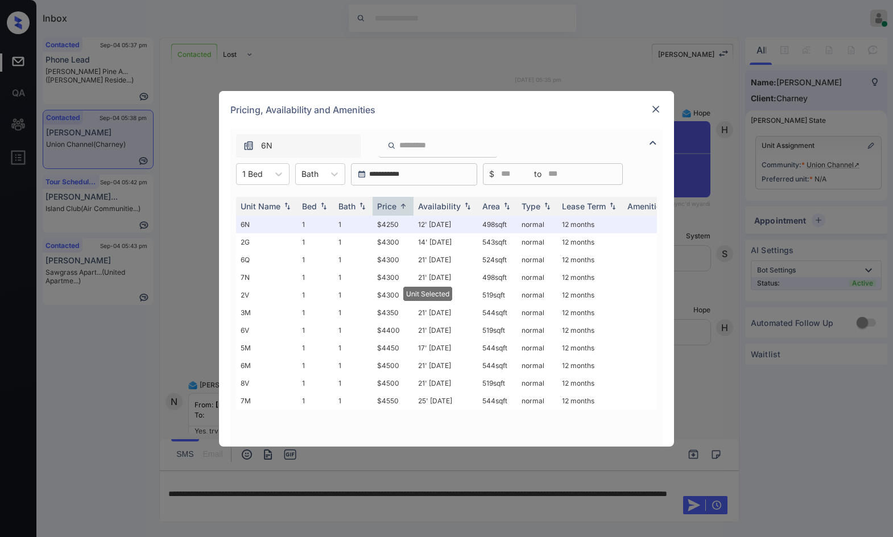
click at [657, 108] on img at bounding box center [655, 109] width 11 height 11
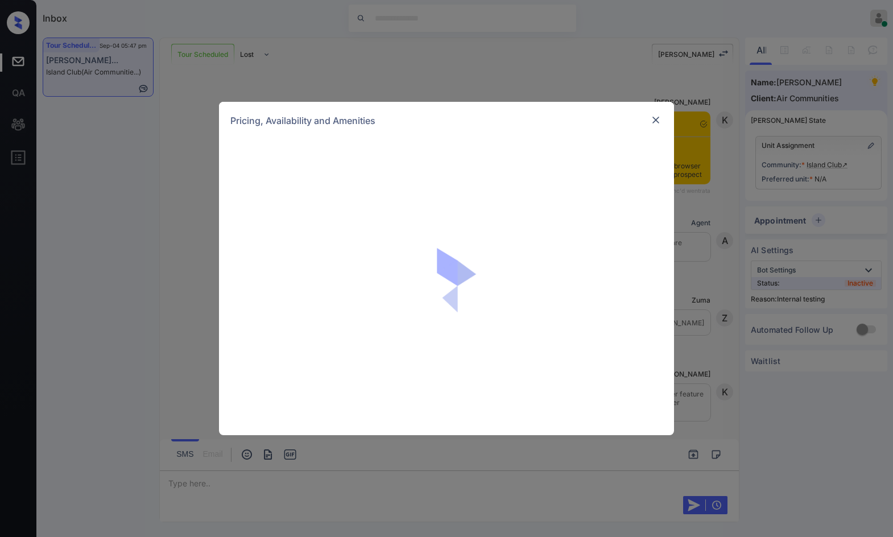
scroll to position [1391, 0]
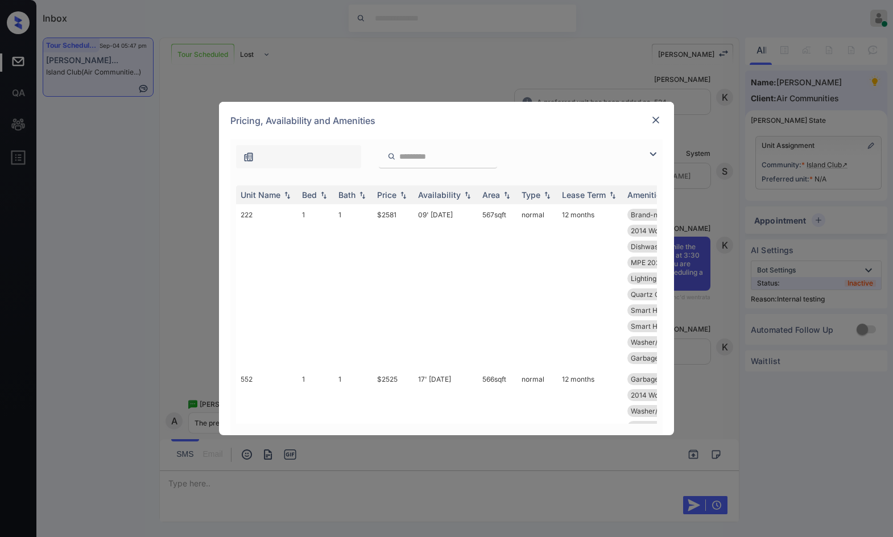
click at [652, 150] on img at bounding box center [653, 154] width 14 height 14
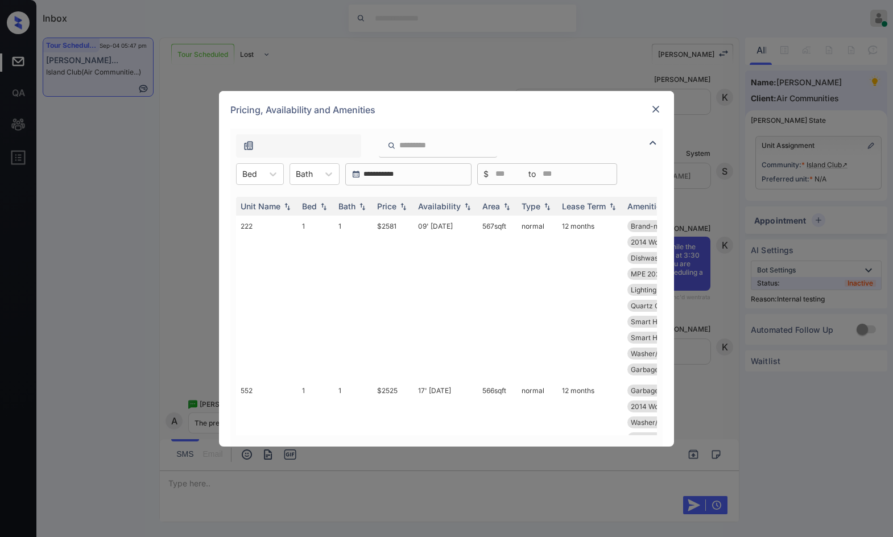
drag, startPoint x: 262, startPoint y: 176, endPoint x: 264, endPoint y: 188, distance: 12.7
click at [263, 176] on div "Bed" at bounding box center [260, 174] width 48 height 22
click at [272, 220] on div "2" at bounding box center [260, 222] width 48 height 20
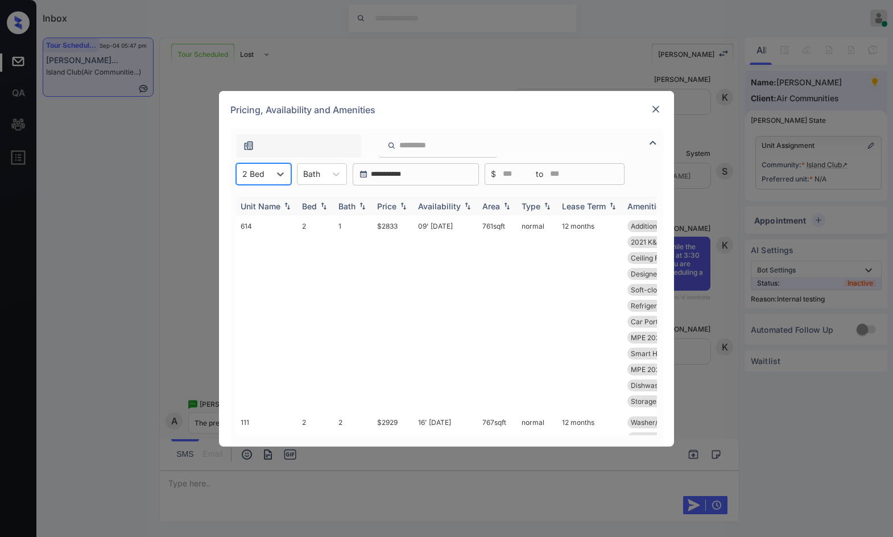
click at [400, 201] on div "Price" at bounding box center [393, 206] width 32 height 10
click at [401, 201] on div "Price" at bounding box center [393, 206] width 32 height 10
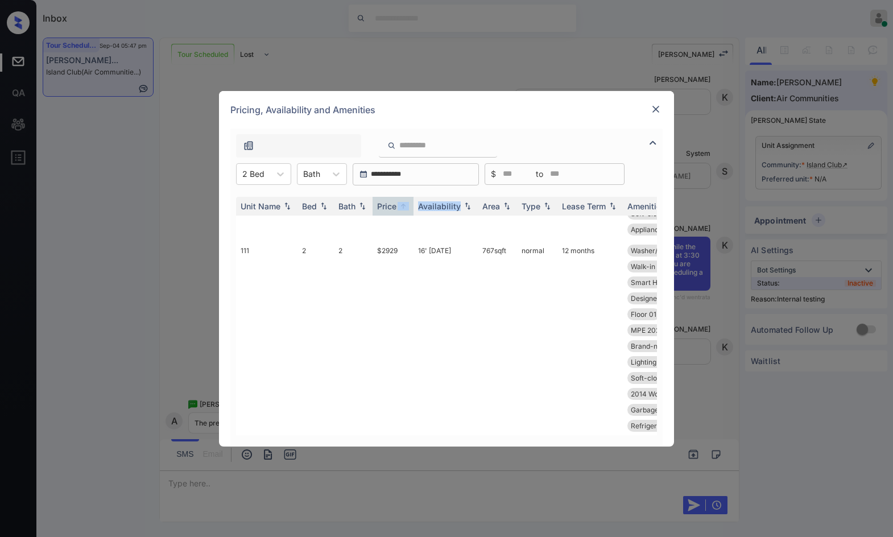
scroll to position [709, 0]
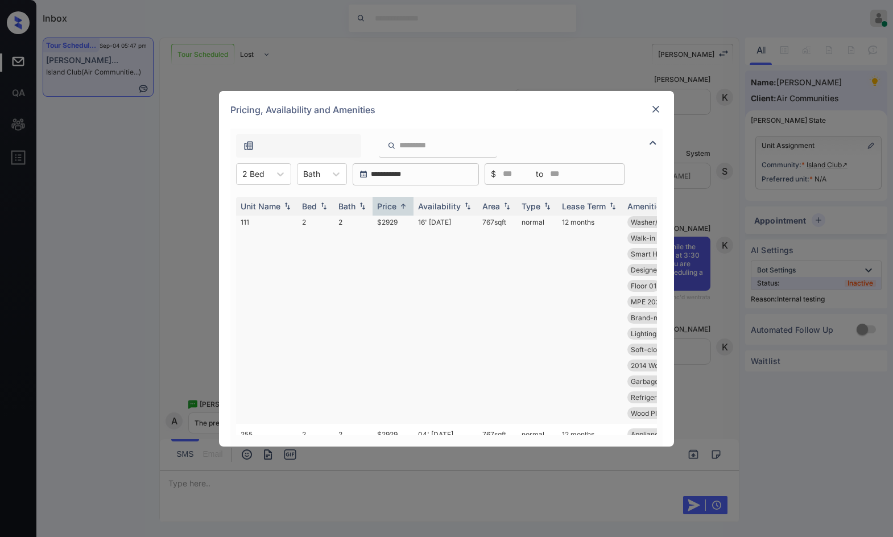
click at [536, 258] on td "normal" at bounding box center [537, 318] width 40 height 212
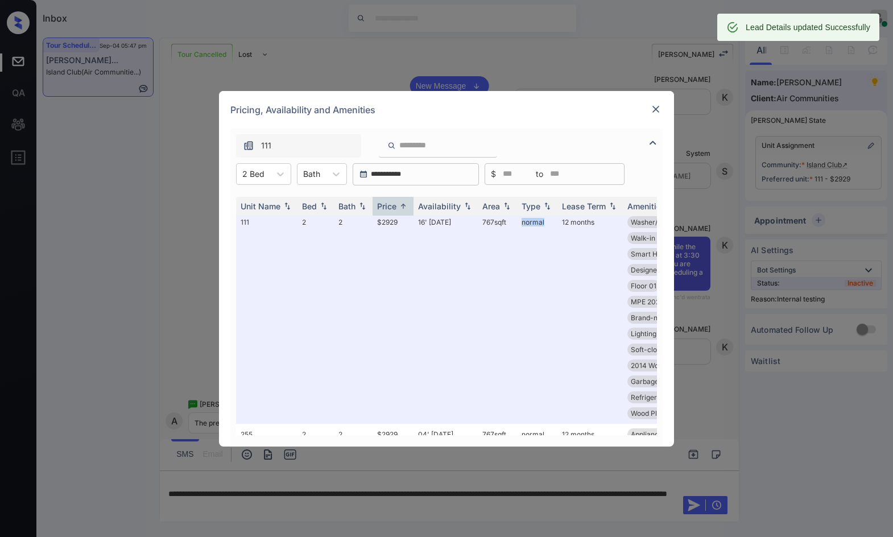
click at [644, 111] on div "Pricing, Availability and Amenities" at bounding box center [446, 110] width 455 height 38
click at [654, 109] on img at bounding box center [655, 109] width 11 height 11
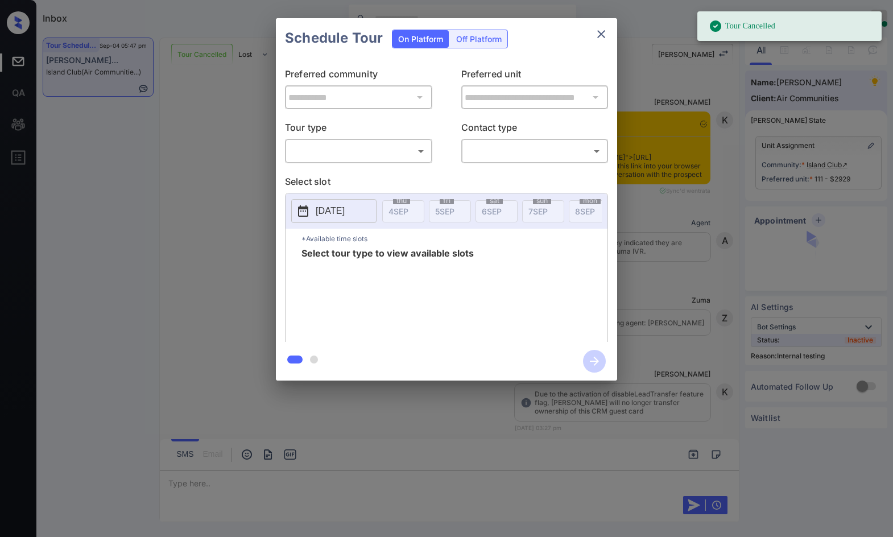
scroll to position [6326, 0]
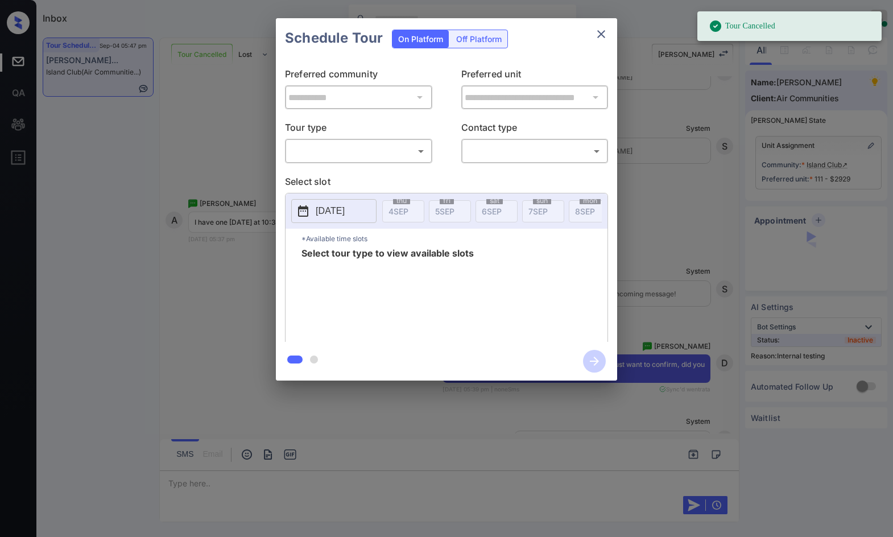
click at [338, 150] on body "Tour Cancelled Inbox Jezcil Usanastre Online Set yourself offline Set yourself …" at bounding box center [446, 268] width 893 height 537
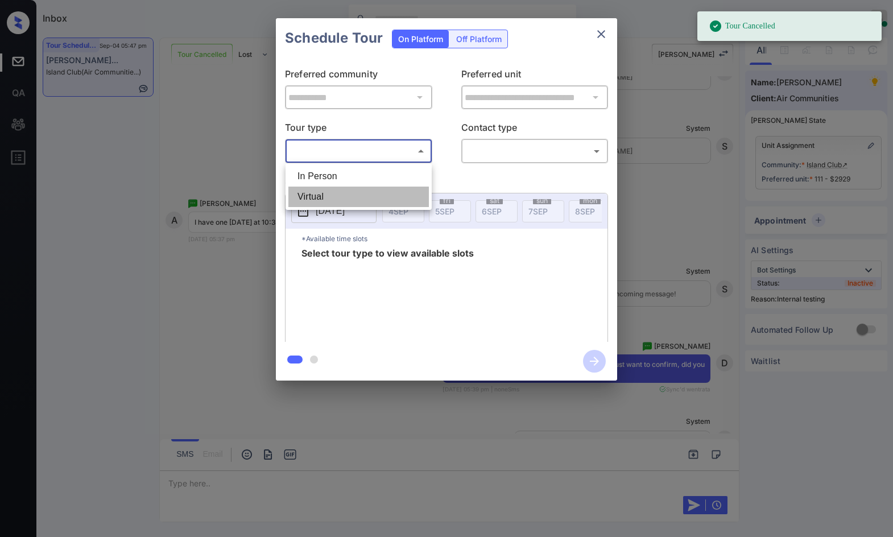
drag, startPoint x: 338, startPoint y: 193, endPoint x: 343, endPoint y: 181, distance: 13.0
click at [342, 181] on ul "In Person Virtual" at bounding box center [358, 186] width 146 height 47
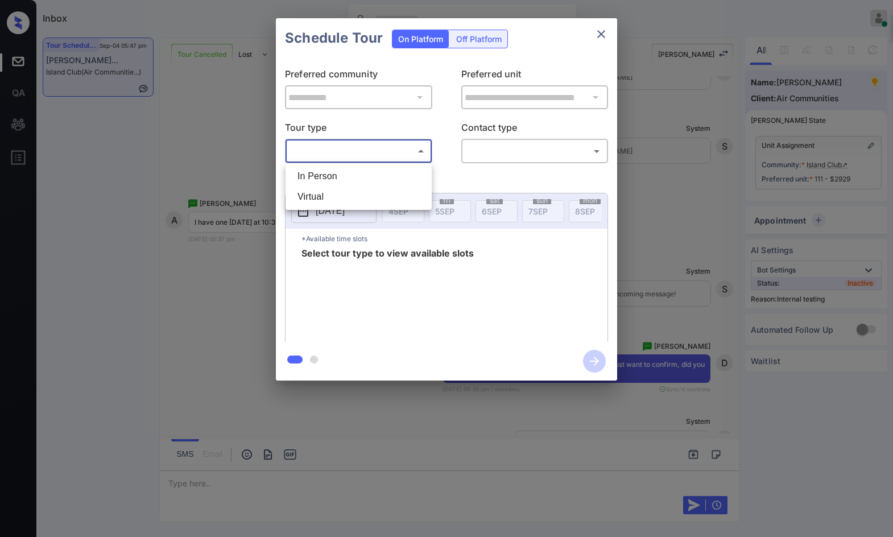
click at [345, 175] on li "In Person" at bounding box center [358, 176] width 140 height 20
type input "********"
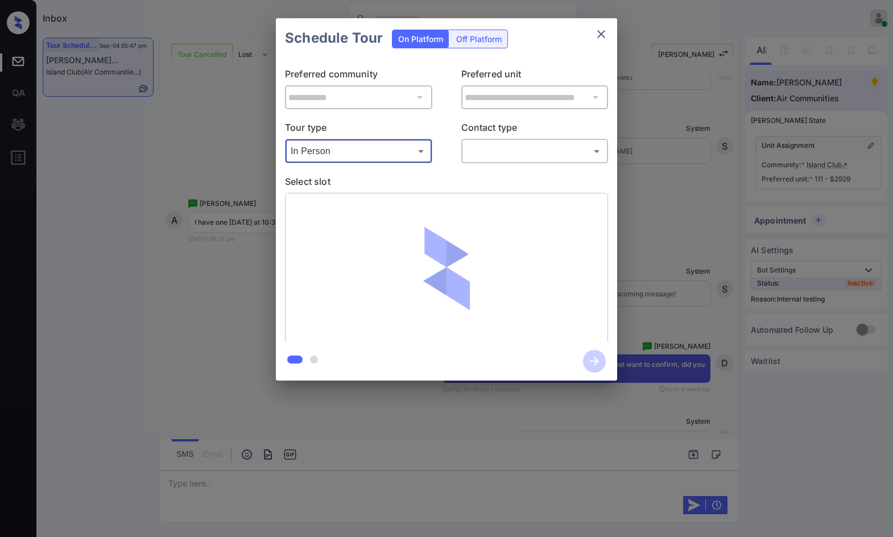
click at [519, 150] on body "Inbox Jezcil Usanastre Online Set yourself offline Set yourself on break Profil…" at bounding box center [446, 268] width 893 height 537
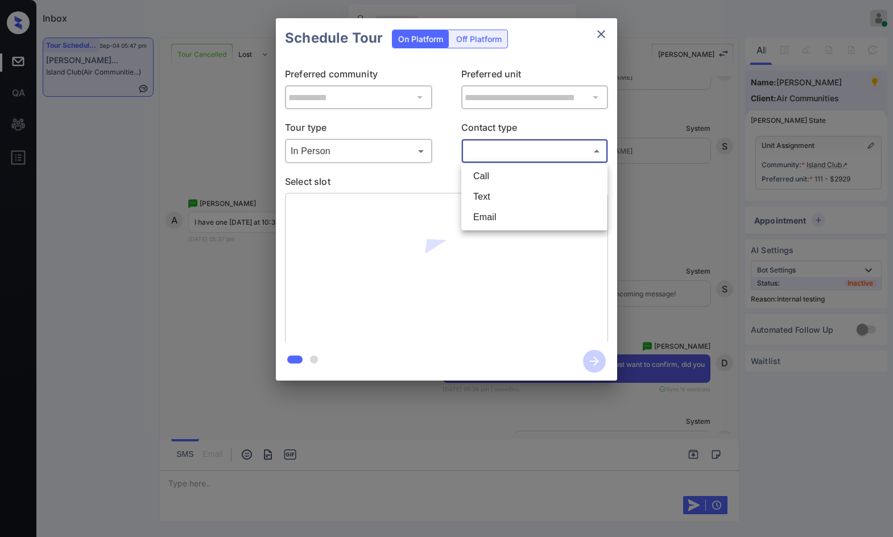
click at [510, 197] on li "Text" at bounding box center [534, 197] width 140 height 20
type input "****"
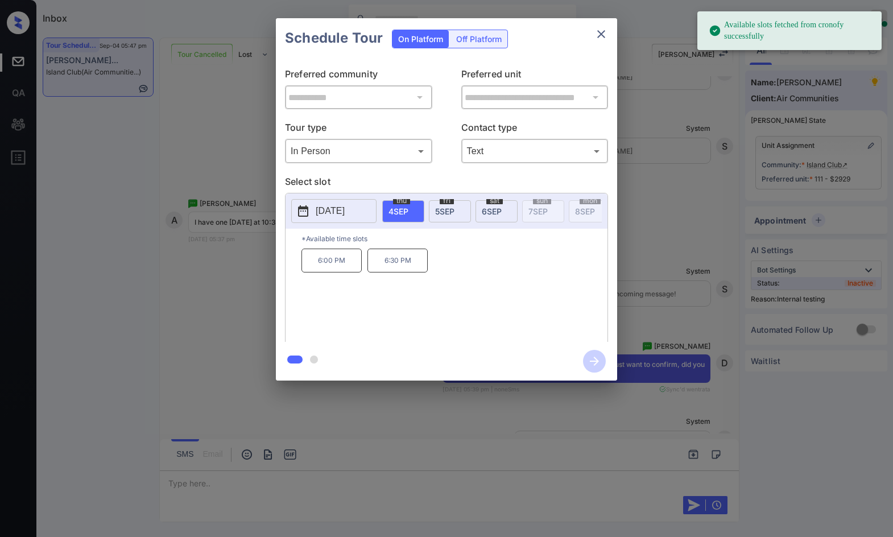
click at [513, 202] on div "sat 6 SEP" at bounding box center [496, 211] width 42 height 22
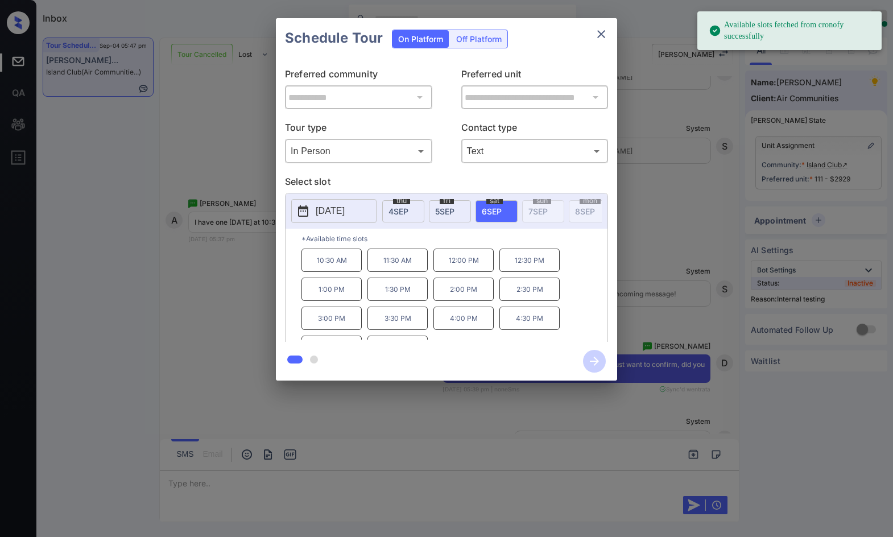
click at [368, 266] on p "11:30 AM" at bounding box center [397, 260] width 60 height 23
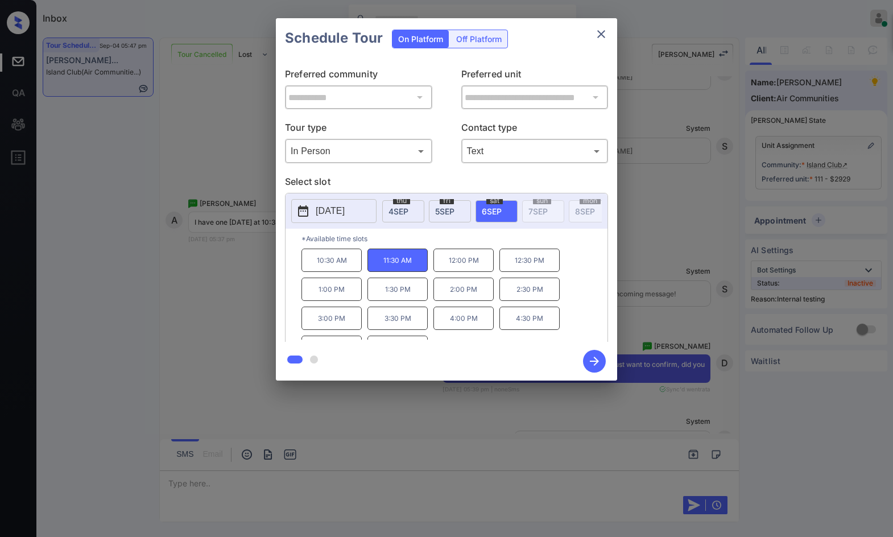
click at [353, 262] on p "10:30 AM" at bounding box center [331, 260] width 60 height 23
click at [594, 361] on icon "button" at bounding box center [594, 361] width 23 height 23
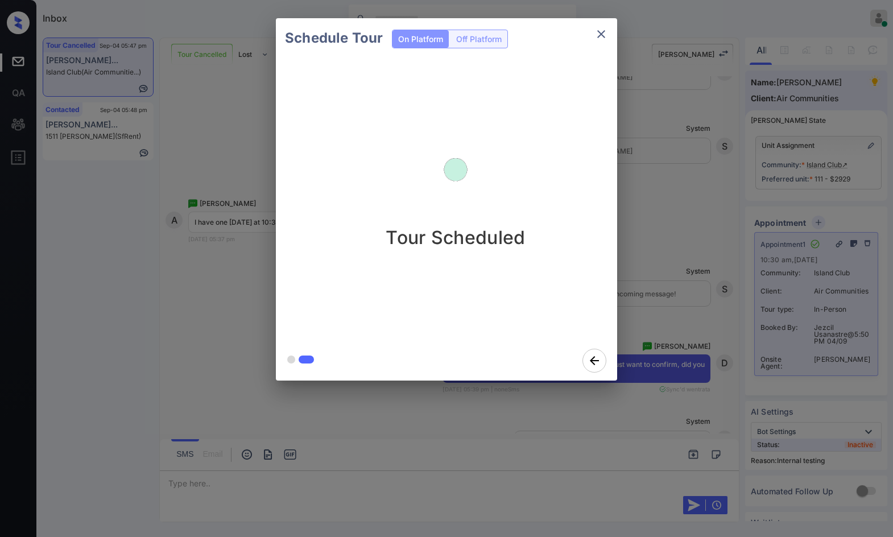
click at [225, 243] on div "Schedule Tour On Platform Off Platform Tour Scheduled" at bounding box center [446, 199] width 893 height 399
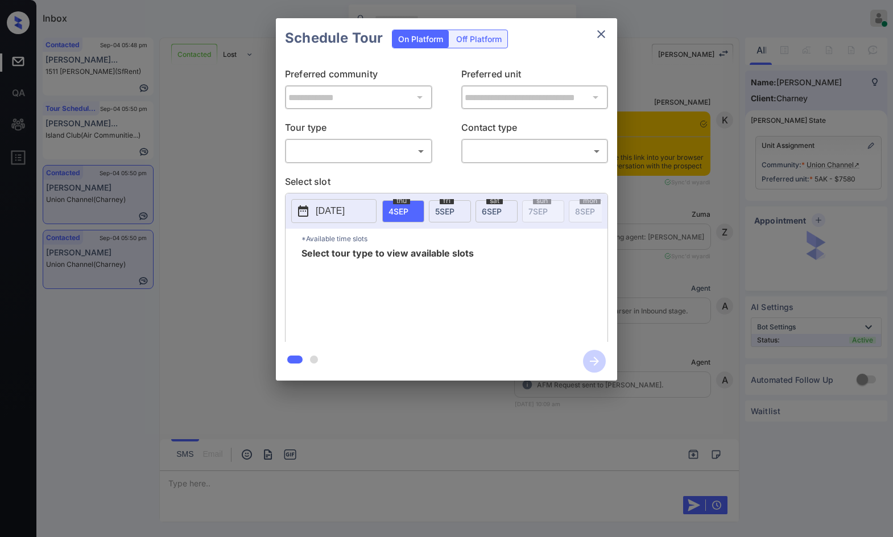
scroll to position [3213, 0]
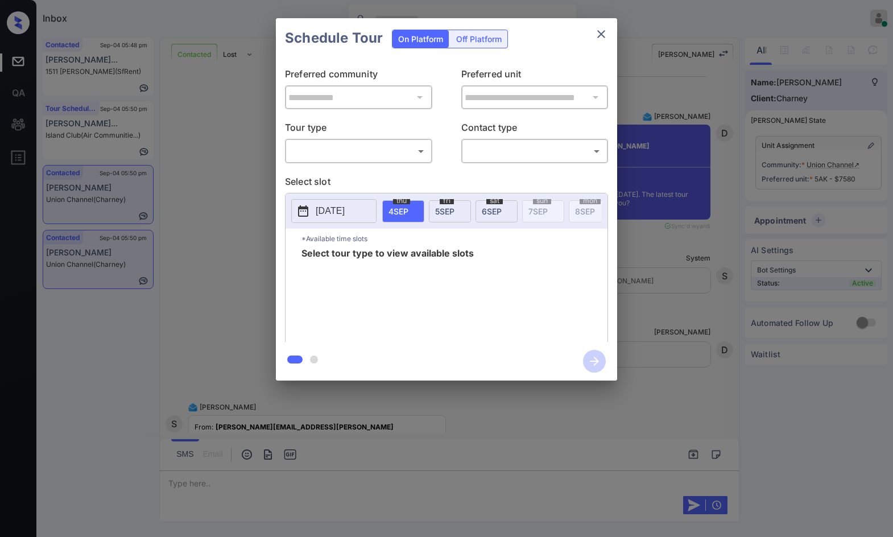
click at [380, 161] on div "​ ​" at bounding box center [358, 151] width 147 height 24
click at [378, 167] on div "**********" at bounding box center [446, 200] width 341 height 284
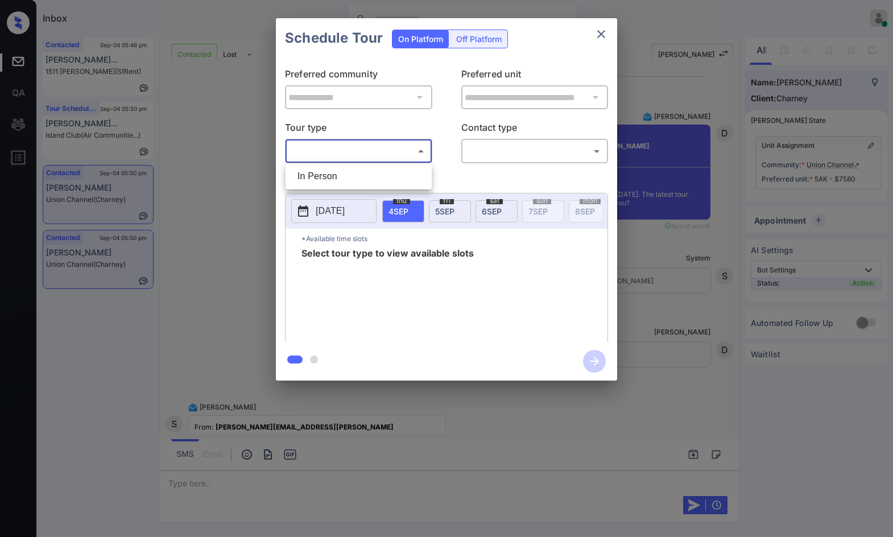
click at [383, 148] on body "Inbox Jezcil Usanastre Online Set yourself offline Set yourself on break Profil…" at bounding box center [446, 268] width 893 height 537
click at [389, 176] on li "In Person" at bounding box center [358, 176] width 140 height 20
type input "********"
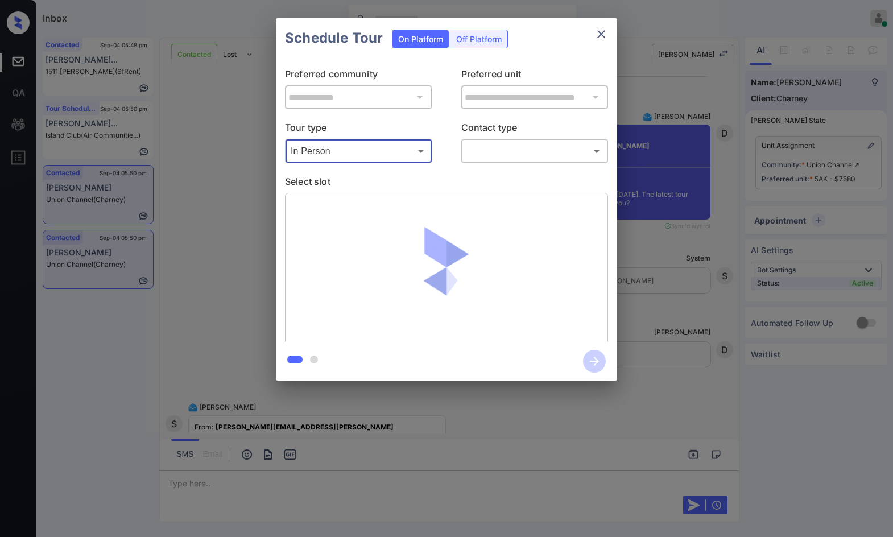
click at [469, 148] on body "Inbox Jezcil Usanastre Online Set yourself offline Set yourself on break Profil…" at bounding box center [446, 268] width 893 height 537
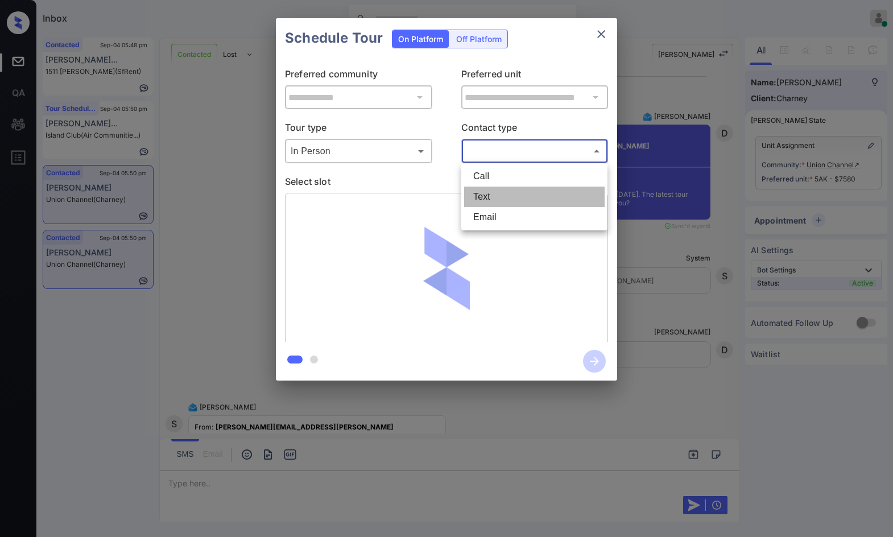
click at [520, 196] on li "Text" at bounding box center [534, 197] width 140 height 20
type input "****"
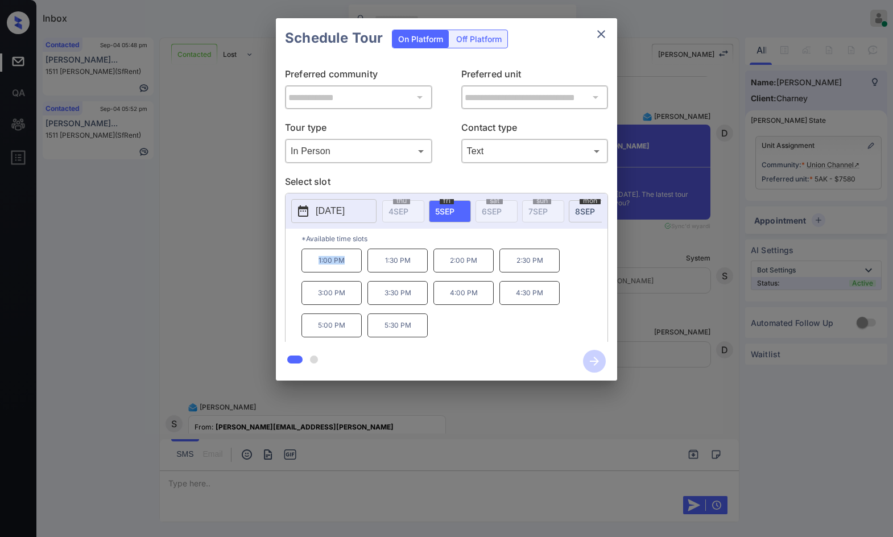
drag, startPoint x: 308, startPoint y: 268, endPoint x: 347, endPoint y: 270, distance: 39.8
click at [347, 270] on p "1:00 PM" at bounding box center [331, 261] width 60 height 24
copy p "1:00 PM"
drag, startPoint x: 419, startPoint y: 334, endPoint x: 432, endPoint y: 334, distance: 13.6
click at [432, 334] on div "1:00 PM 1:30 PM 2:00 PM 2:30 PM 3:00 PM 3:30 PM 4:00 PM 4:30 PM 5:00 PM 5:30 PM" at bounding box center [454, 294] width 306 height 91
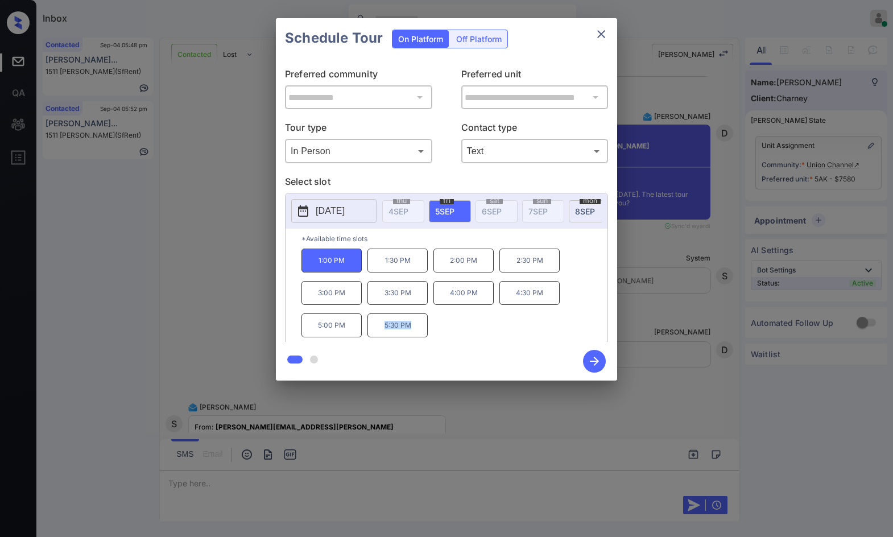
copy p "5:30 PM"
click at [266, 223] on div "**********" at bounding box center [446, 199] width 893 height 399
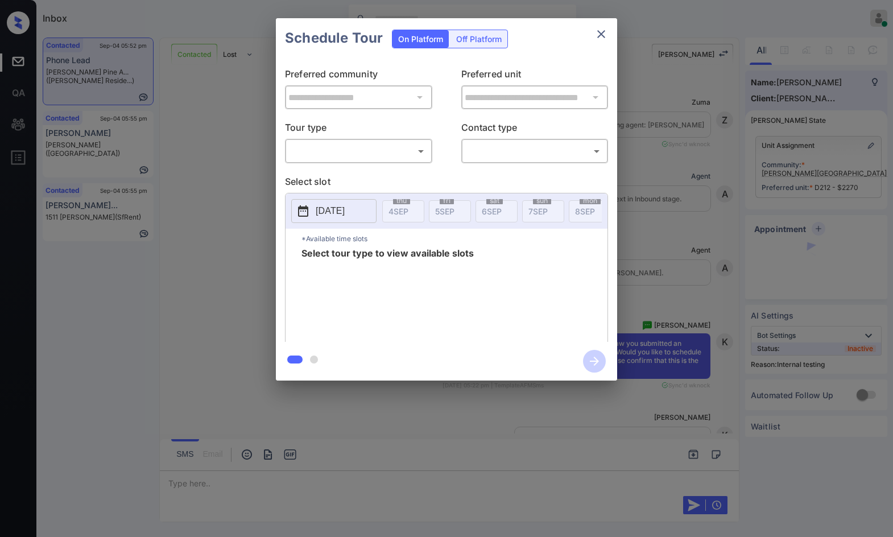
scroll to position [742, 0]
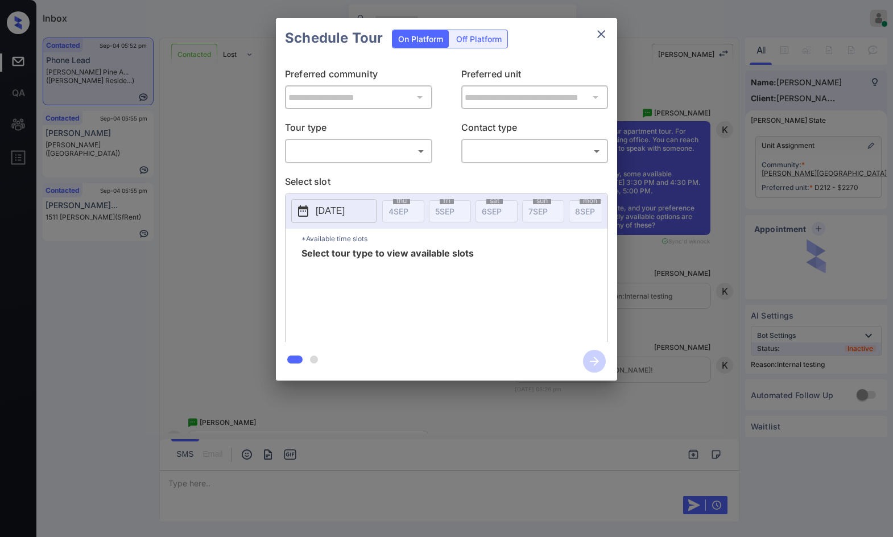
click at [321, 156] on body "Inbox Jezcil Usanastre Online Set yourself offline Set yourself on break Profil…" at bounding box center [446, 268] width 893 height 537
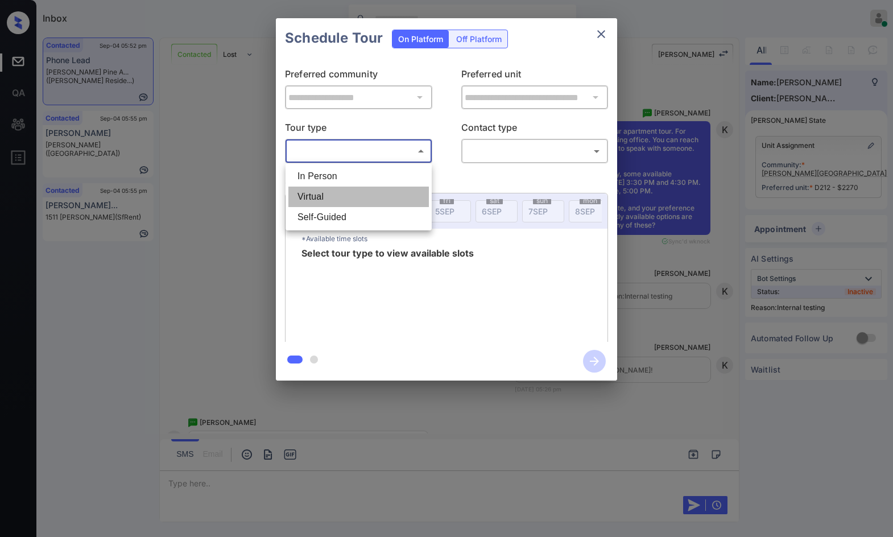
click at [326, 192] on li "Virtual" at bounding box center [358, 197] width 140 height 20
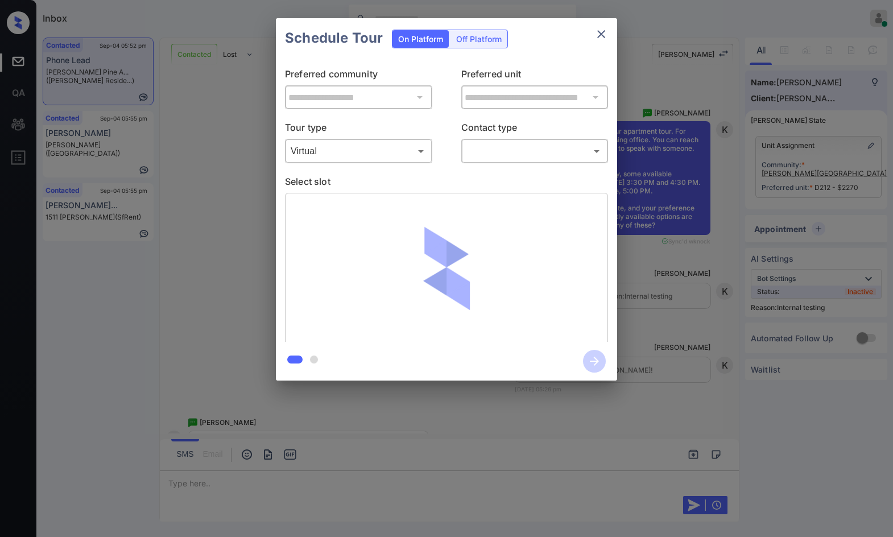
click at [383, 161] on div "Virtual ******* ​" at bounding box center [358, 151] width 147 height 24
click at [376, 146] on body "Inbox Jezcil Usanastre Online Set yourself offline Set yourself on break Profil…" at bounding box center [446, 268] width 893 height 537
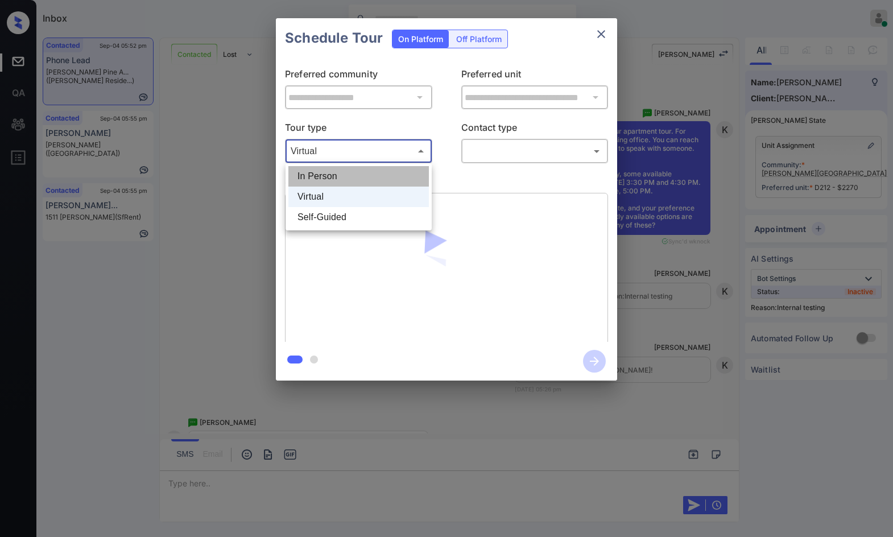
click at [372, 173] on li "In Person" at bounding box center [358, 176] width 140 height 20
type input "********"
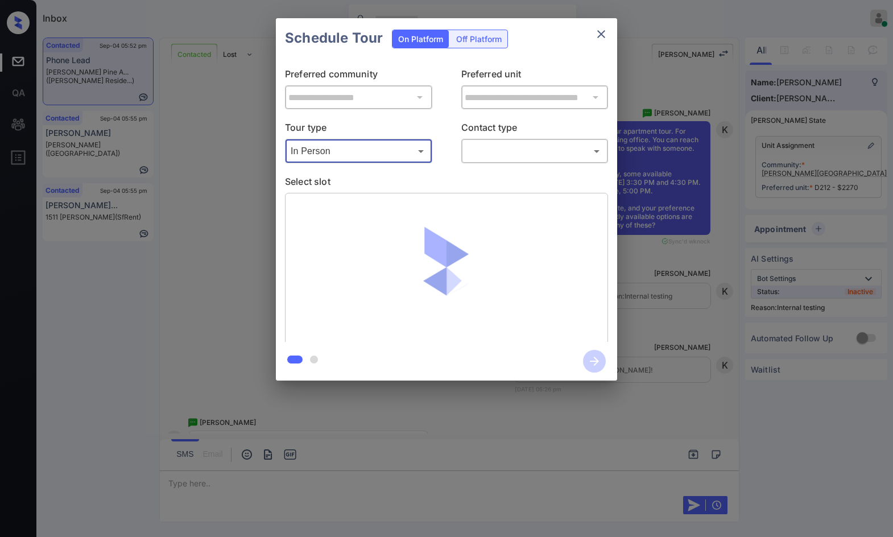
click at [514, 159] on body "Inbox Jezcil Usanastre Online Set yourself offline Set yourself on break Profil…" at bounding box center [446, 268] width 893 height 537
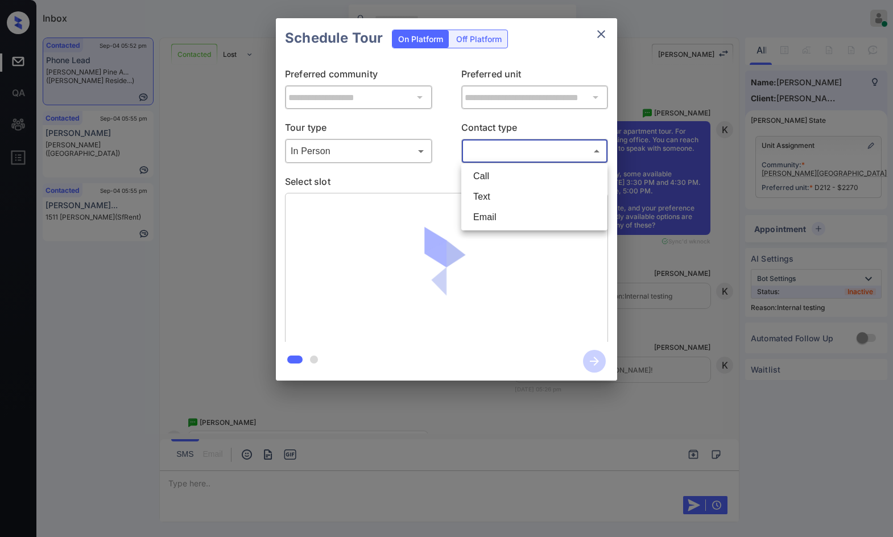
click at [514, 195] on li "Text" at bounding box center [534, 197] width 140 height 20
type input "****"
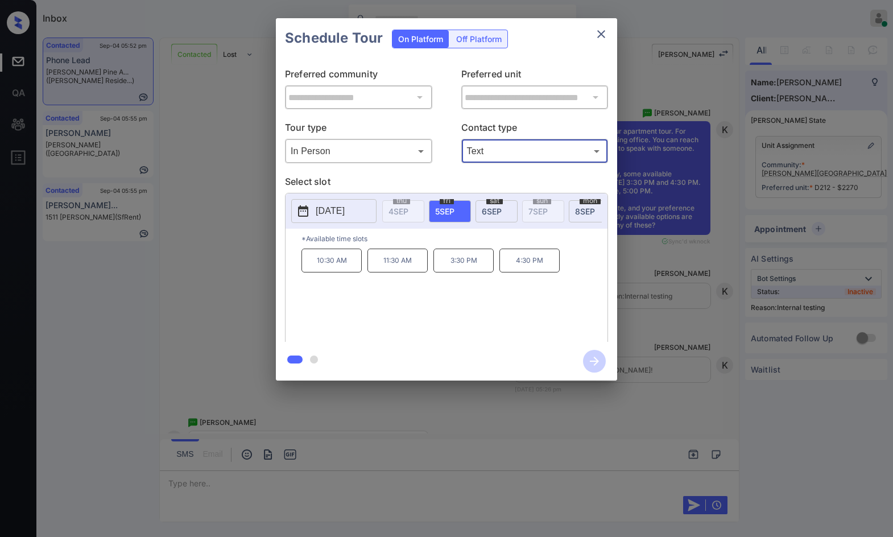
click at [235, 269] on div "**********" at bounding box center [446, 199] width 893 height 399
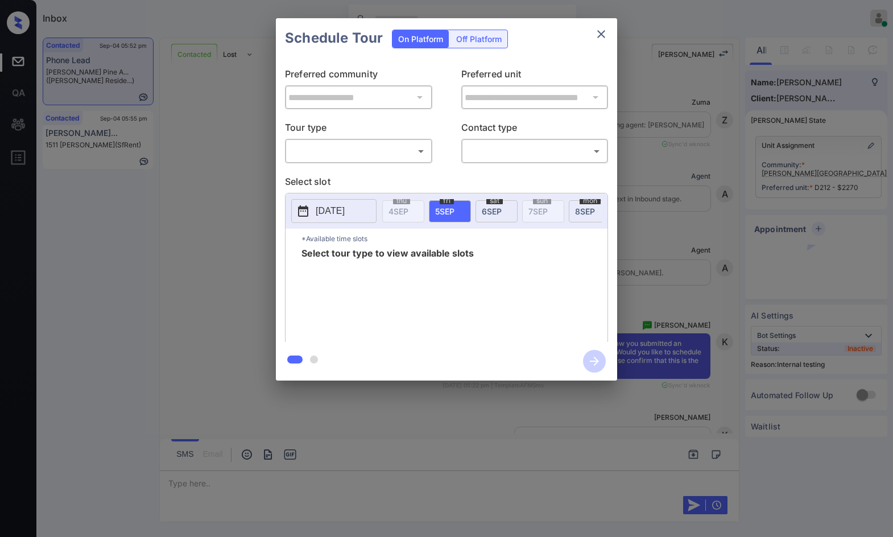
scroll to position [3436, 0]
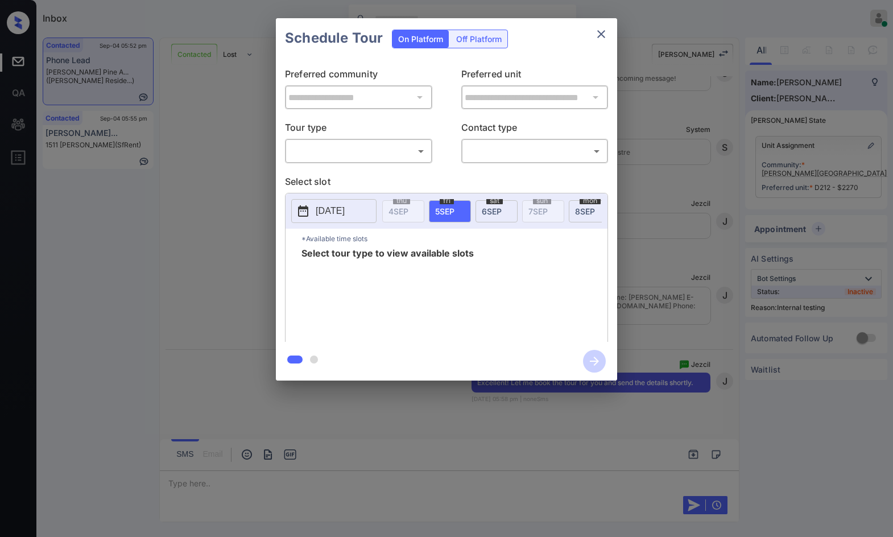
click at [331, 151] on body "Inbox Jezcil Usanastre Online Set yourself offline Set yourself on break Profil…" at bounding box center [446, 268] width 893 height 537
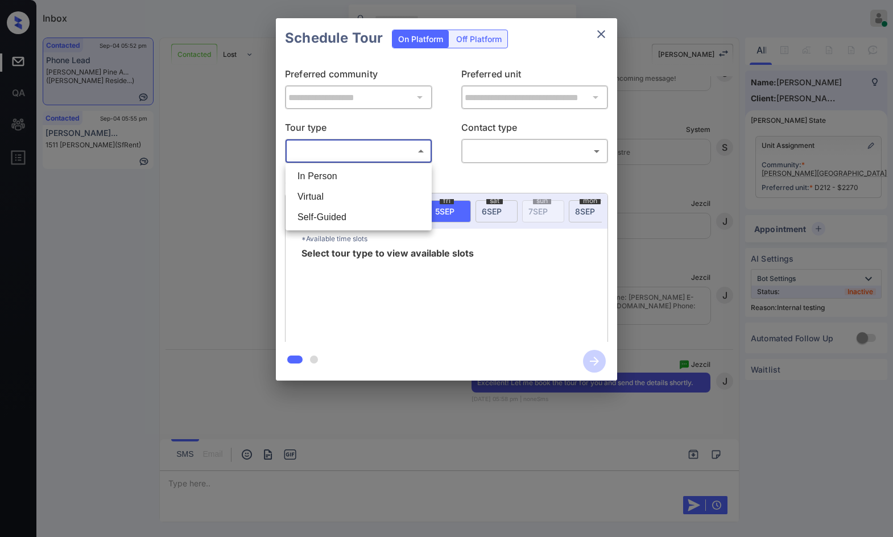
click at [331, 169] on li "In Person" at bounding box center [358, 176] width 140 height 20
type input "********"
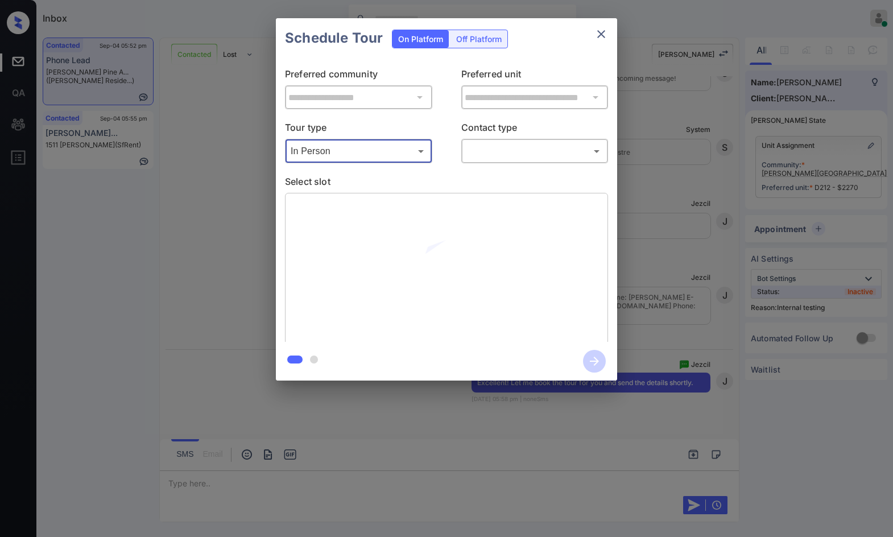
click at [482, 152] on body "Inbox Jezcil Usanastre Online Set yourself offline Set yourself on break Profil…" at bounding box center [446, 268] width 893 height 537
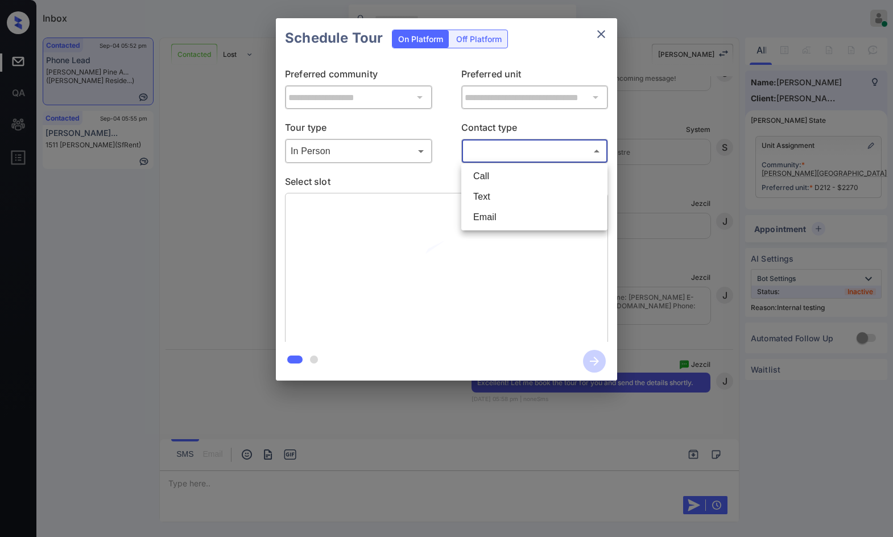
click at [490, 190] on li "Text" at bounding box center [534, 197] width 140 height 20
type input "****"
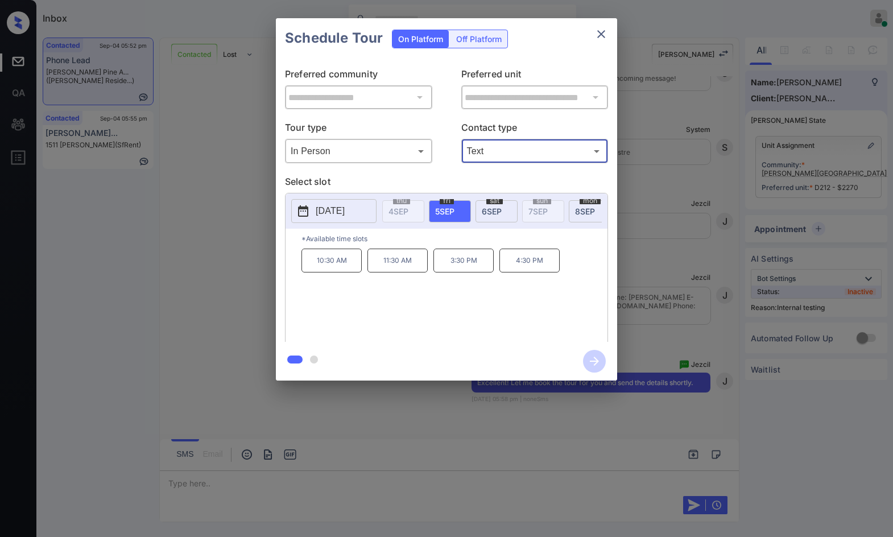
click at [487, 272] on p "3:30 PM" at bounding box center [463, 261] width 60 height 24
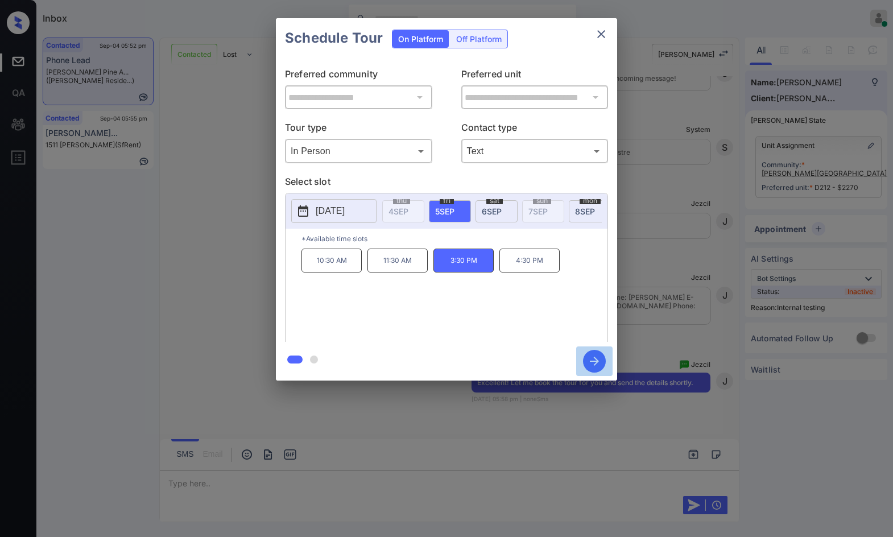
click at [601, 361] on icon "button" at bounding box center [594, 361] width 23 height 23
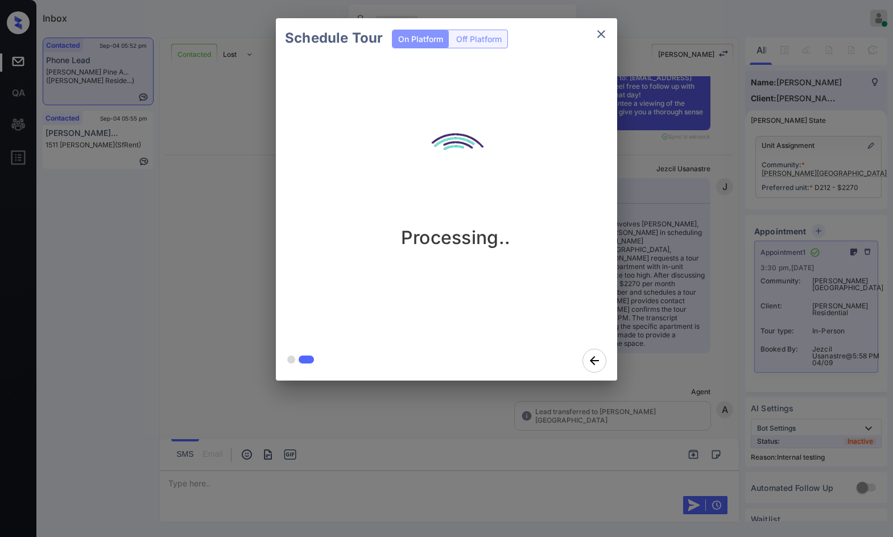
scroll to position [4076, 0]
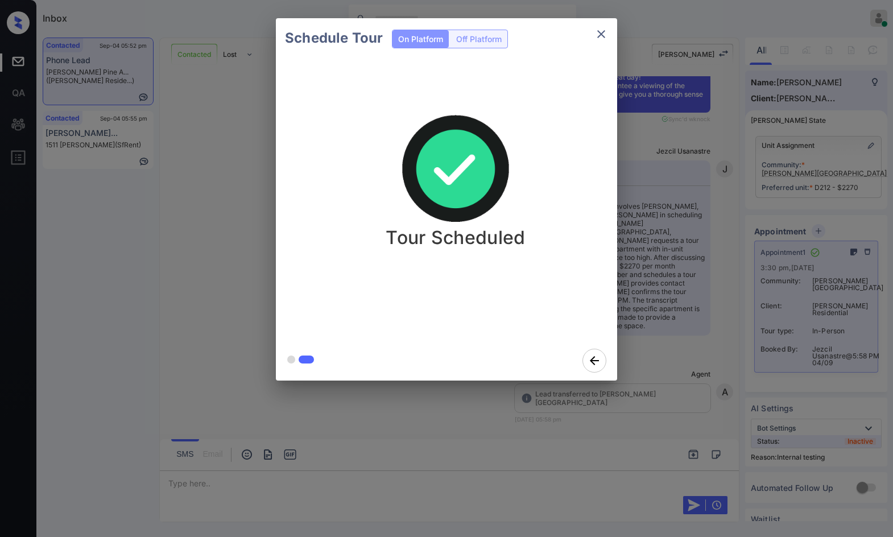
click at [192, 218] on div "Schedule Tour On Platform Off Platform Tour Scheduled" at bounding box center [446, 199] width 893 height 399
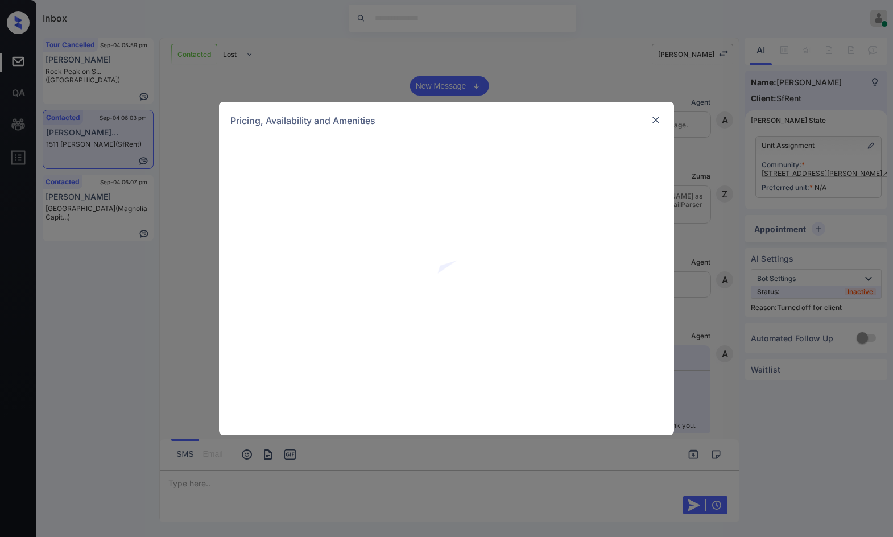
scroll to position [2170, 0]
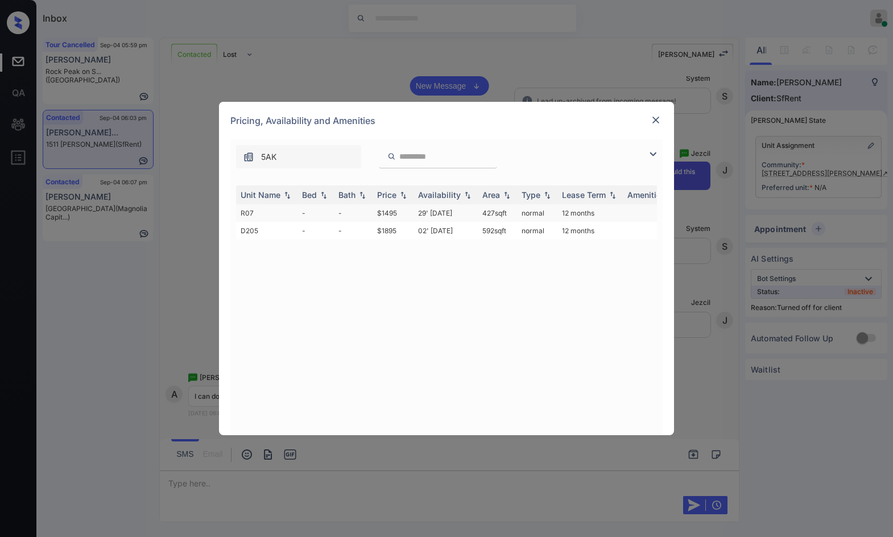
click at [404, 219] on td "$1495" at bounding box center [392, 213] width 41 height 18
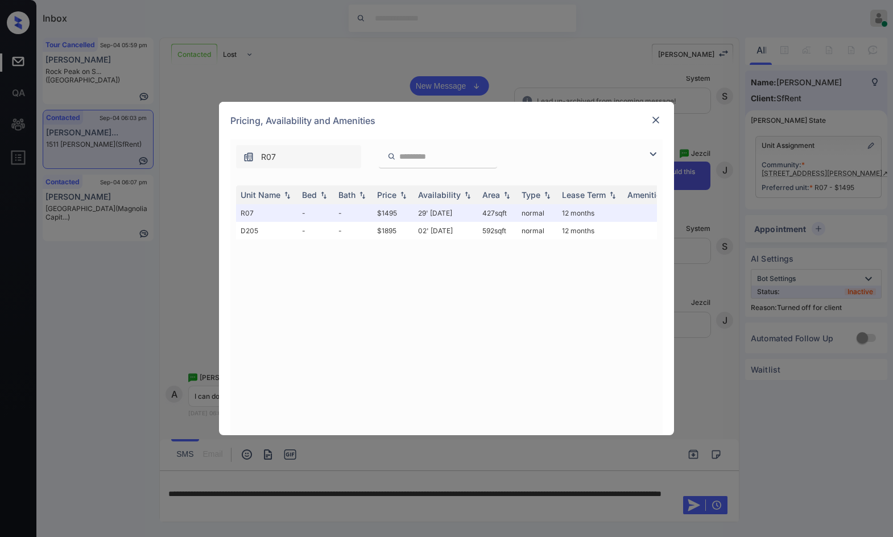
click at [658, 119] on img at bounding box center [655, 119] width 11 height 11
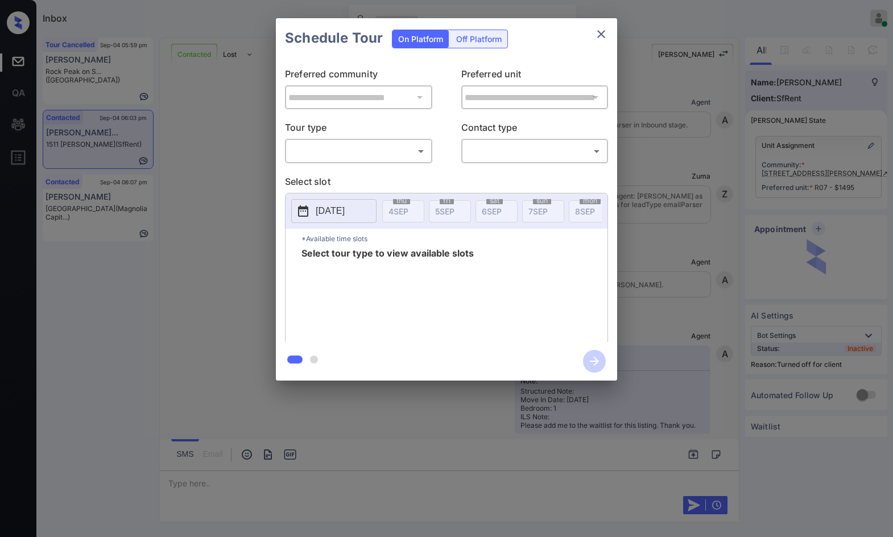
scroll to position [2539, 0]
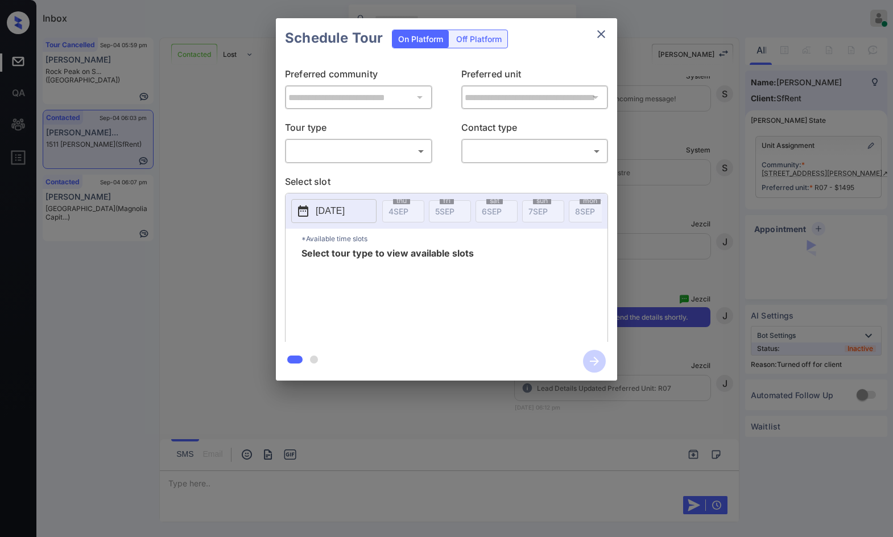
click at [681, 175] on div "**********" at bounding box center [446, 199] width 893 height 399
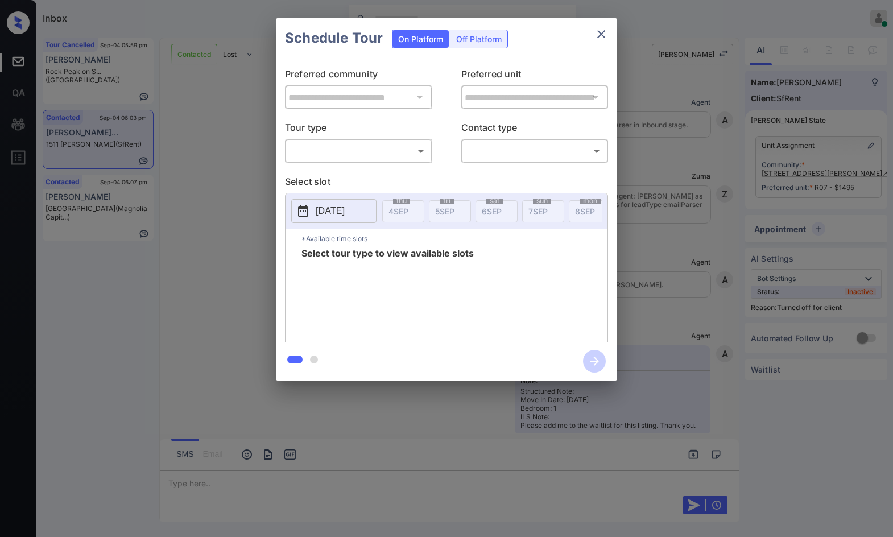
scroll to position [2141, 0]
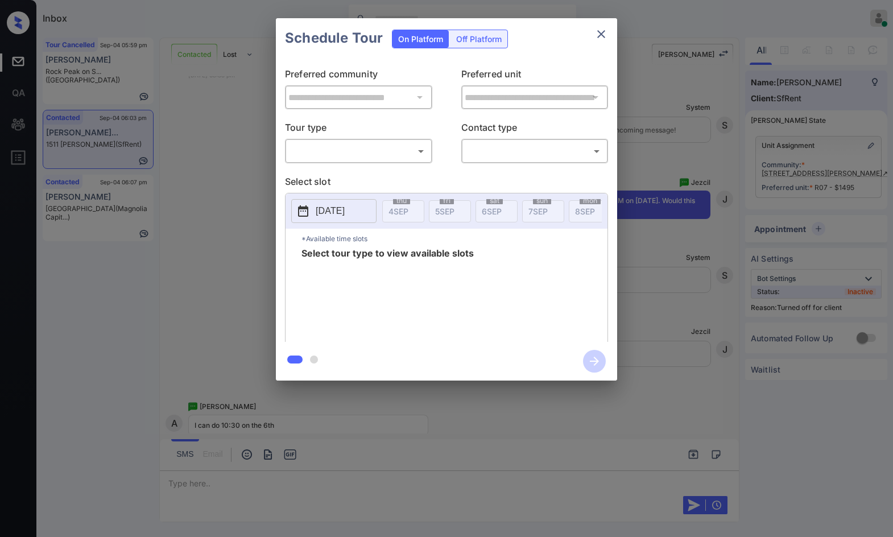
click at [690, 230] on div "**********" at bounding box center [446, 199] width 893 height 399
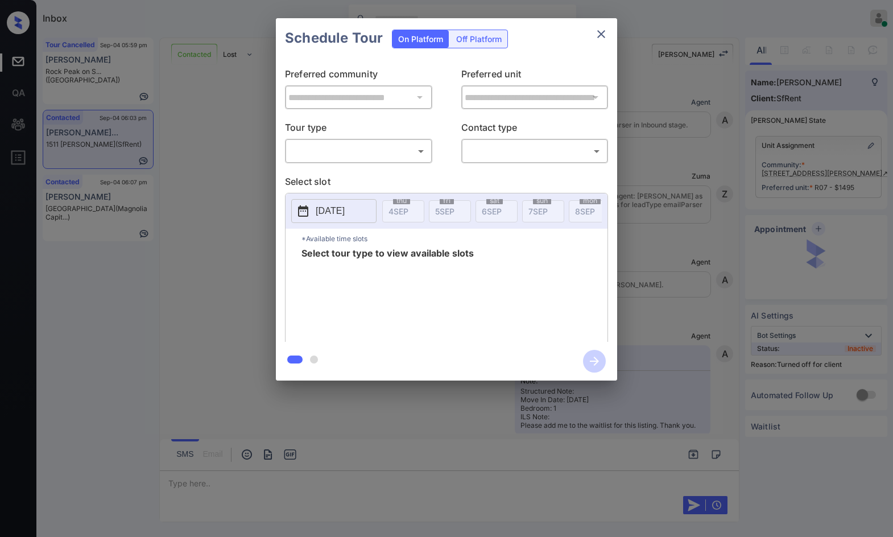
scroll to position [2141, 0]
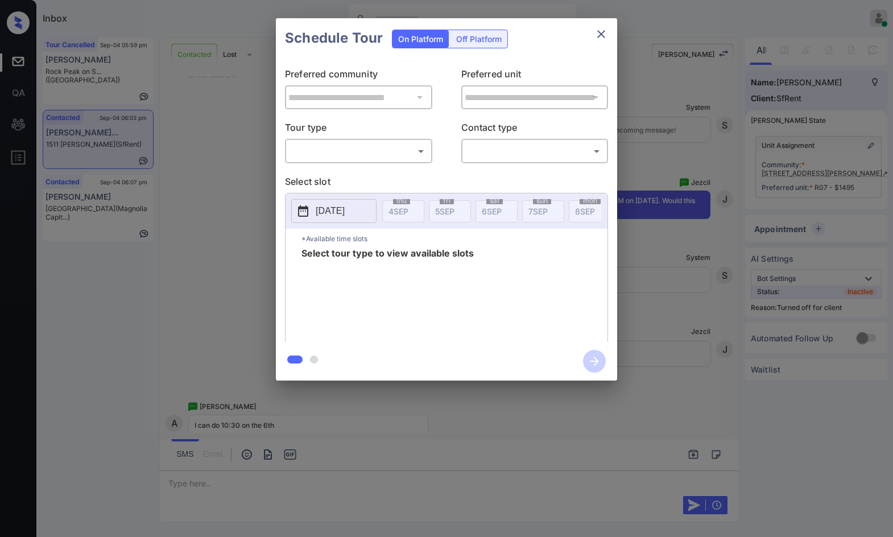
click at [472, 44] on div "Off Platform" at bounding box center [478, 39] width 57 height 18
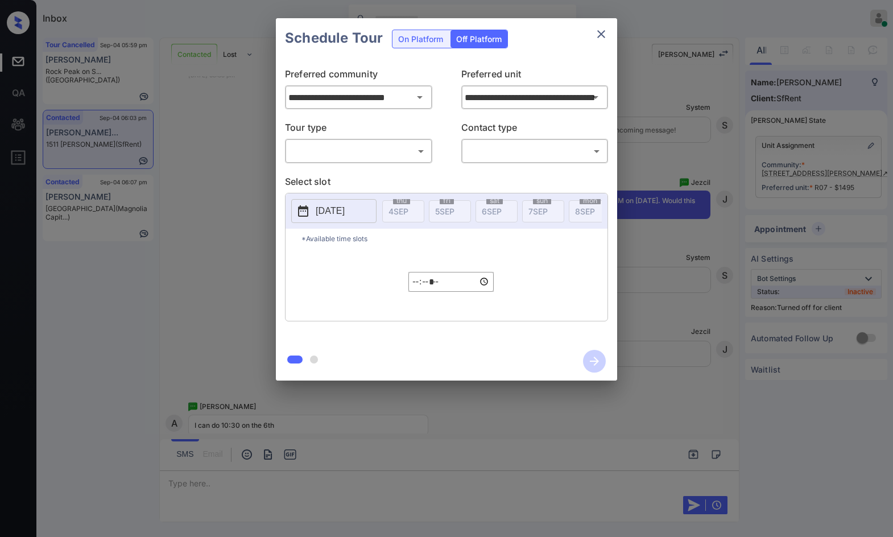
click at [399, 146] on body "Inbox Jezcil Usanastre Online Set yourself offline Set yourself on break Profil…" at bounding box center [446, 268] width 893 height 537
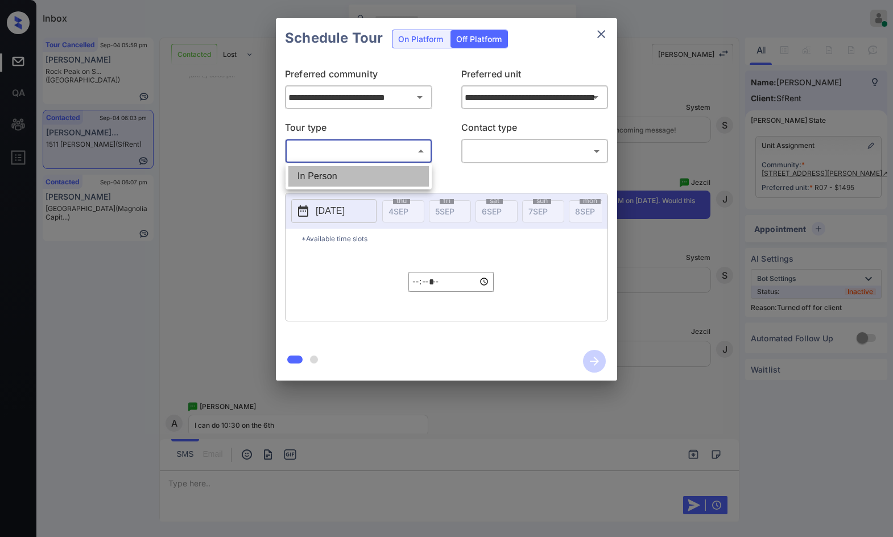
click at [381, 179] on li "In Person" at bounding box center [358, 176] width 140 height 20
type input "********"
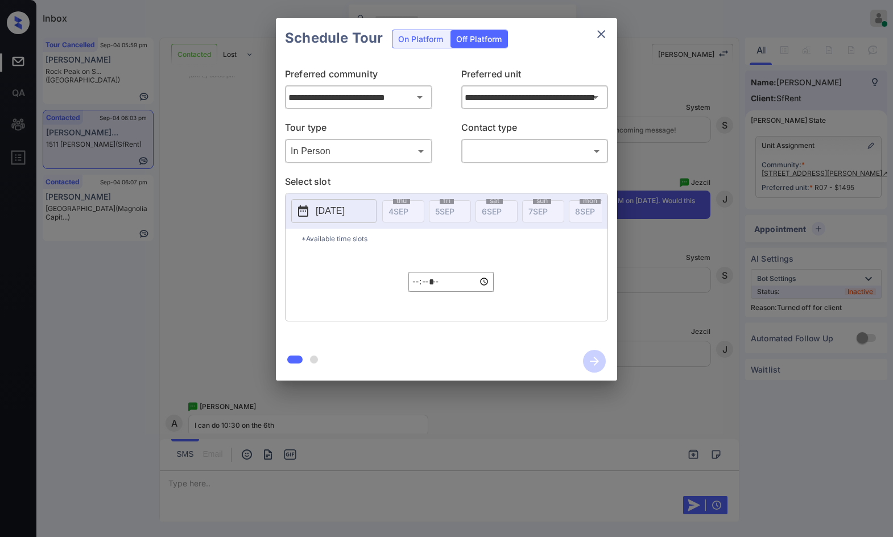
click at [458, 156] on div "Tour type In Person ******** ​ Contact type ​ ​" at bounding box center [446, 142] width 323 height 43
click at [482, 156] on body "Inbox Jezcil Usanastre Online Set yourself offline Set yourself on break Profil…" at bounding box center [446, 268] width 893 height 537
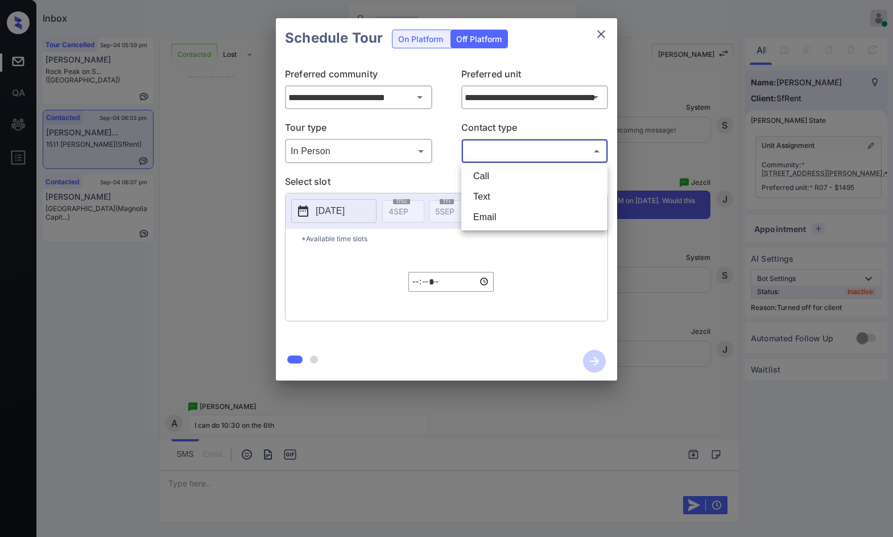
click at [492, 204] on li "Text" at bounding box center [534, 197] width 140 height 20
type input "****"
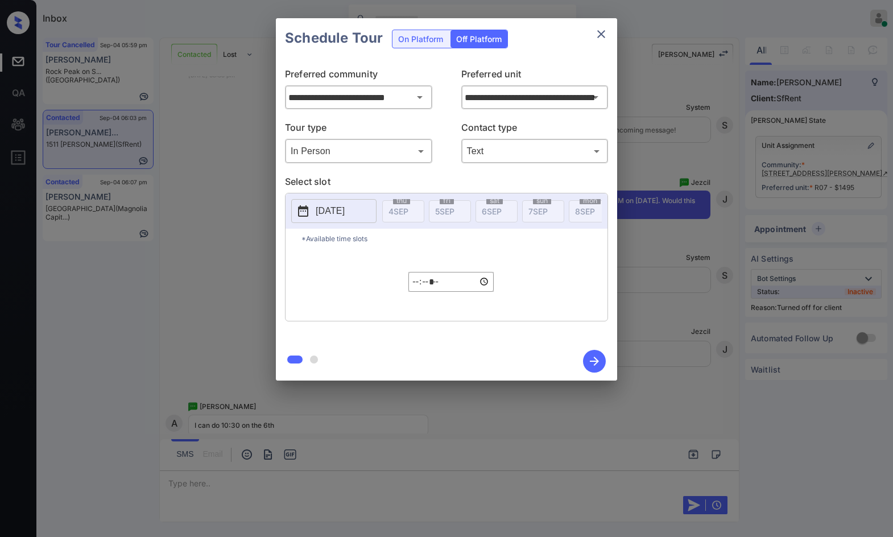
click at [345, 209] on p "2025-09-04" at bounding box center [330, 211] width 29 height 14
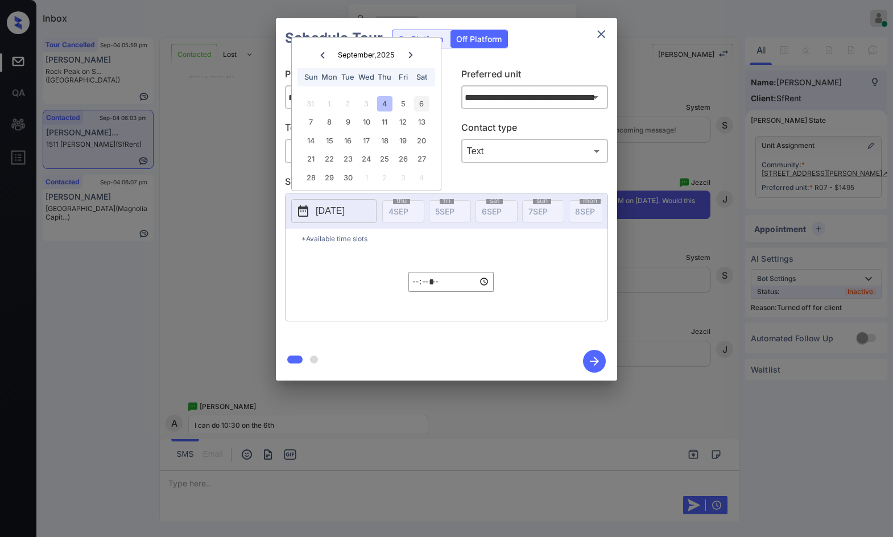
click at [423, 99] on div "6" at bounding box center [421, 103] width 15 height 15
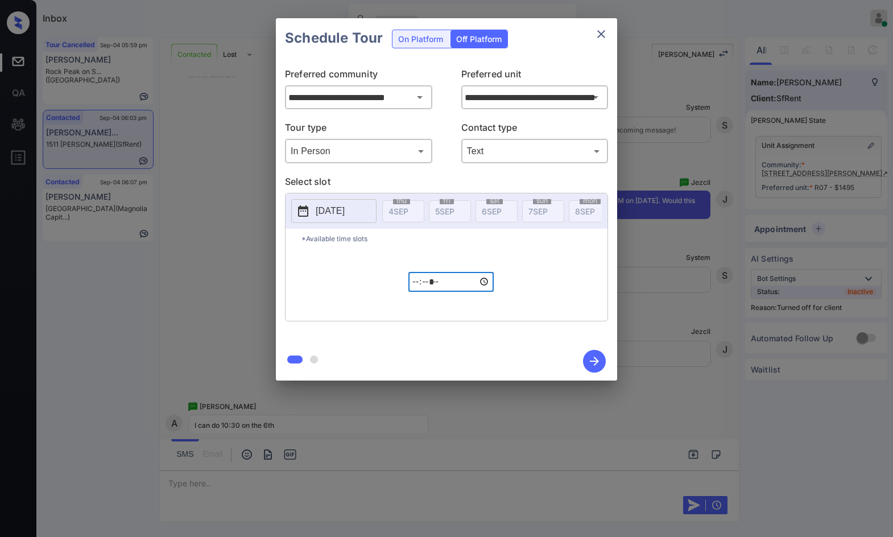
click at [418, 288] on input "*****" at bounding box center [450, 282] width 85 height 20
type input "*****"
click at [602, 360] on icon "button" at bounding box center [594, 361] width 23 height 23
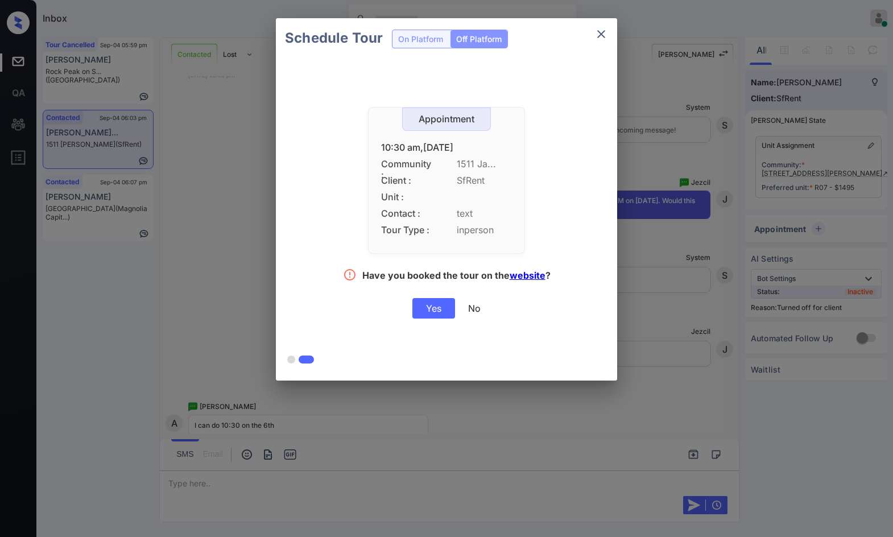
click at [449, 311] on div "Yes" at bounding box center [433, 308] width 43 height 20
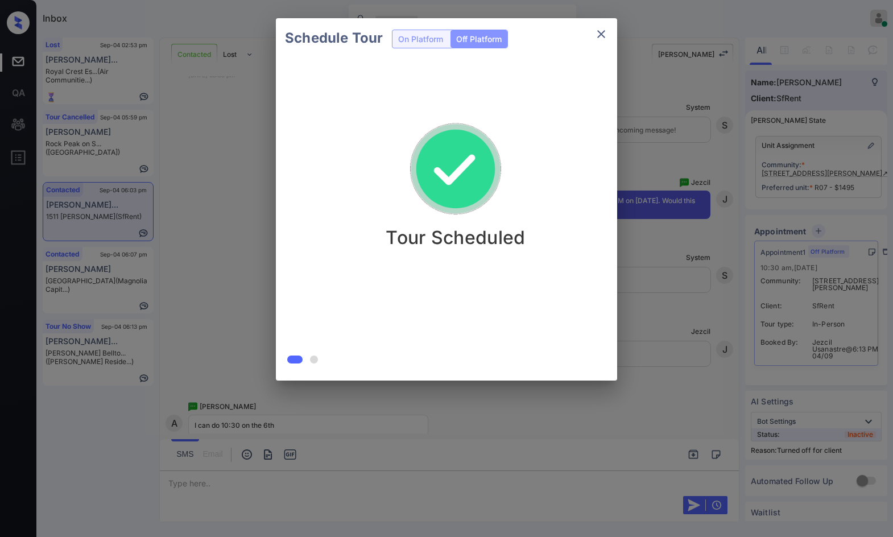
click at [229, 194] on div "Schedule Tour On Platform Off Platform Tour Scheduled" at bounding box center [446, 199] width 893 height 399
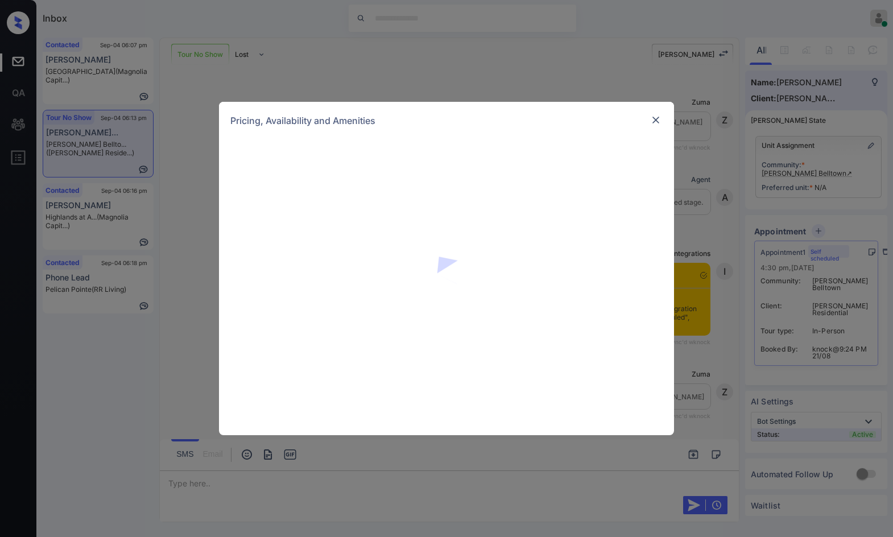
scroll to position [2280, 0]
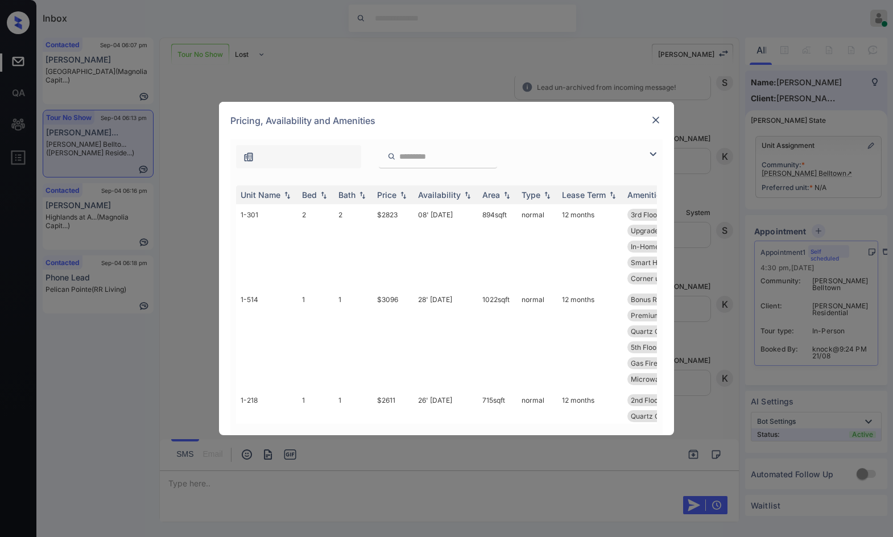
click at [654, 157] on img at bounding box center [653, 154] width 14 height 14
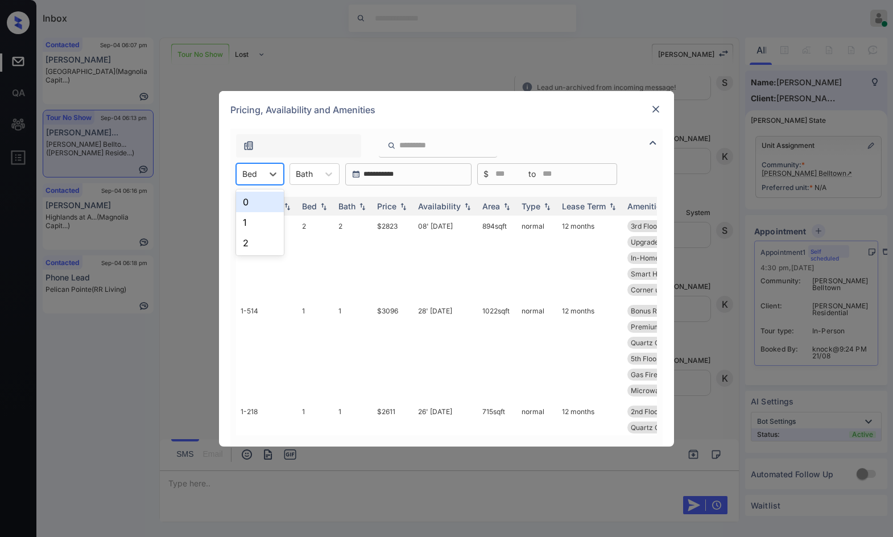
click at [241, 170] on div "Bed" at bounding box center [250, 173] width 26 height 16
click at [266, 218] on div "1" at bounding box center [260, 222] width 48 height 20
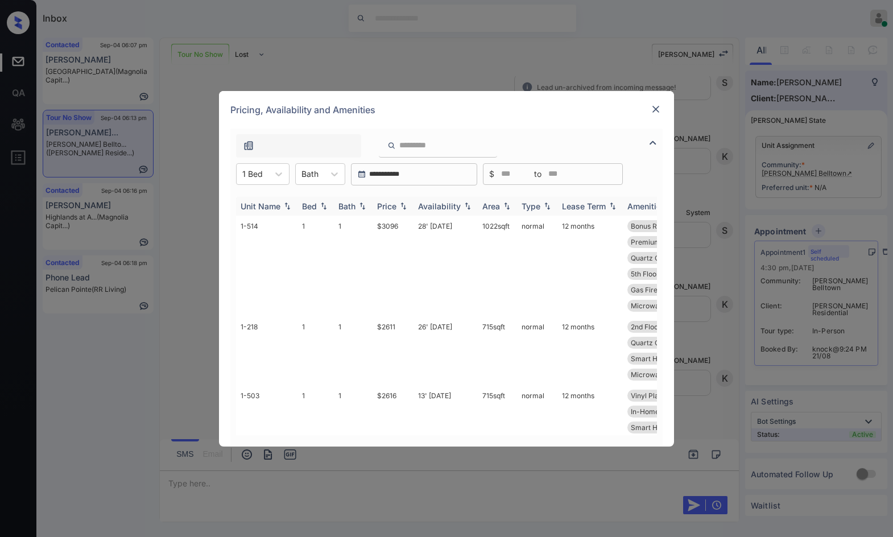
click at [408, 202] on img at bounding box center [403, 206] width 11 height 8
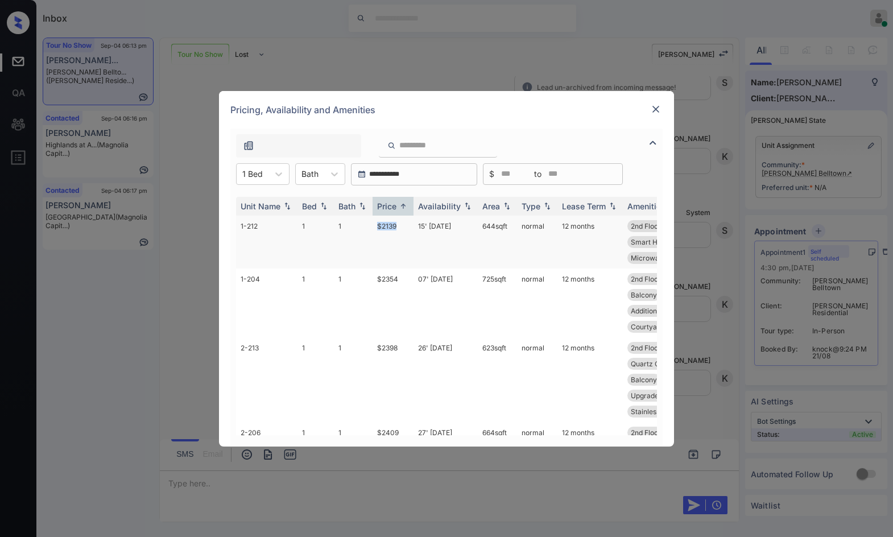
drag, startPoint x: 368, startPoint y: 228, endPoint x: 412, endPoint y: 225, distance: 44.4
click at [412, 225] on tr "1-212 1 1 $2139 15' Oct 25 644 sqft normal 12 months 2nd Floor In-Home Washer .…" at bounding box center [533, 242] width 594 height 53
drag, startPoint x: 371, startPoint y: 345, endPoint x: 403, endPoint y: 346, distance: 32.4
click at [403, 346] on tr "2-213 1 1 $2398 26' Aug 25 623 sqft normal 12 months 2nd Floor Vinyl Plank - 1.…" at bounding box center [533, 379] width 594 height 85
click at [403, 350] on td "$2398" at bounding box center [392, 379] width 41 height 85
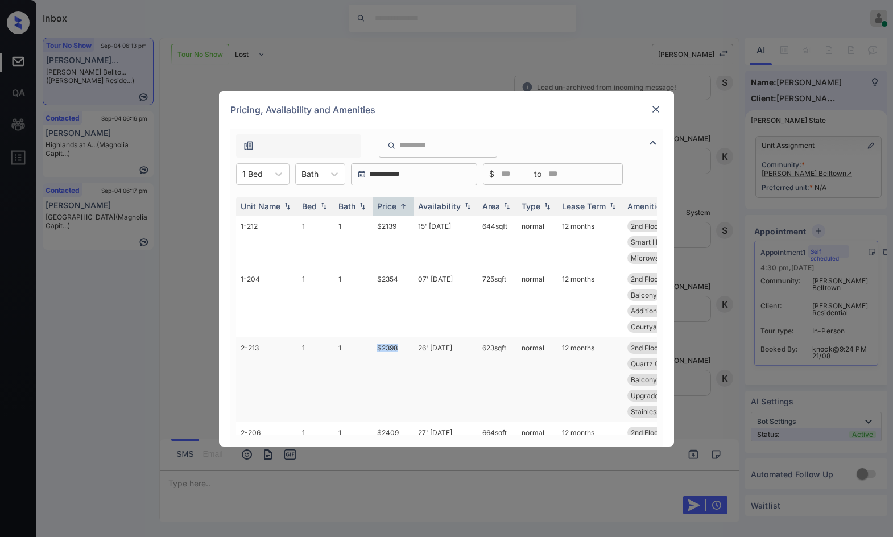
click at [402, 343] on td "$2398" at bounding box center [392, 379] width 41 height 85
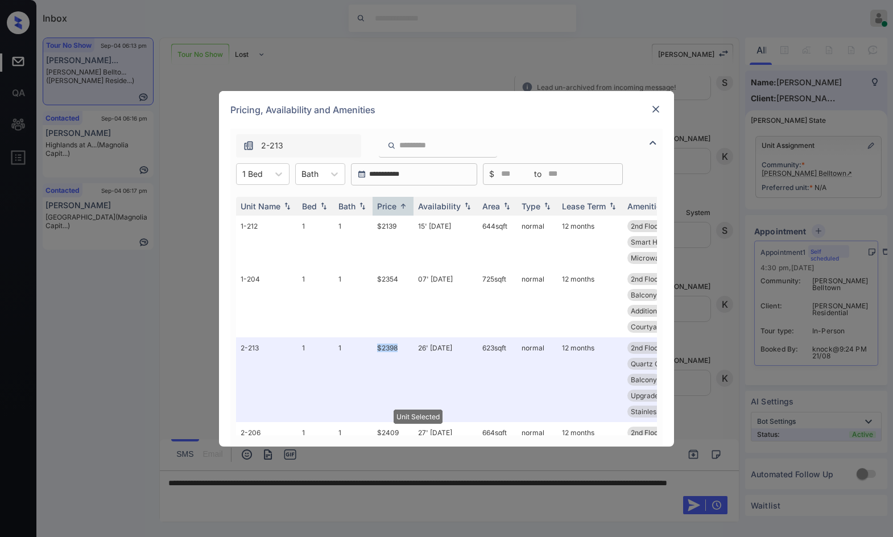
click at [655, 109] on img at bounding box center [655, 109] width 11 height 11
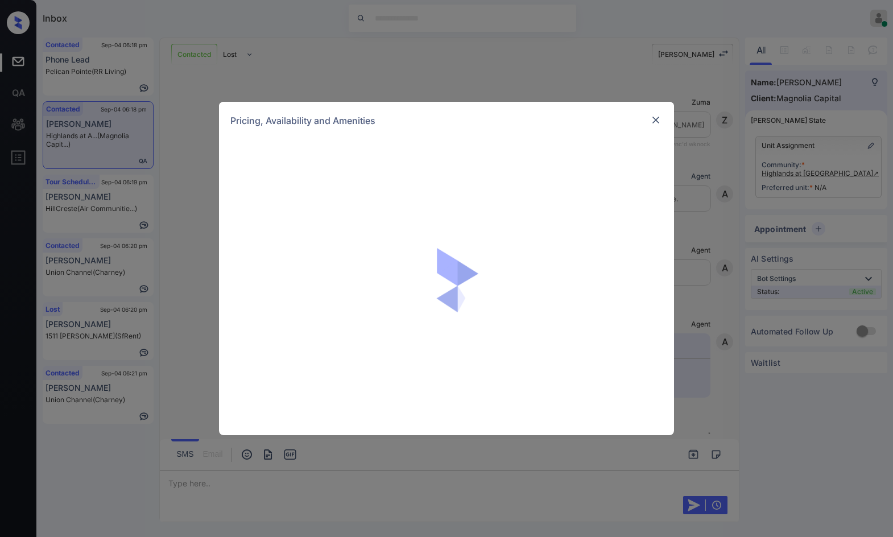
scroll to position [702, 0]
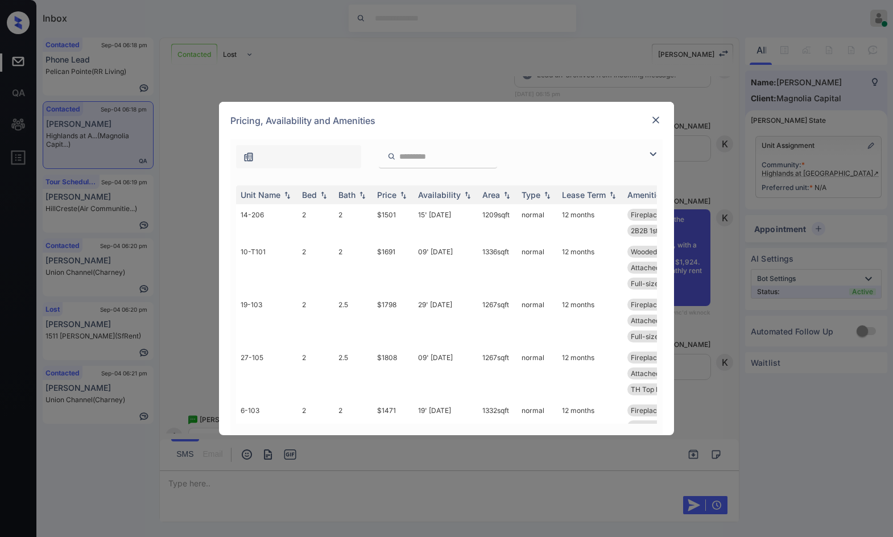
click at [648, 152] on img at bounding box center [653, 154] width 14 height 14
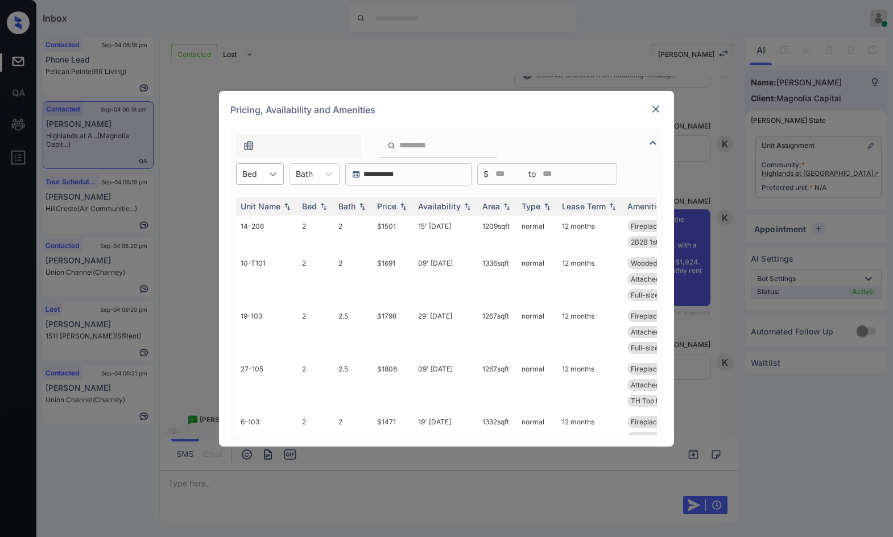
click at [276, 173] on icon at bounding box center [272, 173] width 11 height 11
click at [255, 242] on div "3" at bounding box center [260, 243] width 48 height 20
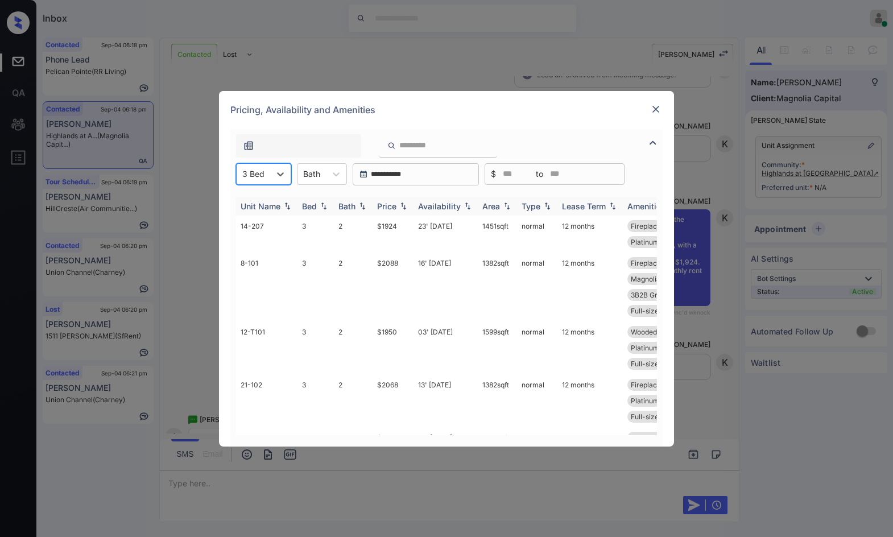
click at [405, 212] on th "Price" at bounding box center [392, 206] width 41 height 19
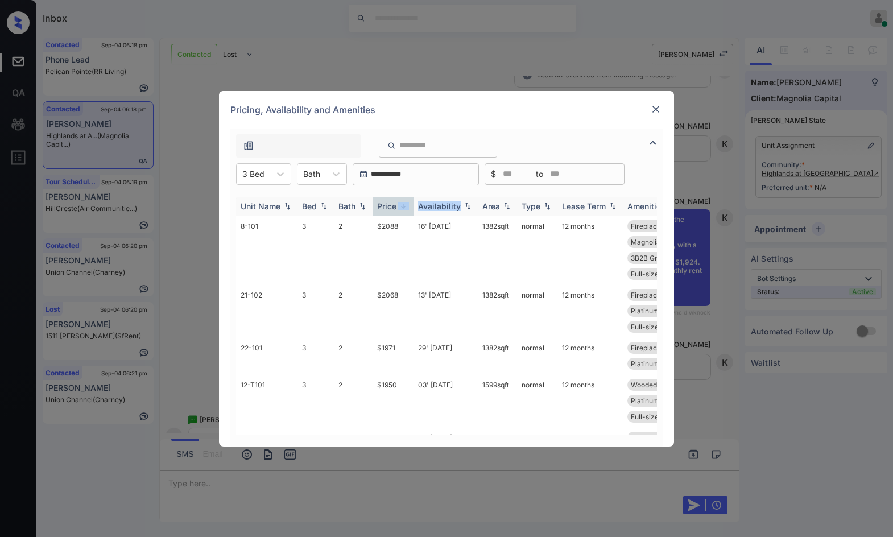
click at [405, 212] on th "Price" at bounding box center [392, 206] width 41 height 19
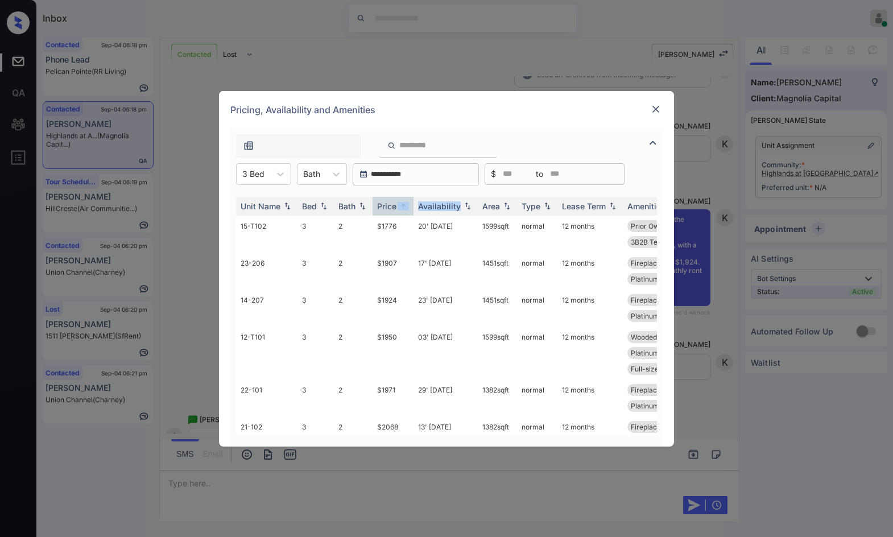
click at [654, 110] on img at bounding box center [655, 109] width 11 height 11
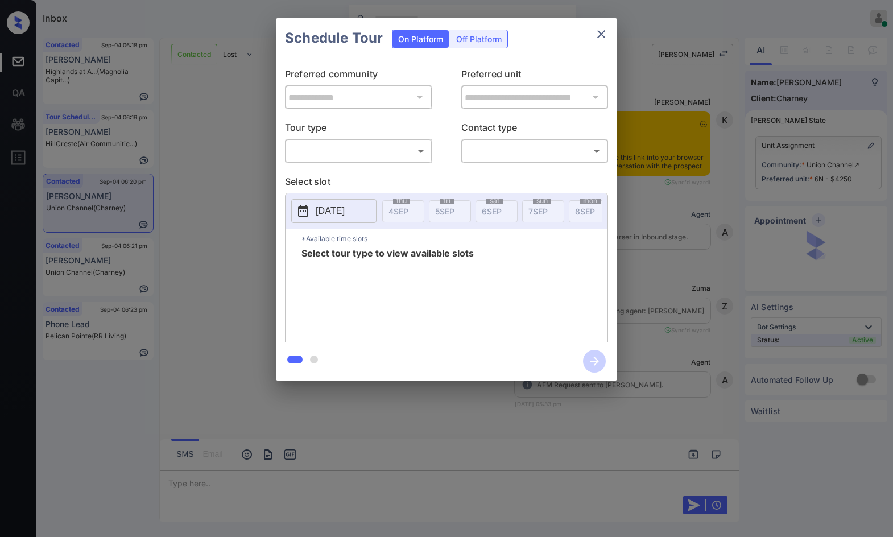
scroll to position [3117, 0]
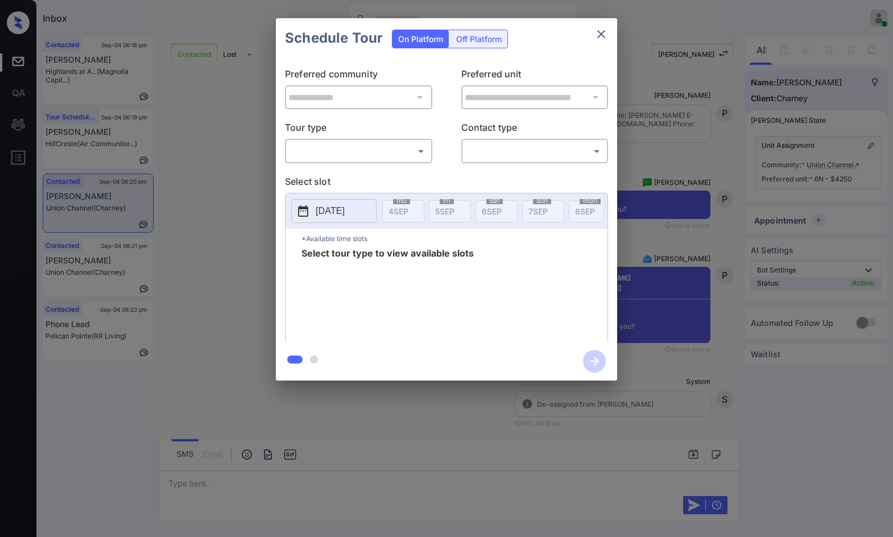
click at [318, 137] on p "Tour type" at bounding box center [358, 130] width 147 height 18
click at [317, 150] on body "Inbox Jezcil Usanastre Online Set yourself offline Set yourself on break Profil…" at bounding box center [446, 268] width 893 height 537
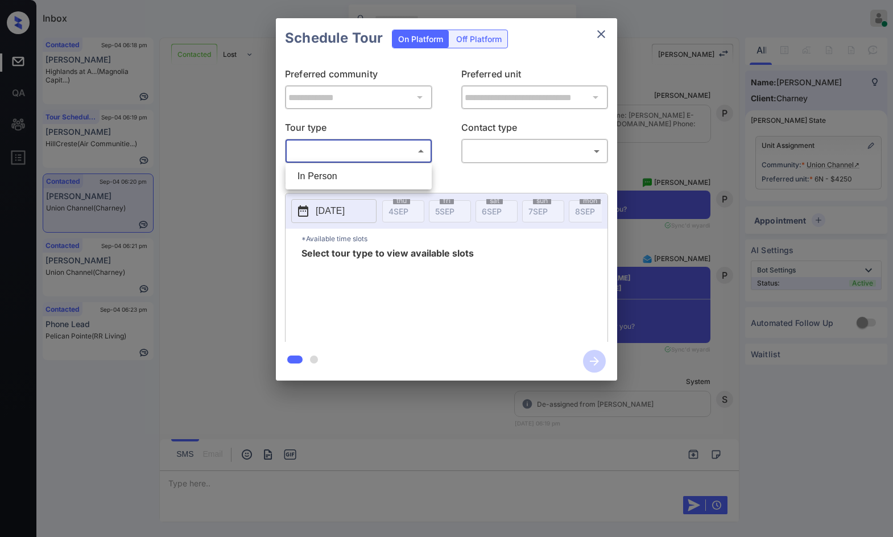
click at [347, 180] on li "In Person" at bounding box center [358, 176] width 140 height 20
type input "********"
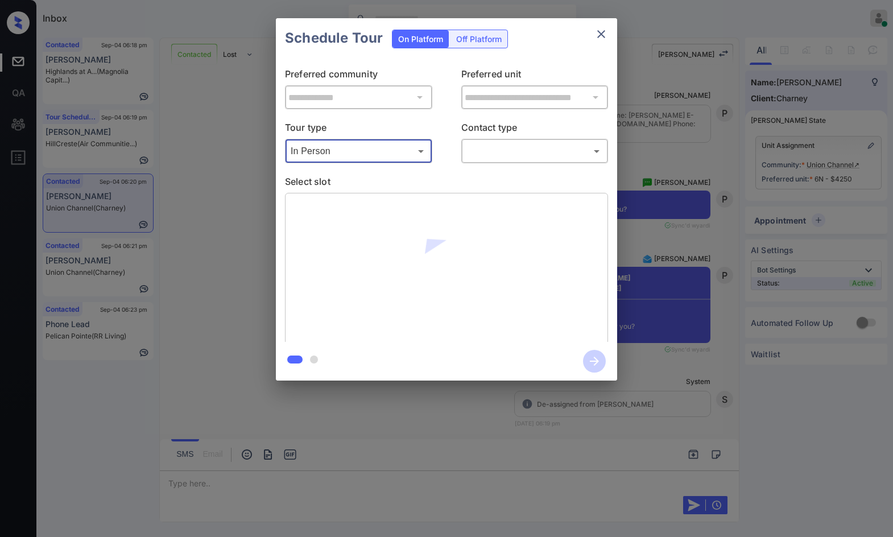
click at [533, 154] on body "Inbox Jezcil Usanastre Online Set yourself offline Set yourself on break Profil…" at bounding box center [446, 268] width 893 height 537
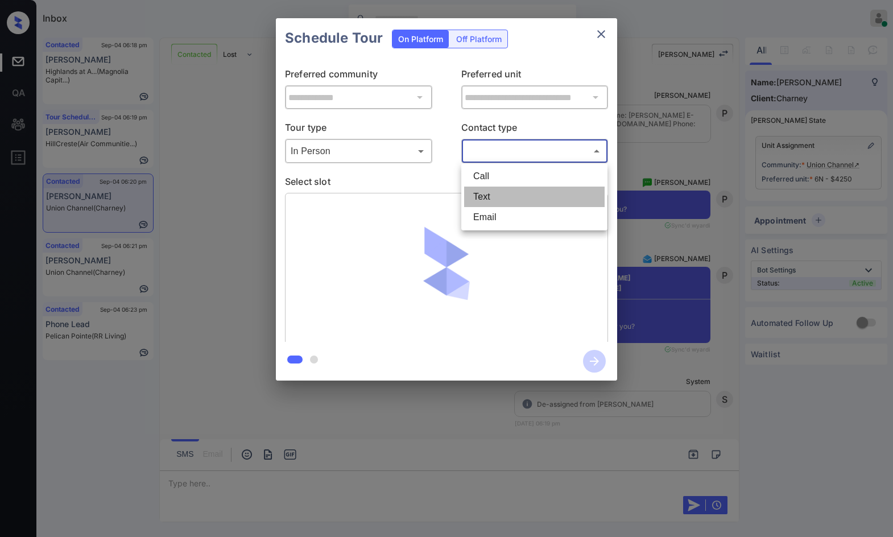
drag, startPoint x: 500, startPoint y: 200, endPoint x: 504, endPoint y: 194, distance: 6.8
click at [499, 200] on li "Text" at bounding box center [534, 197] width 140 height 20
type input "****"
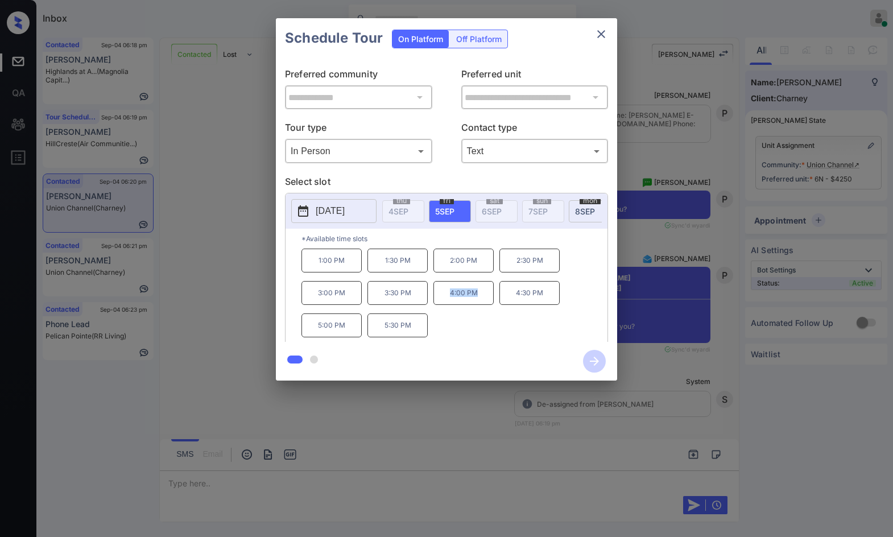
drag, startPoint x: 440, startPoint y: 307, endPoint x: 478, endPoint y: 312, distance: 38.0
click at [478, 312] on div "1:00 PM 1:30 PM 2:00 PM 2:30 PM 3:00 PM 3:30 PM 4:00 PM 4:30 PM 5:00 PM 5:30 PM" at bounding box center [454, 294] width 306 height 91
copy p "4:00 PM"
click at [253, 280] on div "**********" at bounding box center [446, 199] width 893 height 399
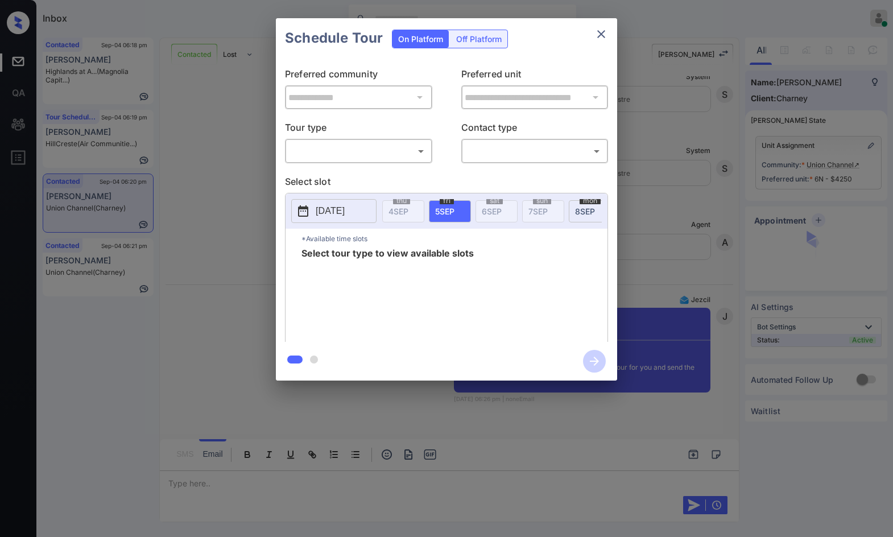
click at [413, 146] on body "Inbox Jezcil Usanastre Online Set yourself offline Set yourself on break Profil…" at bounding box center [446, 268] width 893 height 537
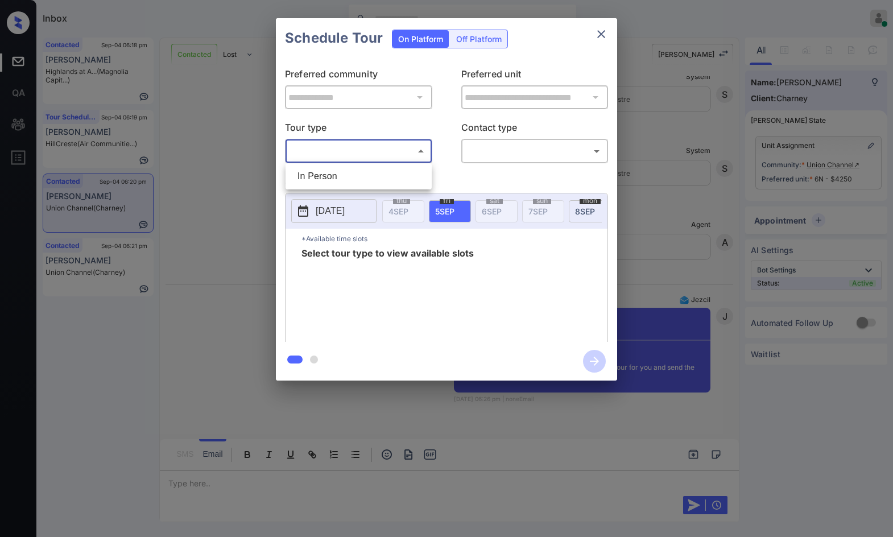
scroll to position [3818, 0]
click at [397, 169] on li "In Person" at bounding box center [358, 176] width 140 height 20
type input "********"
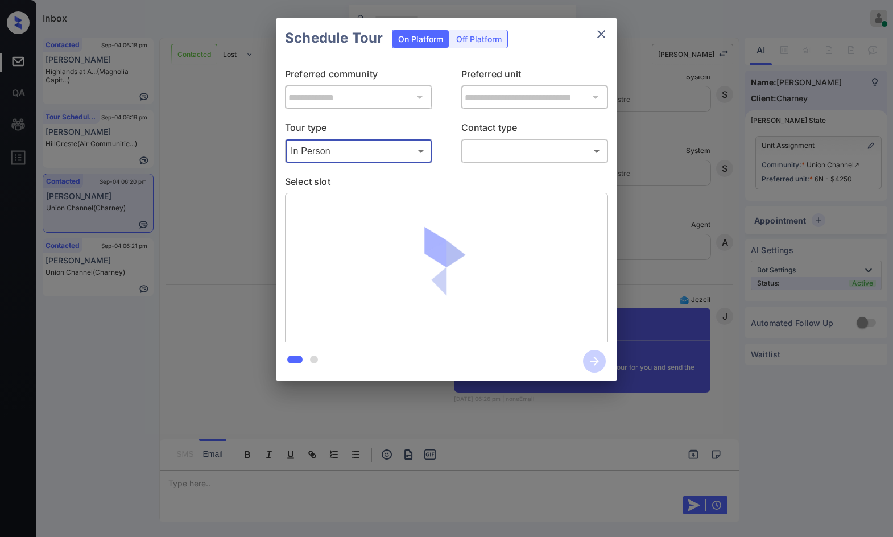
click at [487, 160] on body "Inbox Jezcil Usanastre Online Set yourself offline Set yourself on break Profil…" at bounding box center [446, 268] width 893 height 537
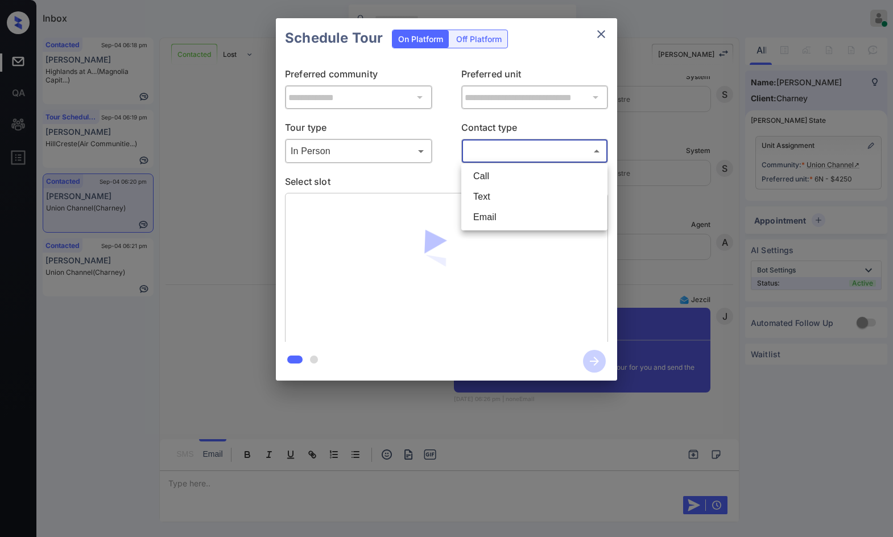
click at [482, 225] on li "Email" at bounding box center [534, 217] width 140 height 20
type input "*****"
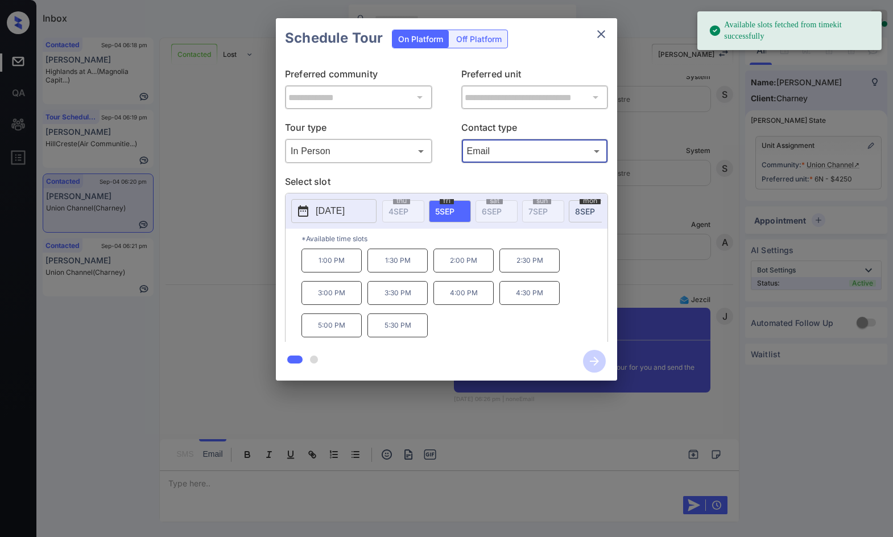
click at [458, 302] on p "4:00 PM" at bounding box center [463, 293] width 60 height 24
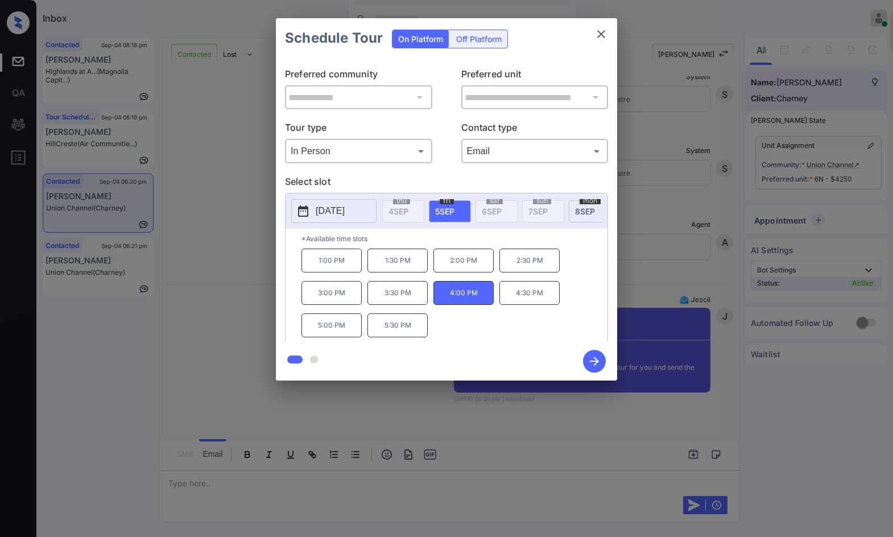
click at [590, 366] on icon "button" at bounding box center [594, 361] width 23 height 23
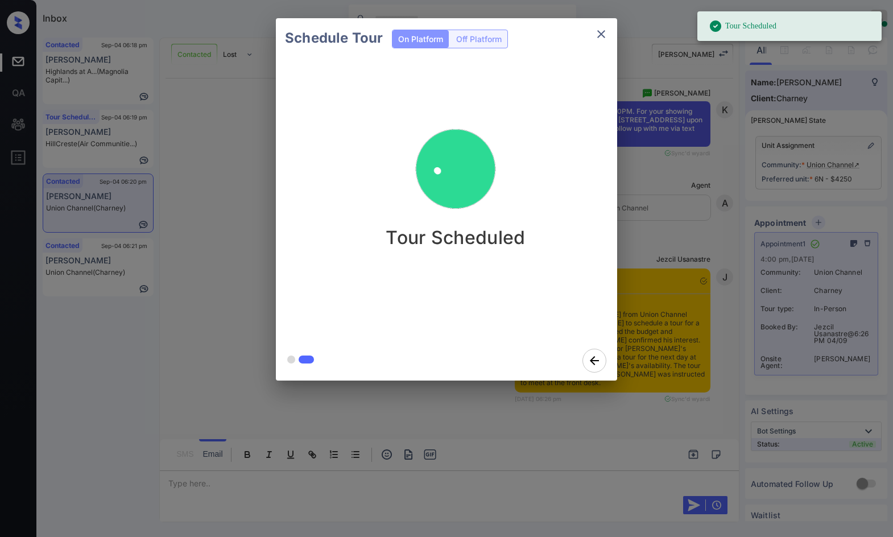
scroll to position [4298, 0]
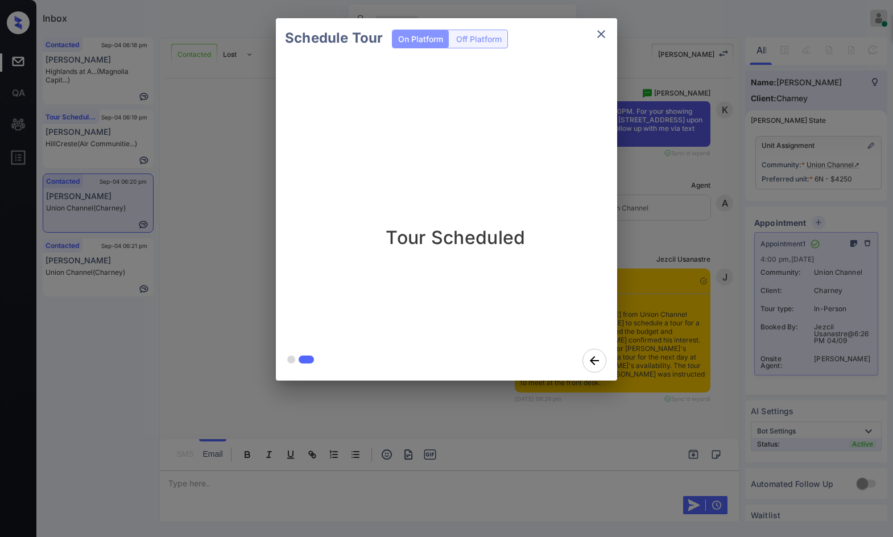
click at [209, 313] on div "Schedule Tour On Platform Off Platform Tour Scheduled" at bounding box center [446, 199] width 893 height 399
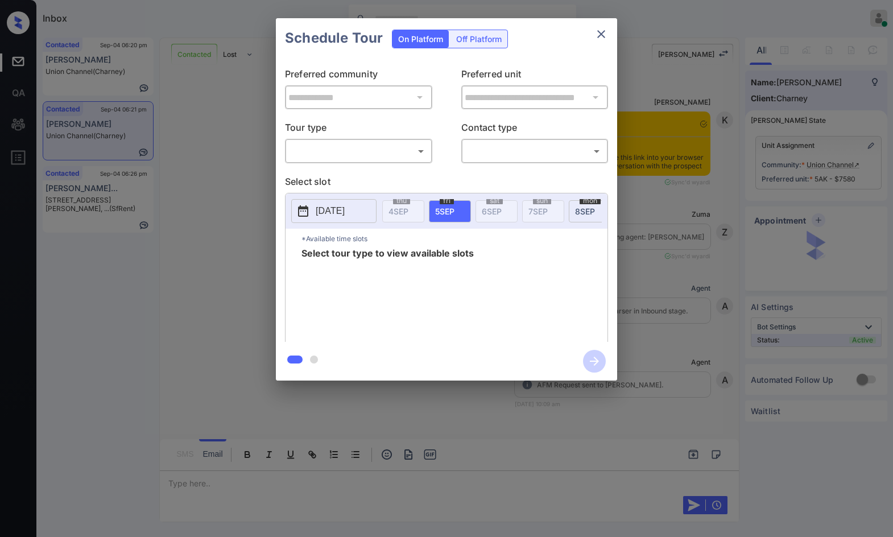
scroll to position [3383, 0]
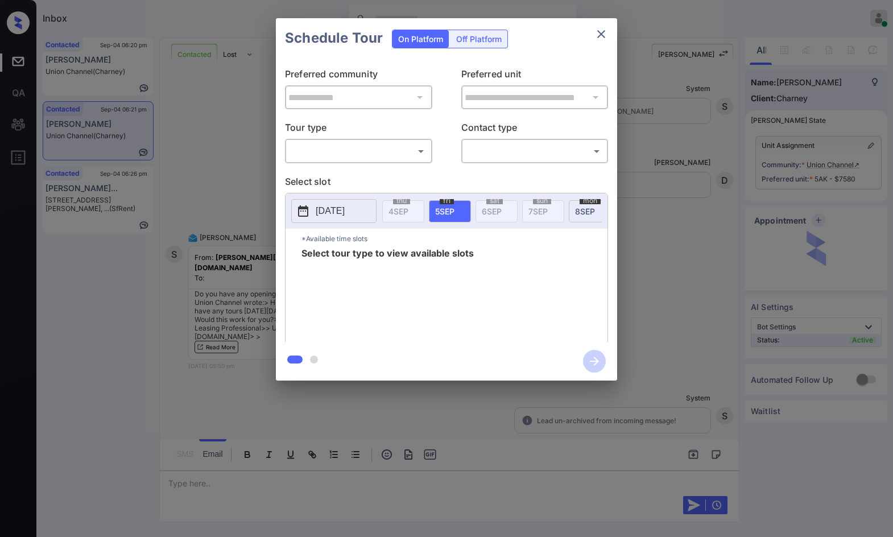
click at [310, 139] on div "​ ​" at bounding box center [358, 151] width 147 height 24
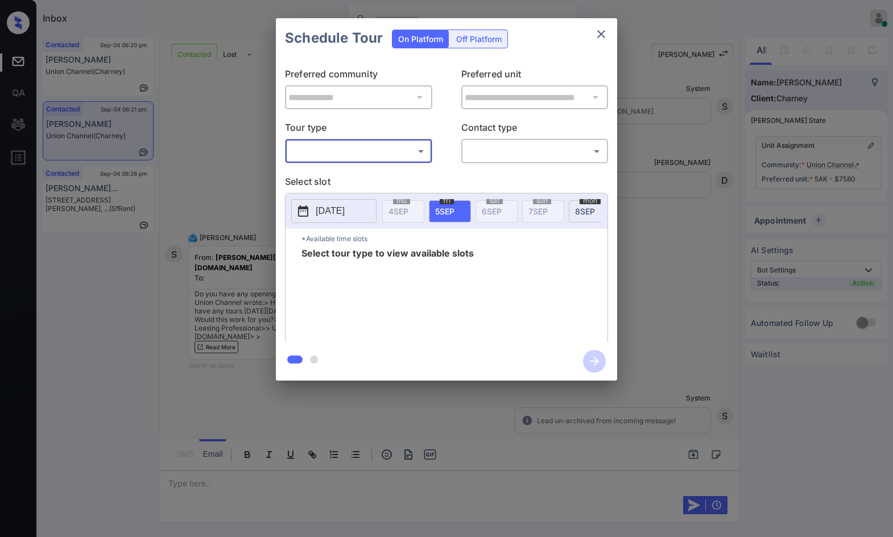
click at [313, 154] on body "Inbox Jezcil Usanastre Online Set yourself offline Set yourself on break Profil…" at bounding box center [446, 268] width 893 height 537
click at [310, 175] on li "In Person" at bounding box center [358, 176] width 140 height 20
type input "********"
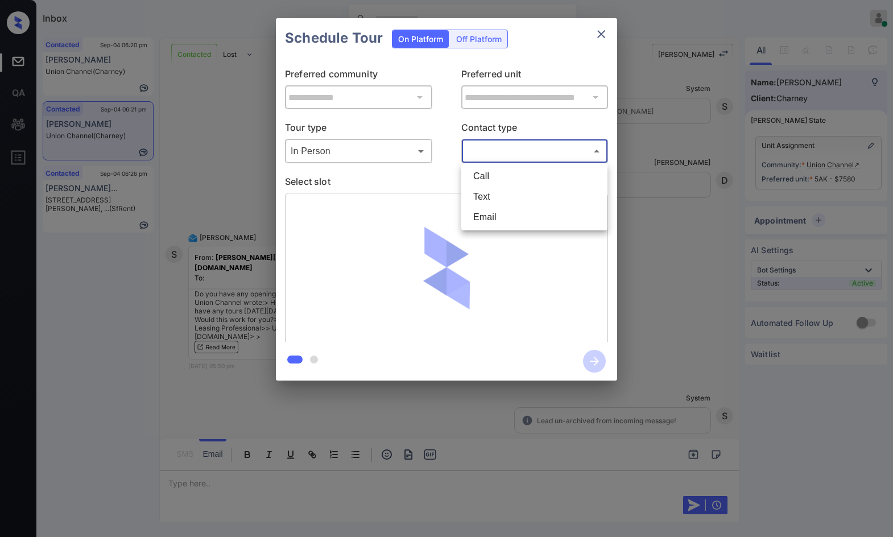
click at [477, 156] on body "Inbox Jezcil Usanastre Online Set yourself offline Set yourself on break Profil…" at bounding box center [446, 268] width 893 height 537
click at [483, 220] on li "Email" at bounding box center [534, 217] width 140 height 20
type input "*****"
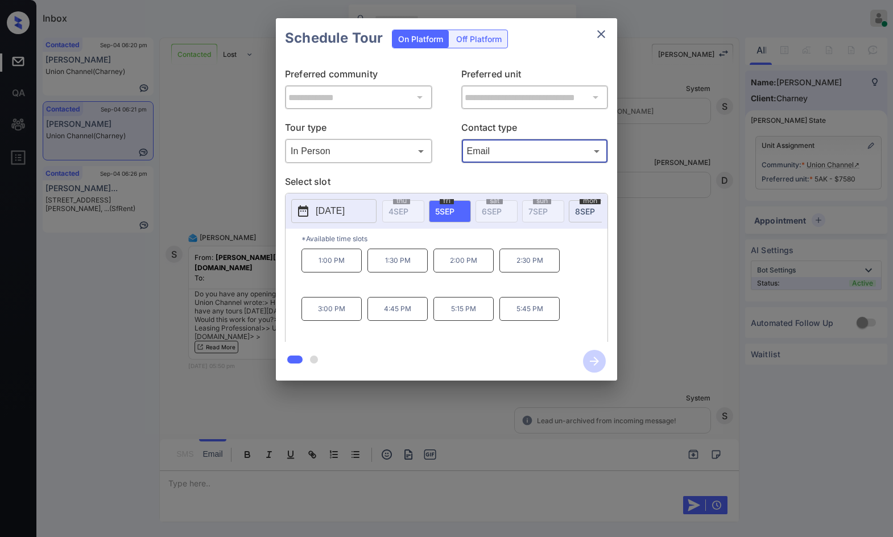
click at [630, 284] on div "**********" at bounding box center [446, 199] width 893 height 399
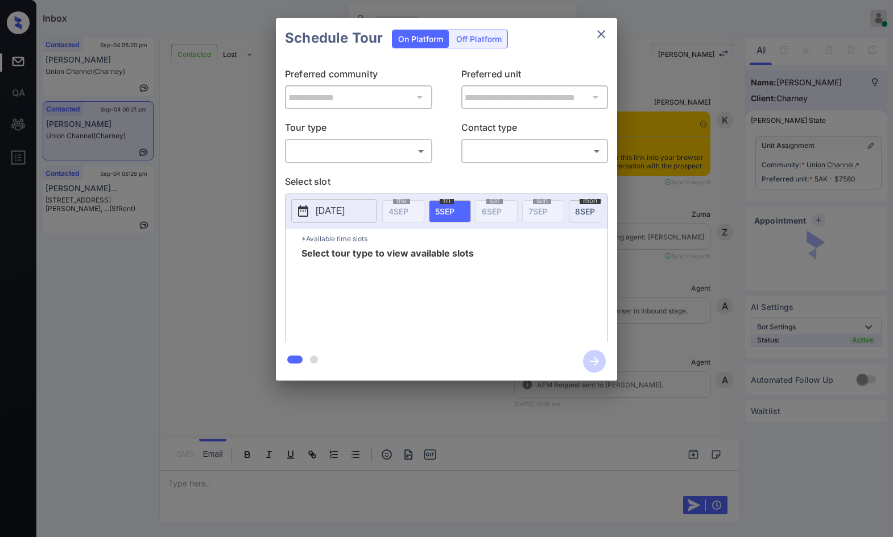
scroll to position [4078, 0]
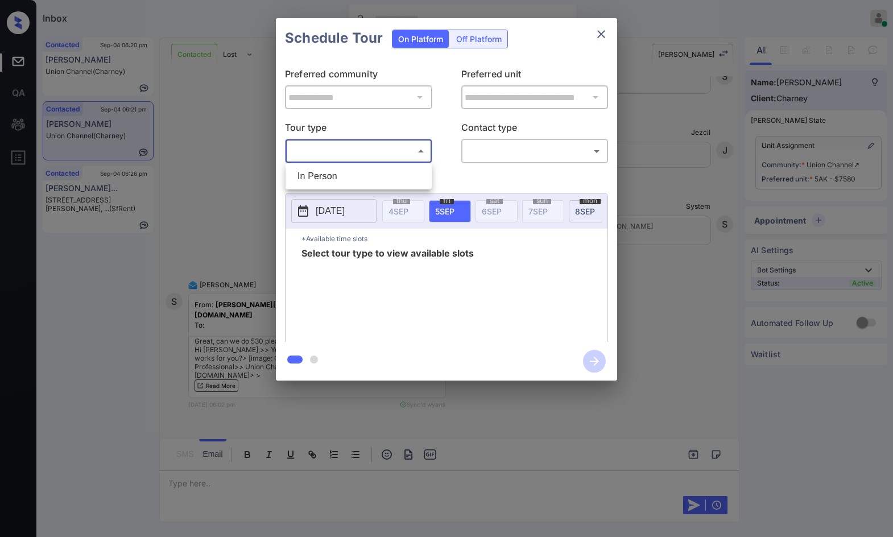
click at [362, 150] on body "Inbox Jezcil Usanastre Online Set yourself offline Set yourself on break Profil…" at bounding box center [446, 268] width 893 height 537
click at [361, 164] on ul "In Person" at bounding box center [358, 176] width 146 height 26
click at [363, 169] on li "In Person" at bounding box center [358, 176] width 140 height 20
type input "********"
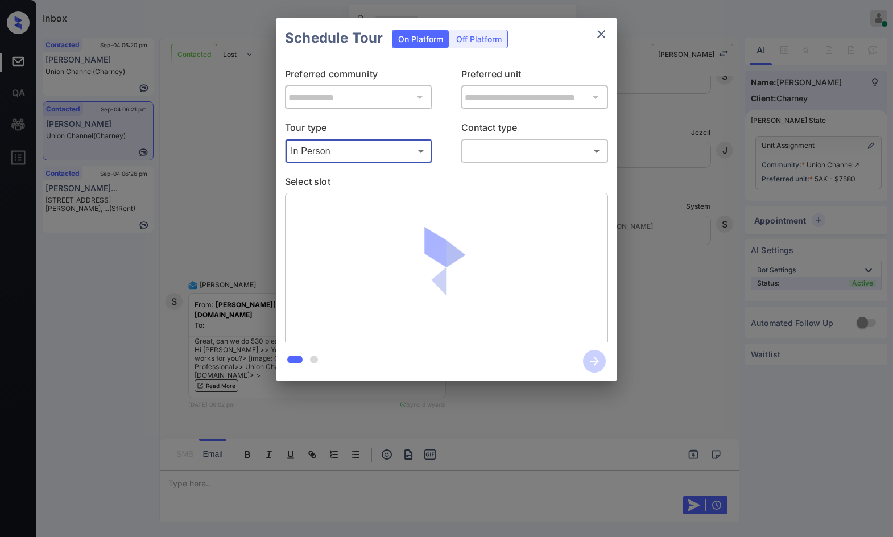
click at [544, 154] on body "Inbox Jezcil Usanastre Online Set yourself offline Set yourself on break Profil…" at bounding box center [446, 268] width 893 height 537
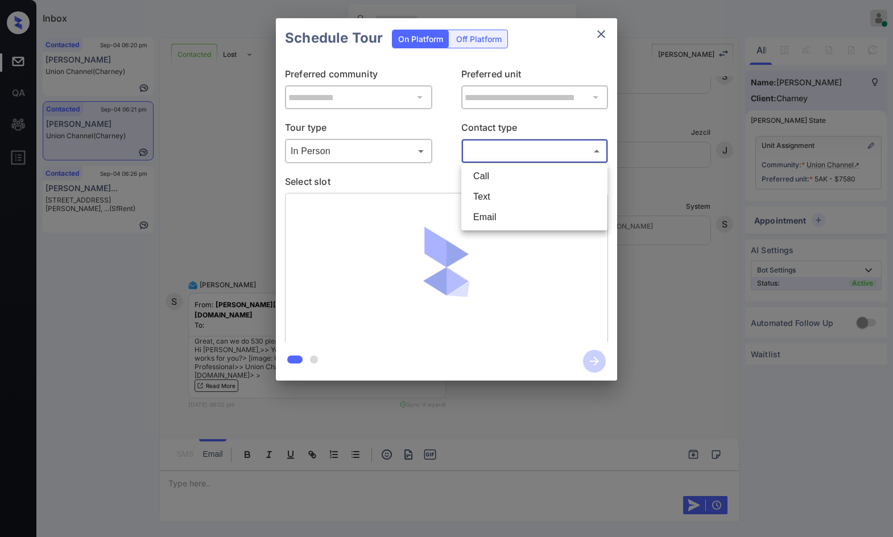
click at [511, 223] on li "Email" at bounding box center [534, 217] width 140 height 20
type input "*****"
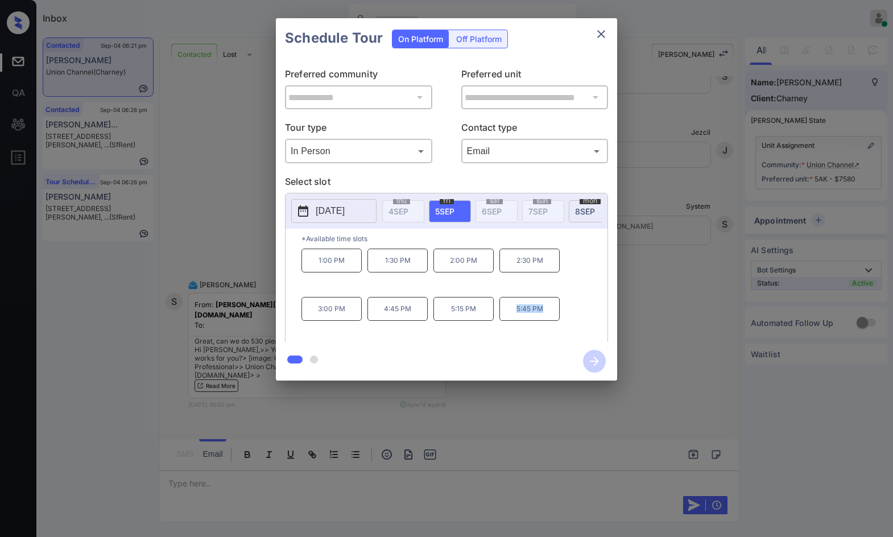
drag, startPoint x: 512, startPoint y: 319, endPoint x: 552, endPoint y: 321, distance: 39.8
click at [552, 321] on p "5:45 PM" at bounding box center [529, 309] width 60 height 24
copy p "5:45 PM"
click at [195, 477] on div at bounding box center [446, 268] width 893 height 537
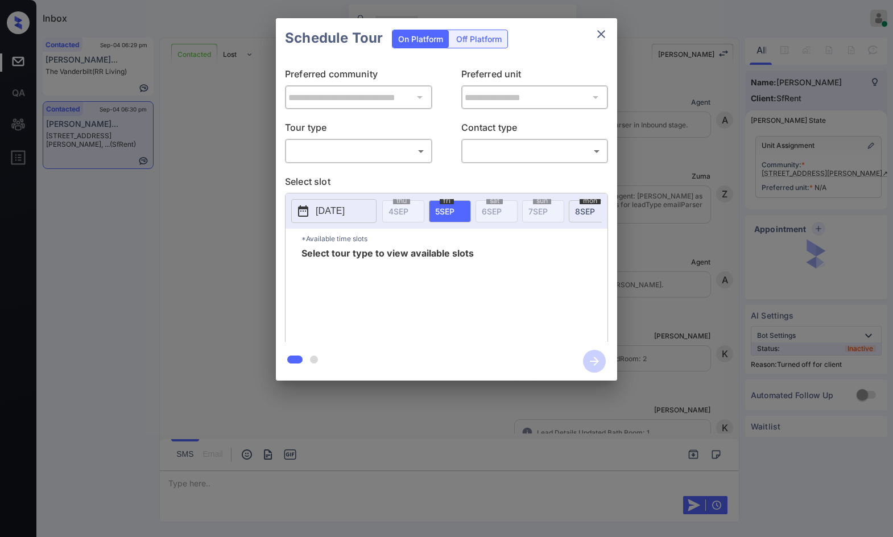
scroll to position [2908, 0]
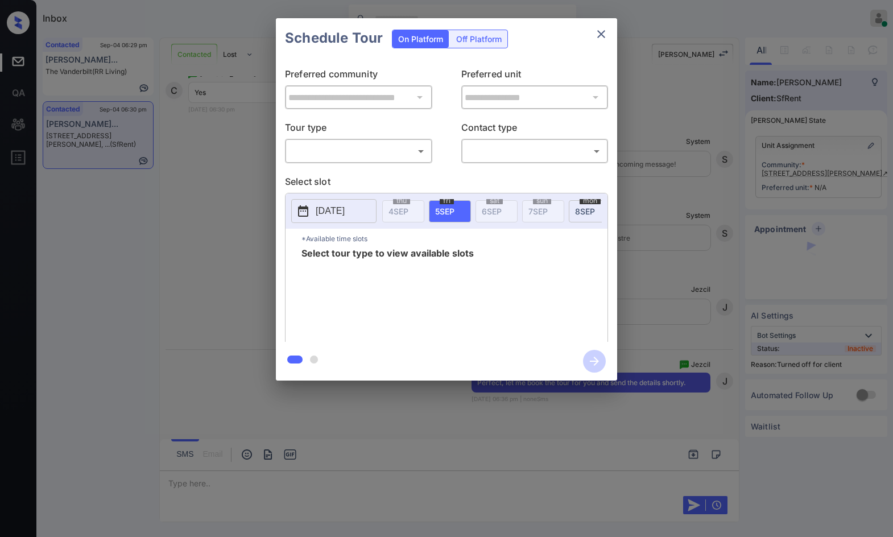
click at [477, 39] on div "Off Platform" at bounding box center [478, 39] width 57 height 18
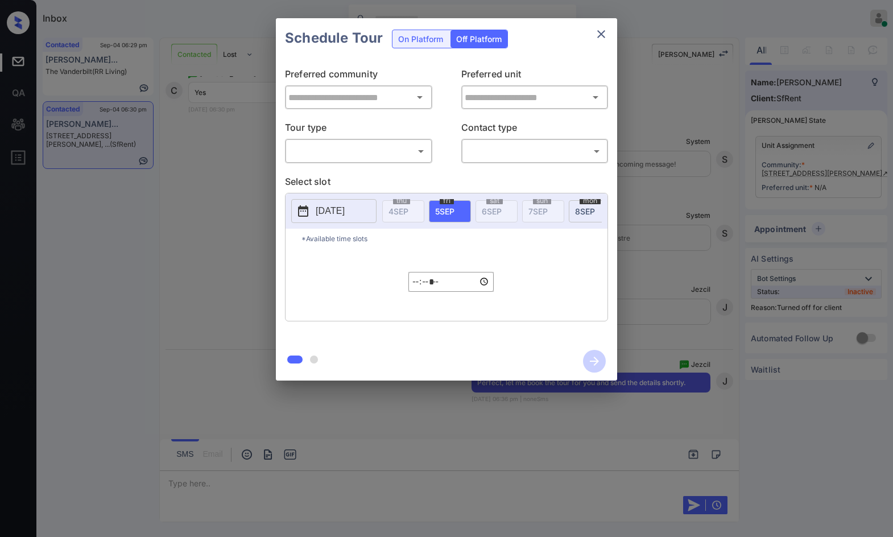
type input "**********"
click at [419, 160] on body "Inbox Jezcil Usanastre Online Set yourself offline Set yourself on break Profil…" at bounding box center [446, 268] width 893 height 537
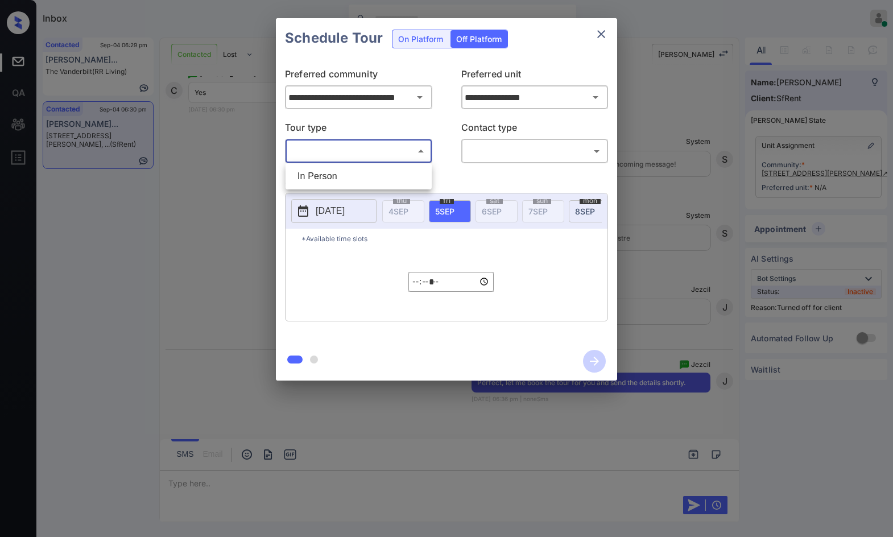
click at [403, 165] on ul "In Person" at bounding box center [358, 176] width 146 height 26
click at [405, 172] on li "In Person" at bounding box center [358, 176] width 140 height 20
type input "********"
click at [494, 139] on div "​ ​" at bounding box center [534, 151] width 147 height 24
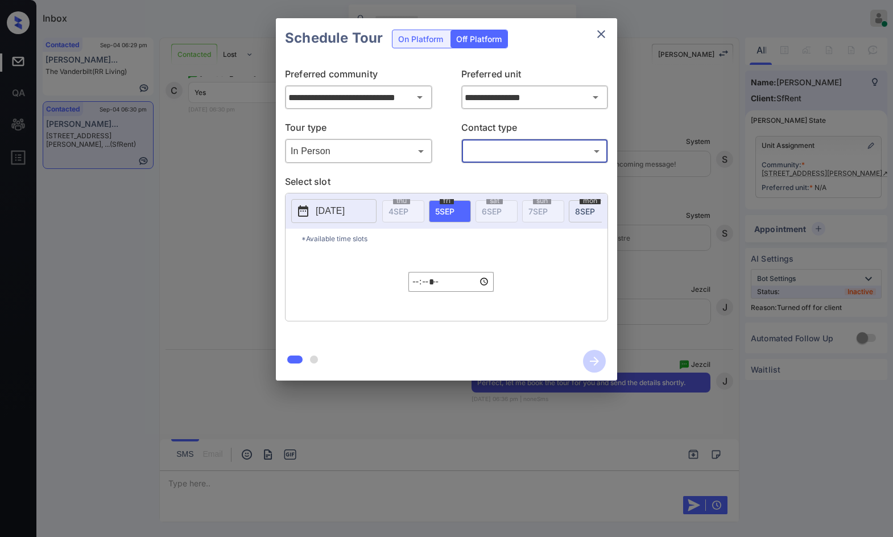
click at [500, 148] on body "Inbox Jezcil Usanastre Online Set yourself offline Set yourself on break Profil…" at bounding box center [446, 268] width 893 height 537
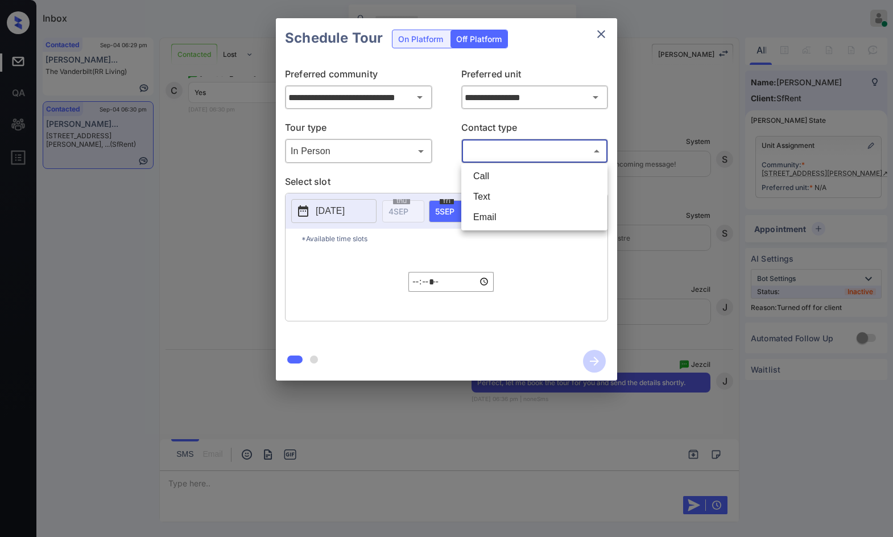
click at [496, 197] on li "Text" at bounding box center [534, 197] width 140 height 20
type input "****"
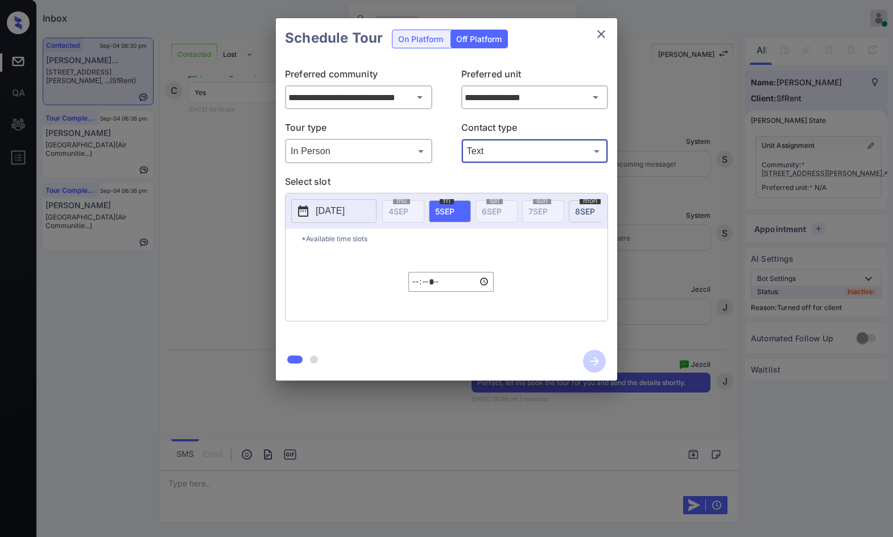
click at [345, 205] on p "2025-09-04" at bounding box center [330, 211] width 29 height 14
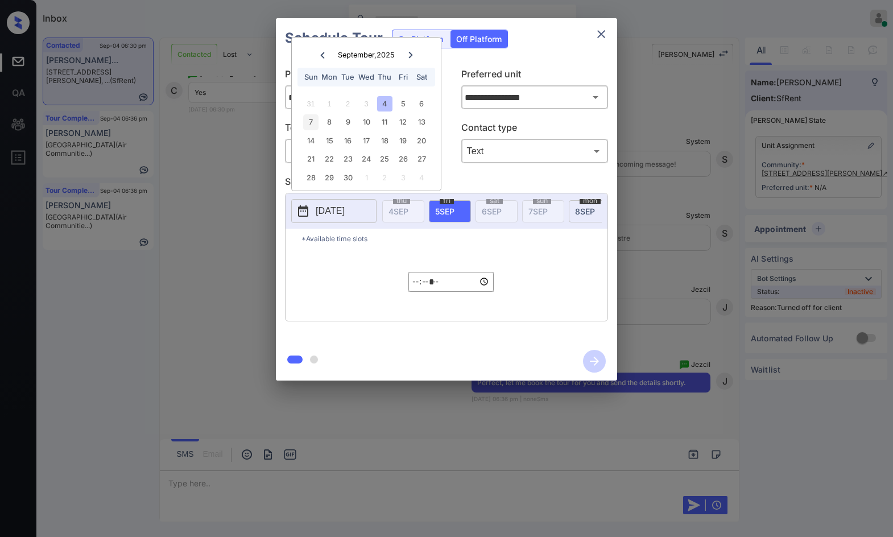
click at [311, 118] on div "7" at bounding box center [310, 121] width 15 height 15
click at [170, 191] on div "**********" at bounding box center [446, 199] width 893 height 399
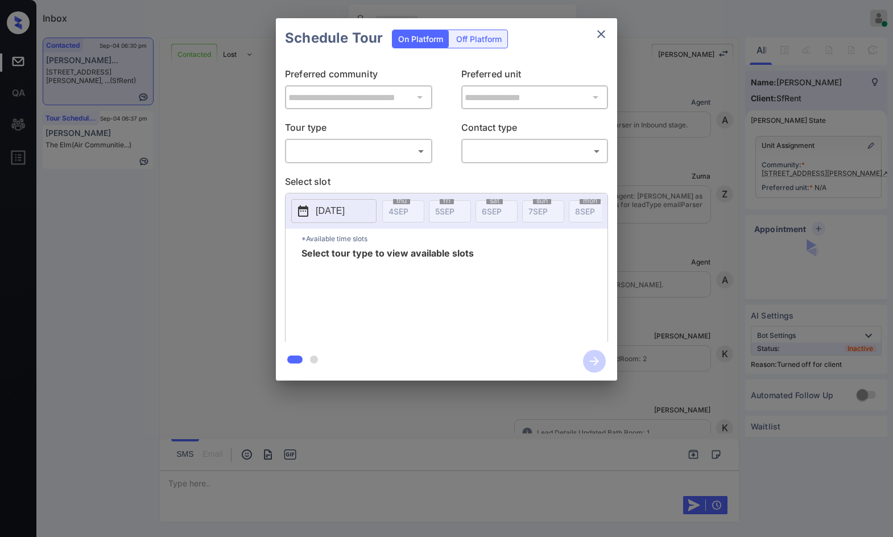
scroll to position [2908, 0]
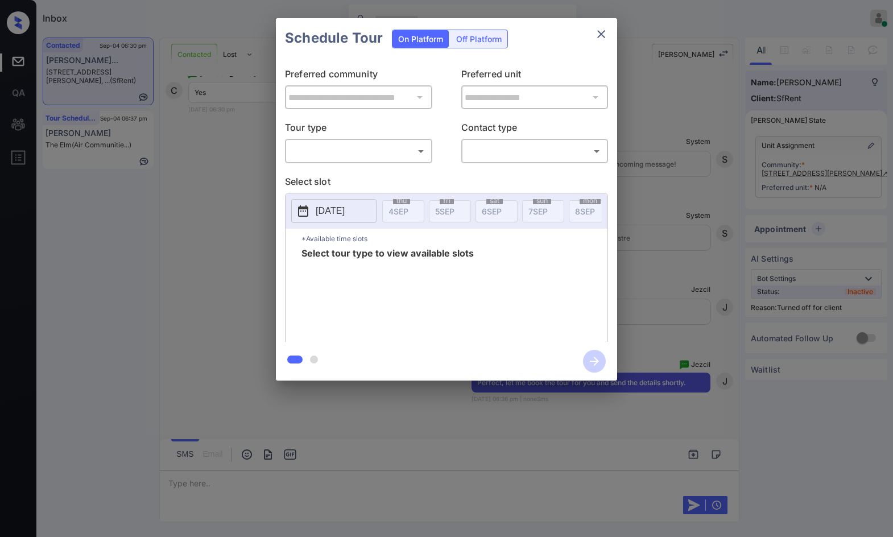
click at [483, 44] on div "Off Platform" at bounding box center [478, 39] width 57 height 18
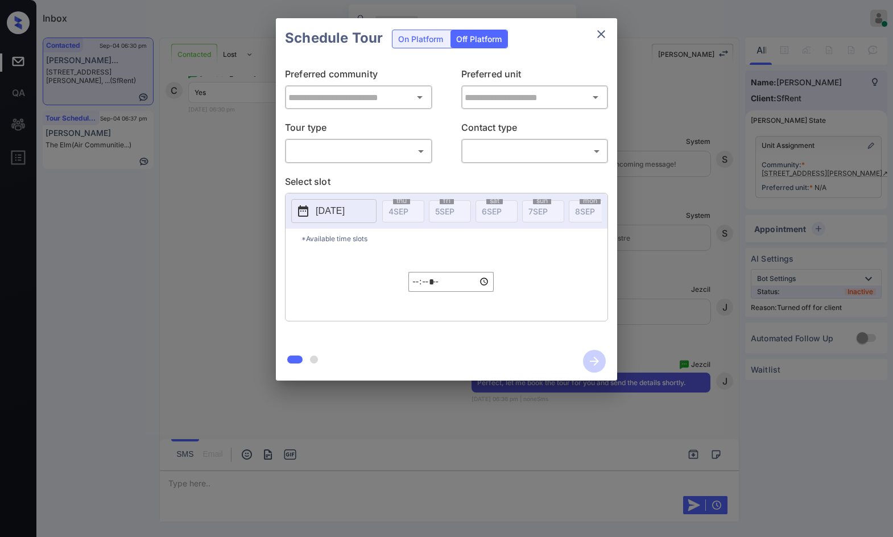
type input "**********"
click at [409, 149] on body "Inbox Jezcil Usanastre Online Set yourself offline Set yourself on break Profil…" at bounding box center [446, 268] width 893 height 537
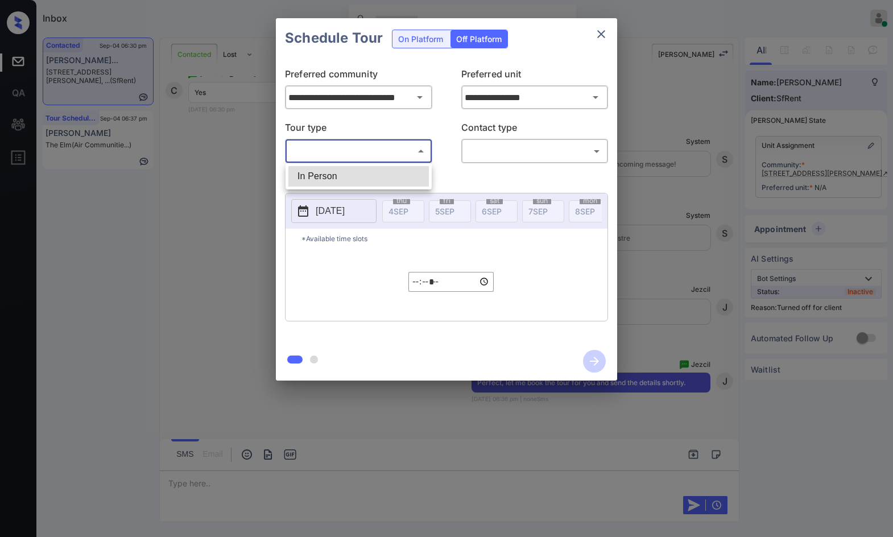
click at [399, 173] on li "In Person" at bounding box center [358, 176] width 140 height 20
type input "********"
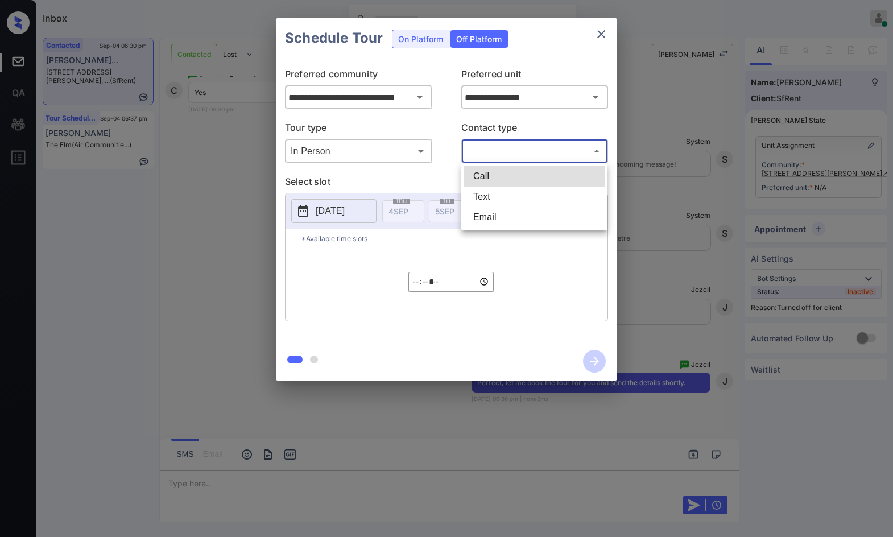
click at [499, 154] on body "Inbox Jezcil Usanastre Online Set yourself offline Set yourself on break Profil…" at bounding box center [446, 268] width 893 height 537
click at [502, 204] on li "Text" at bounding box center [534, 197] width 140 height 20
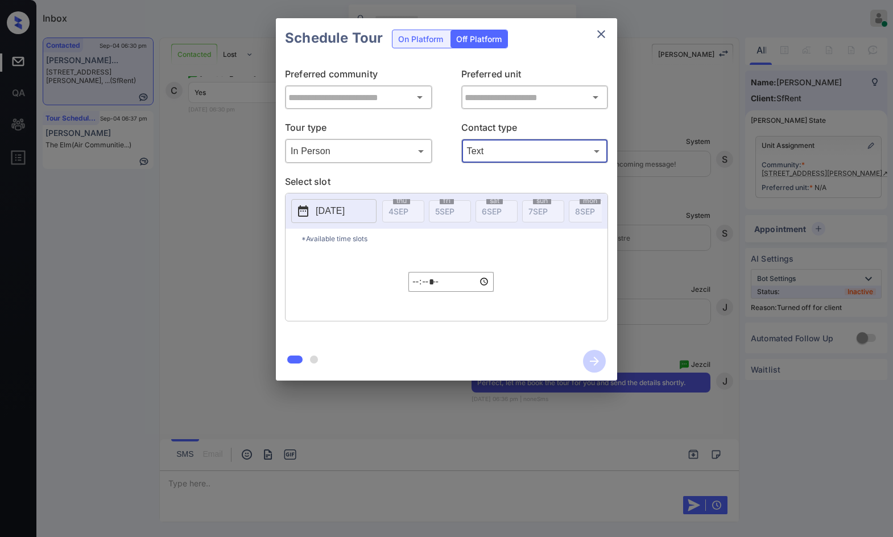
type input "****"
type input "**********"
click at [359, 195] on div "2025-09-04 thu 4 SEP fri 5 SEP sat 6 SEP sun 7 SEP mon 8 SEP tue 9 SEP wed 10 S…" at bounding box center [446, 210] width 322 height 35
click at [345, 216] on p "2025-09-04" at bounding box center [330, 211] width 29 height 14
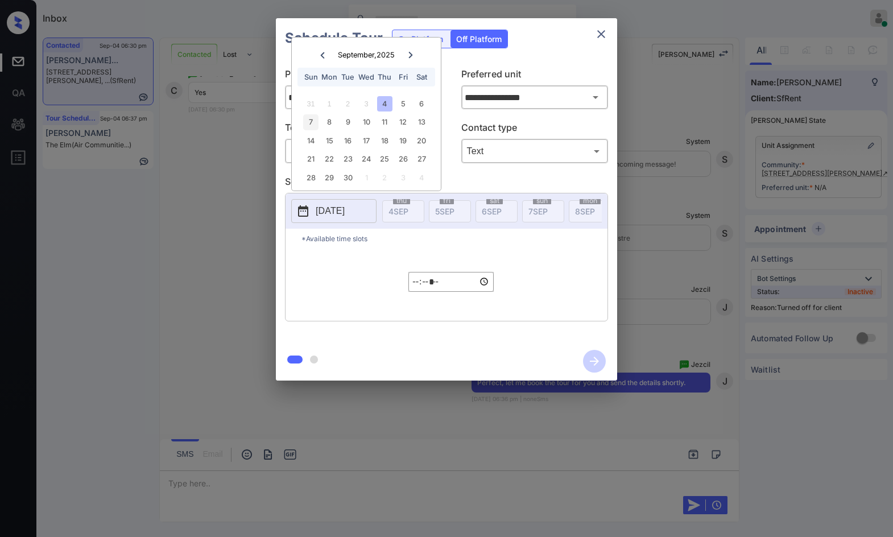
click at [308, 127] on div "7" at bounding box center [310, 121] width 15 height 15
click at [416, 284] on input "*****" at bounding box center [450, 282] width 85 height 20
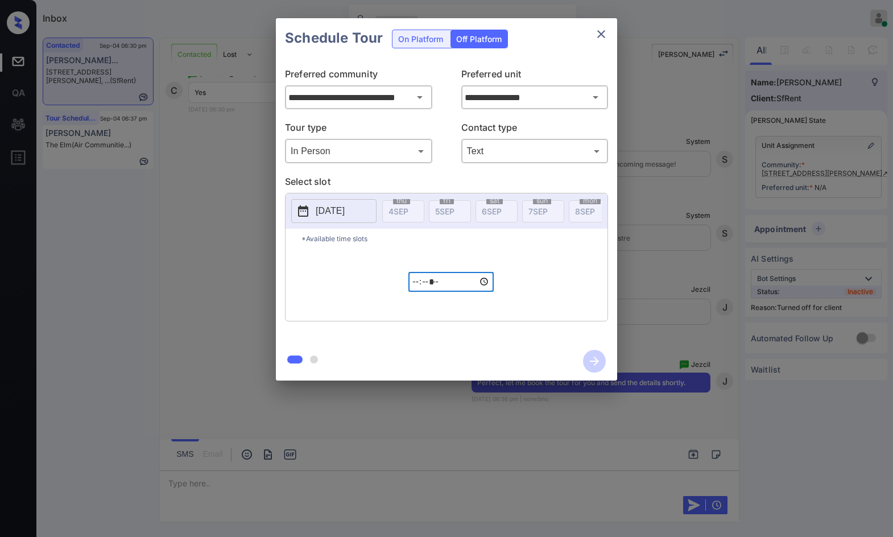
type input "*****"
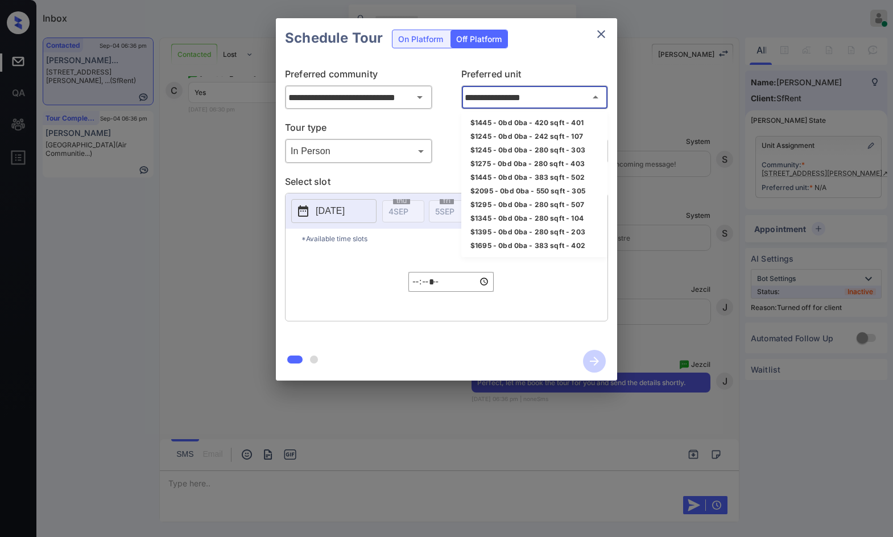
click at [548, 95] on input "**********" at bounding box center [535, 97] width 146 height 23
click at [517, 144] on li "$1245 - 0bd 0ba - 280 sqft - 303" at bounding box center [534, 150] width 146 height 14
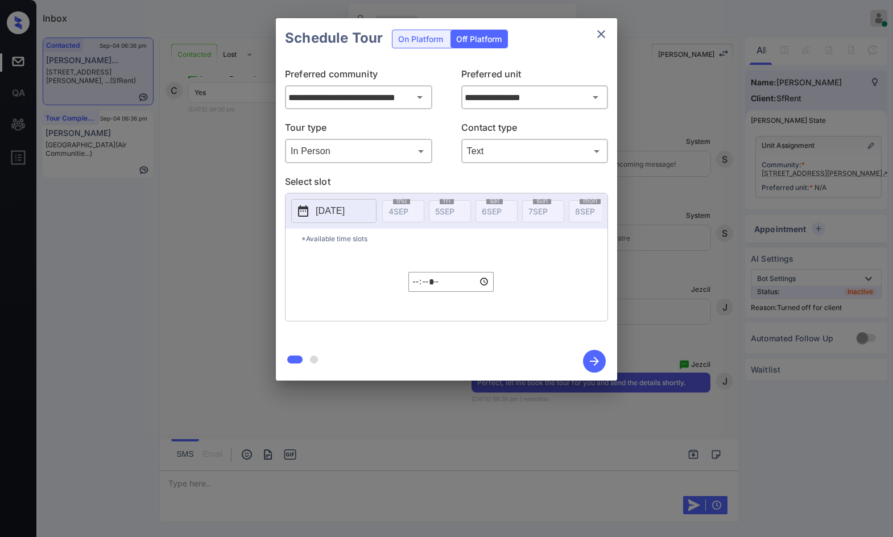
click at [727, 172] on div "**********" at bounding box center [446, 199] width 893 height 399
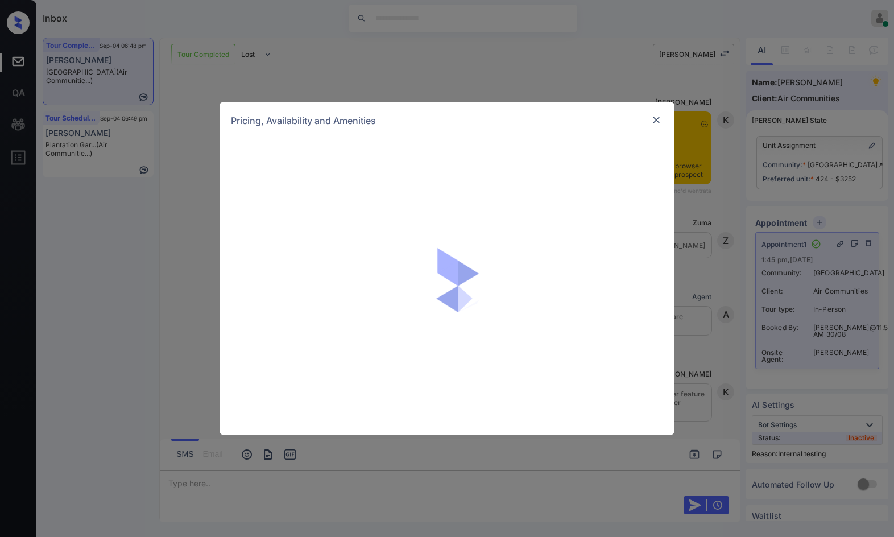
scroll to position [9513, 0]
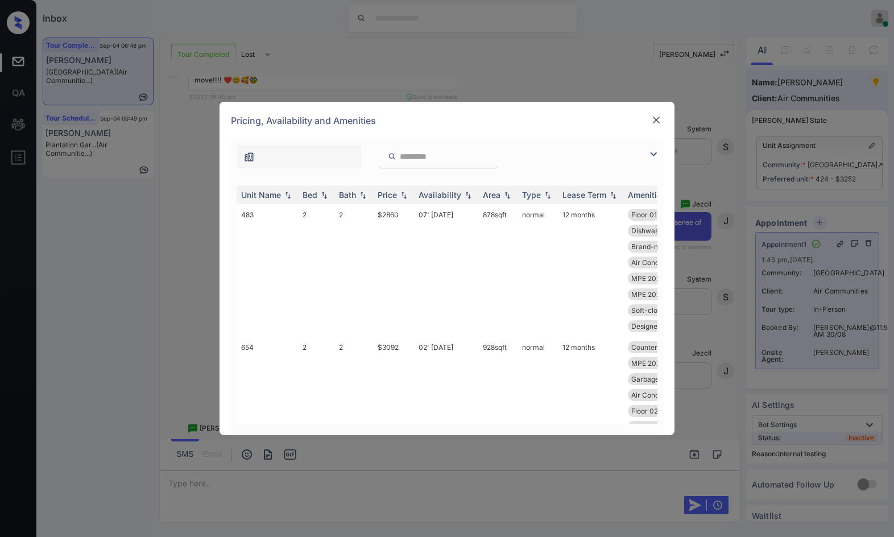
click at [609, 133] on div "Pricing, Availability and Amenities" at bounding box center [447, 121] width 455 height 38
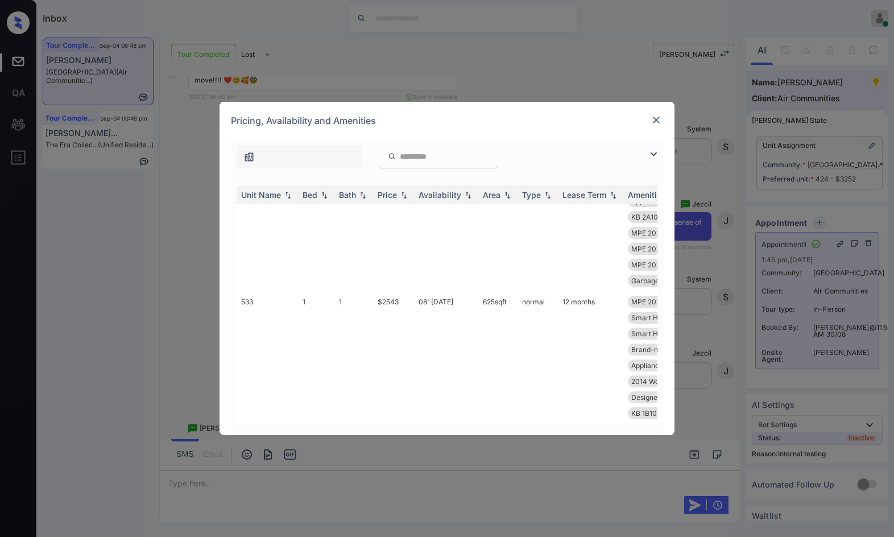
scroll to position [8026, 0]
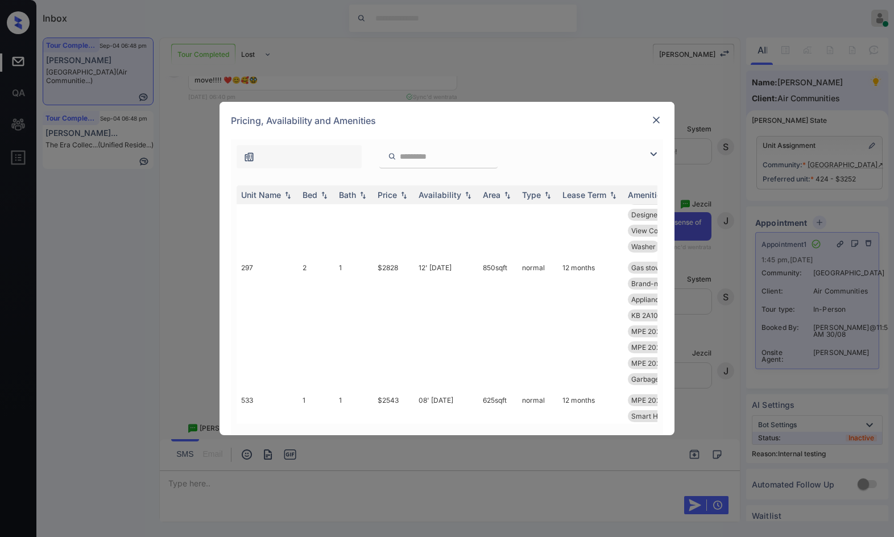
drag, startPoint x: 663, startPoint y: 152, endPoint x: 651, endPoint y: 160, distance: 14.8
click at [660, 152] on div "**********" at bounding box center [447, 287] width 455 height 296
click at [651, 160] on img at bounding box center [654, 154] width 14 height 14
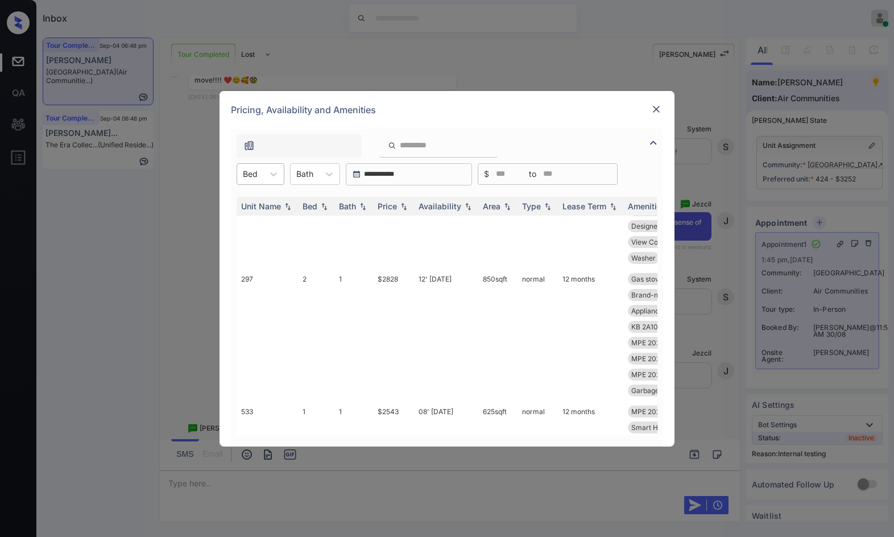
click at [241, 173] on div "Bed" at bounding box center [250, 173] width 26 height 16
click at [271, 239] on div "3" at bounding box center [261, 243] width 48 height 20
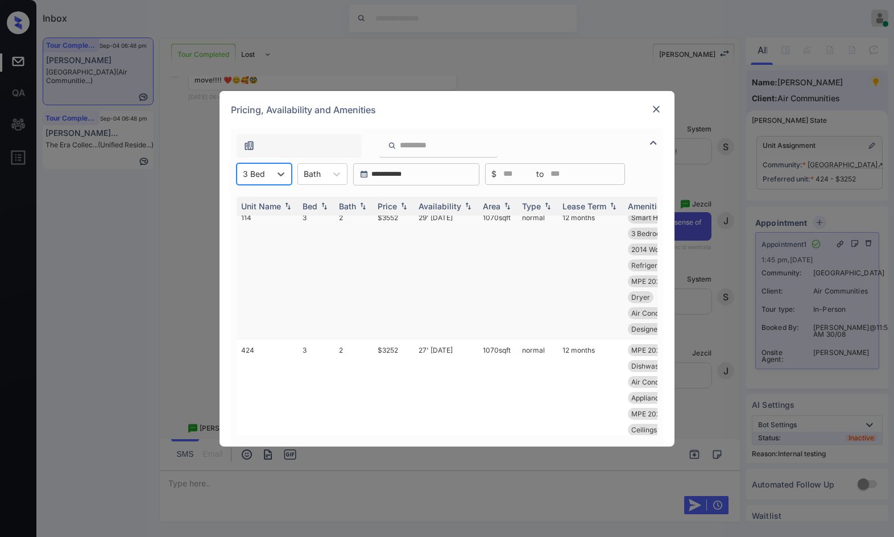
scroll to position [1045, 0]
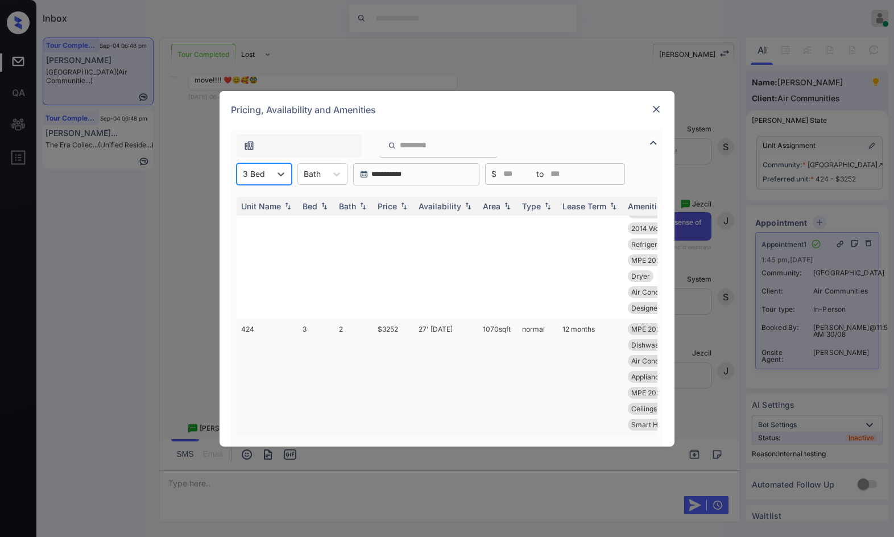
click at [441, 334] on td "27' [DATE]" at bounding box center [446, 376] width 64 height 117
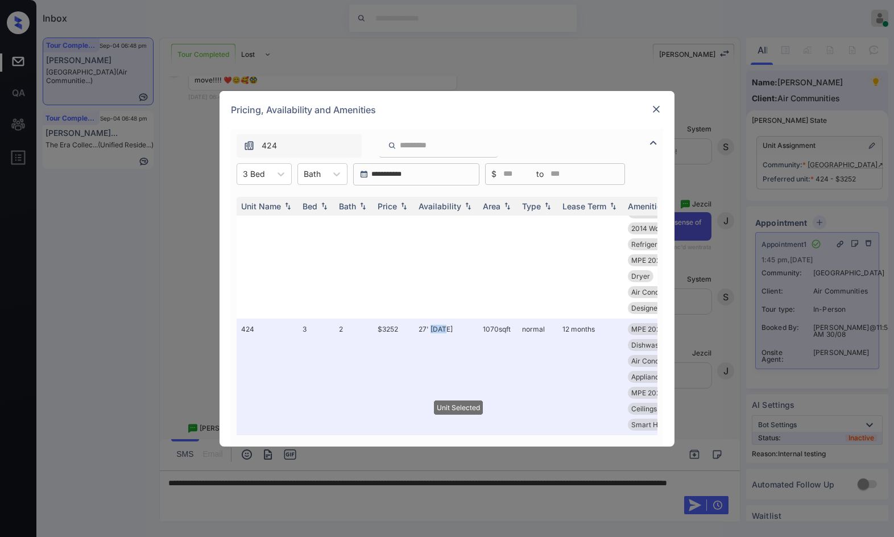
click at [655, 106] on img at bounding box center [656, 109] width 11 height 11
